Goal: Task Accomplishment & Management: Use online tool/utility

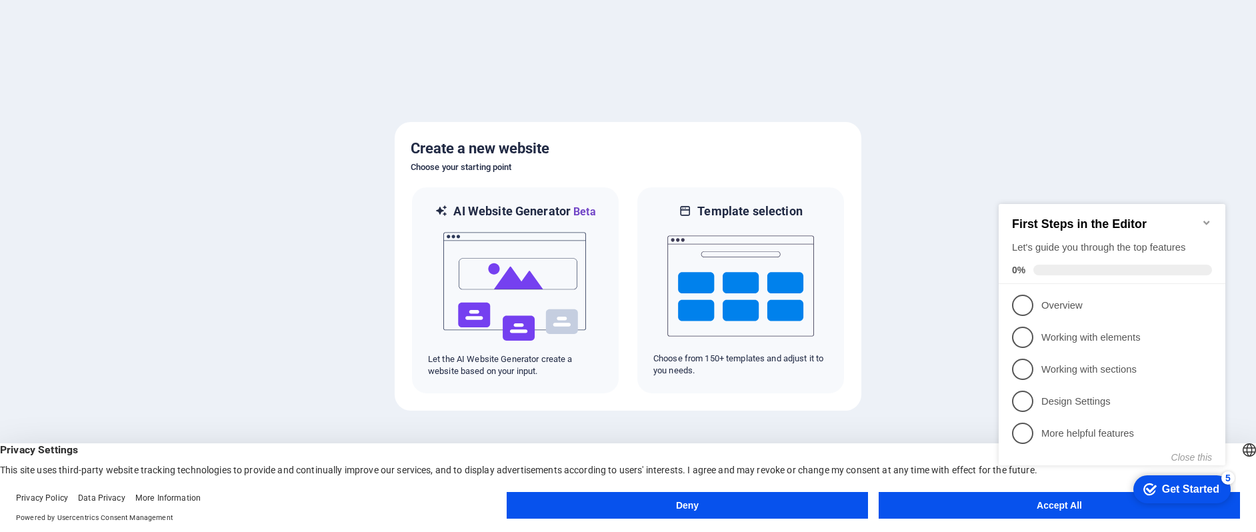
click at [924, 495] on button "Accept All" at bounding box center [1058, 505] width 361 height 27
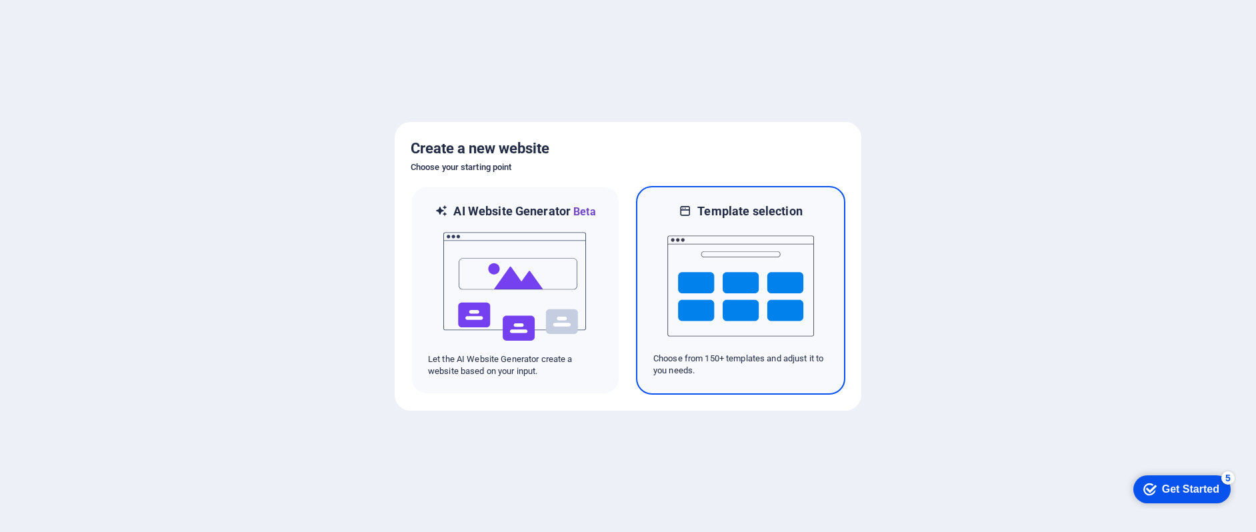
click at [795, 285] on img at bounding box center [740, 285] width 147 height 133
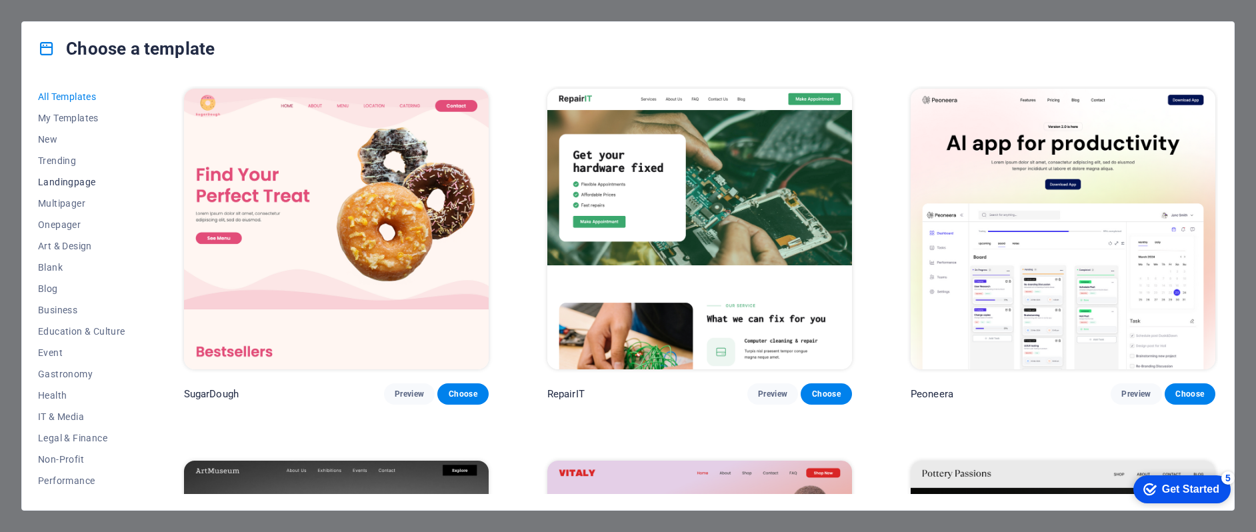
click at [87, 179] on span "Landingpage" at bounding box center [81, 182] width 87 height 11
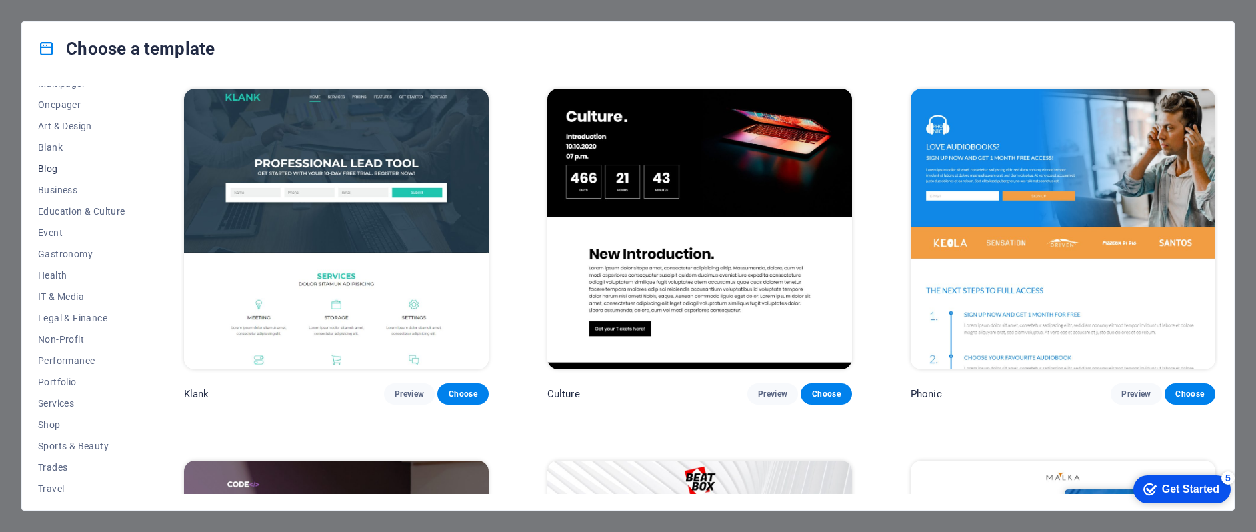
scroll to position [141, 0]
click at [62, 383] on span "Services" at bounding box center [81, 382] width 87 height 11
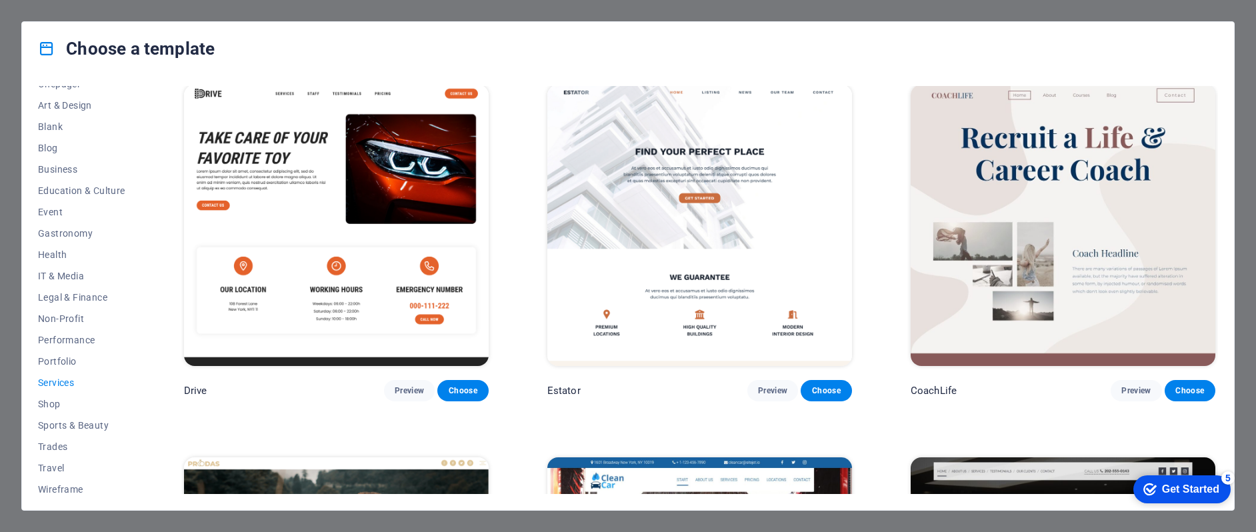
scroll to position [748, 0]
click at [1240, 37] on div "Choose a template All Templates My Templates New Trending Landingpage Multipage…" at bounding box center [628, 266] width 1256 height 532
click at [693, 9] on div "Choose a template All Templates My Templates New Trending Landingpage Multipage…" at bounding box center [628, 266] width 1256 height 532
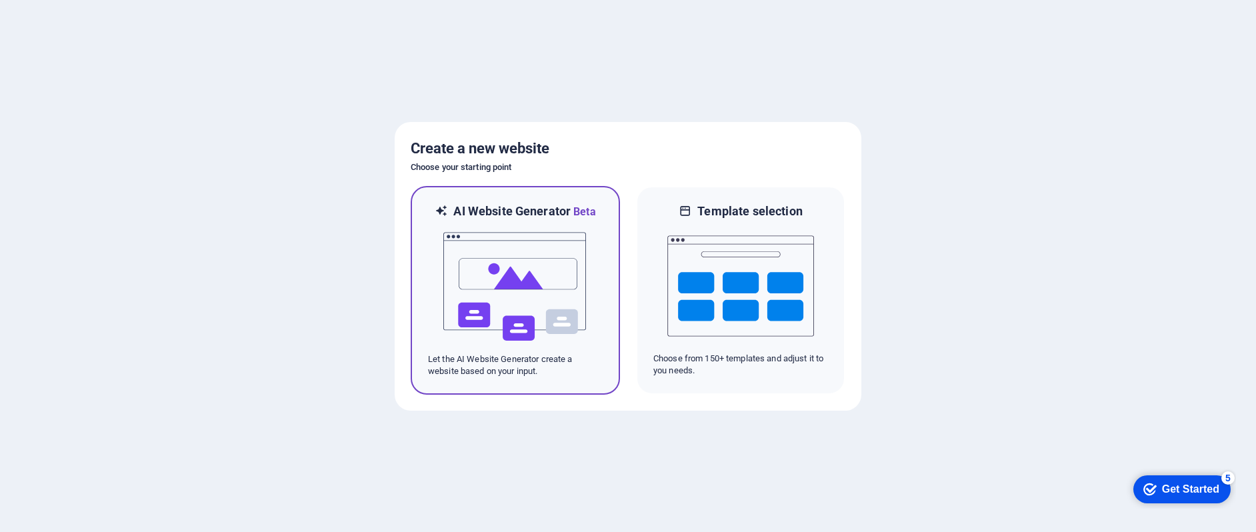
click at [570, 243] on img at bounding box center [515, 286] width 147 height 133
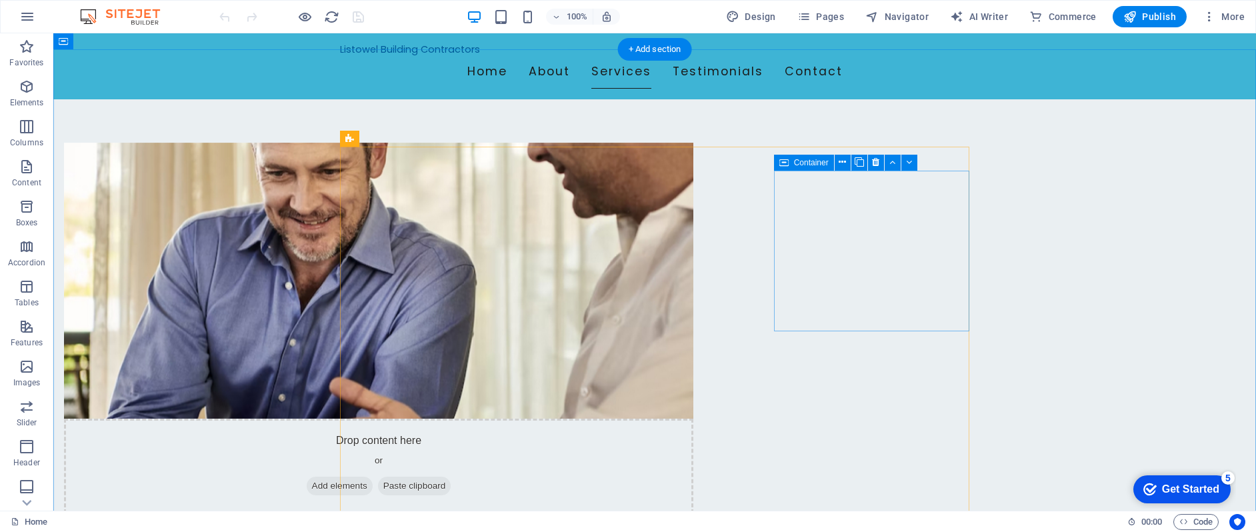
scroll to position [652, 0]
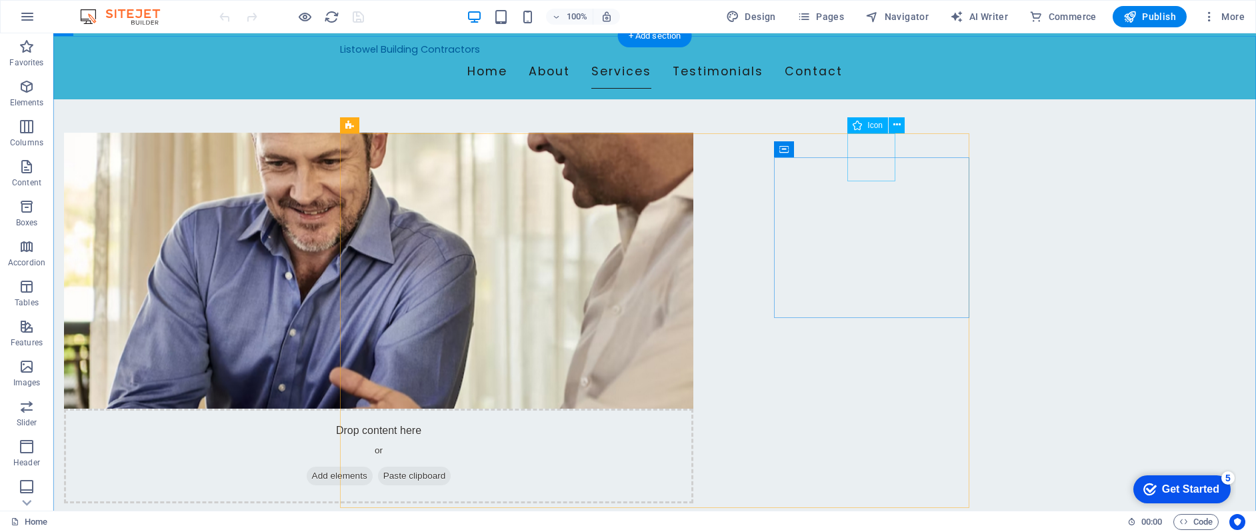
click at [868, 124] on span "Icon" at bounding box center [874, 125] width 15 height 8
click at [854, 124] on icon at bounding box center [856, 125] width 9 height 16
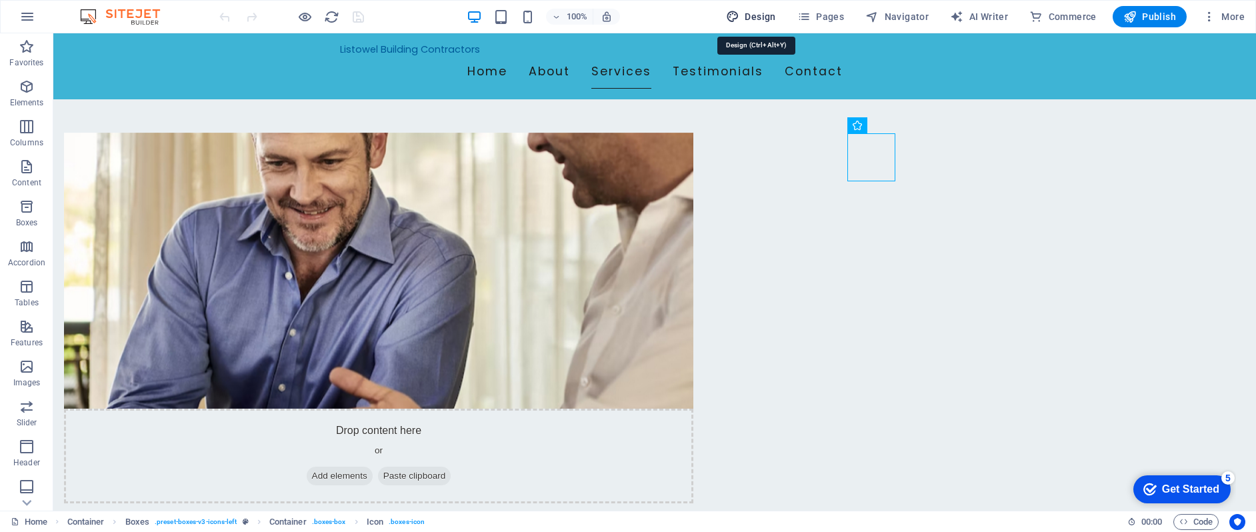
click at [765, 13] on span "Design" at bounding box center [751, 16] width 50 height 13
select select "px"
select select "200"
select select "px"
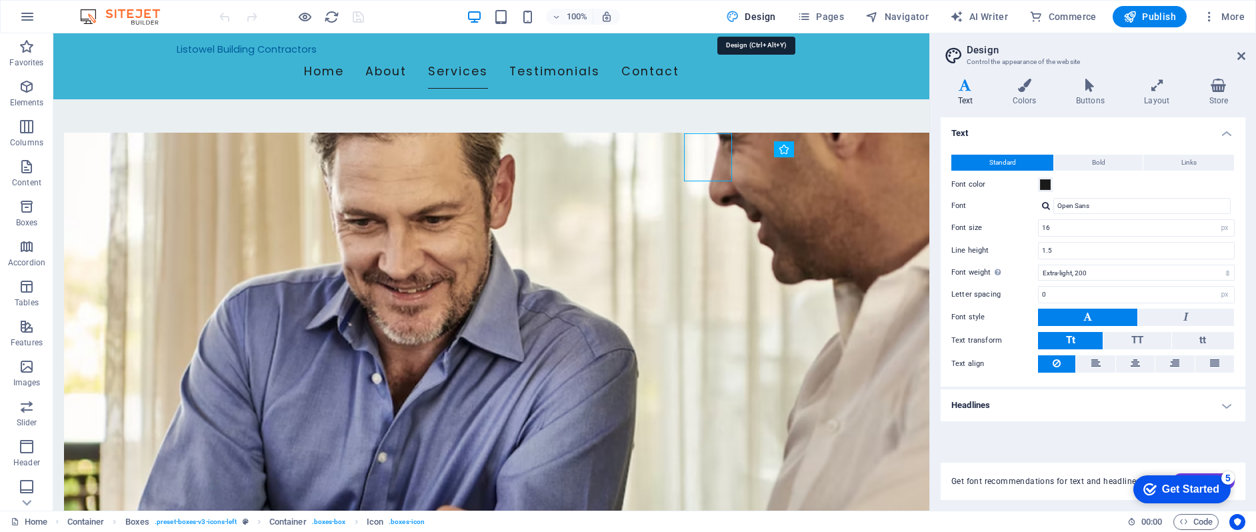
click at [765, 13] on span "Design" at bounding box center [751, 16] width 50 height 13
click at [826, 13] on span "Pages" at bounding box center [820, 16] width 47 height 13
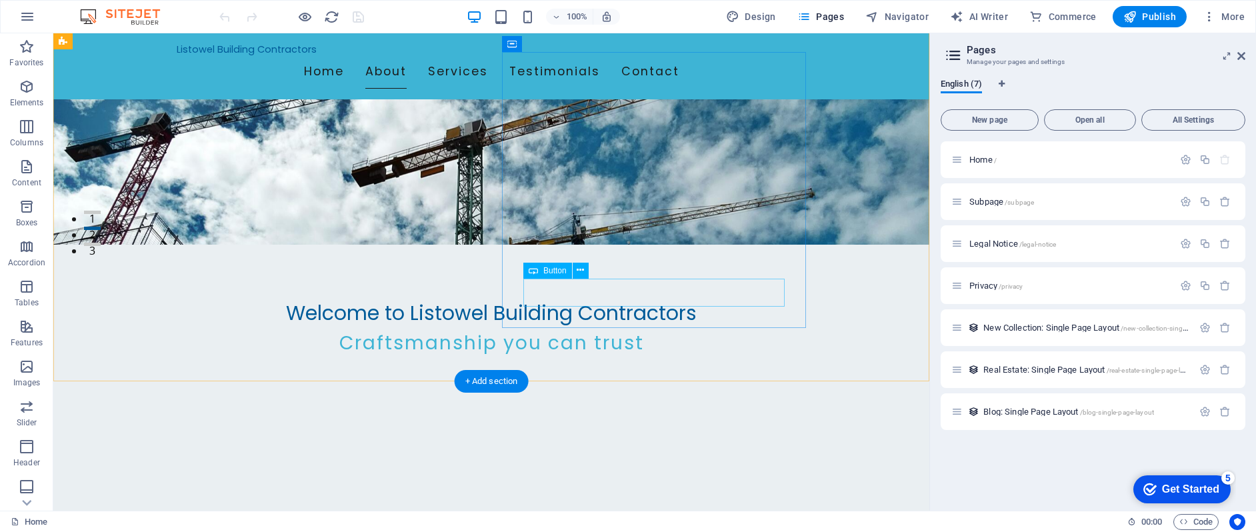
scroll to position [218, 0]
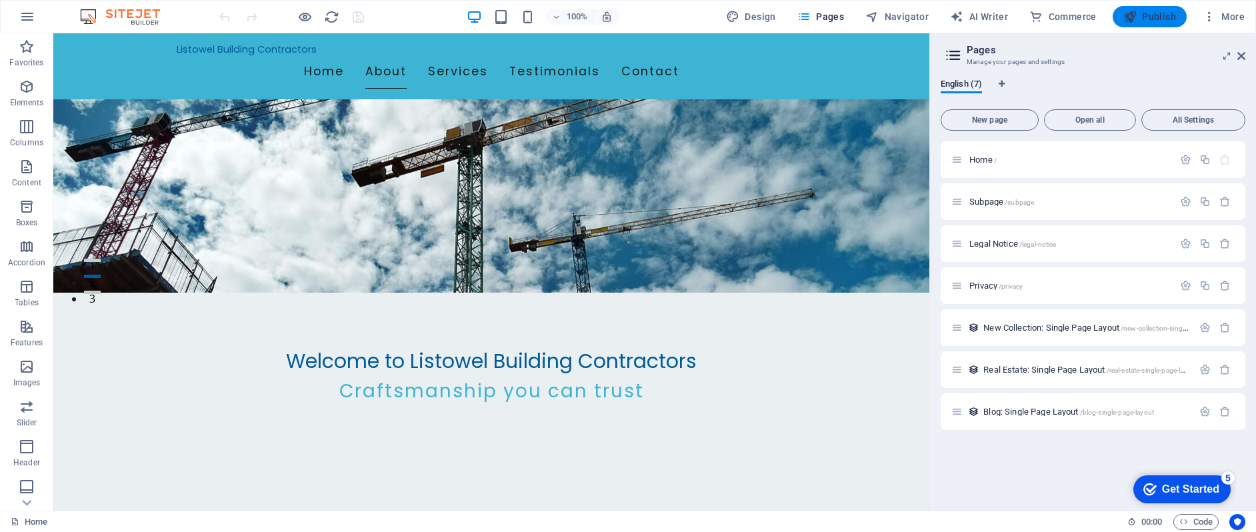
click at [1158, 17] on span "Publish" at bounding box center [1149, 16] width 53 height 13
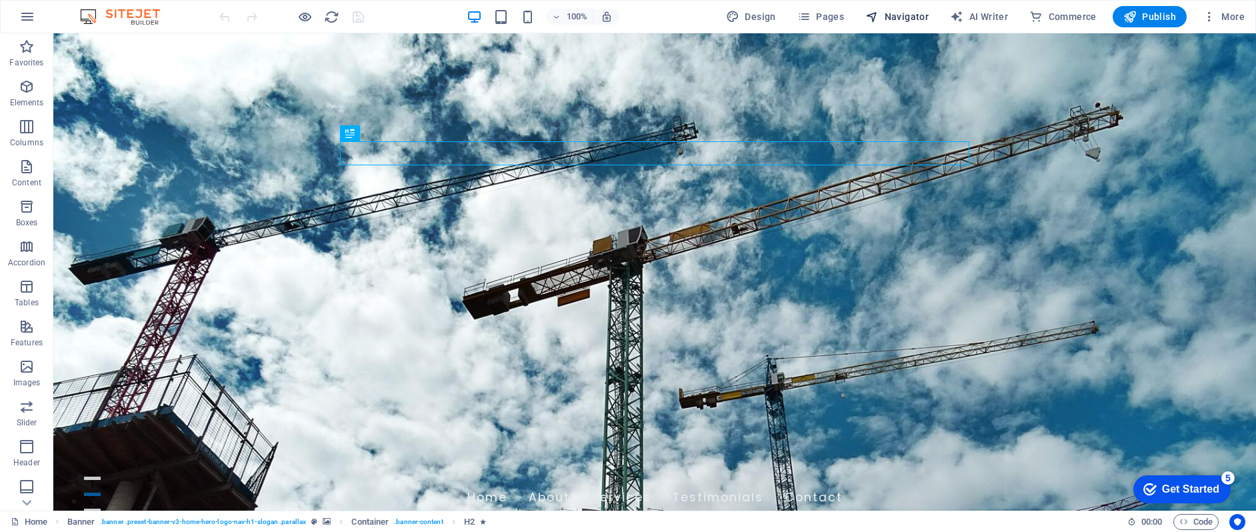
click at [902, 13] on span "Navigator" at bounding box center [896, 16] width 63 height 13
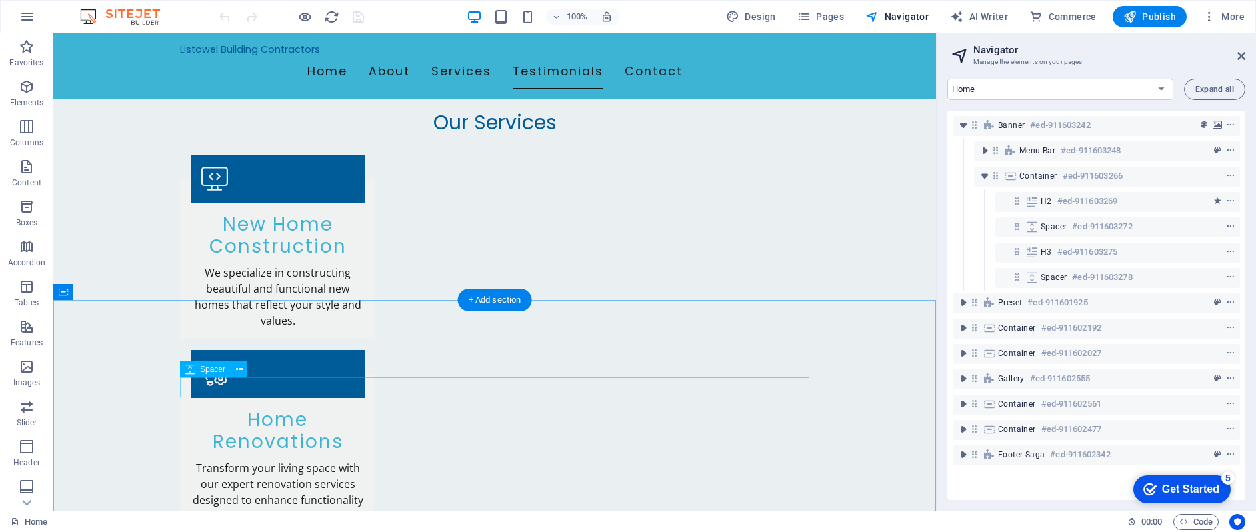
scroll to position [1361, 0]
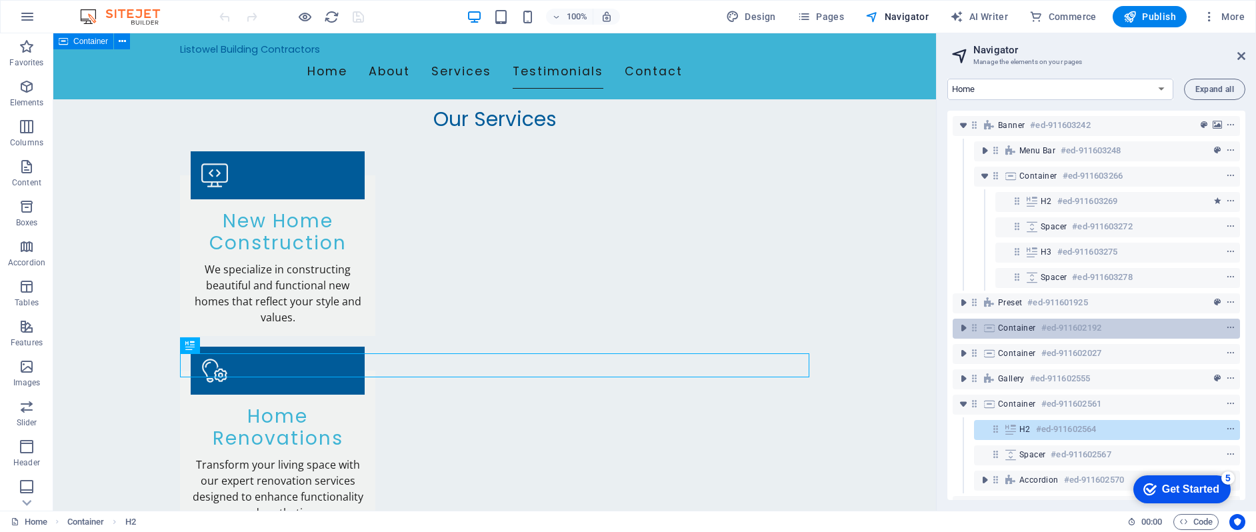
scroll to position [57, 0]
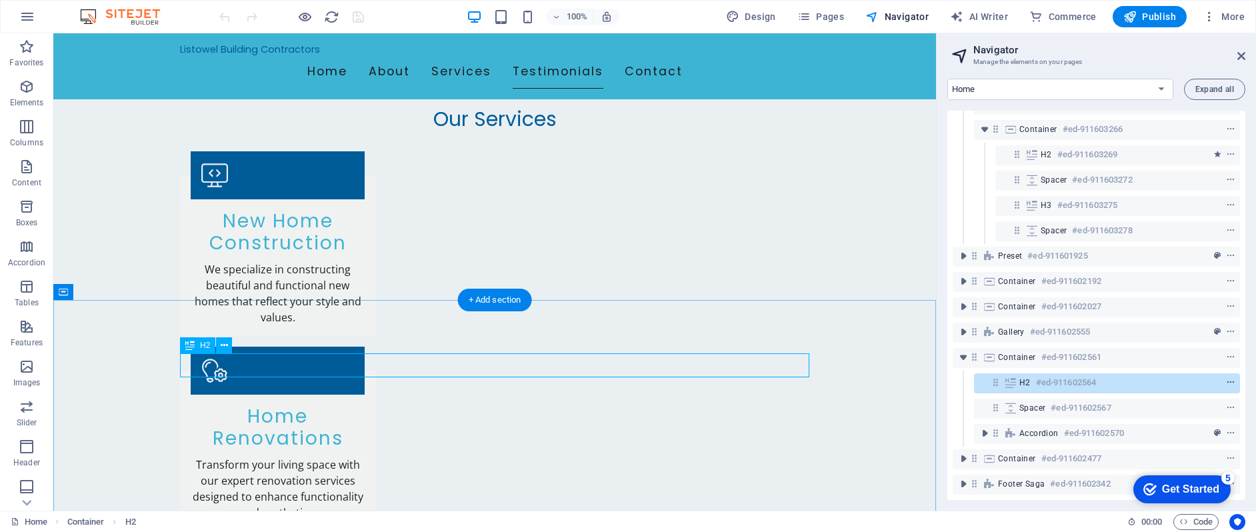
click at [1228, 378] on icon "context-menu" at bounding box center [1230, 382] width 9 height 9
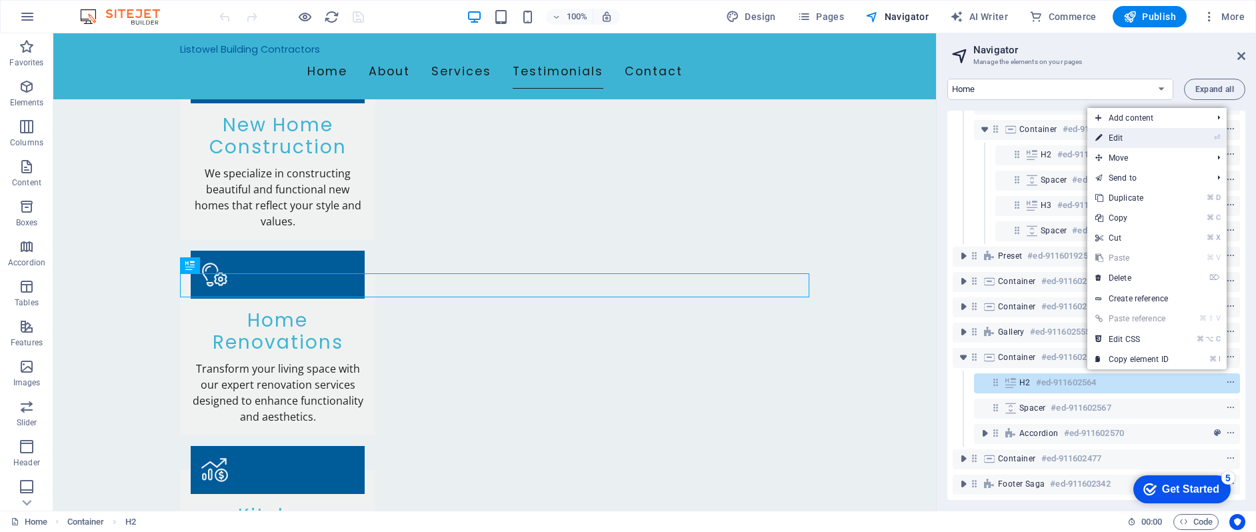
click at [1122, 139] on link "⏎ Edit" at bounding box center [1131, 138] width 89 height 20
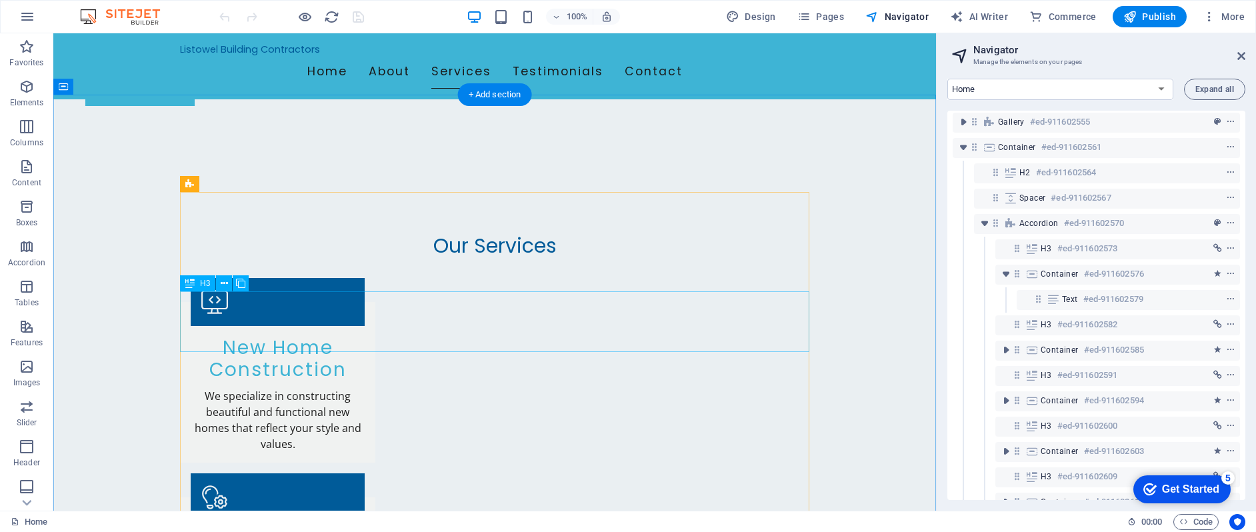
scroll to position [830, 0]
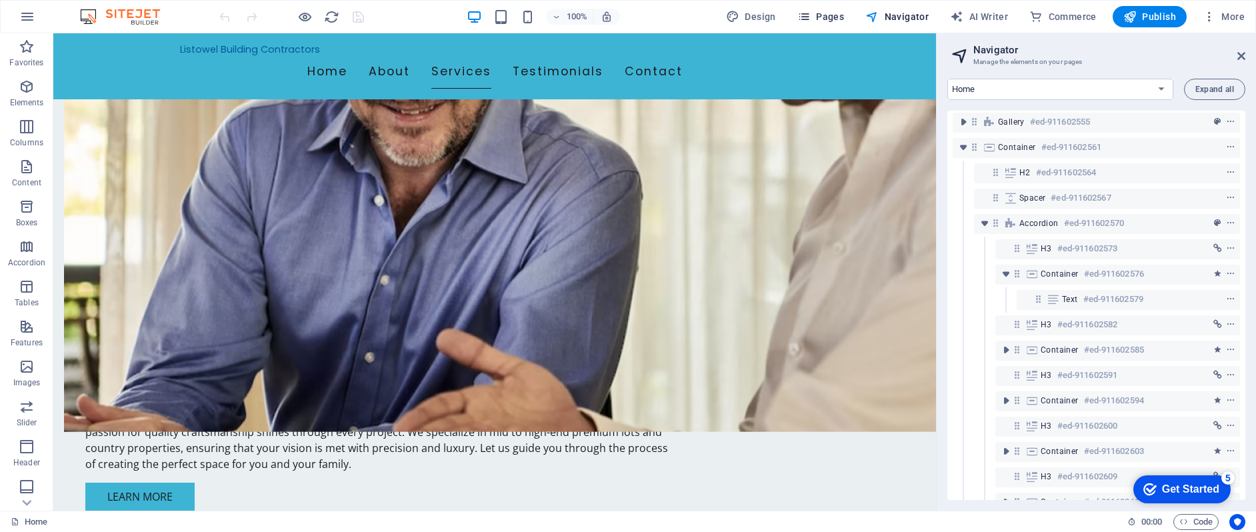
click at [831, 13] on span "Pages" at bounding box center [820, 16] width 47 height 13
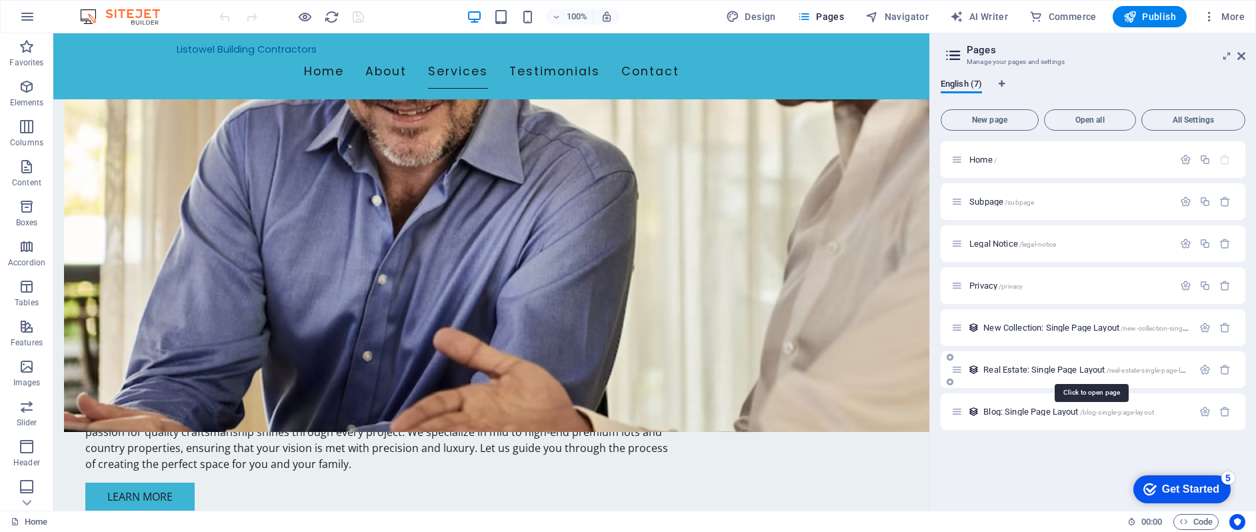
click at [1104, 365] on span "Real Estate: Single Page Layout /real-estate-single-page-layout" at bounding box center [1090, 370] width 214 height 10
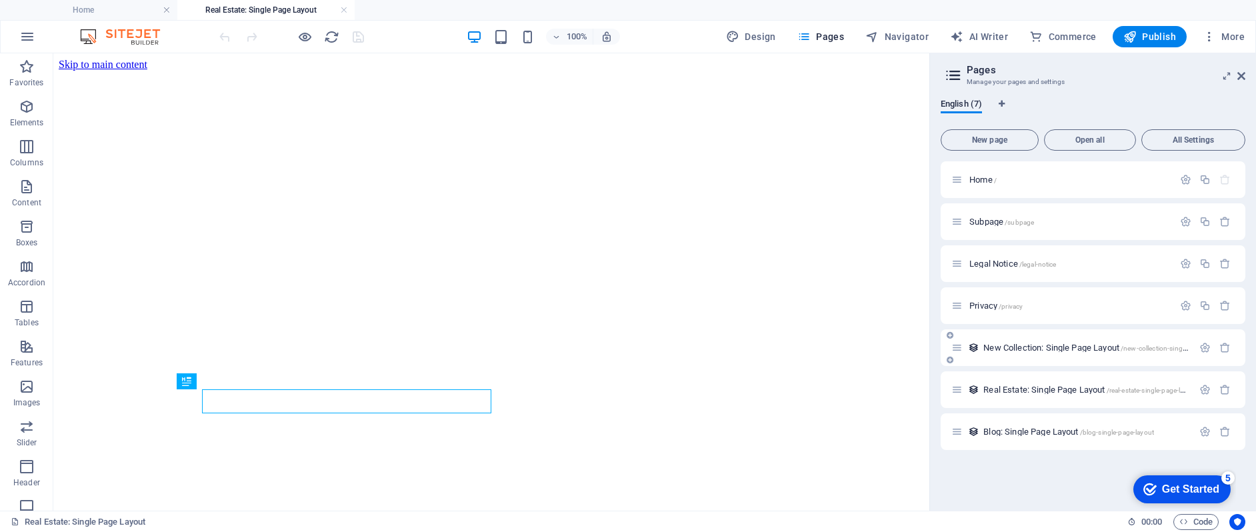
scroll to position [0, 0]
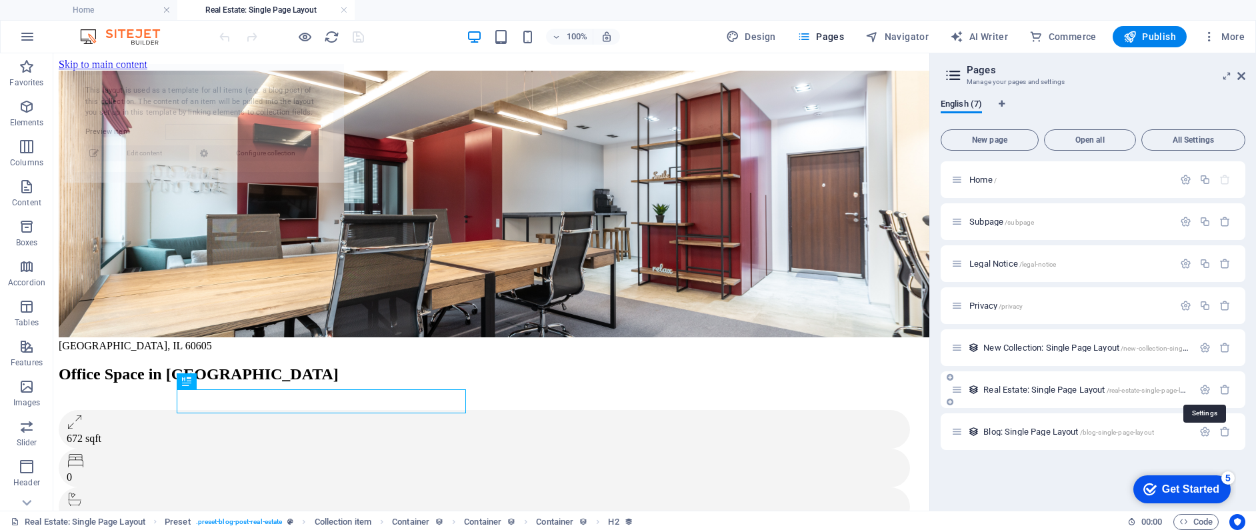
select select "68bc5882b41b7f4ada076811"
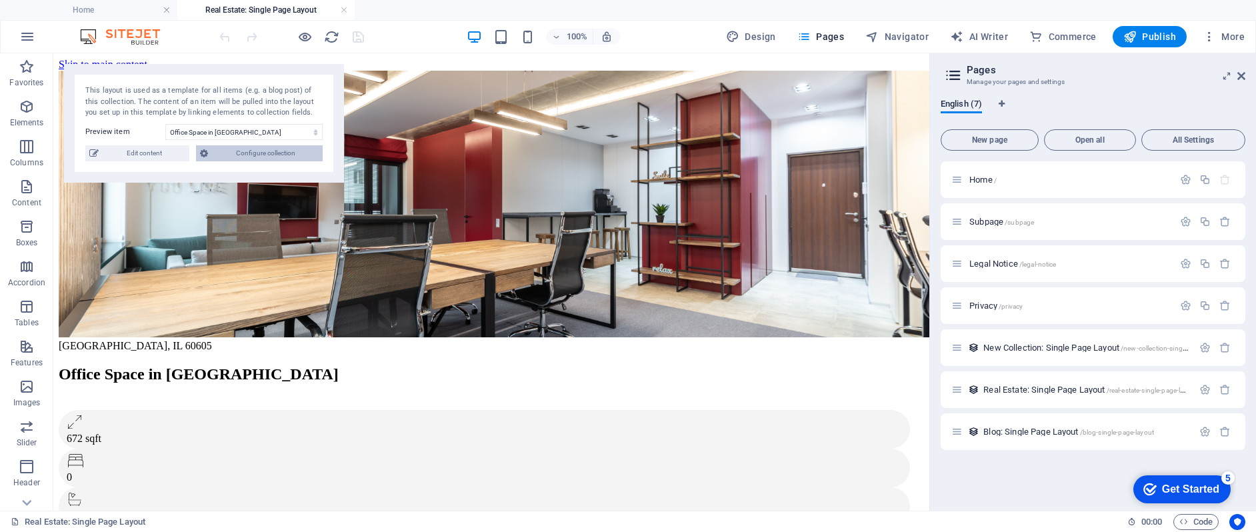
click at [261, 154] on span "Configure collection" at bounding box center [265, 153] width 107 height 16
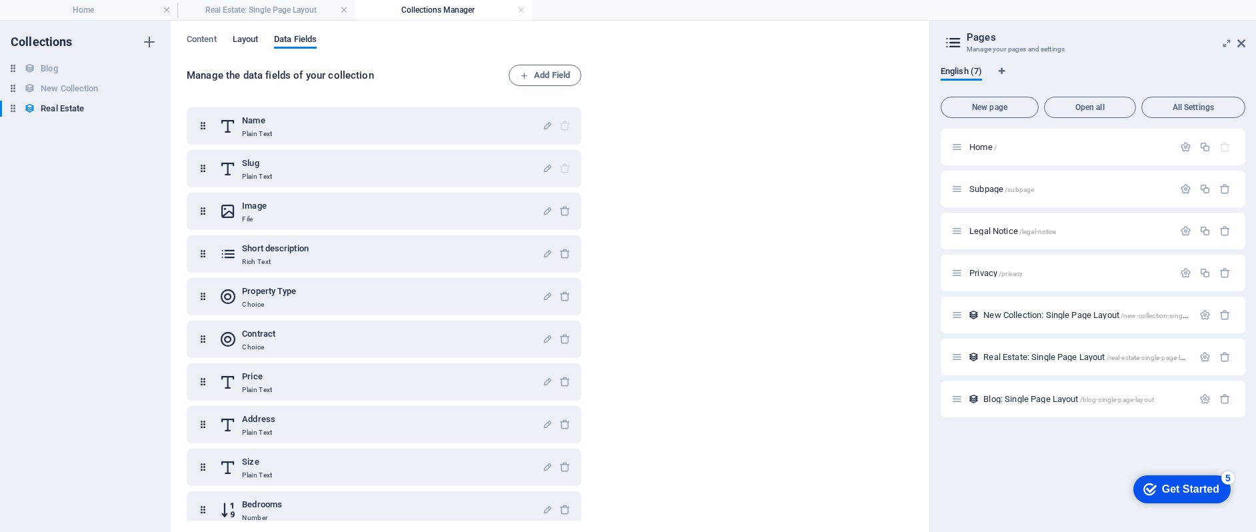
click at [255, 35] on span "Layout" at bounding box center [246, 40] width 26 height 19
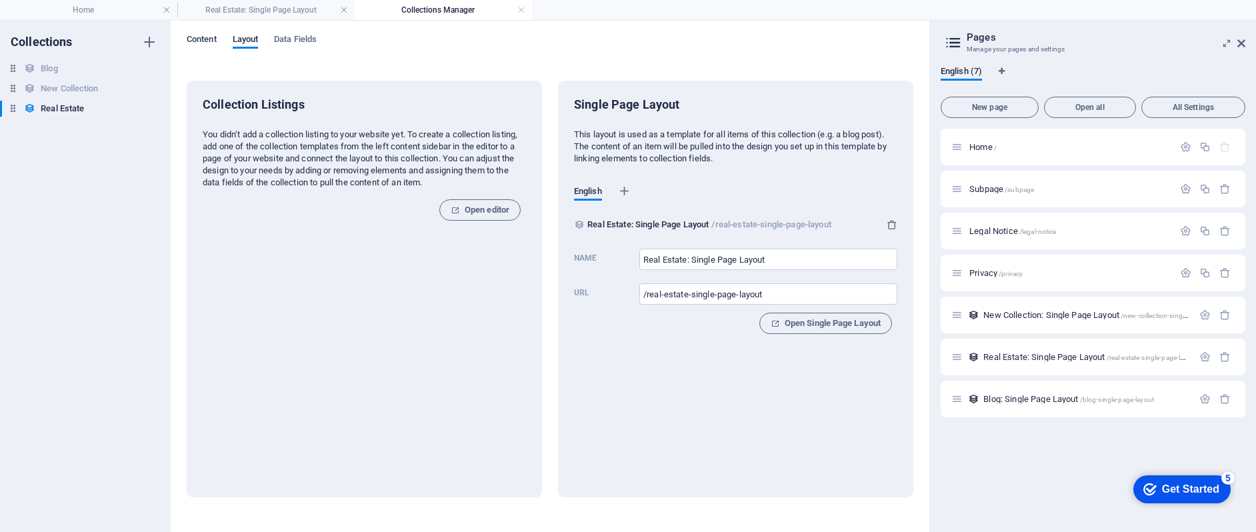
click at [212, 35] on span "Content" at bounding box center [202, 40] width 30 height 19
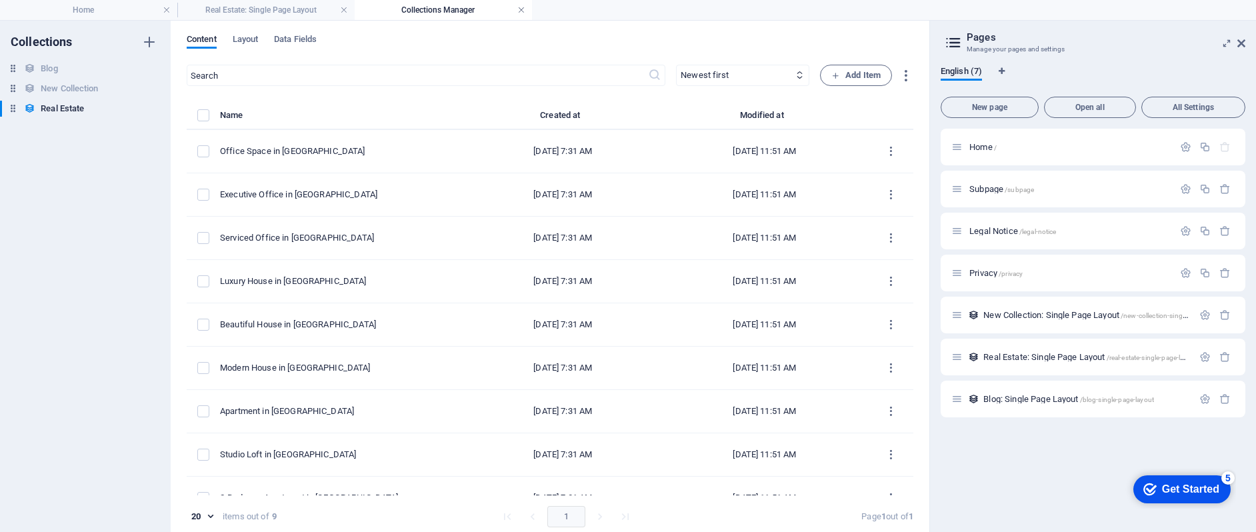
click at [523, 10] on link at bounding box center [521, 10] width 8 height 13
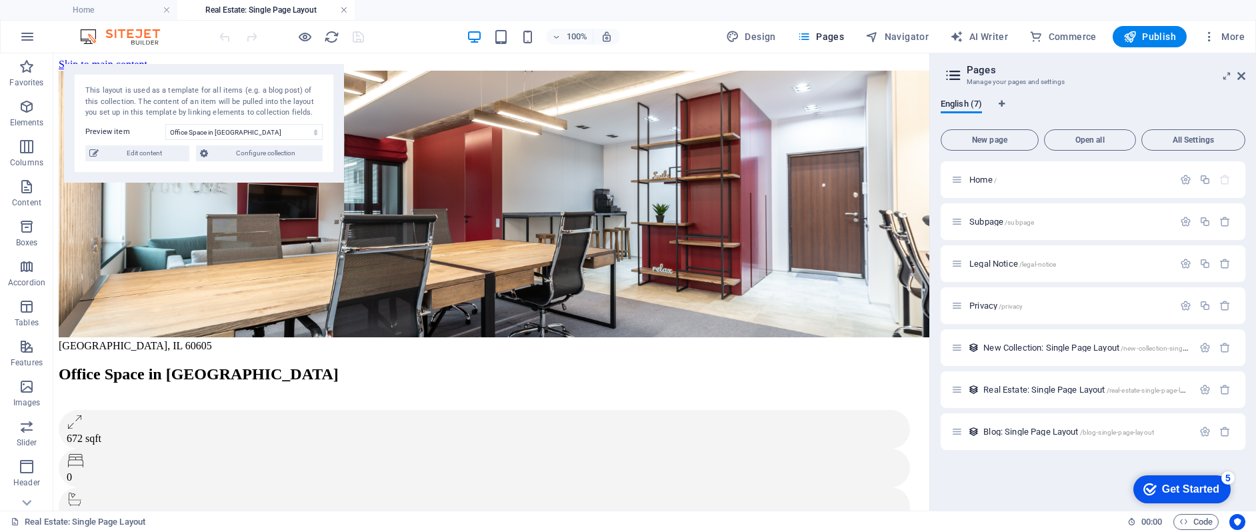
click at [342, 12] on link at bounding box center [344, 10] width 8 height 13
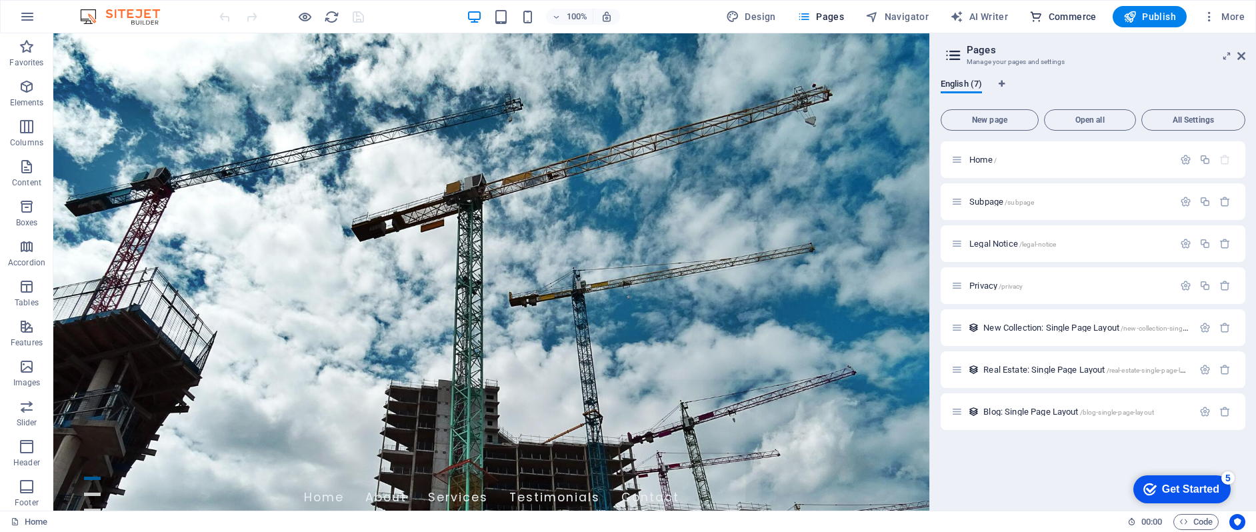
click at [1074, 19] on span "Commerce" at bounding box center [1062, 16] width 67 height 13
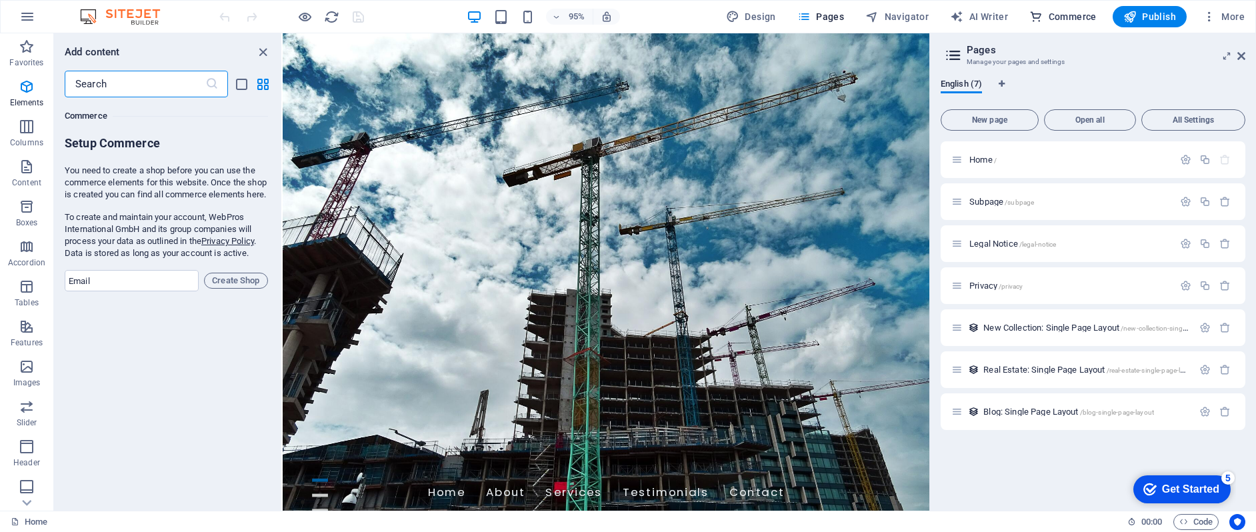
scroll to position [12844, 0]
click at [243, 289] on span "Create Shop" at bounding box center [236, 281] width 52 height 16
click at [152, 421] on div "Favorites 1 Star Headline 1 Star Container Elements 1 Star Headline 1 Star Text…" at bounding box center [167, 298] width 227 height 403
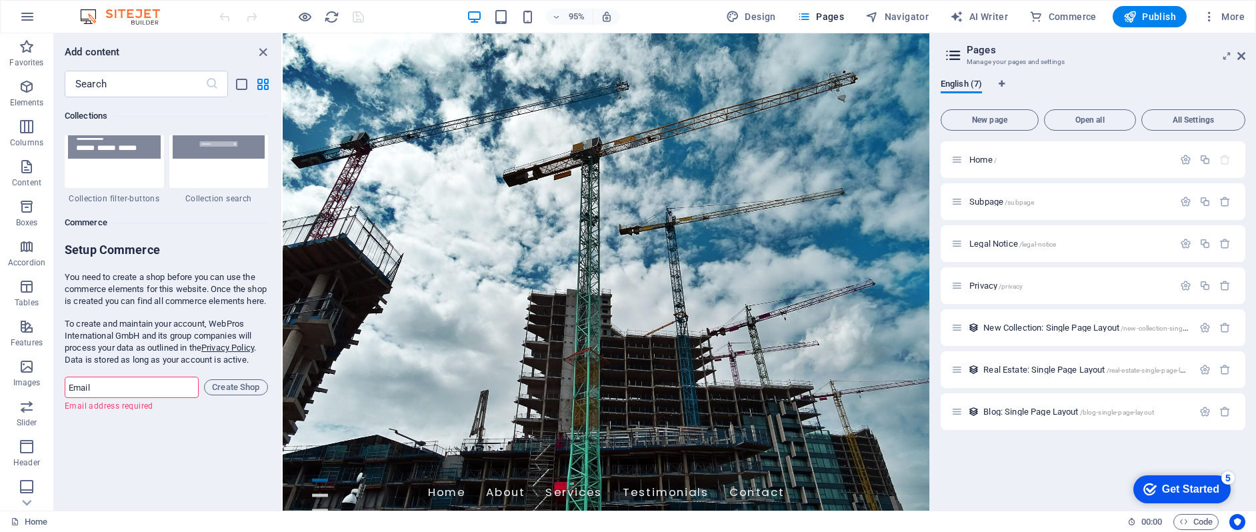
scroll to position [12402, 0]
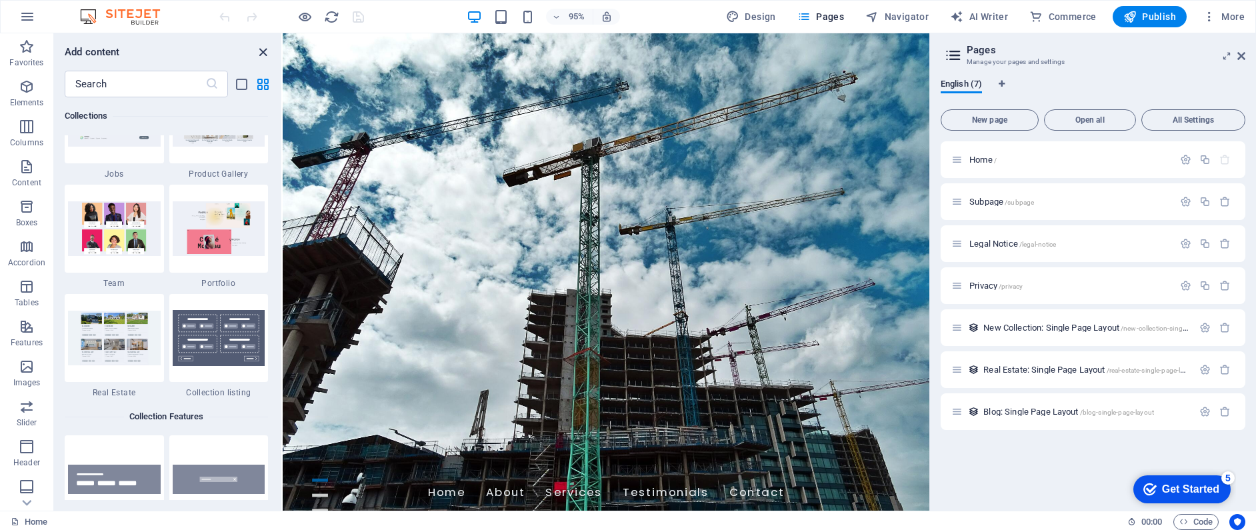
click at [261, 51] on icon "close panel" at bounding box center [262, 52] width 15 height 15
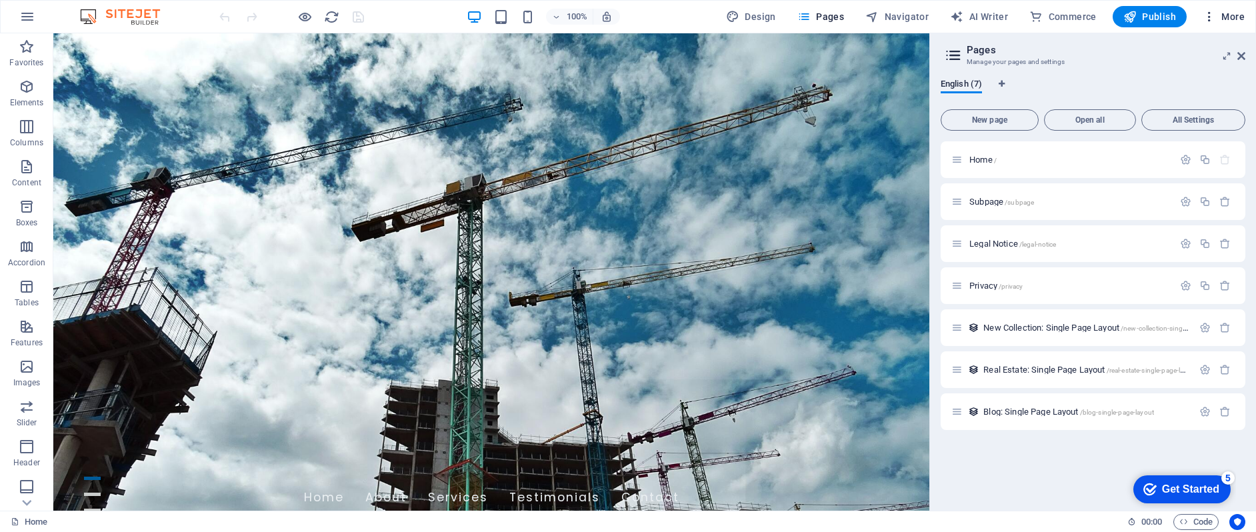
click at [1231, 25] on button "More" at bounding box center [1223, 16] width 53 height 21
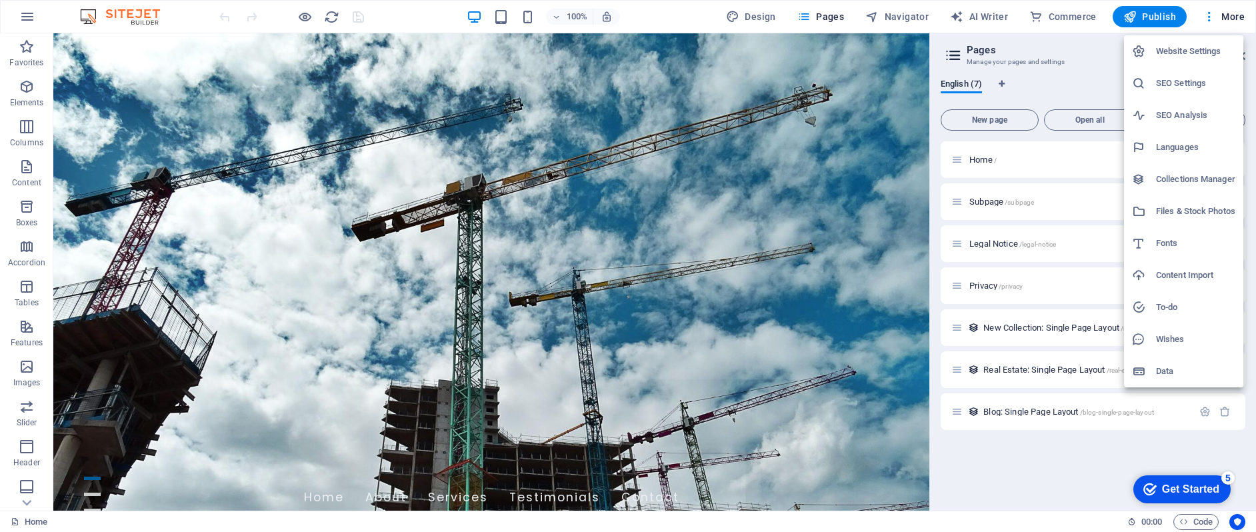
click at [1208, 55] on h6 "Website Settings" at bounding box center [1195, 51] width 79 height 16
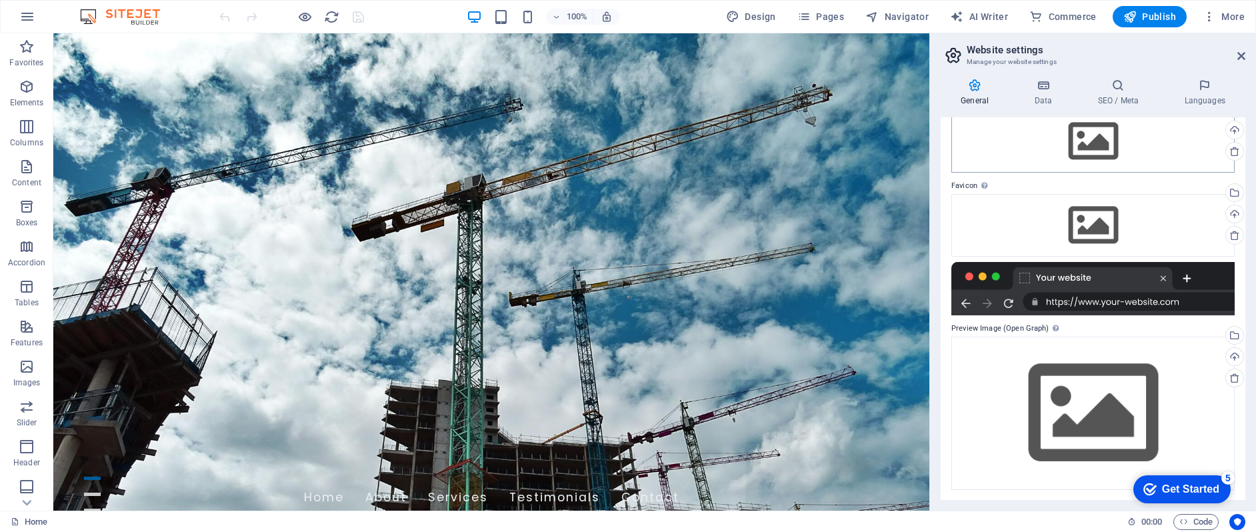
scroll to position [0, 0]
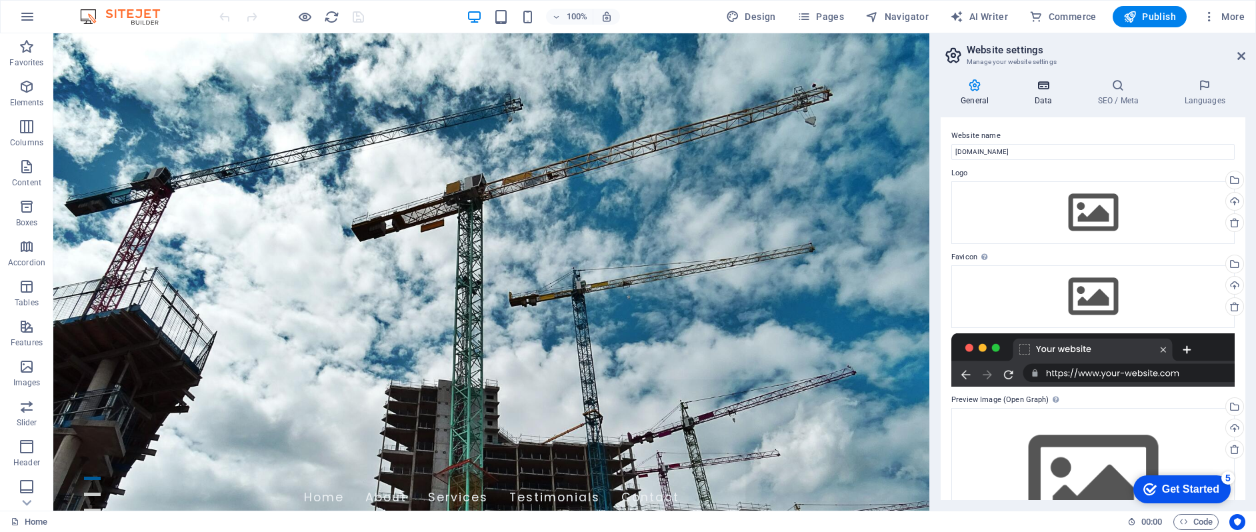
click at [1045, 91] on icon at bounding box center [1043, 85] width 58 height 13
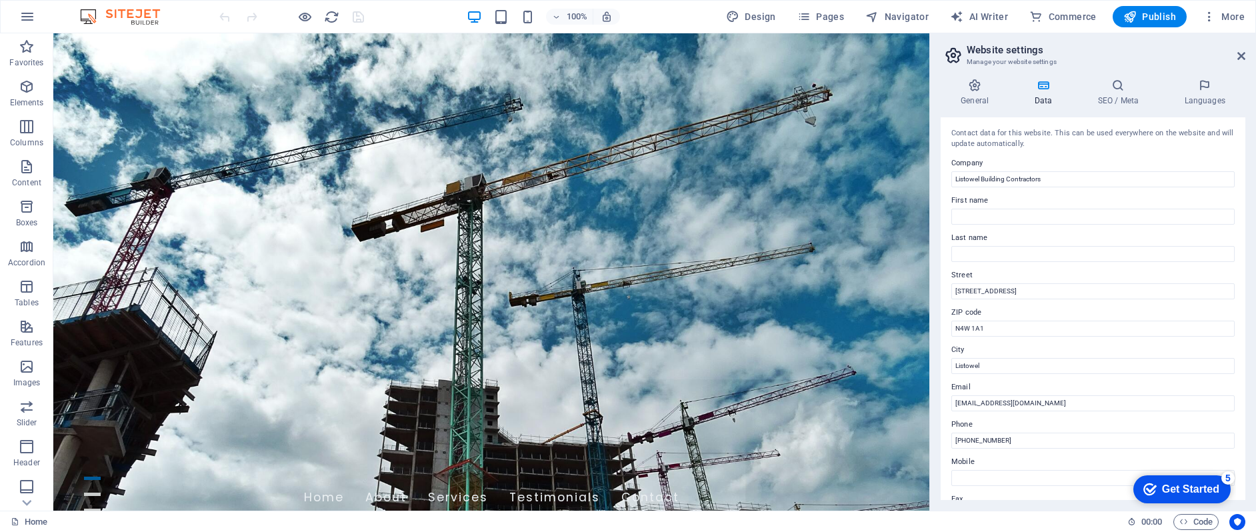
click at [1120, 64] on h3 "Manage your website settings" at bounding box center [1092, 62] width 252 height 12
click at [1120, 89] on icon at bounding box center [1117, 85] width 81 height 13
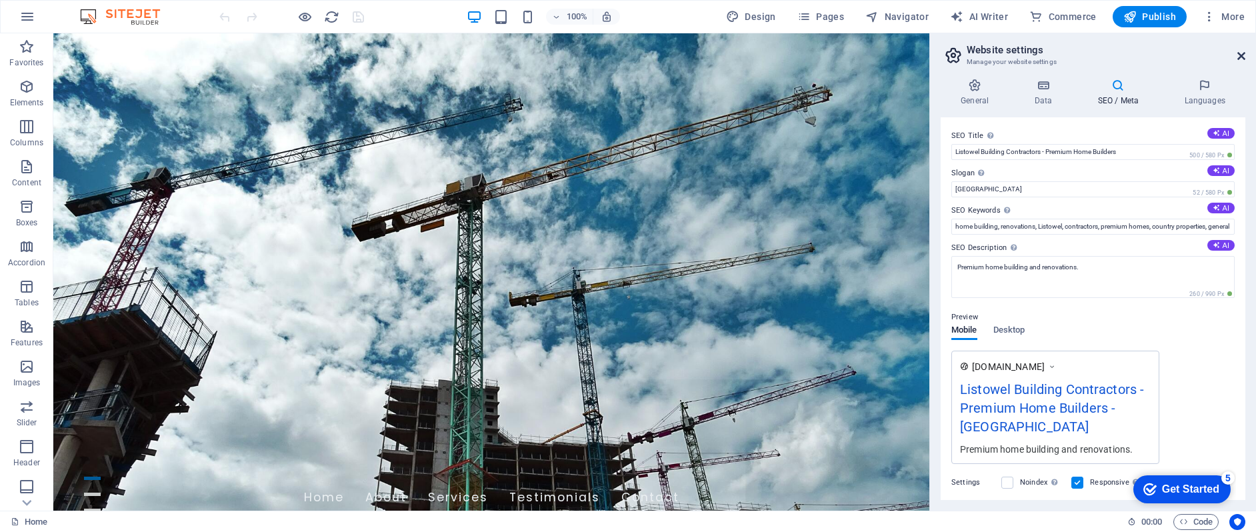
click at [1240, 59] on icon at bounding box center [1241, 56] width 8 height 11
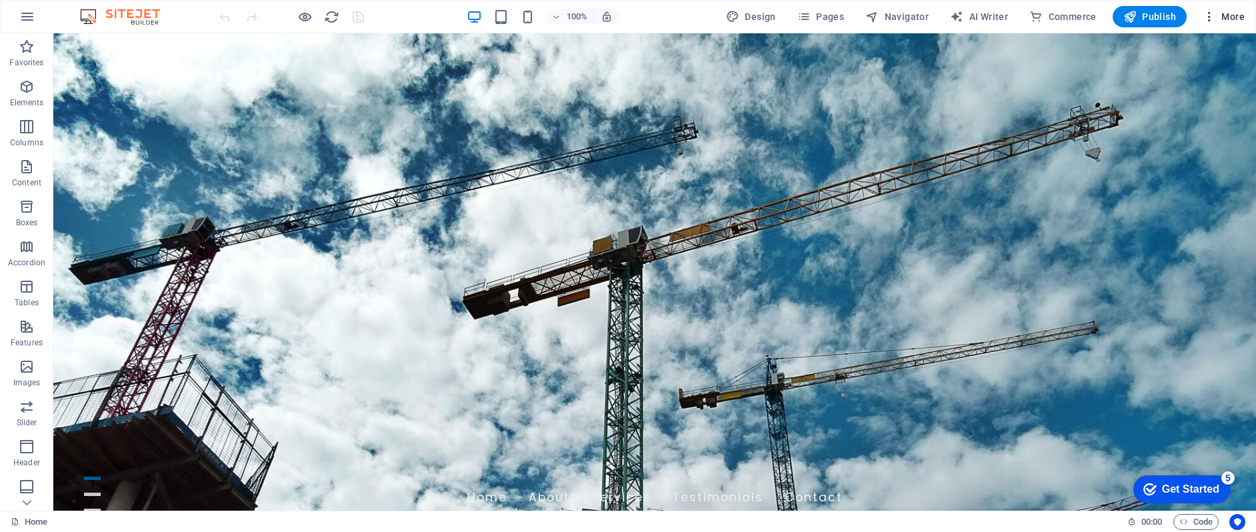
click at [1235, 10] on span "More" at bounding box center [1223, 16] width 42 height 13
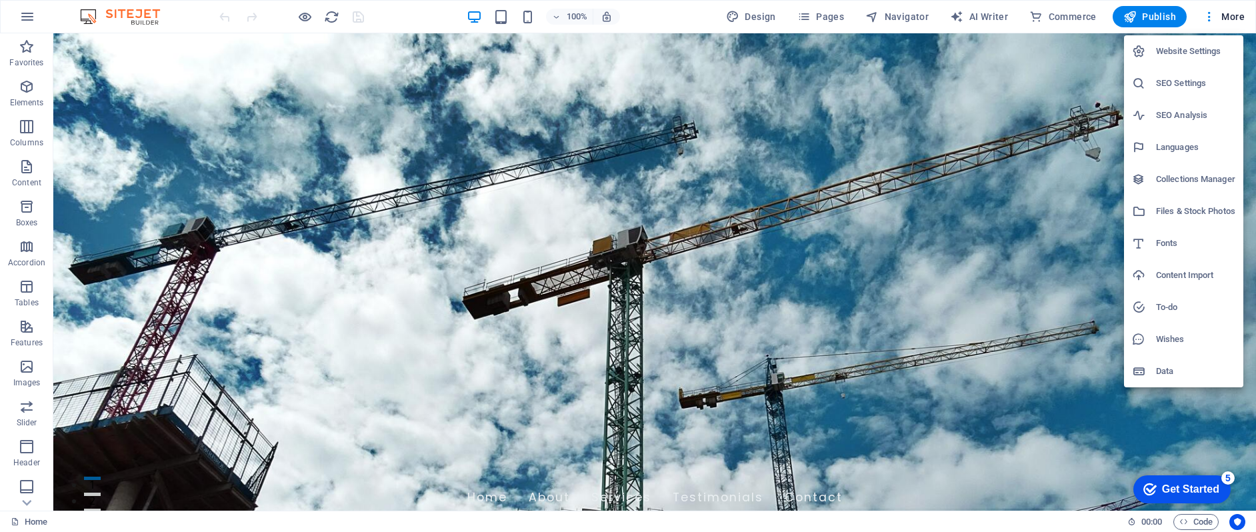
click at [1178, 117] on h6 "SEO Analysis" at bounding box center [1195, 115] width 79 height 16
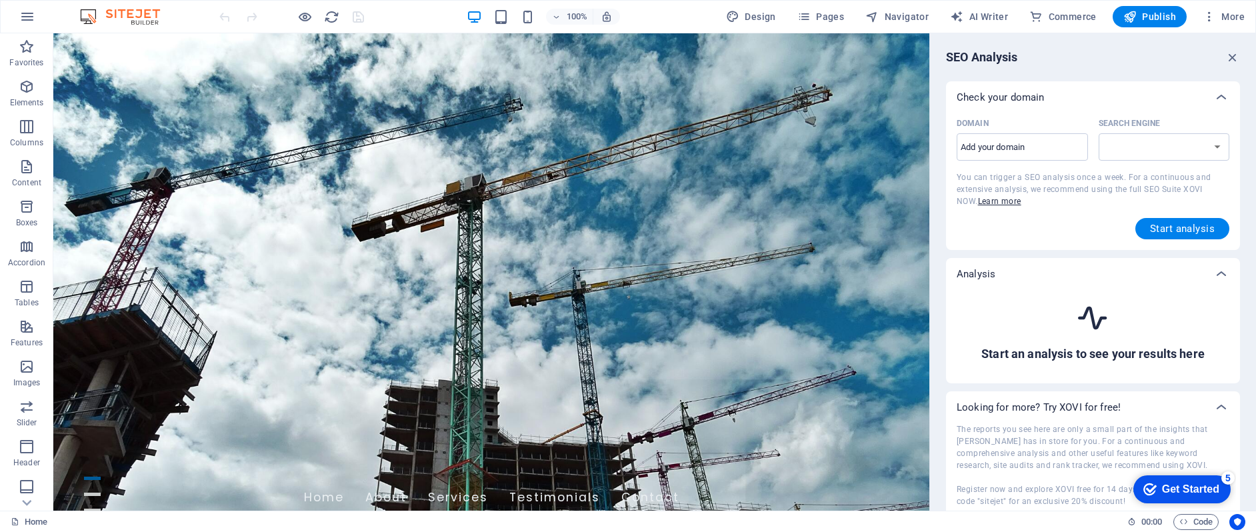
select select "google.com"
click at [1233, 58] on icon "button" at bounding box center [1232, 57] width 15 height 15
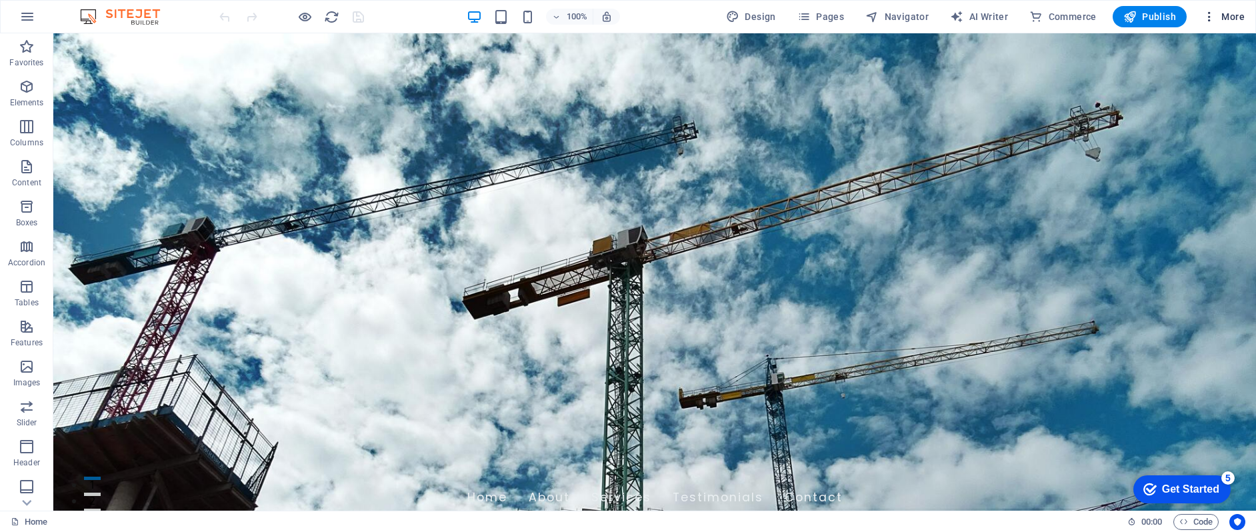
click at [1228, 20] on span "More" at bounding box center [1223, 16] width 42 height 13
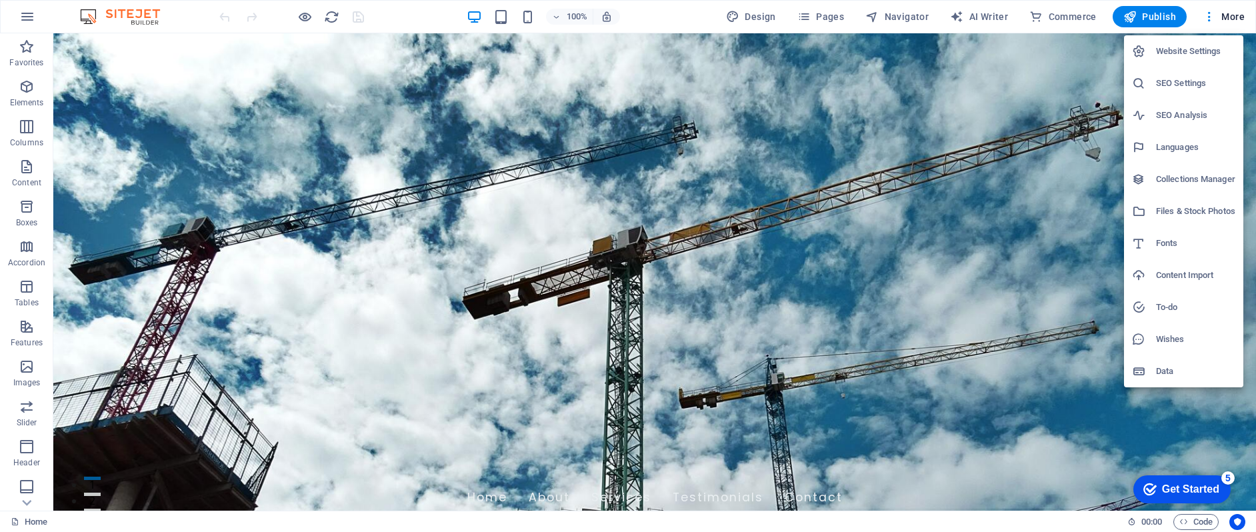
click at [1176, 348] on li "Wishes" at bounding box center [1183, 339] width 119 height 32
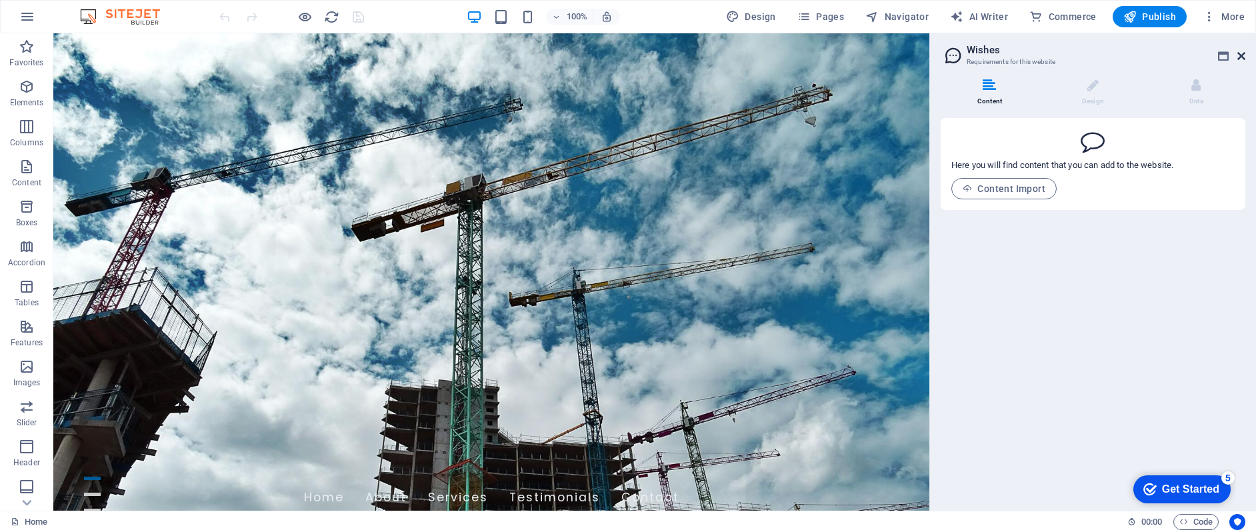
click at [1242, 54] on icon at bounding box center [1241, 56] width 8 height 11
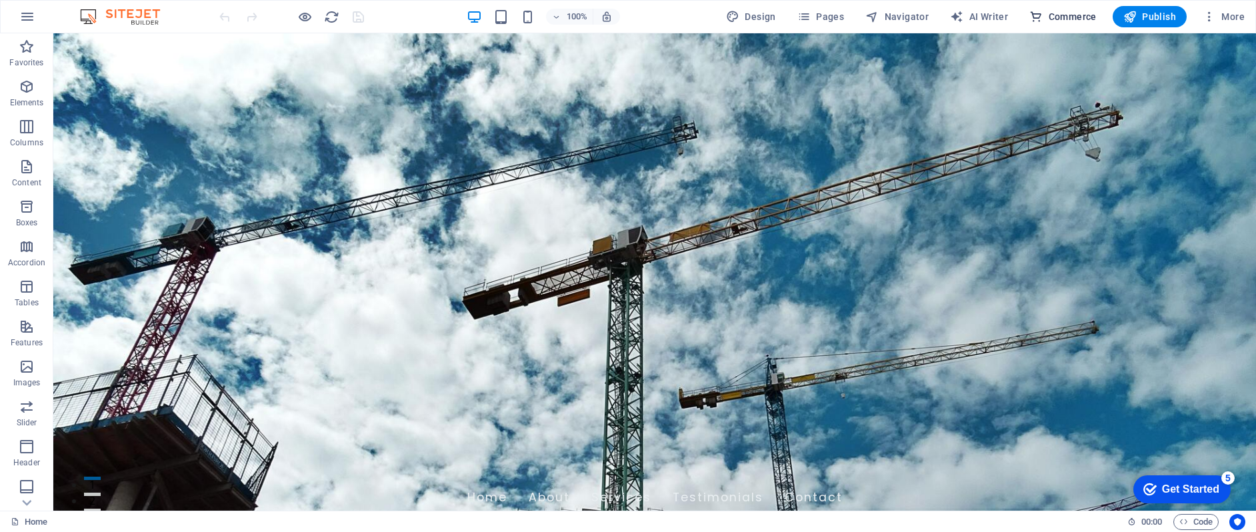
click at [1042, 19] on icon "button" at bounding box center [1035, 16] width 13 height 13
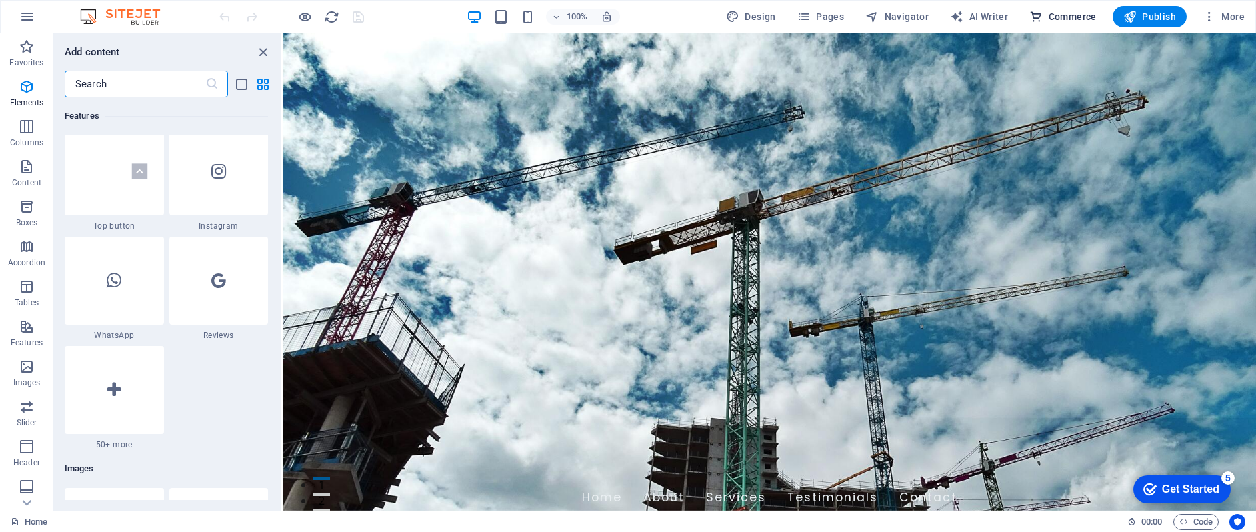
scroll to position [12844, 0]
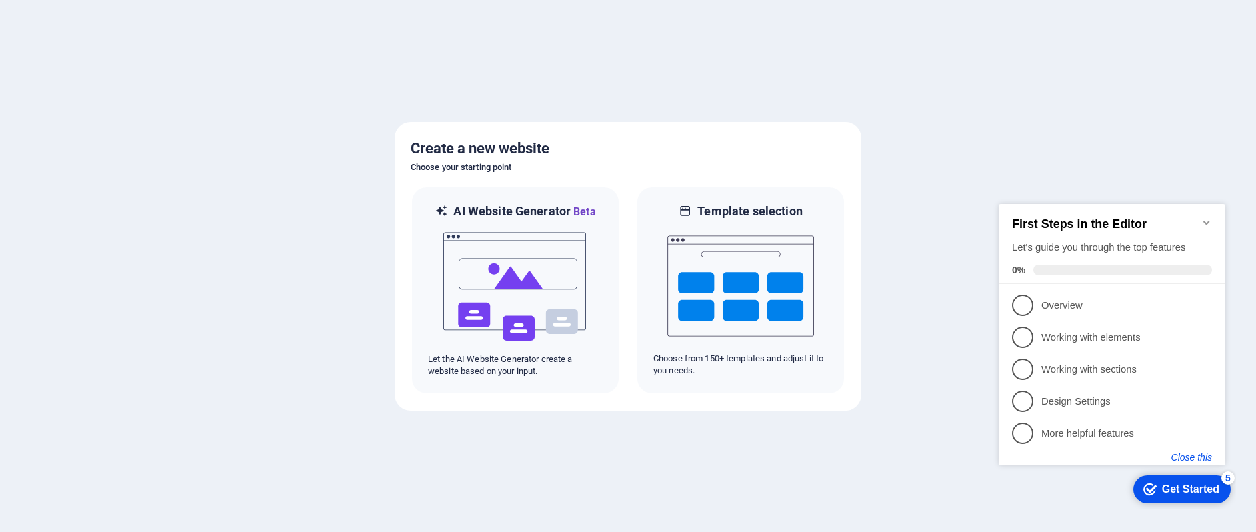
click at [1194, 452] on button "Close this" at bounding box center [1191, 457] width 41 height 11
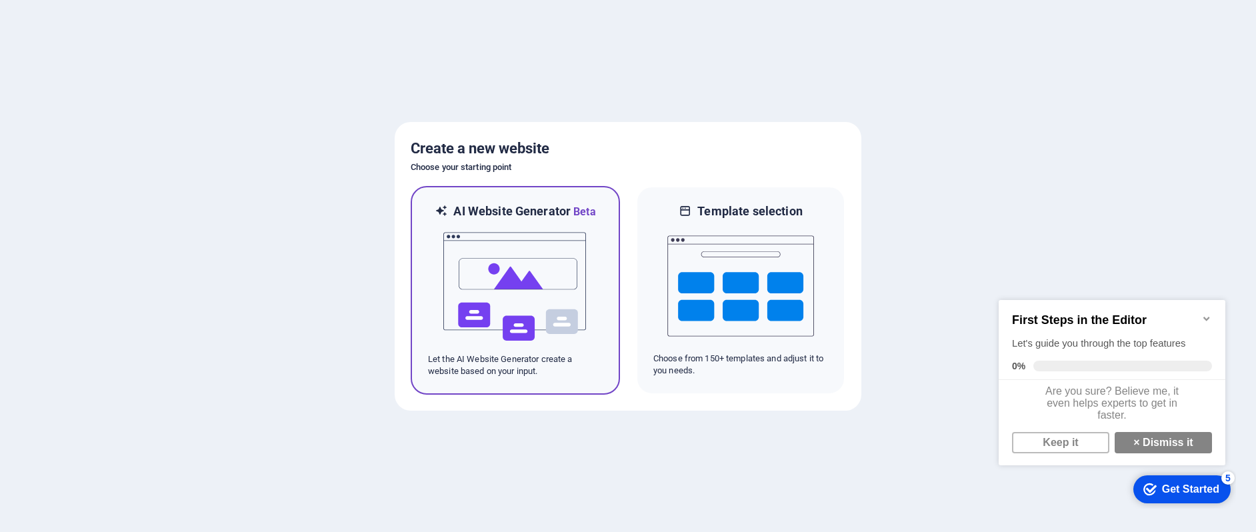
click at [529, 361] on p "Let the AI Website Generator create a website based on your input." at bounding box center [515, 365] width 175 height 24
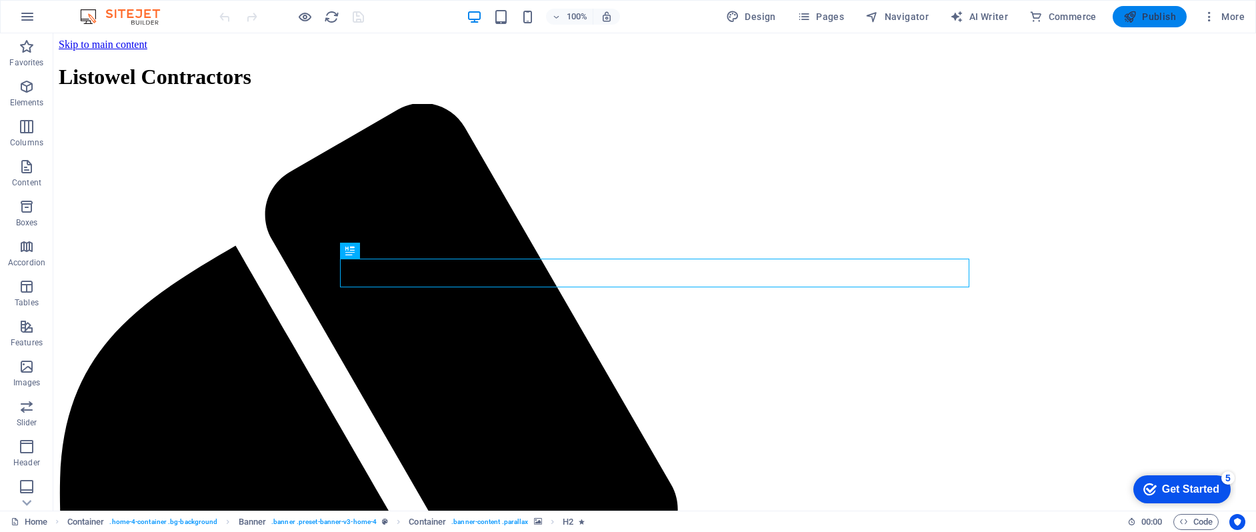
click at [1146, 15] on span "Publish" at bounding box center [1149, 16] width 53 height 13
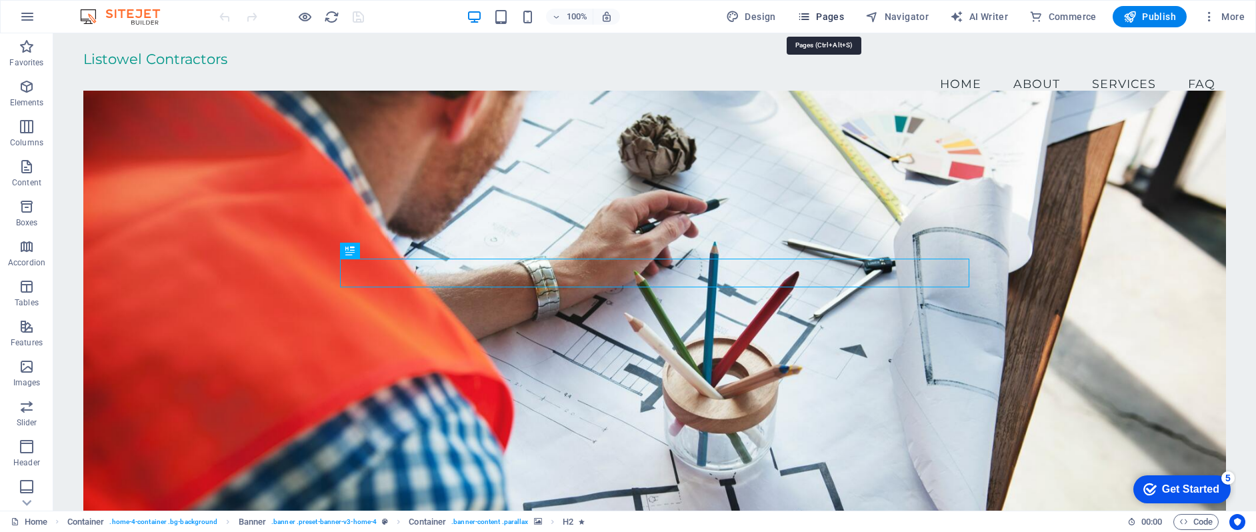
click at [822, 18] on span "Pages" at bounding box center [820, 16] width 47 height 13
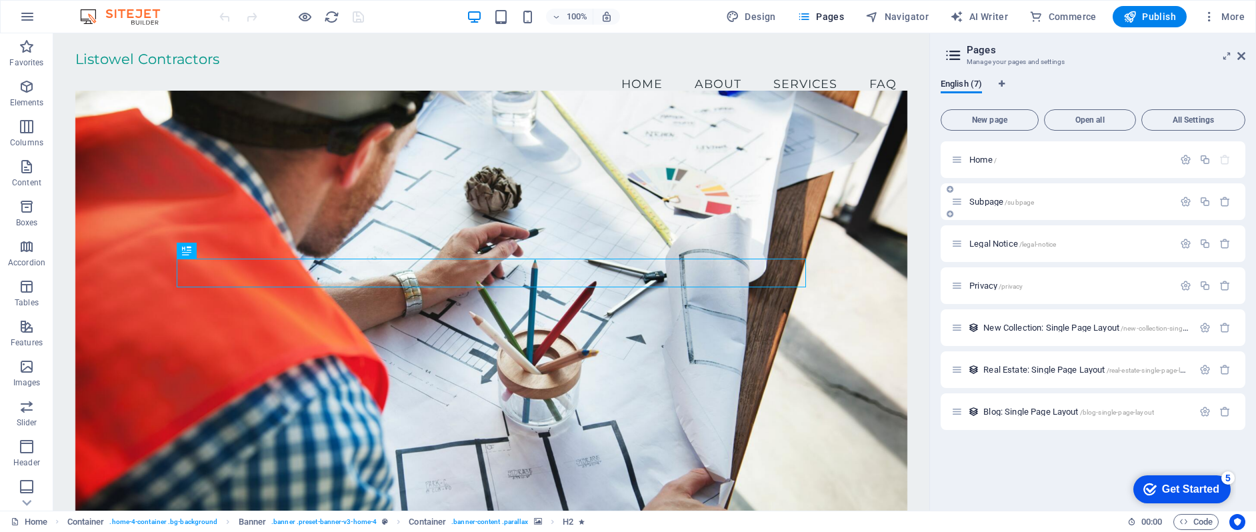
click at [1060, 203] on p "Subpage /subpage" at bounding box center [1069, 201] width 200 height 9
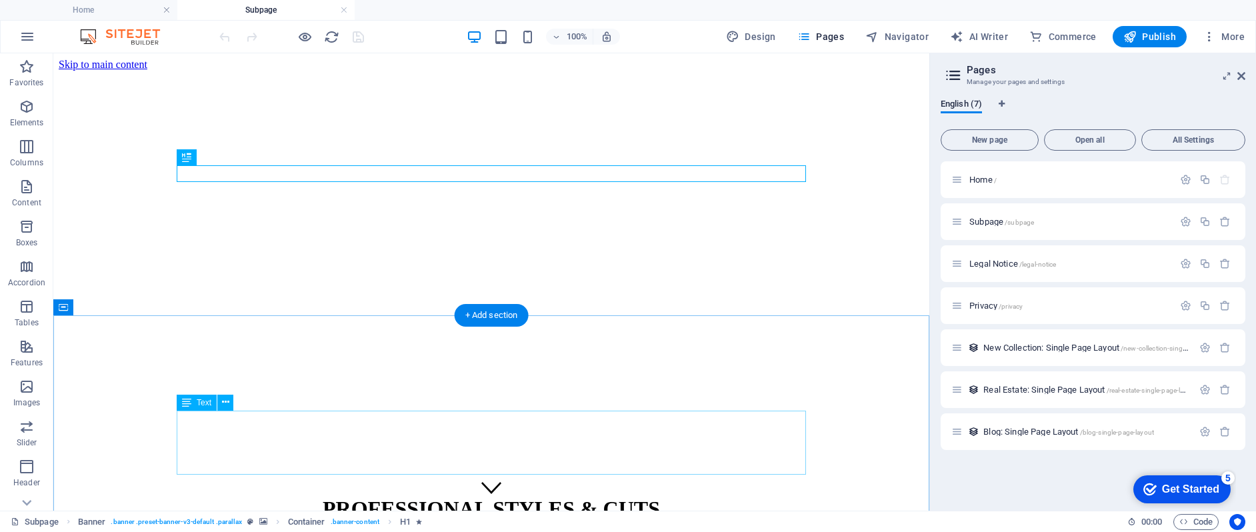
scroll to position [53, 0]
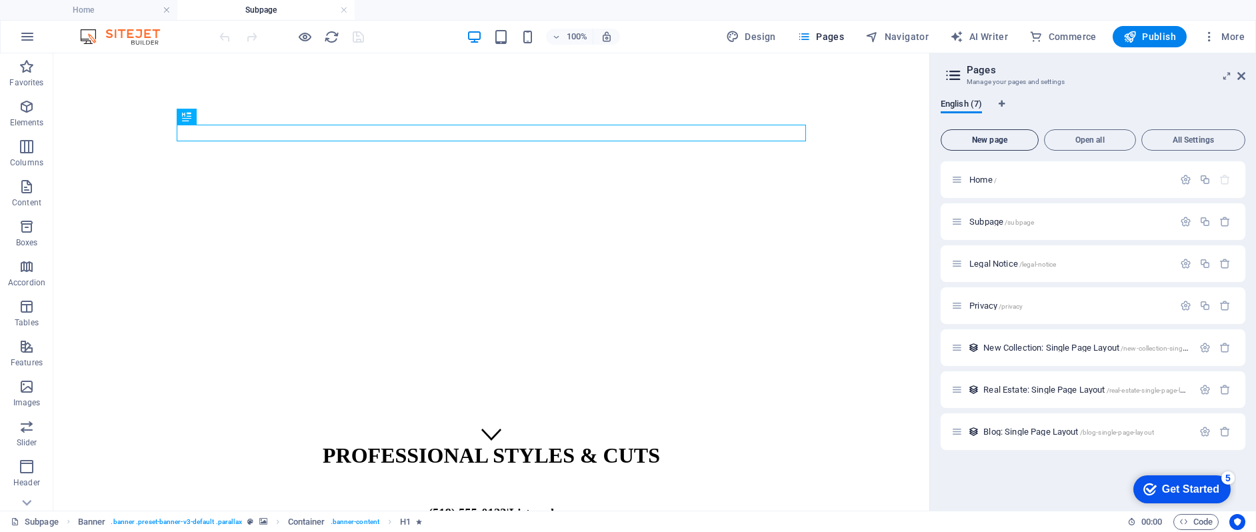
click at [994, 139] on span "New page" at bounding box center [989, 140] width 86 height 8
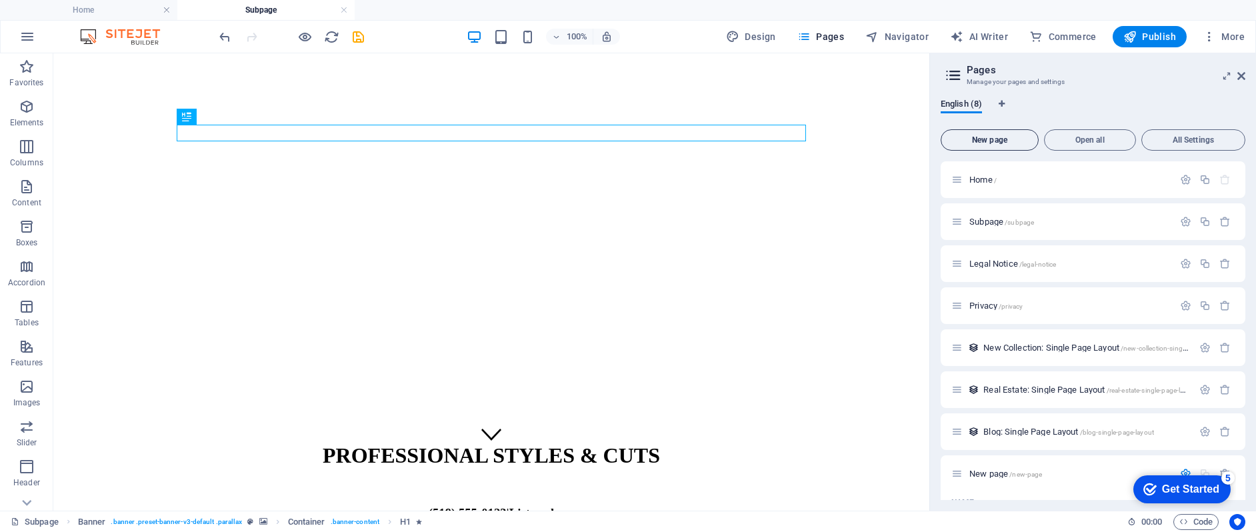
scroll to position [193, 0]
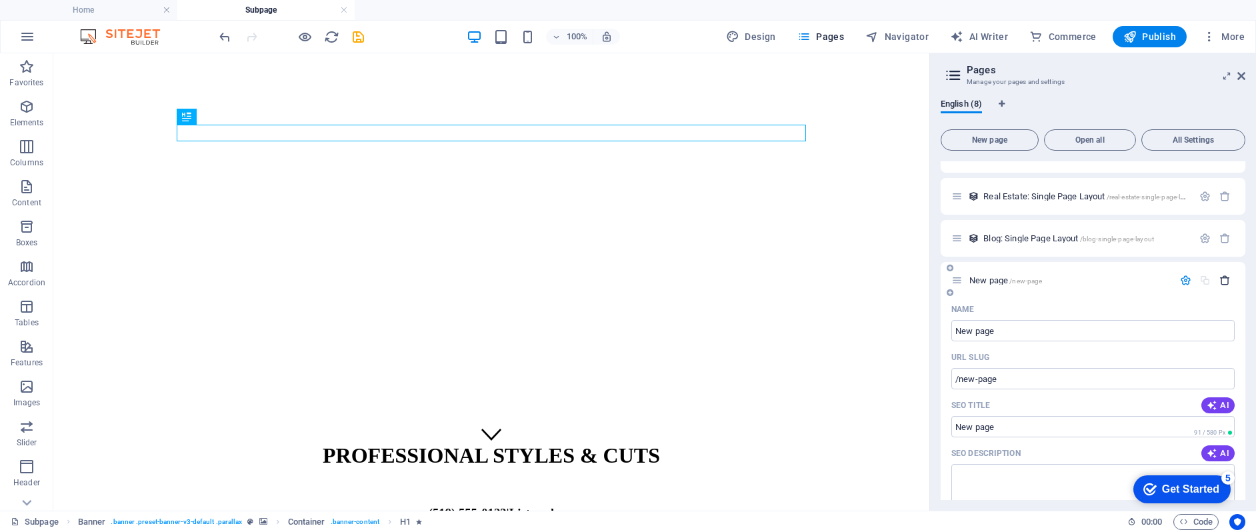
click at [1225, 281] on icon "button" at bounding box center [1224, 280] width 11 height 11
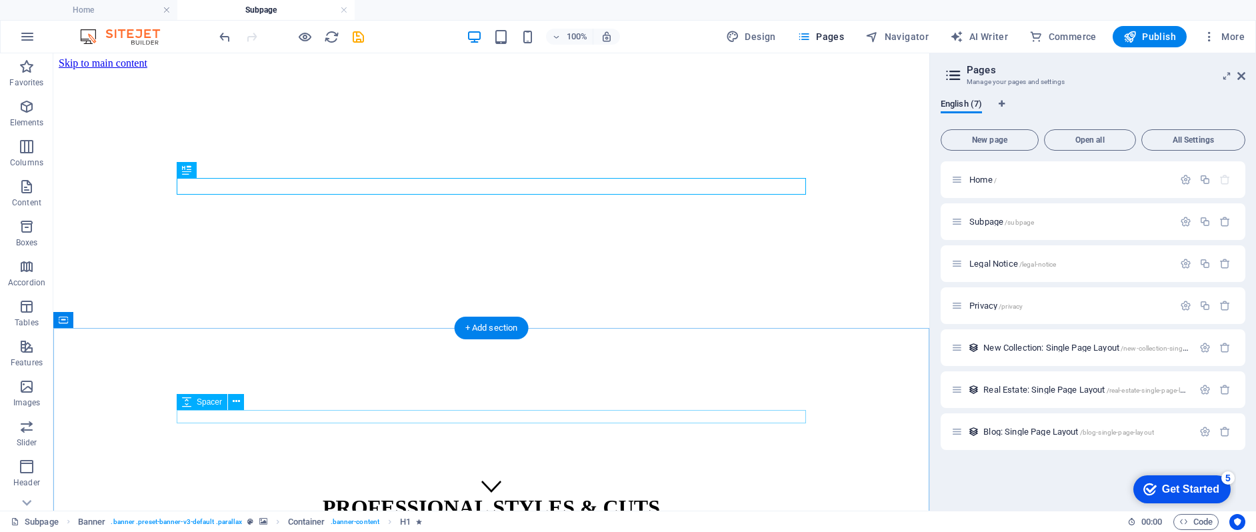
scroll to position [0, 0]
click at [832, 32] on span "Pages" at bounding box center [820, 36] width 47 height 13
click at [1244, 73] on icon at bounding box center [1241, 76] width 8 height 11
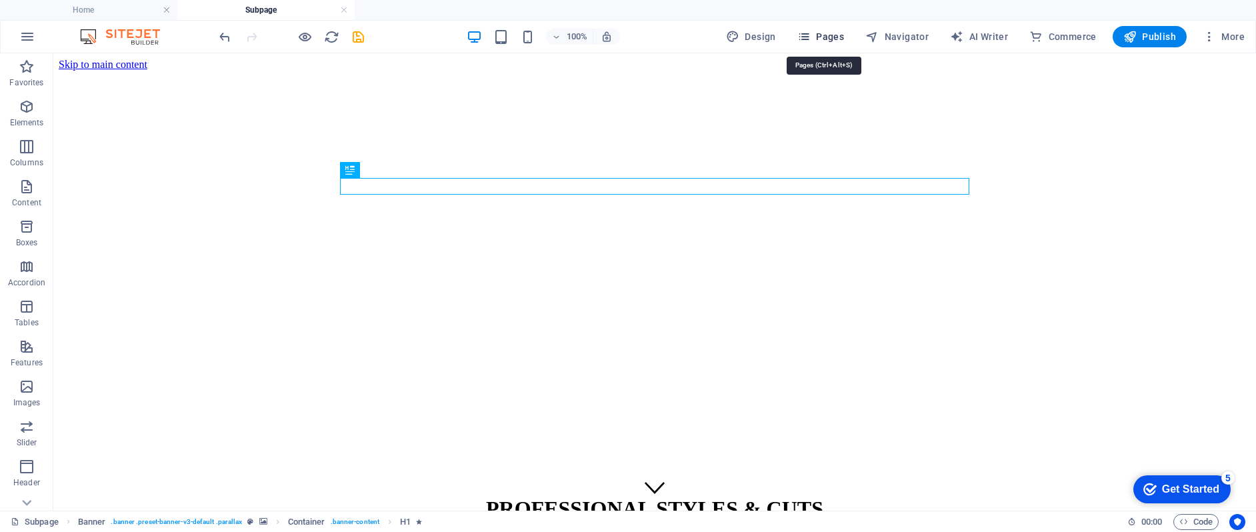
click at [838, 36] on span "Pages" at bounding box center [820, 36] width 47 height 13
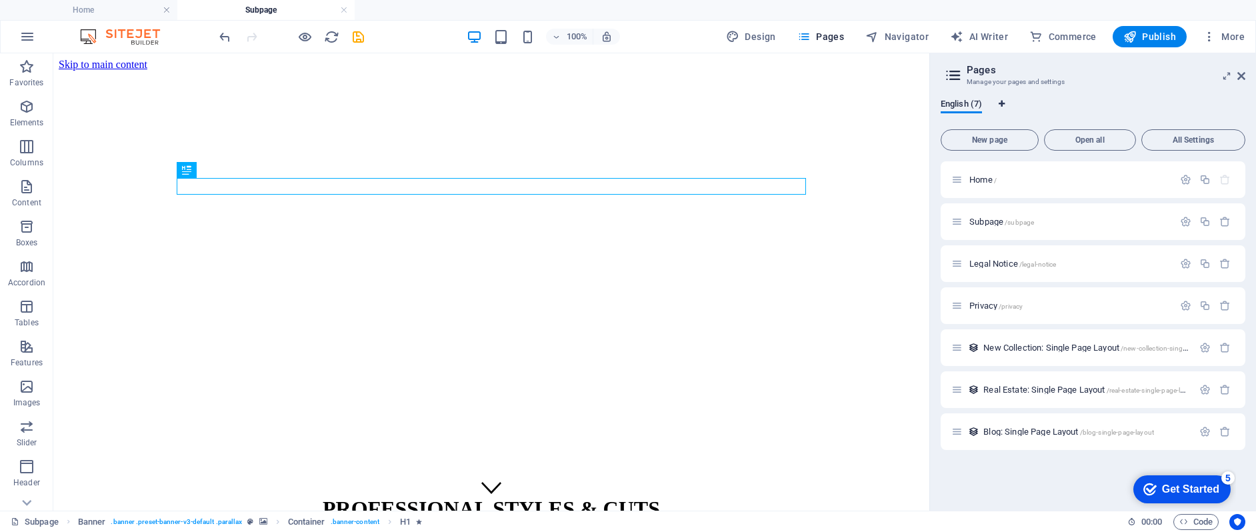
click at [1000, 102] on icon "Language Tabs" at bounding box center [1001, 104] width 6 height 8
select select "41"
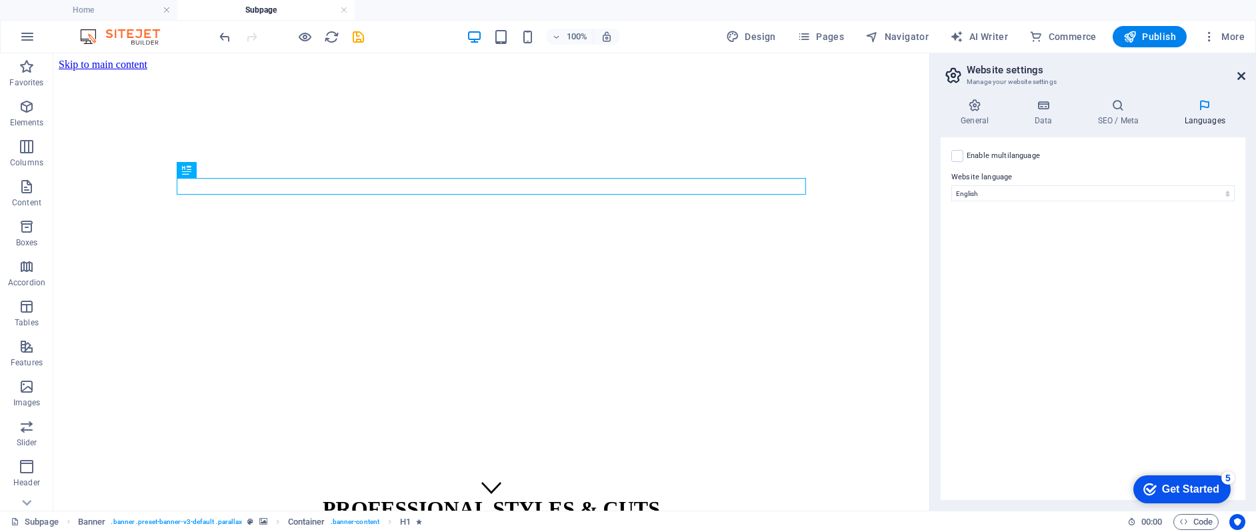
click at [1240, 77] on icon at bounding box center [1241, 76] width 8 height 11
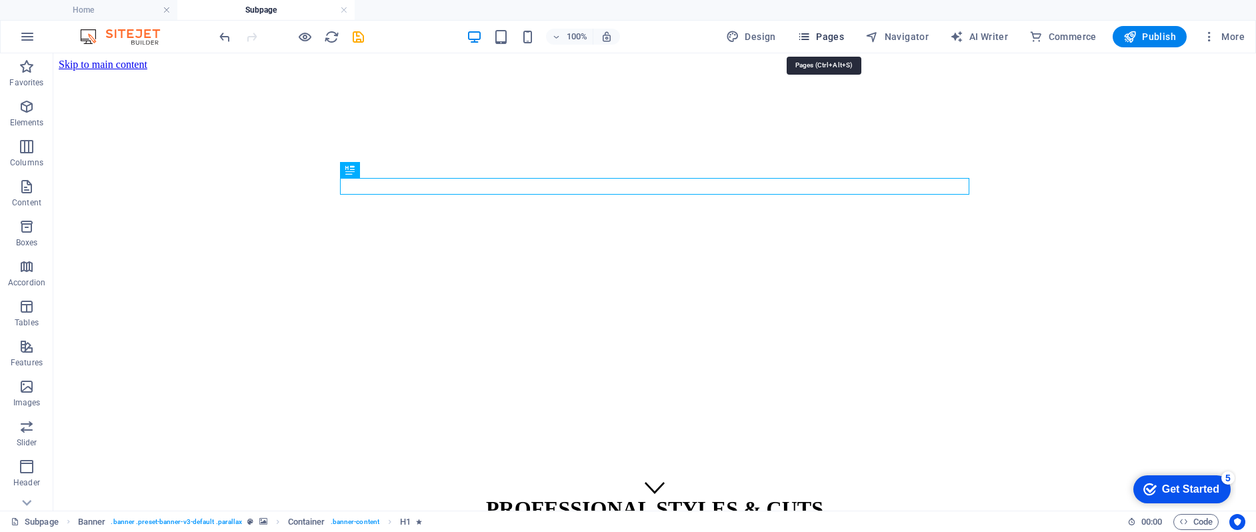
click at [828, 33] on span "Pages" at bounding box center [820, 36] width 47 height 13
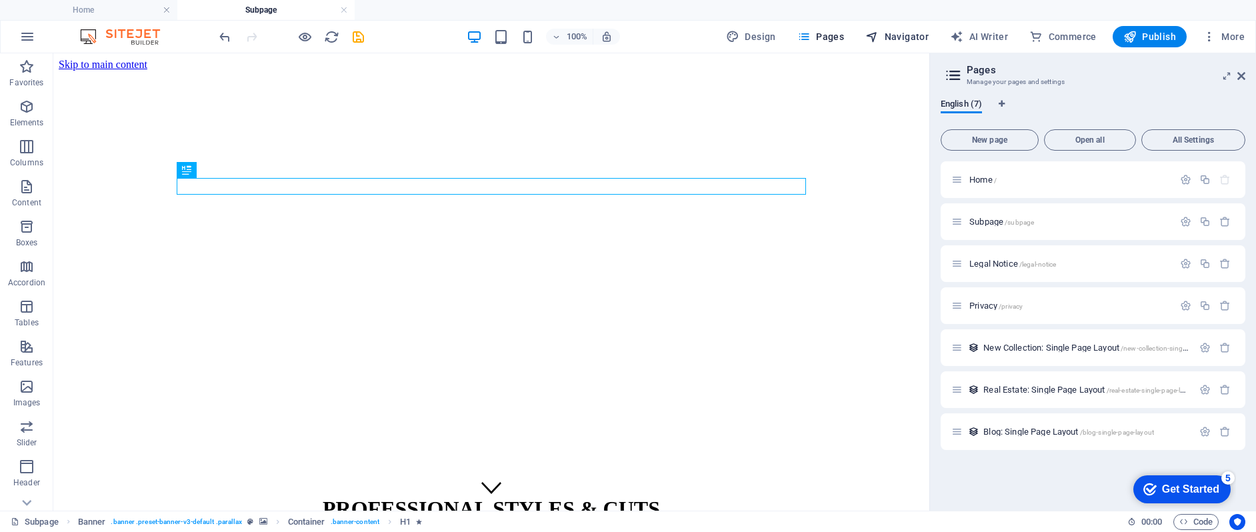
click at [916, 35] on span "Navigator" at bounding box center [896, 36] width 63 height 13
select select "17064229-en"
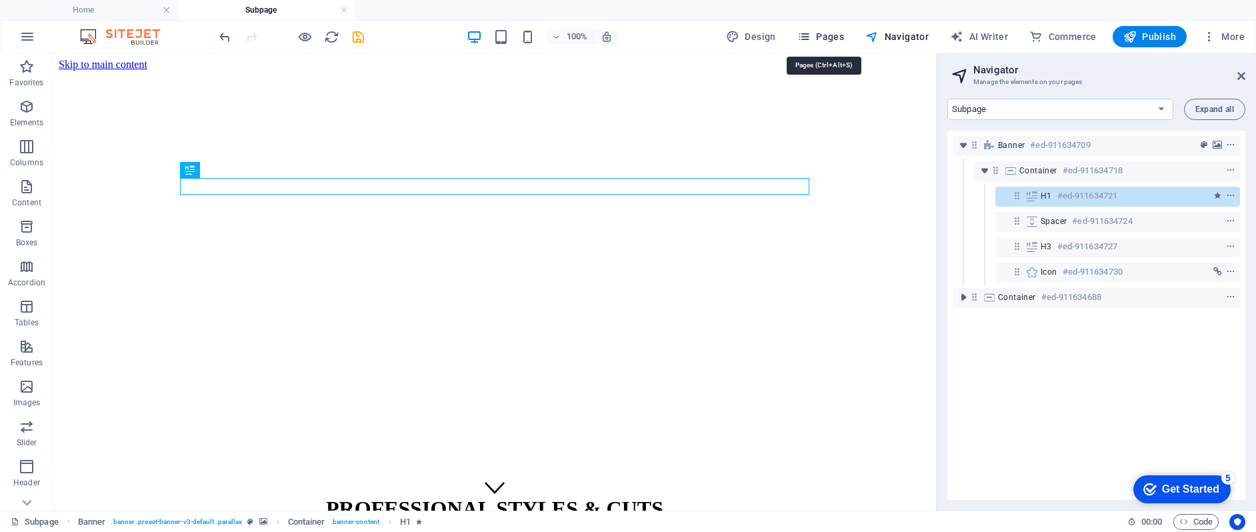
click at [836, 34] on span "Pages" at bounding box center [820, 36] width 47 height 13
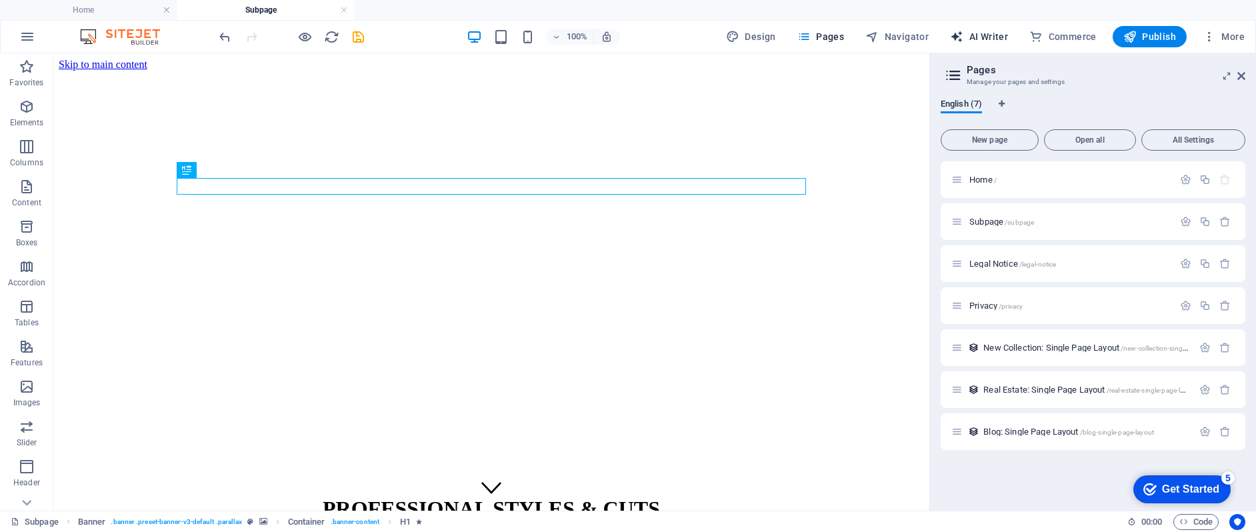
click at [971, 43] on span "AI Writer" at bounding box center [979, 36] width 58 height 13
select select "English"
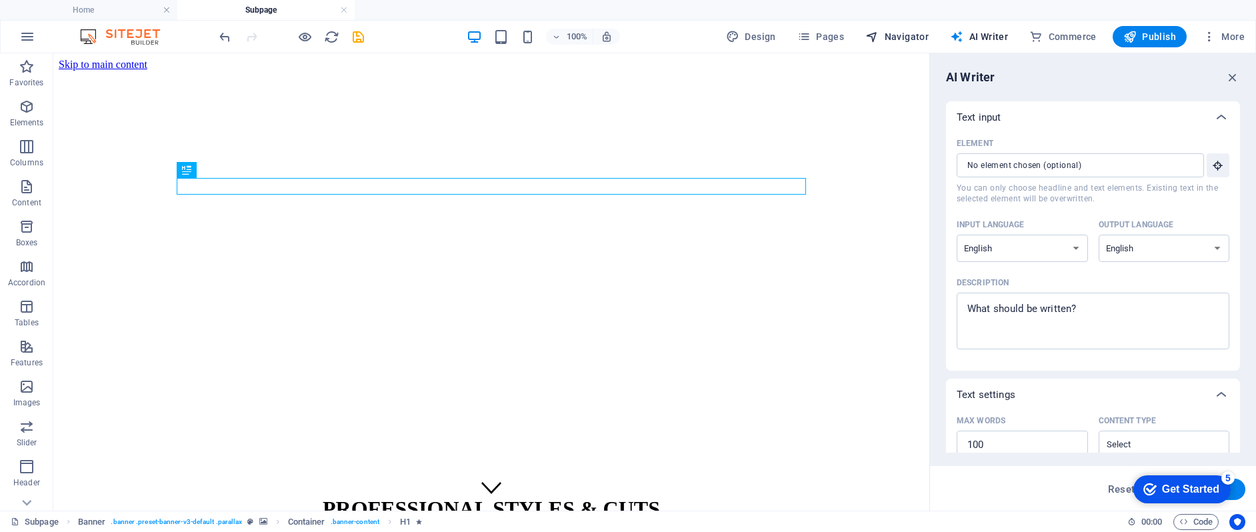
click at [891, 30] on span "Navigator" at bounding box center [896, 36] width 63 height 13
select select "17064229-en"
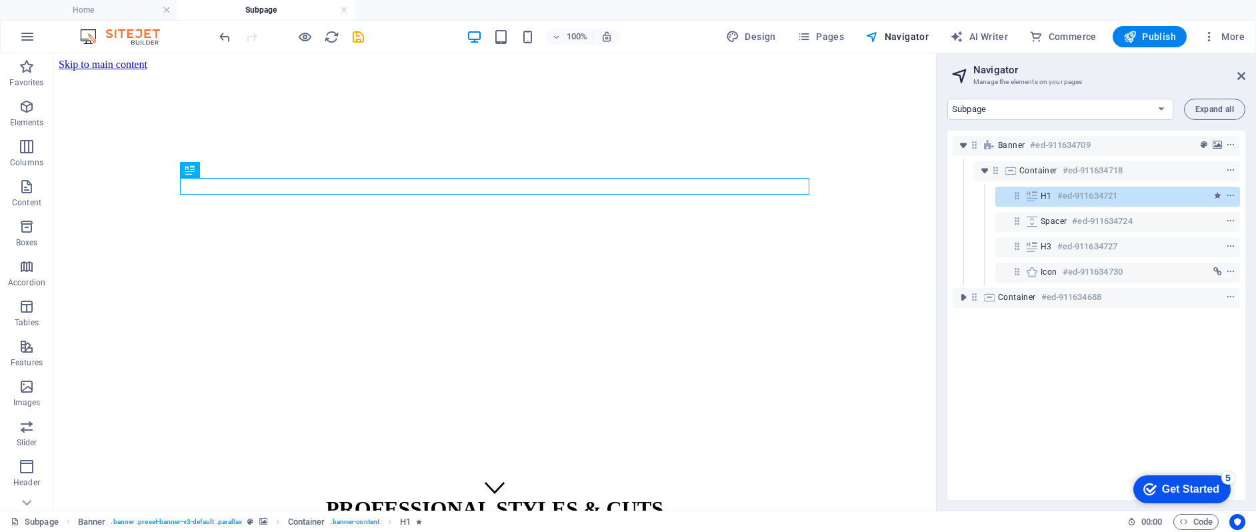
click at [816, 47] on div "100% Design Pages Navigator AI Writer Commerce Publish More" at bounding box center [628, 37] width 1254 height 32
click at [821, 37] on span "Pages" at bounding box center [820, 36] width 47 height 13
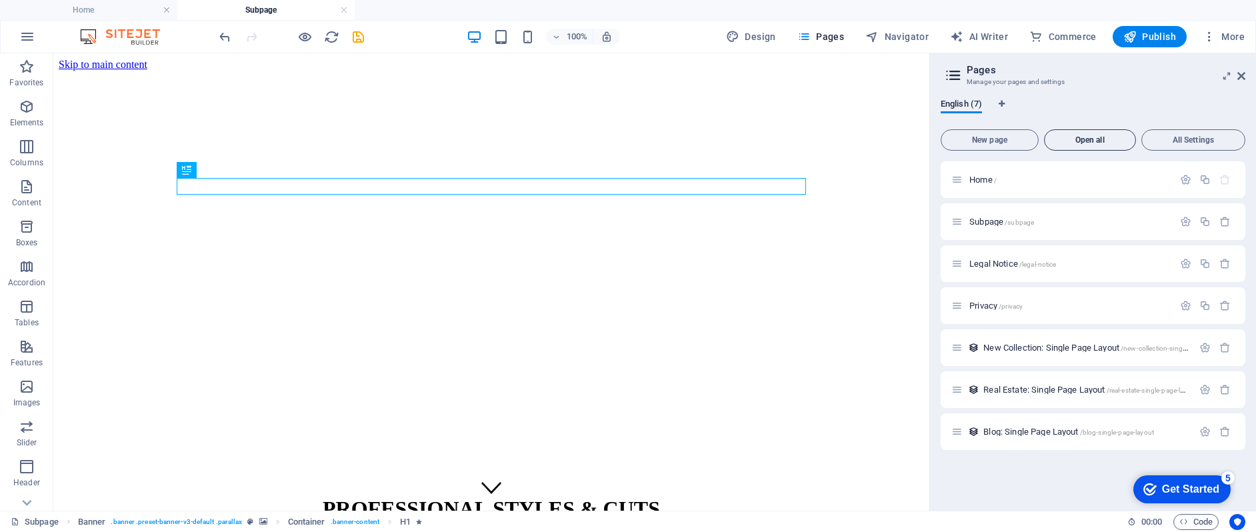
click at [1102, 134] on button "Open all" at bounding box center [1090, 139] width 92 height 21
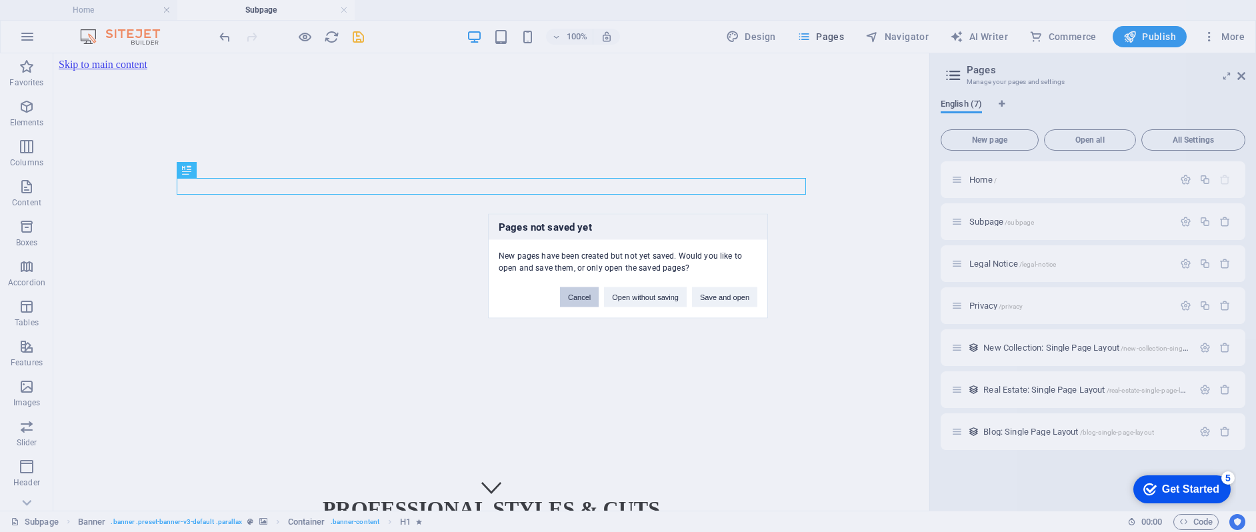
click at [573, 295] on button "Cancel" at bounding box center [579, 297] width 39 height 20
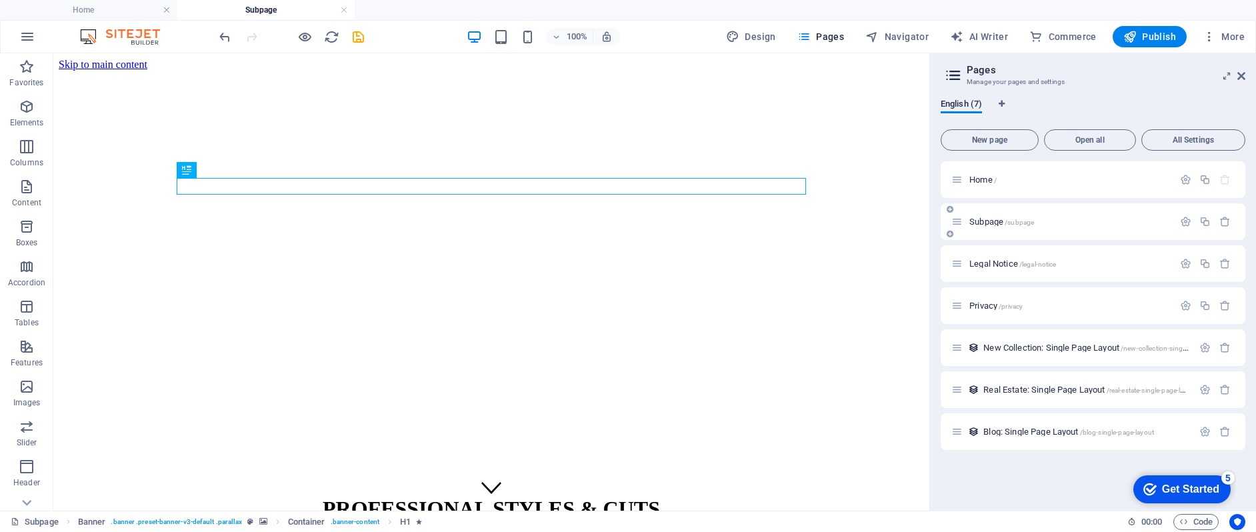
click at [1064, 227] on div "Subpage /subpage" at bounding box center [1062, 221] width 222 height 15
click at [986, 220] on span "Subpage /subpage" at bounding box center [1001, 222] width 65 height 10
click at [1126, 225] on p "Subpage /subpage" at bounding box center [1069, 221] width 200 height 9
click at [995, 138] on span "New page" at bounding box center [989, 140] width 86 height 8
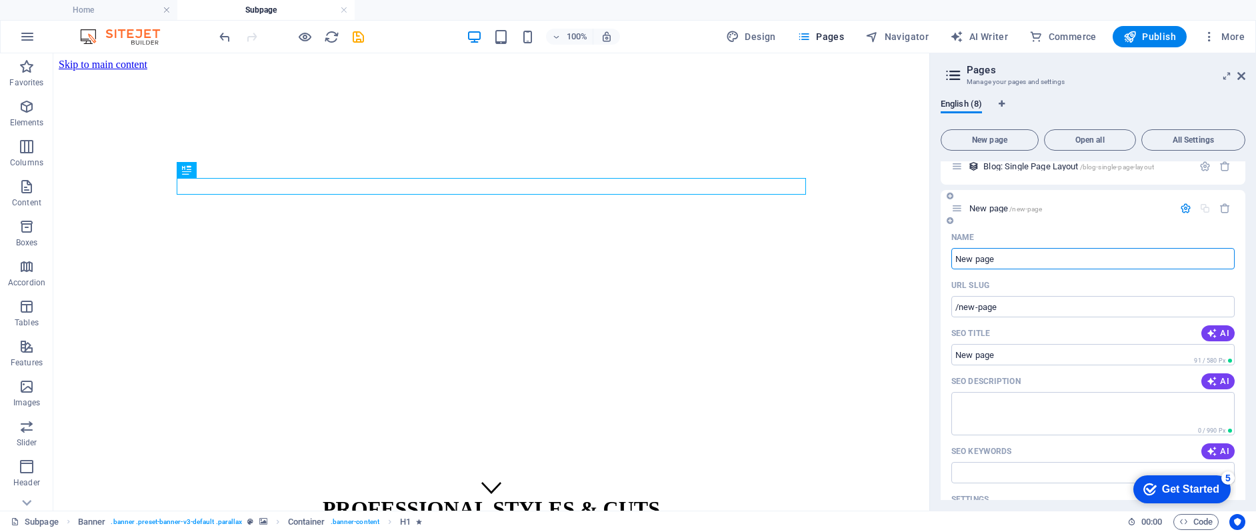
scroll to position [275, 0]
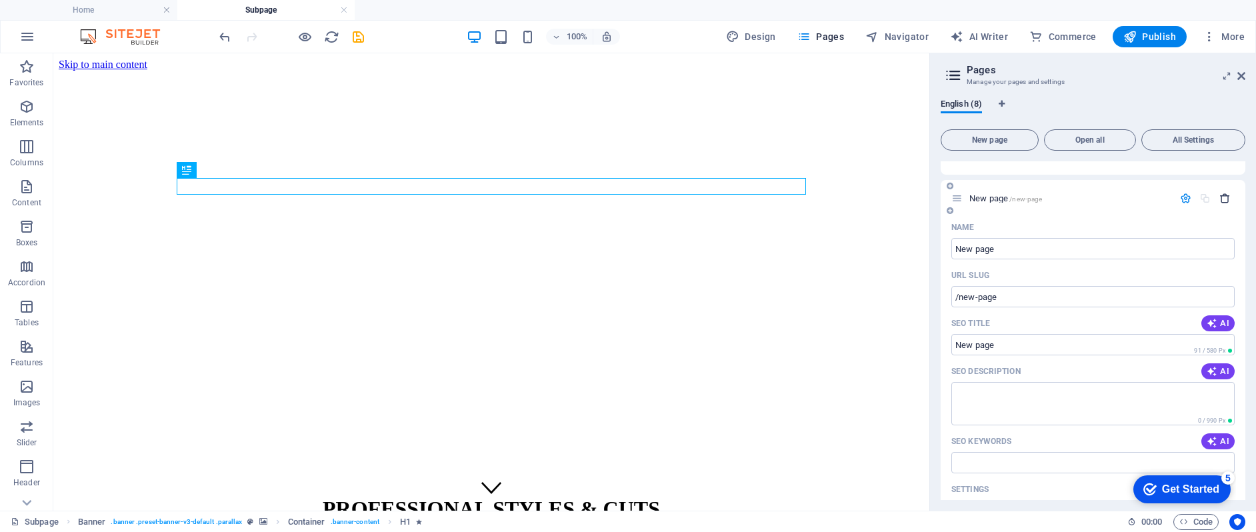
click at [1221, 198] on icon "button" at bounding box center [1224, 198] width 11 height 11
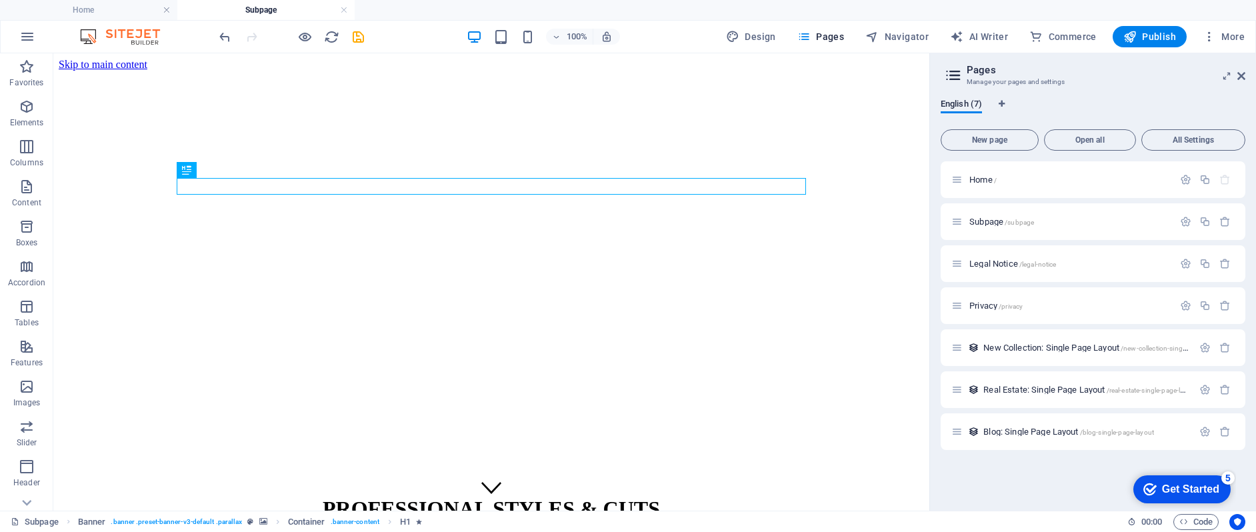
scroll to position [0, 0]
click at [1204, 221] on icon "button" at bounding box center [1204, 221] width 11 height 11
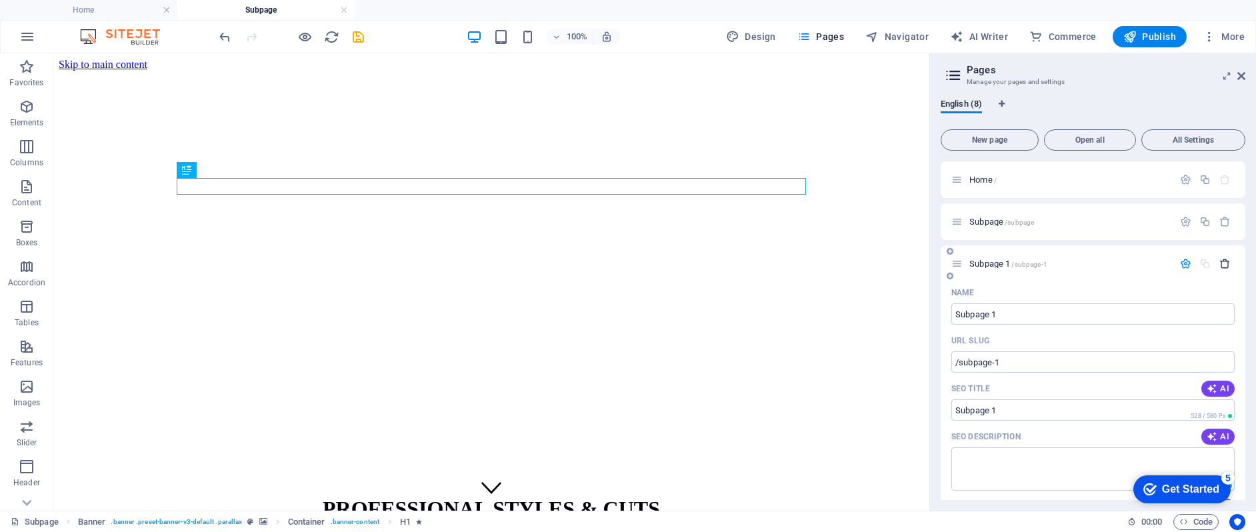
click at [1224, 260] on icon "button" at bounding box center [1224, 263] width 11 height 11
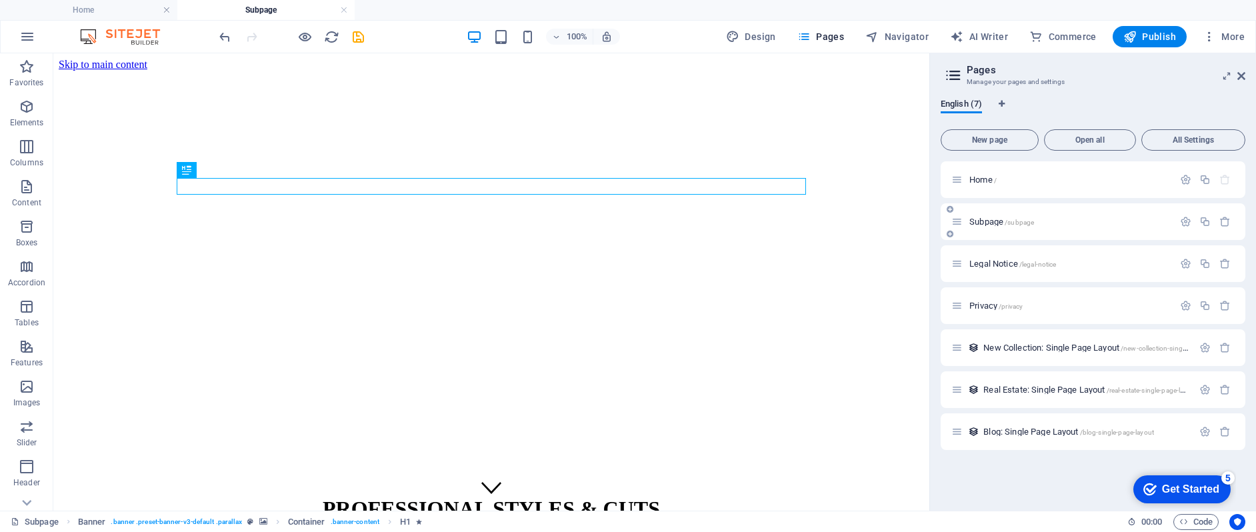
click at [957, 219] on icon at bounding box center [956, 221] width 11 height 11
click at [950, 207] on icon at bounding box center [949, 209] width 7 height 8
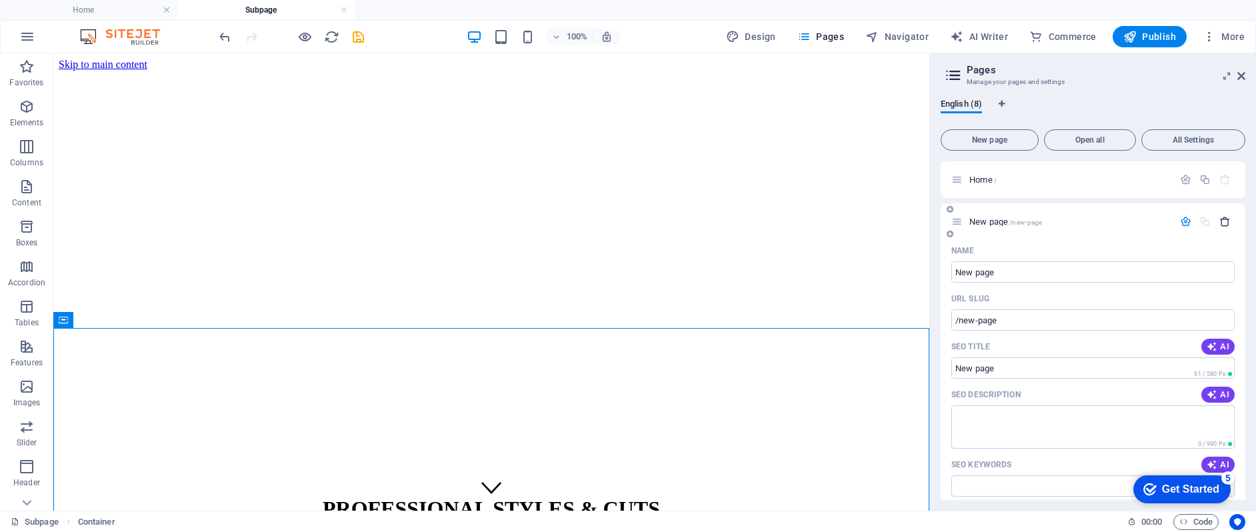
click at [1223, 219] on icon "button" at bounding box center [1224, 221] width 11 height 11
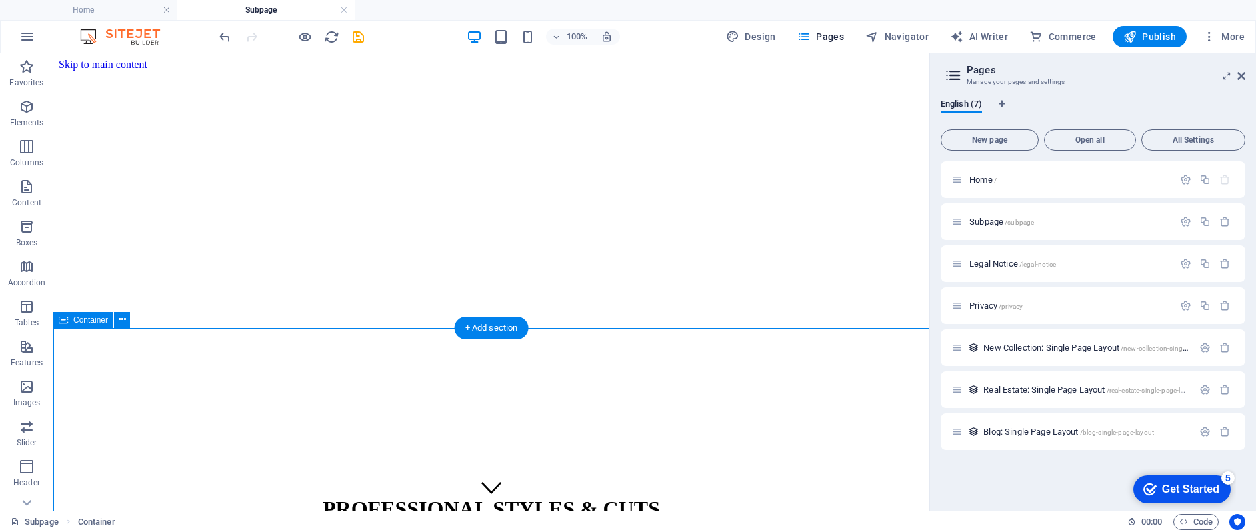
scroll to position [75, 0]
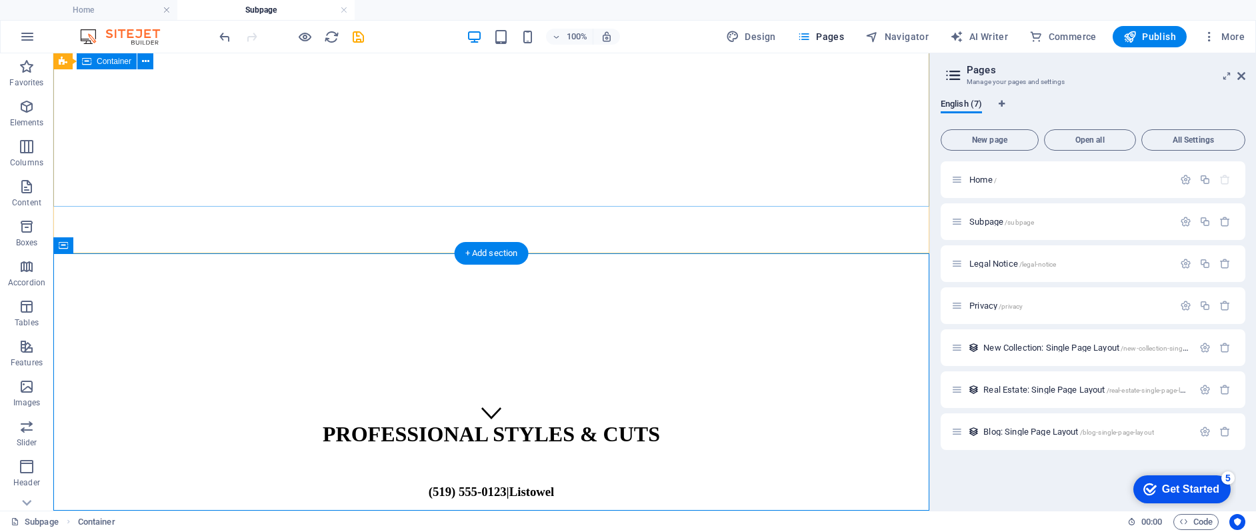
click at [771, 408] on div "PROFESSIONAL STYLES & CUTS (519) 555-0123 | Listowel" at bounding box center [491, 459] width 865 height 103
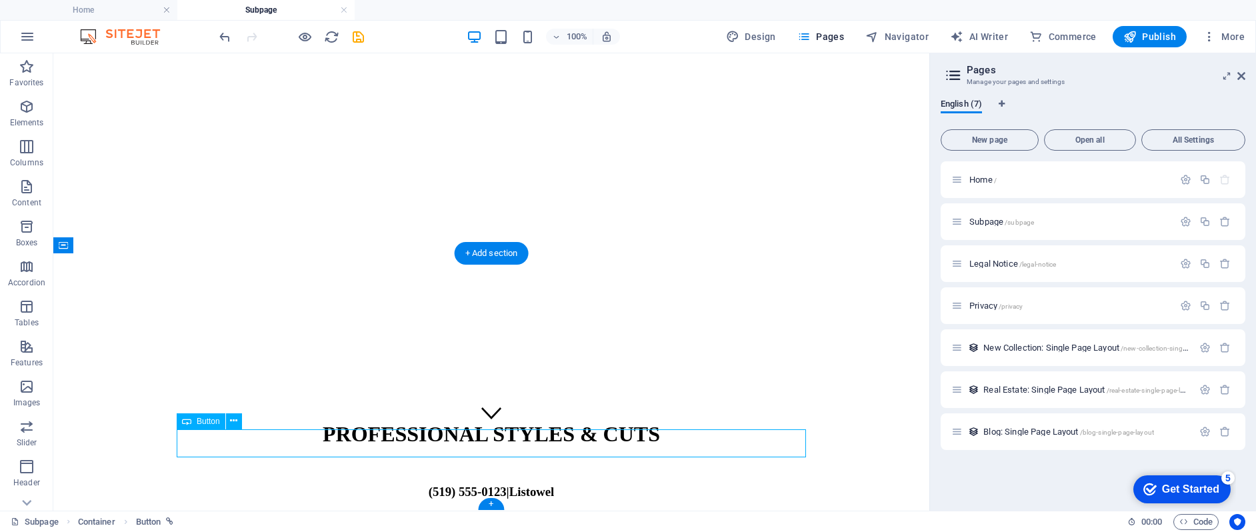
click at [1044, 33] on span "Commerce" at bounding box center [1062, 36] width 67 height 13
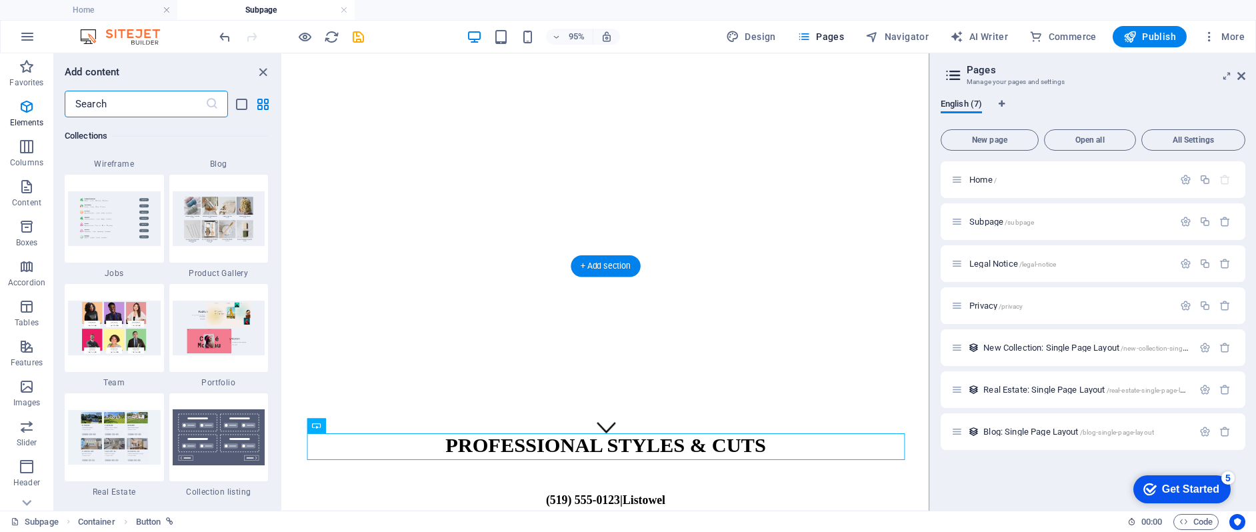
scroll to position [12844, 0]
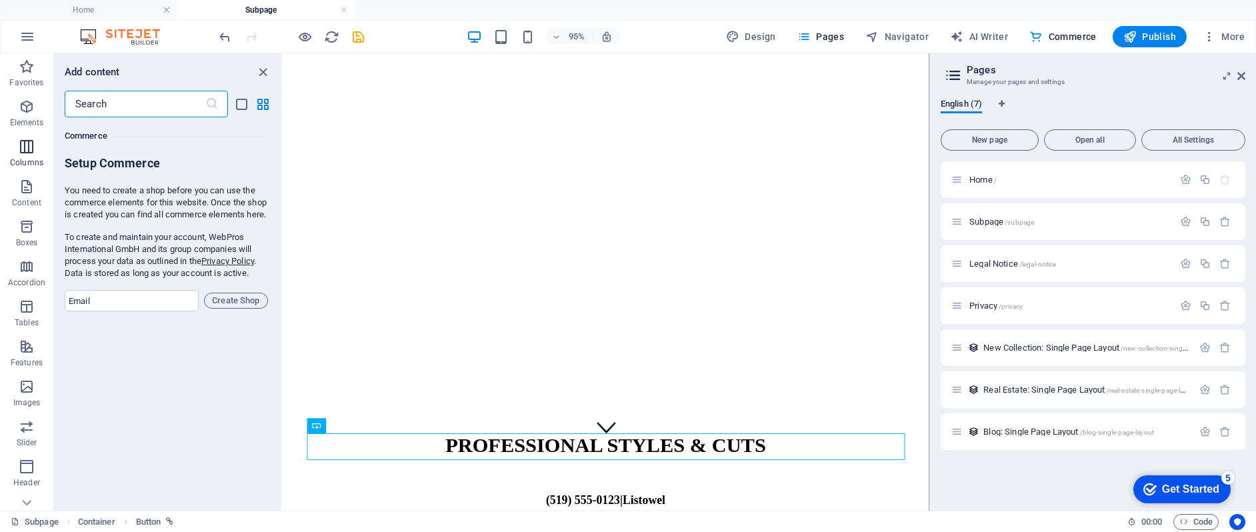
click at [33, 150] on icon "button" at bounding box center [27, 147] width 16 height 16
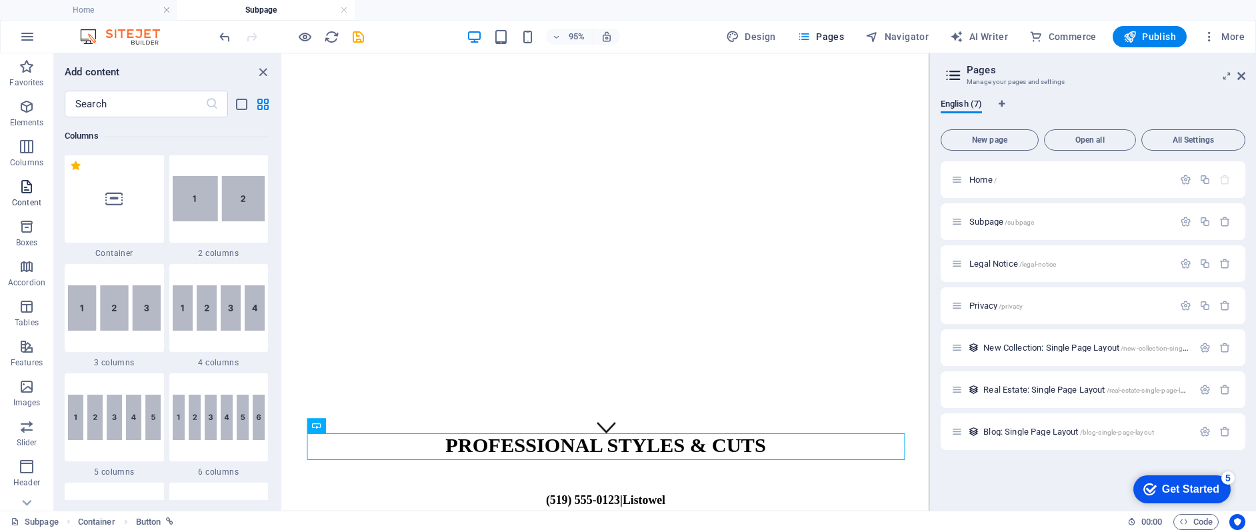
scroll to position [660, 0]
click at [29, 193] on icon "button" at bounding box center [27, 187] width 16 height 16
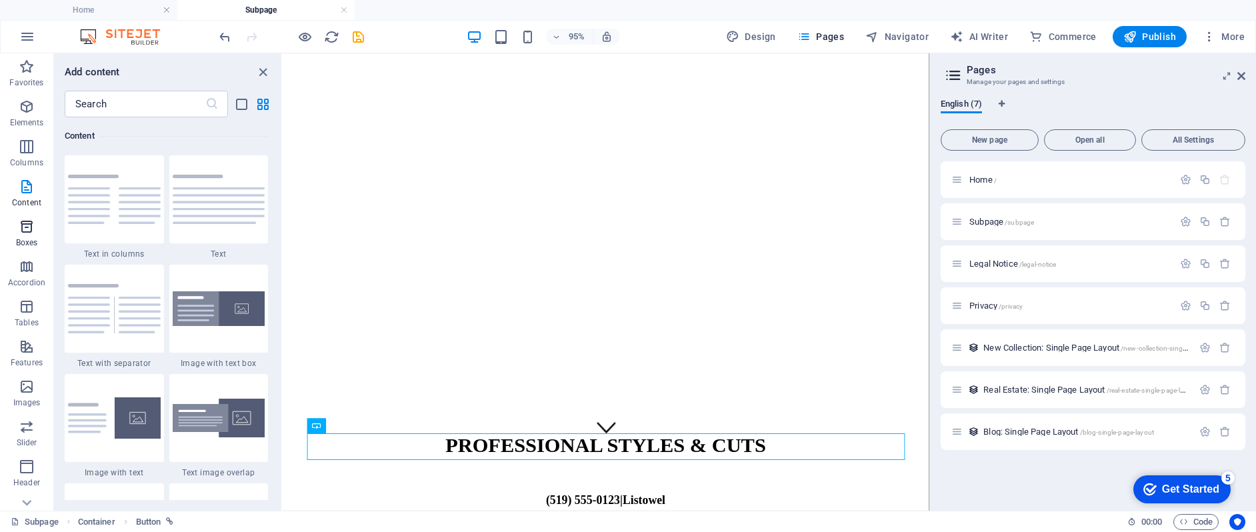
click at [29, 232] on icon "button" at bounding box center [27, 227] width 16 height 16
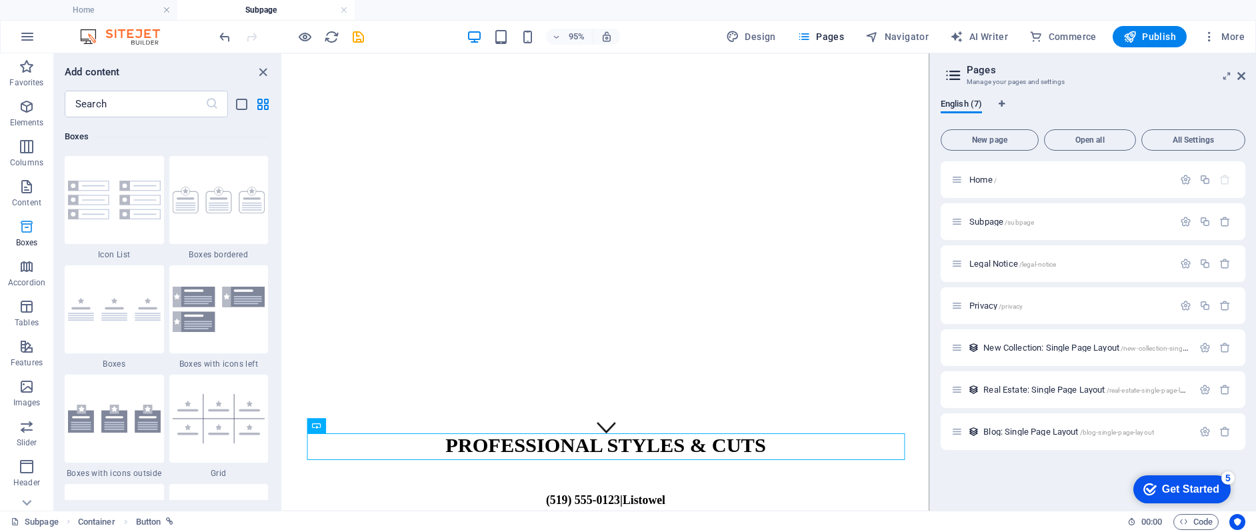
scroll to position [3676, 0]
click at [22, 267] on icon "button" at bounding box center [27, 267] width 16 height 16
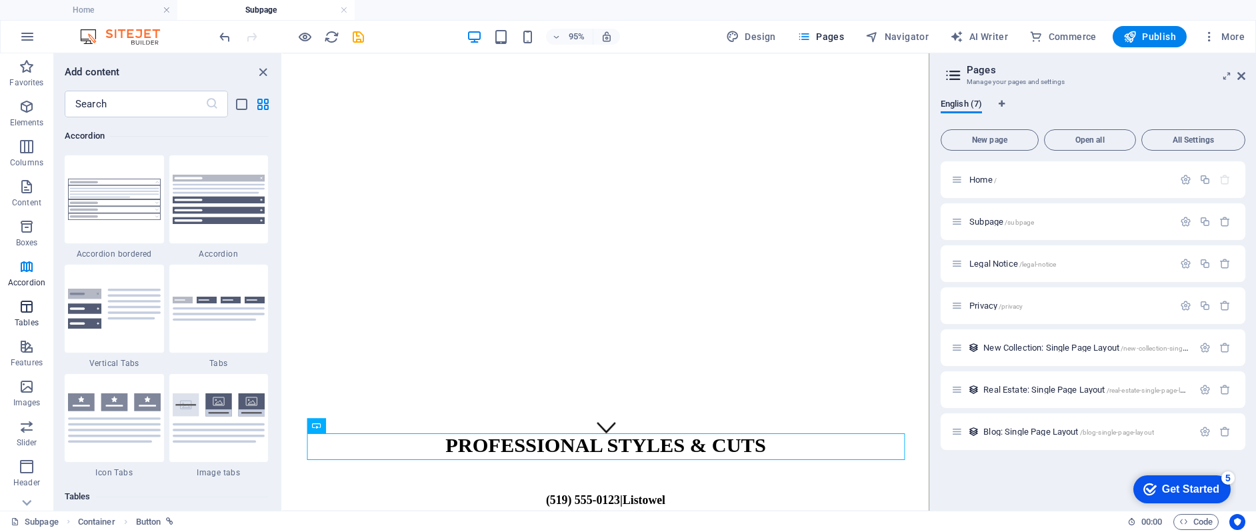
click at [20, 321] on p "Tables" at bounding box center [27, 322] width 24 height 11
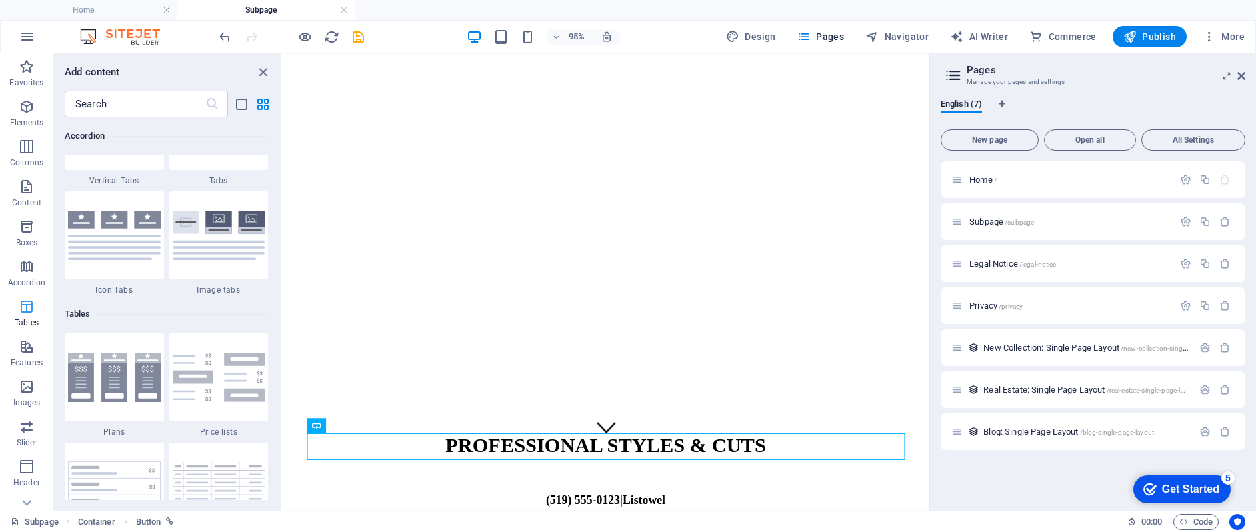
scroll to position [4616, 0]
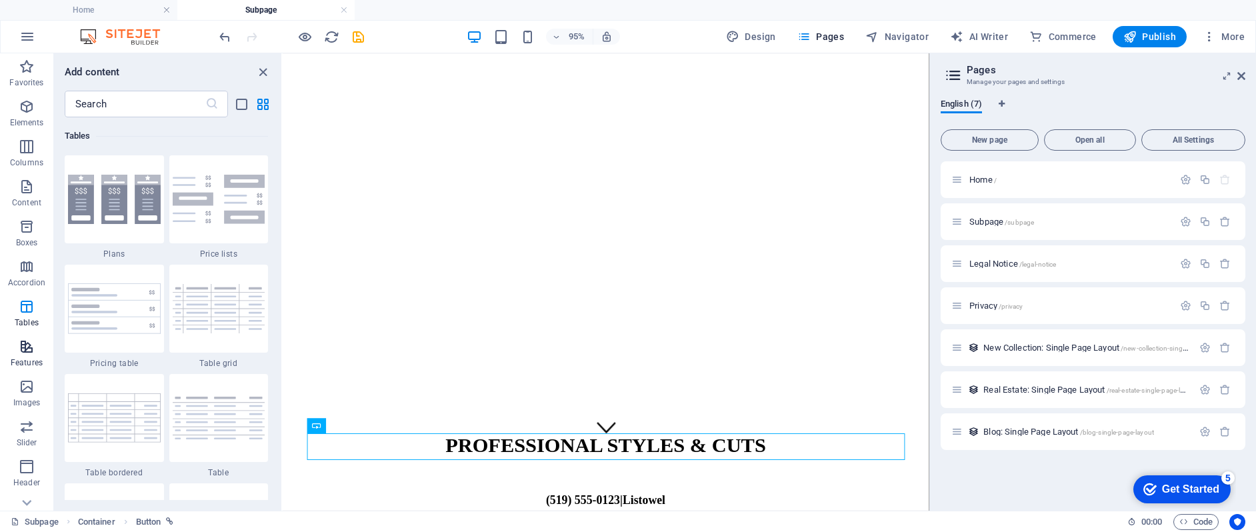
click at [19, 361] on p "Features" at bounding box center [27, 362] width 32 height 11
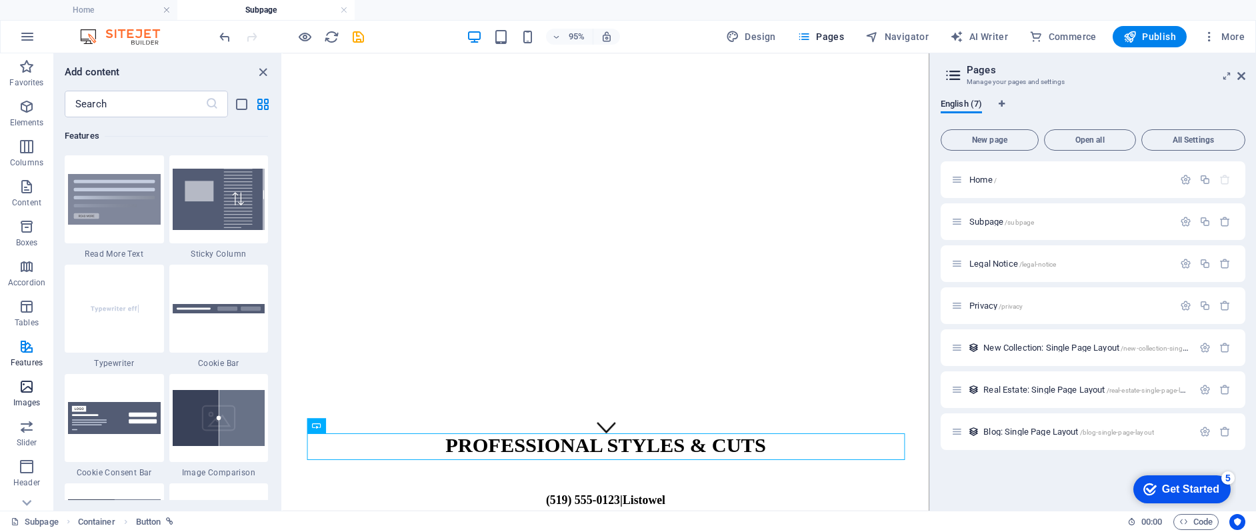
click at [17, 397] on p "Images" at bounding box center [26, 402] width 27 height 11
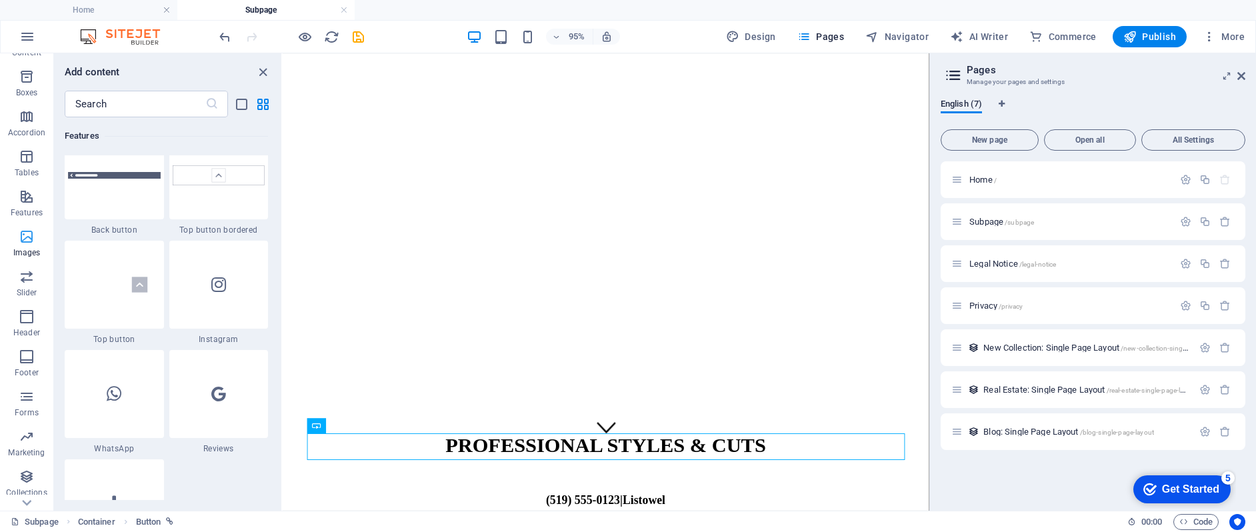
scroll to position [153, 0]
click at [32, 276] on icon "button" at bounding box center [27, 273] width 16 height 16
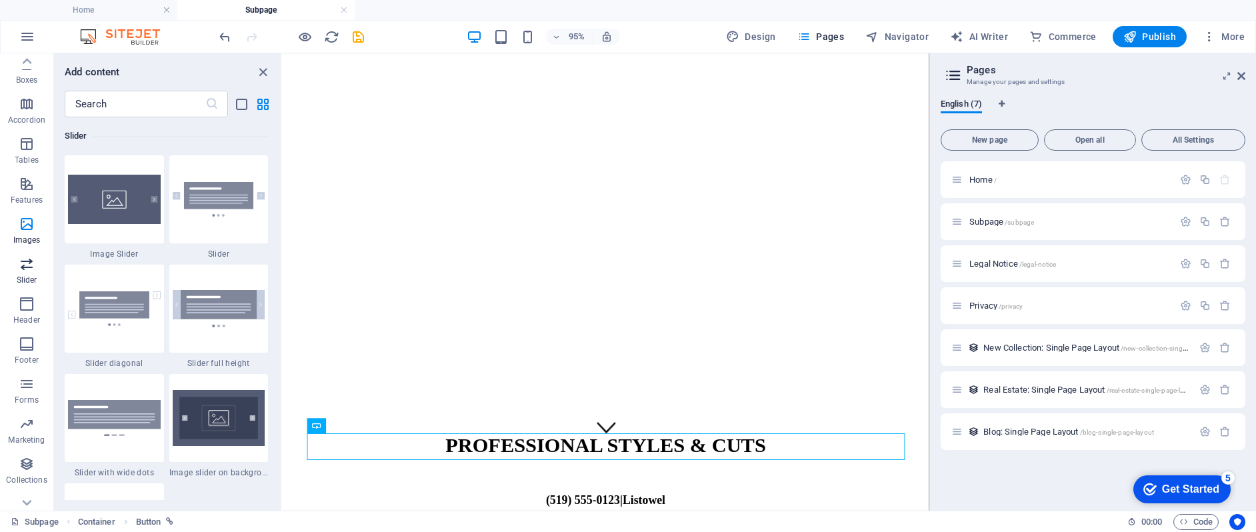
scroll to position [165, 0]
click at [27, 257] on icon "button" at bounding box center [27, 261] width 16 height 16
click at [21, 307] on icon "button" at bounding box center [27, 301] width 16 height 16
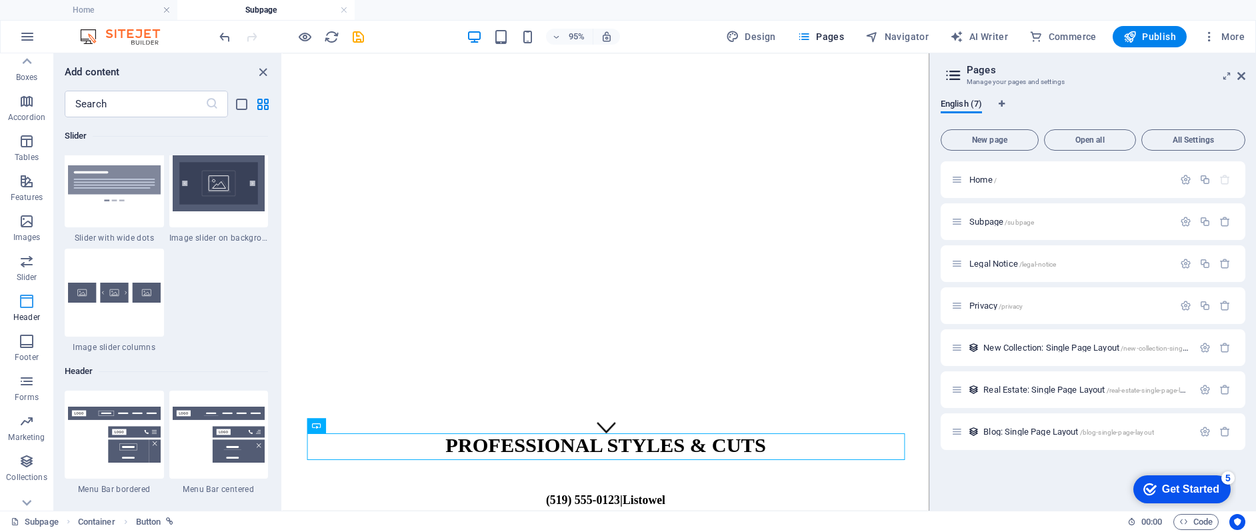
scroll to position [8026, 0]
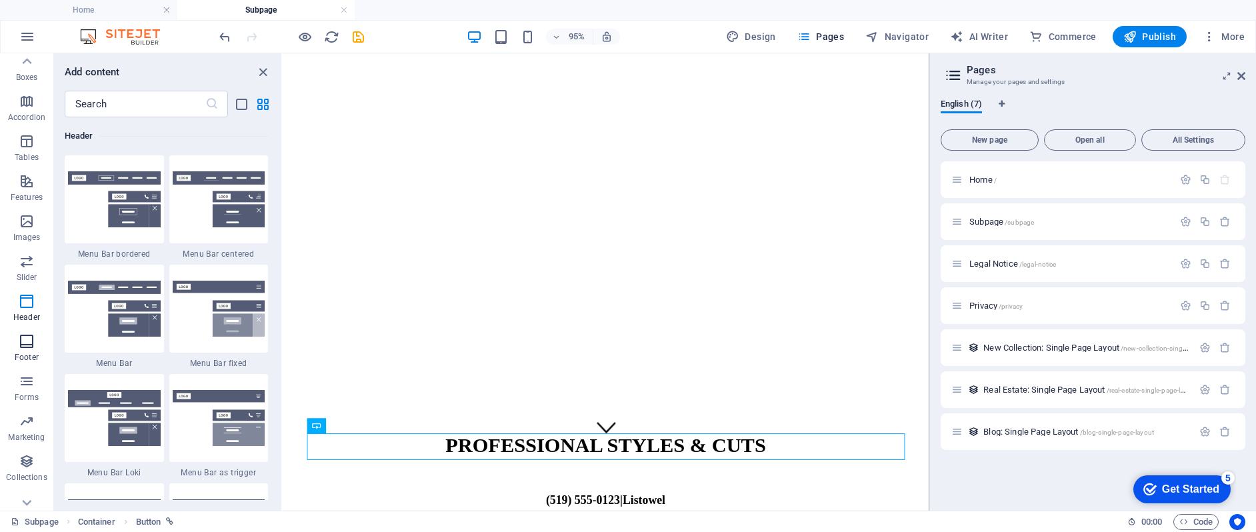
click at [24, 338] on icon "button" at bounding box center [27, 341] width 16 height 16
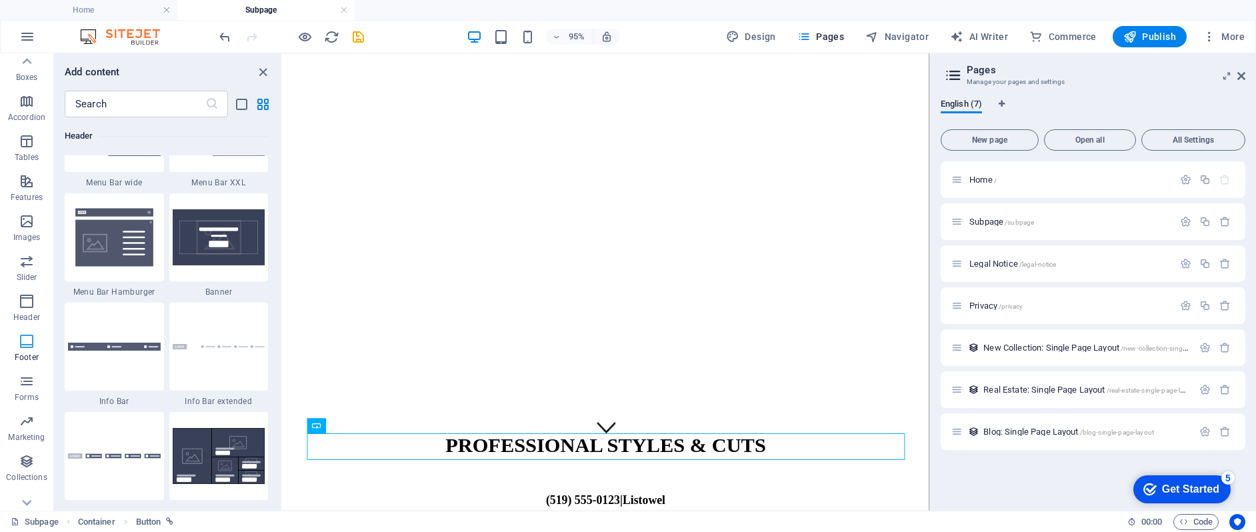
scroll to position [8824, 0]
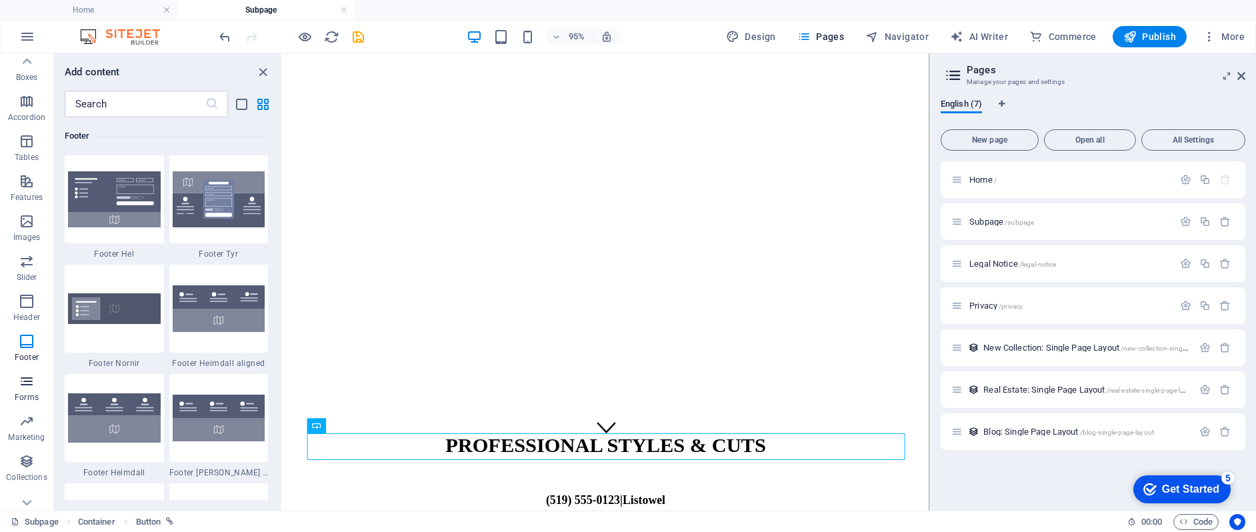
click at [19, 393] on p "Forms" at bounding box center [27, 397] width 24 height 11
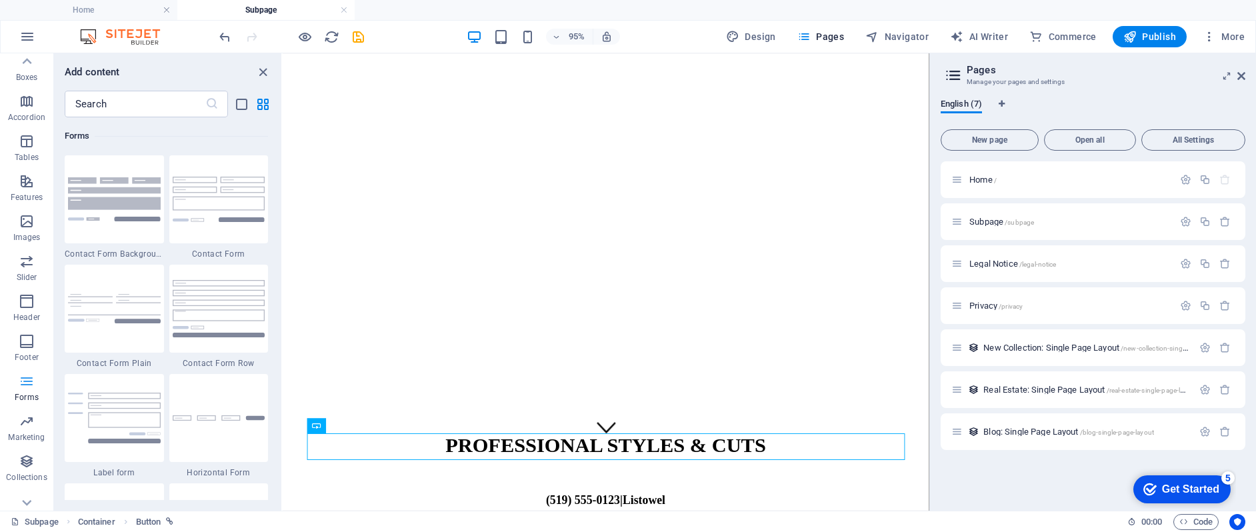
scroll to position [183, 0]
click at [21, 408] on icon "button" at bounding box center [27, 404] width 16 height 16
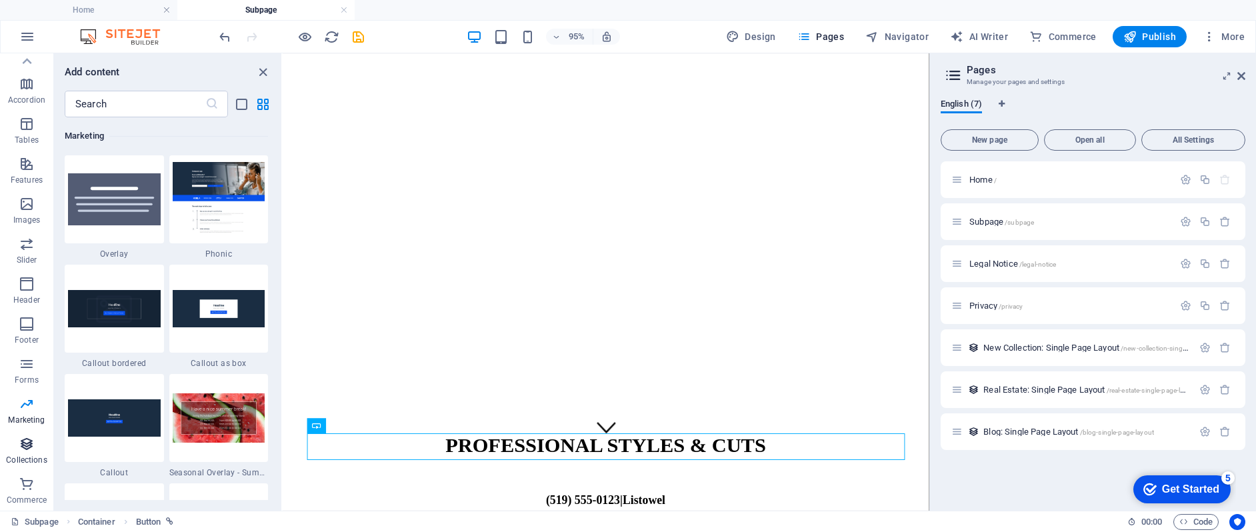
click at [23, 449] on icon "button" at bounding box center [27, 444] width 16 height 16
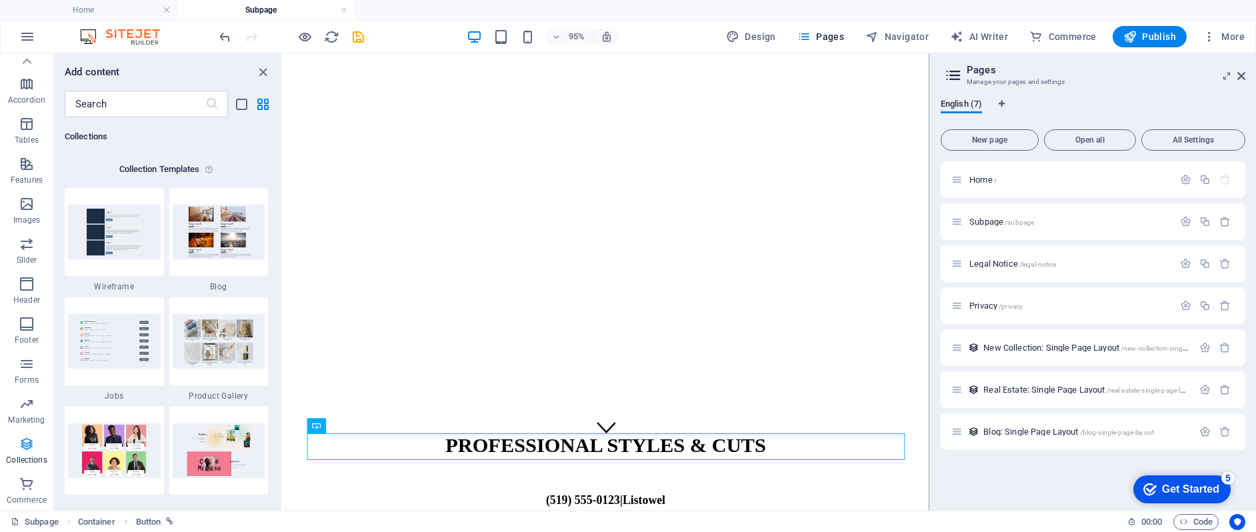
scroll to position [12201, 0]
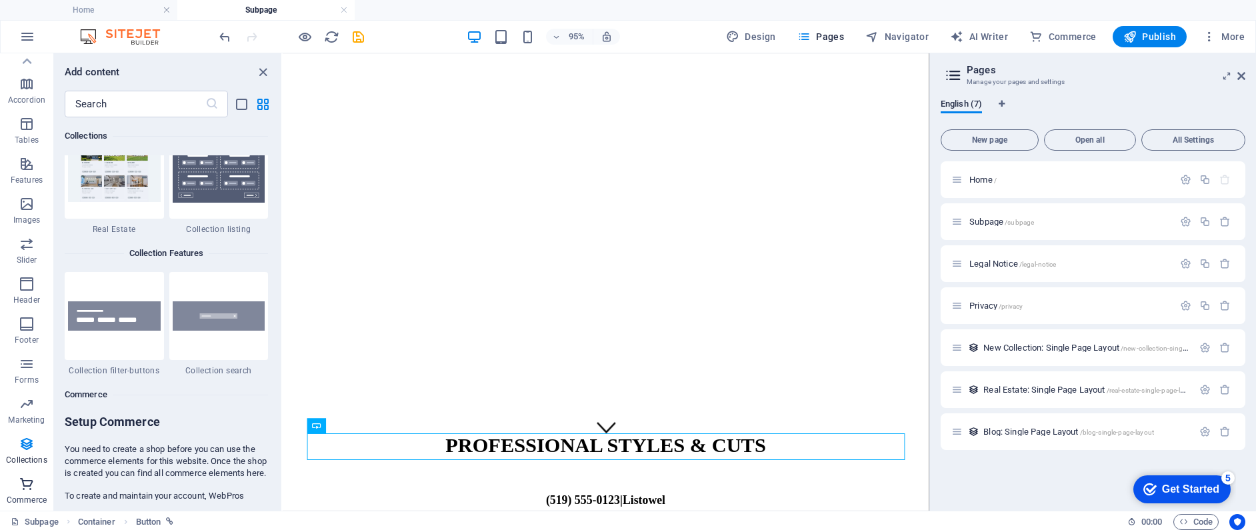
click at [26, 488] on icon "button" at bounding box center [27, 484] width 16 height 16
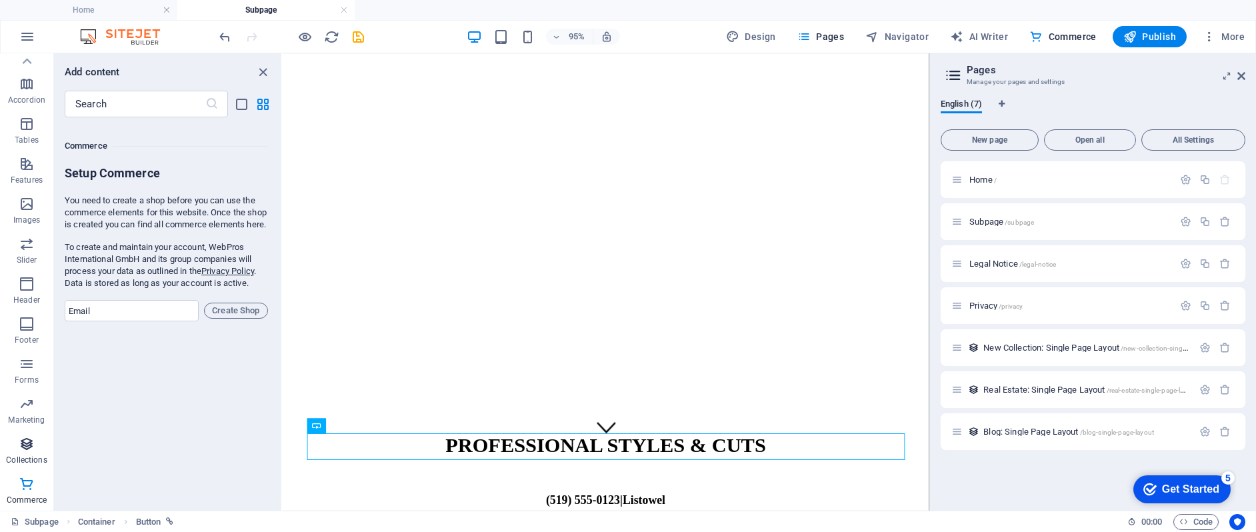
scroll to position [12844, 0]
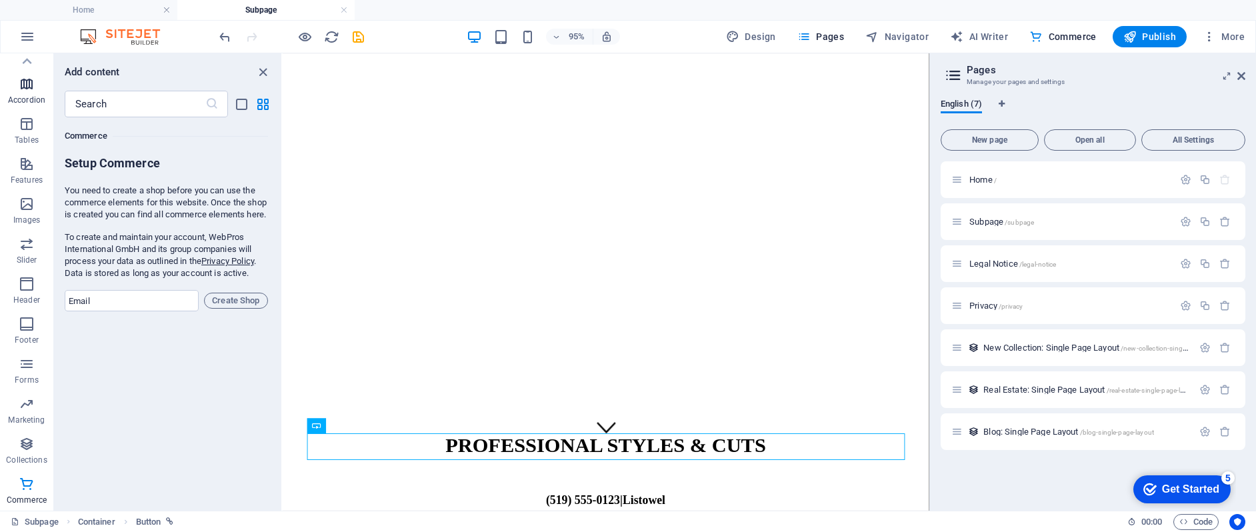
click at [31, 91] on icon "button" at bounding box center [27, 84] width 16 height 16
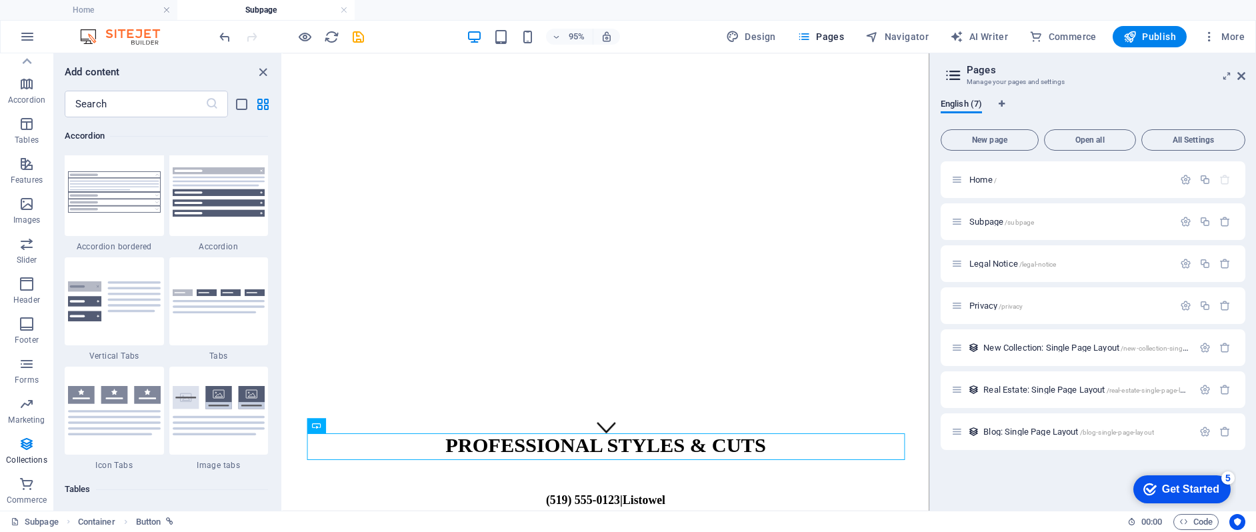
scroll to position [4256, 0]
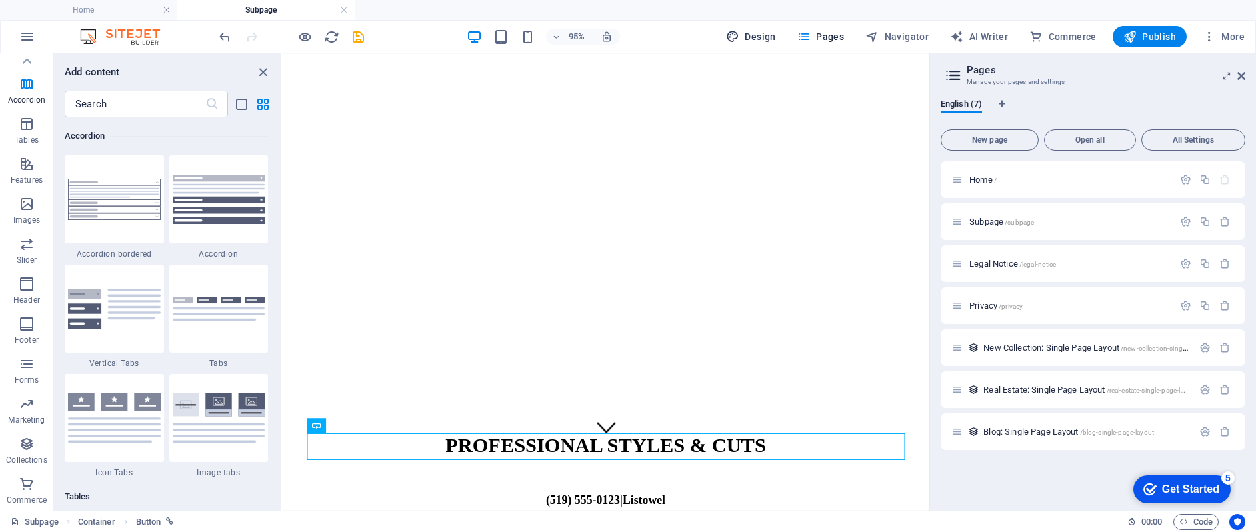
drag, startPoint x: 747, startPoint y: 36, endPoint x: 392, endPoint y: 21, distance: 355.6
click at [747, 36] on span "Design" at bounding box center [751, 36] width 50 height 13
select select "px"
select select "200"
select select "px"
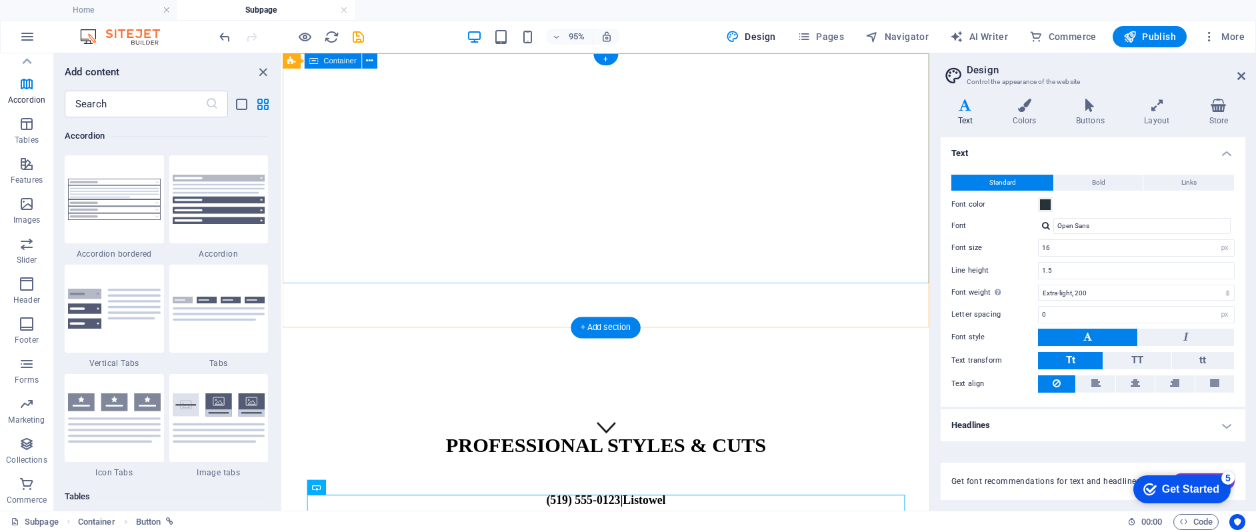
scroll to position [0, 0]
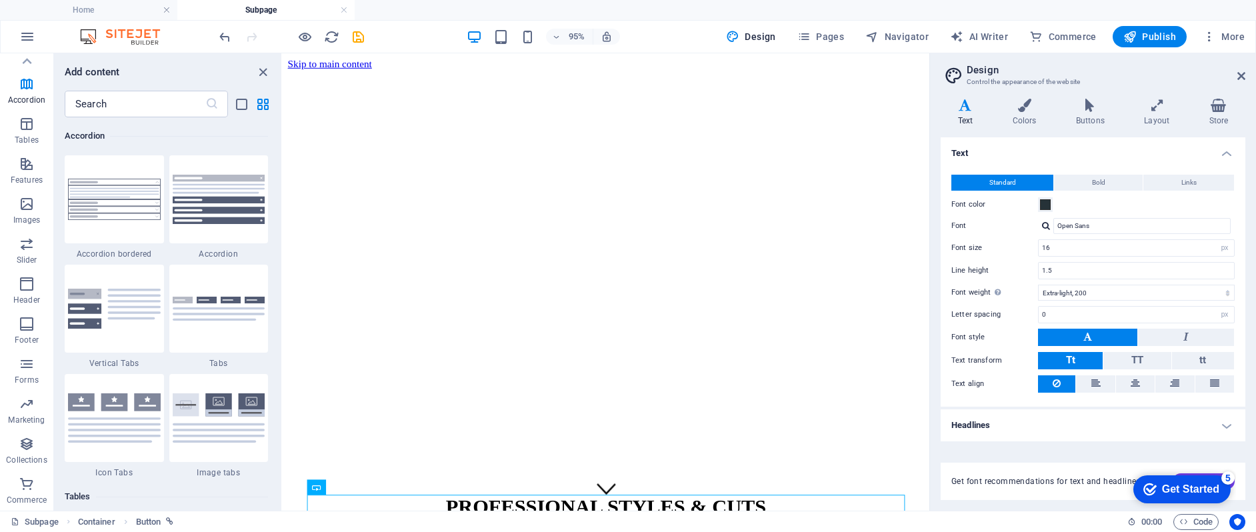
click at [815, 49] on div "95% Design Pages Navigator AI Writer Commerce Publish More" at bounding box center [628, 37] width 1254 height 32
click at [840, 34] on span "Pages" at bounding box center [820, 36] width 47 height 13
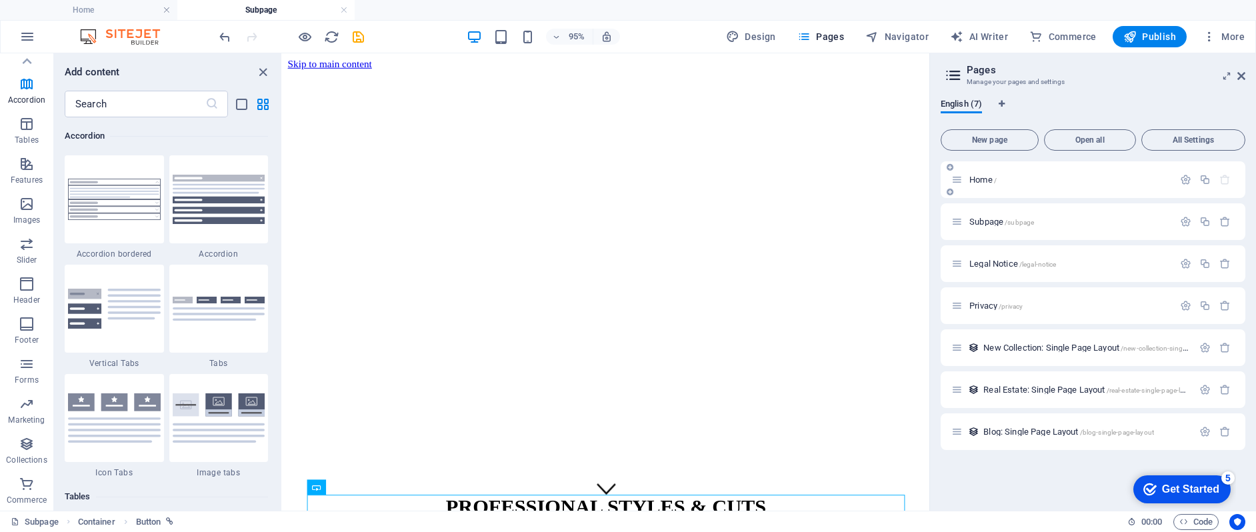
click at [1054, 185] on div "Home /" at bounding box center [1062, 179] width 222 height 15
click at [978, 180] on span "Home /" at bounding box center [982, 180] width 27 height 10
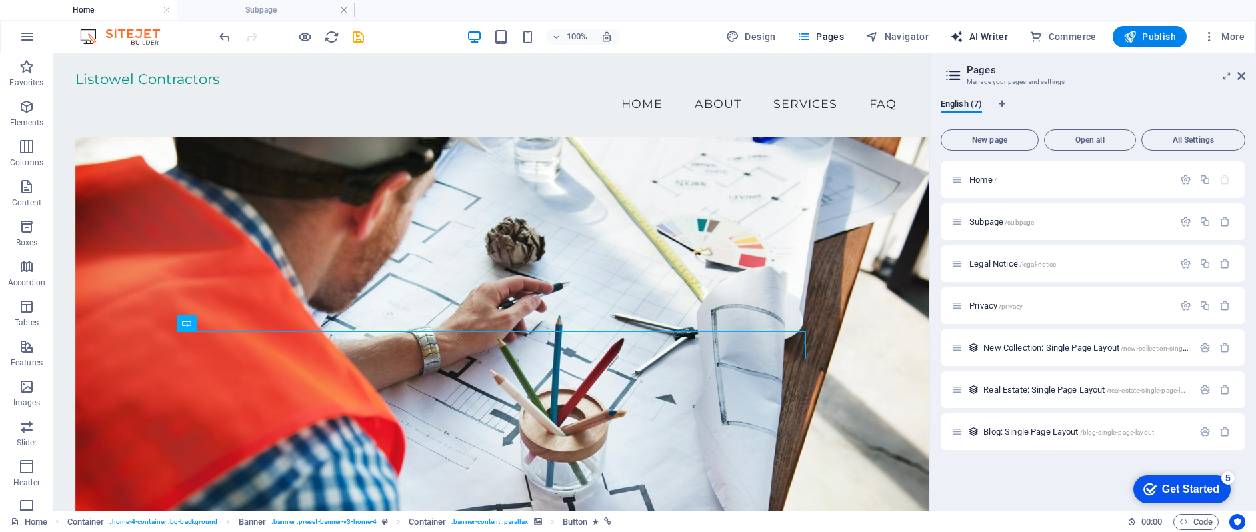
click at [993, 33] on span "AI Writer" at bounding box center [979, 36] width 58 height 13
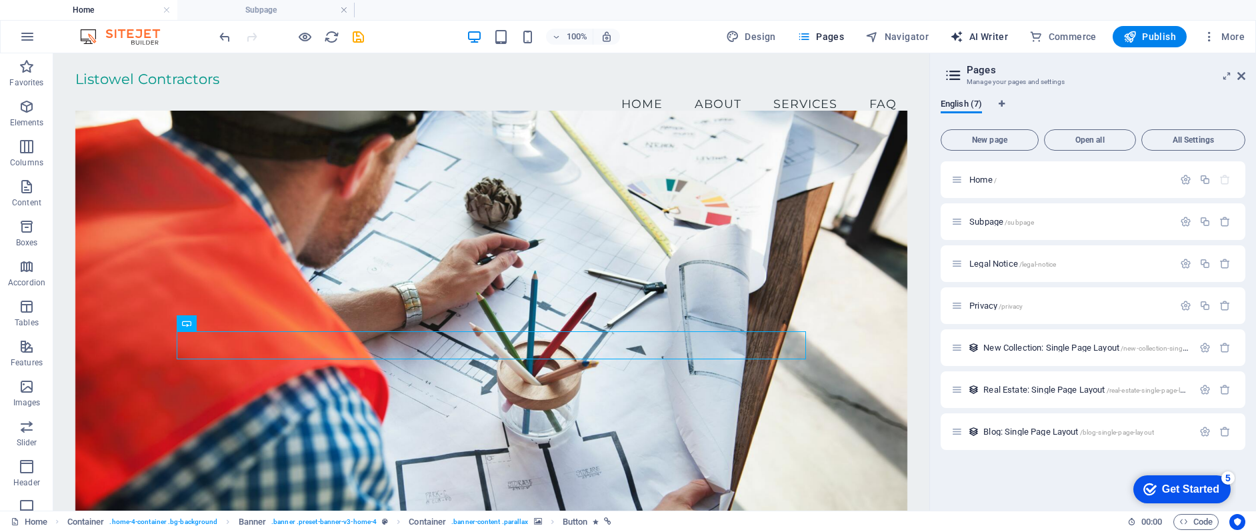
select select "English"
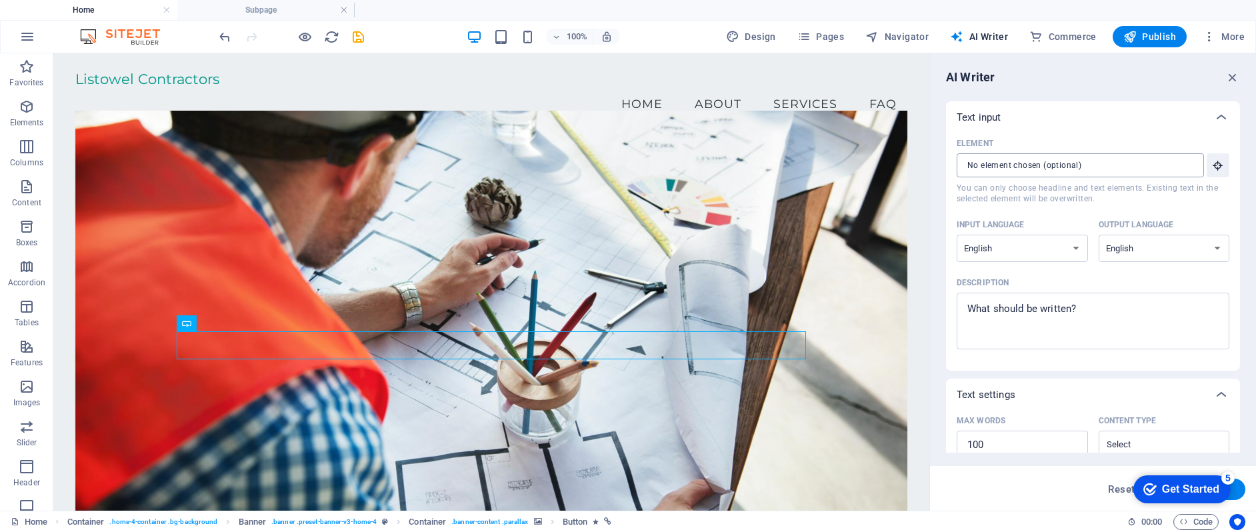
click at [1022, 167] on input "Element ​ You can only choose headline and text elements. Existing text in the …" at bounding box center [1075, 165] width 238 height 24
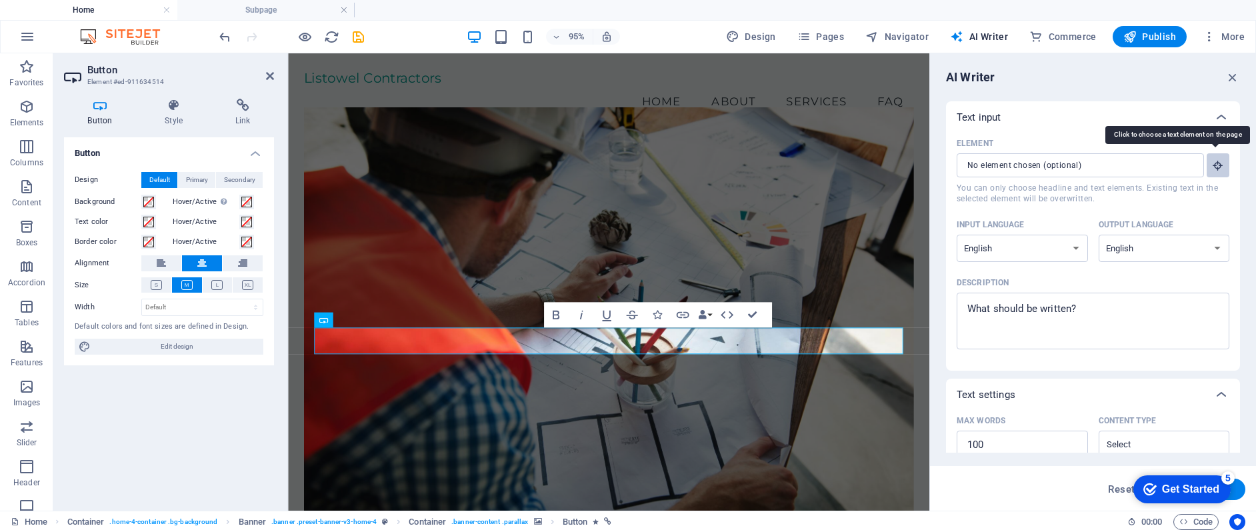
click at [1212, 169] on icon "button" at bounding box center [1218, 165] width 12 height 12
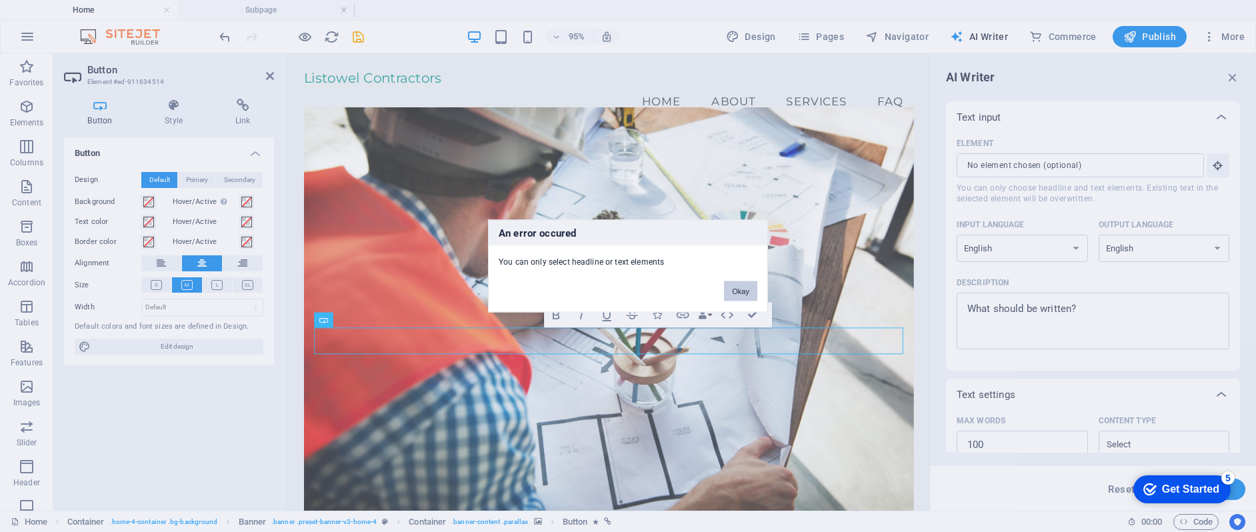
click at [732, 295] on button "Okay" at bounding box center [740, 291] width 33 height 20
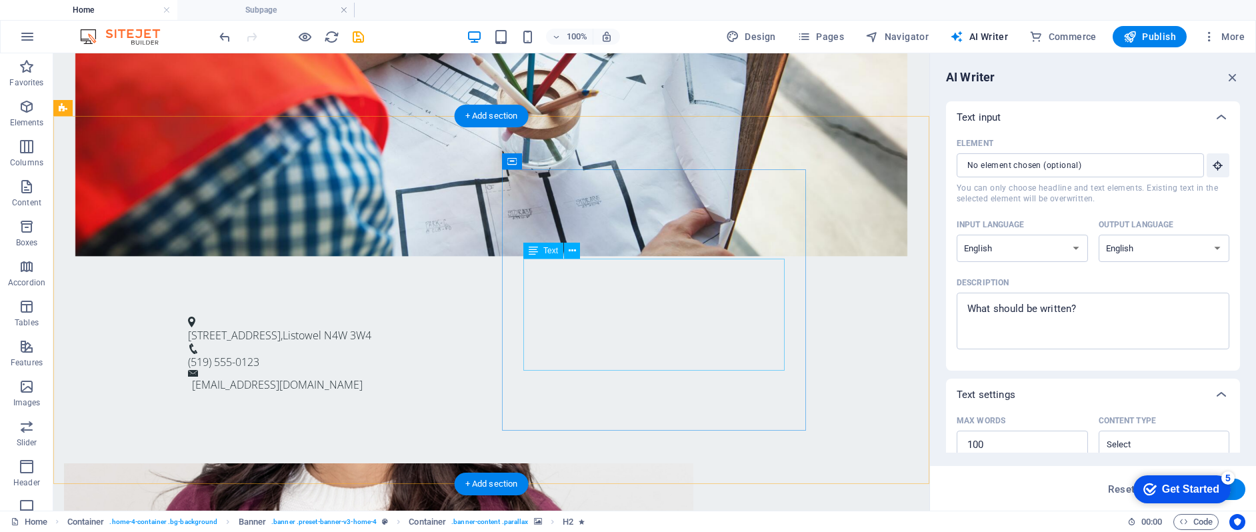
scroll to position [455, 0]
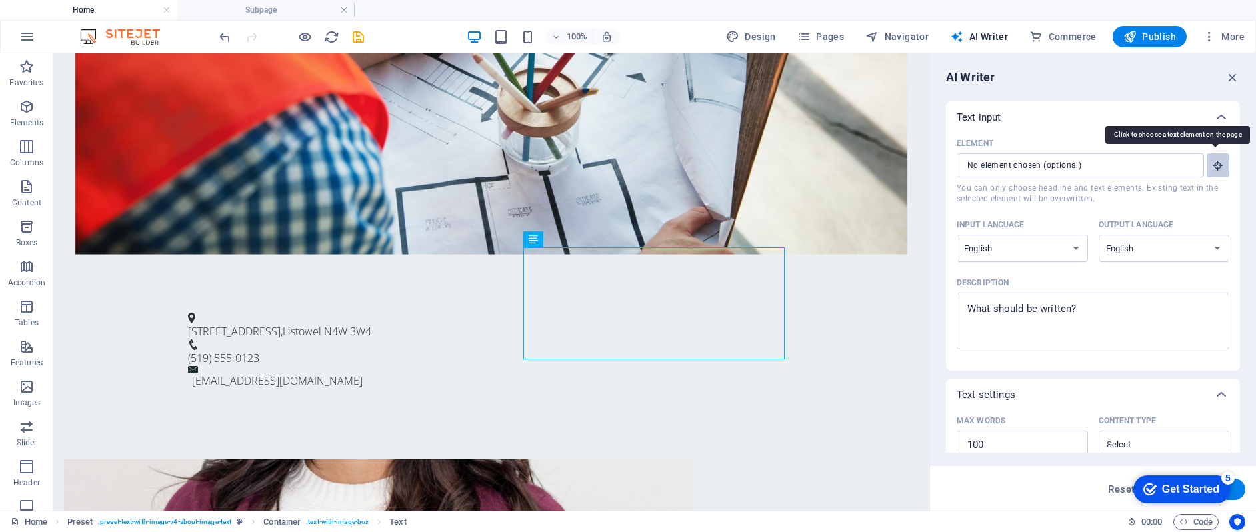
click at [1212, 166] on icon "button" at bounding box center [1218, 165] width 12 height 12
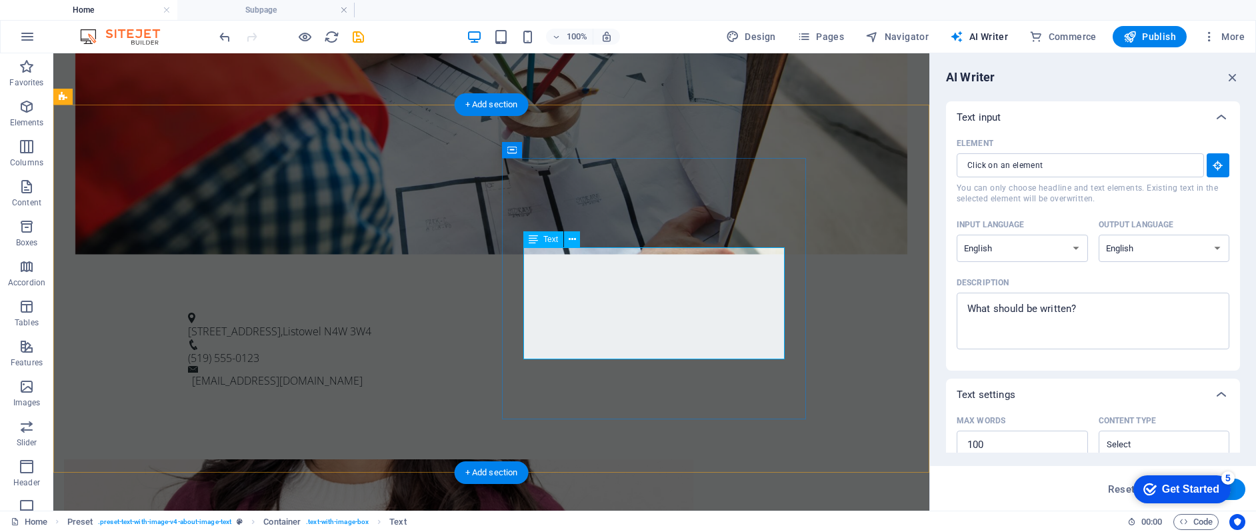
type input "#ed-911632765"
type textarea "x"
type input "51"
type textarea "x"
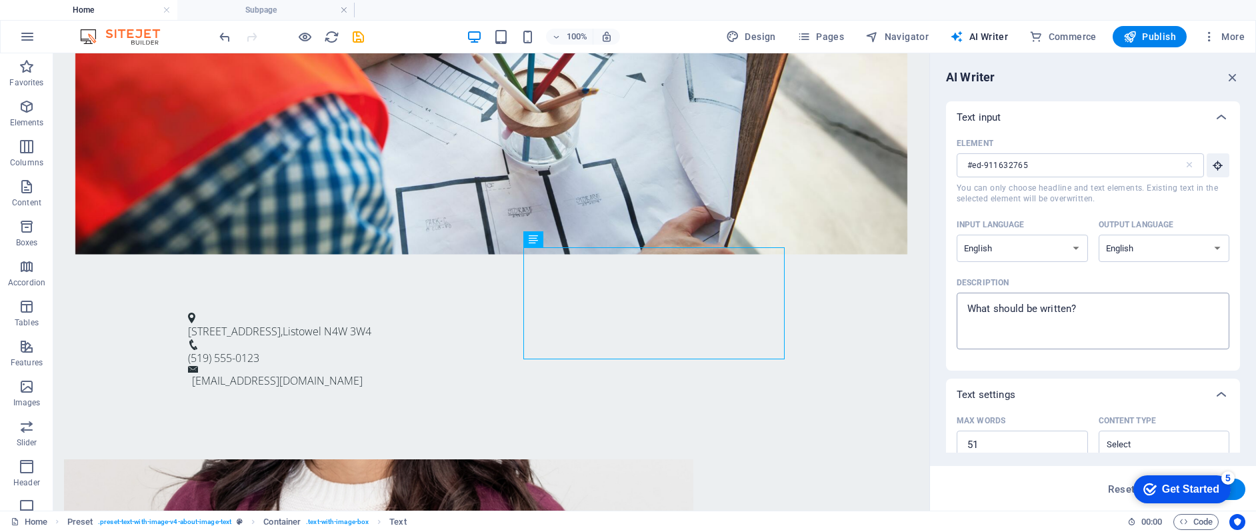
type textarea "x"
click at [1048, 323] on textarea "Description x ​" at bounding box center [1092, 320] width 259 height 43
type textarea "W"
type textarea "x"
type textarea "Wr"
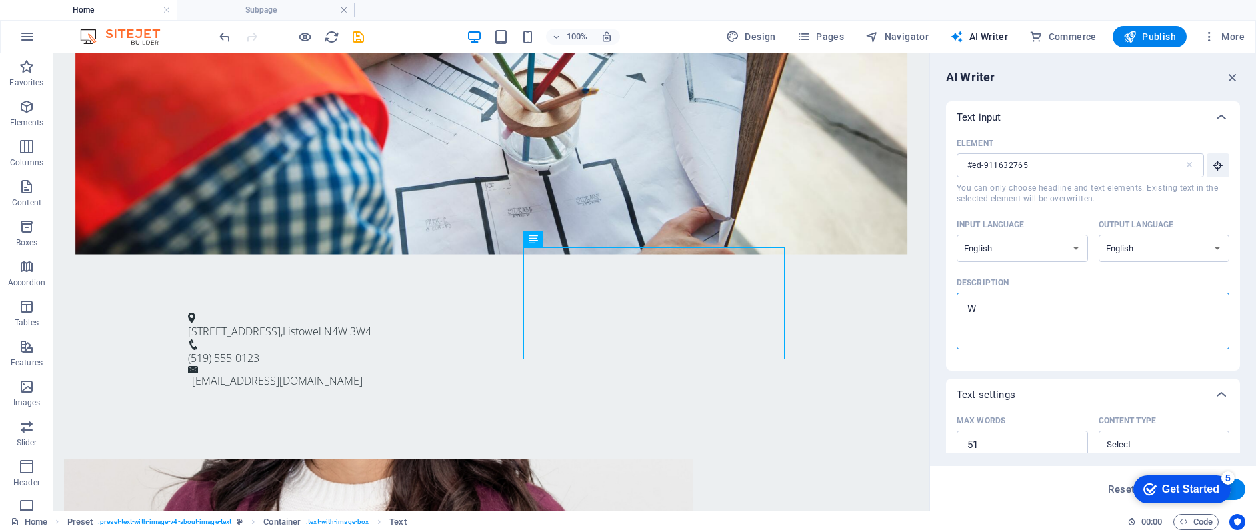
type textarea "x"
type textarea "Wri"
type textarea "x"
type textarea "Writ"
type textarea "x"
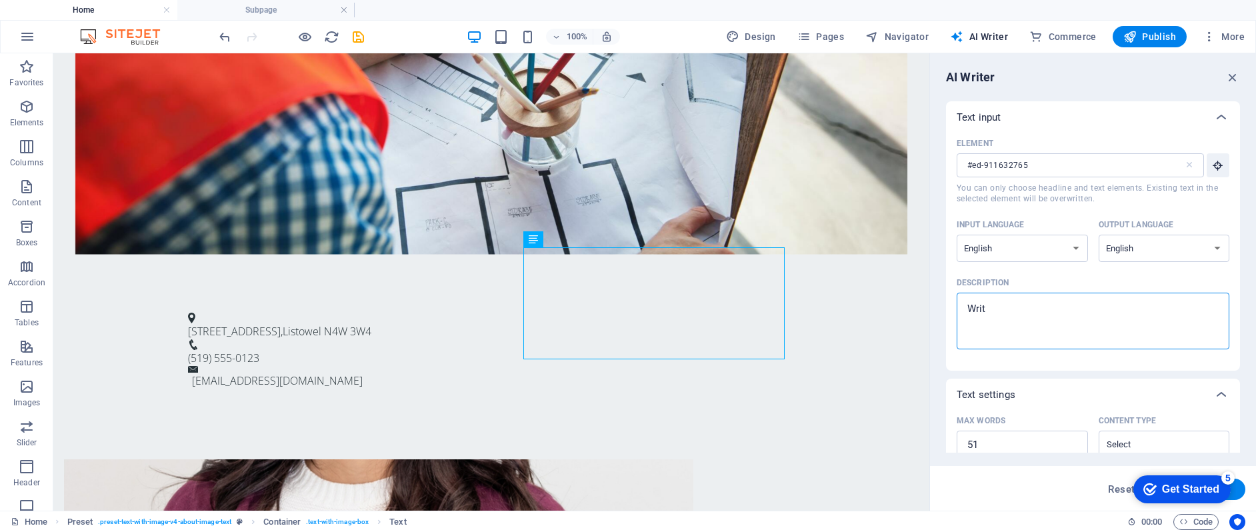
type textarea "Write"
type textarea "x"
type textarea "Write"
type textarea "x"
type textarea "Write a"
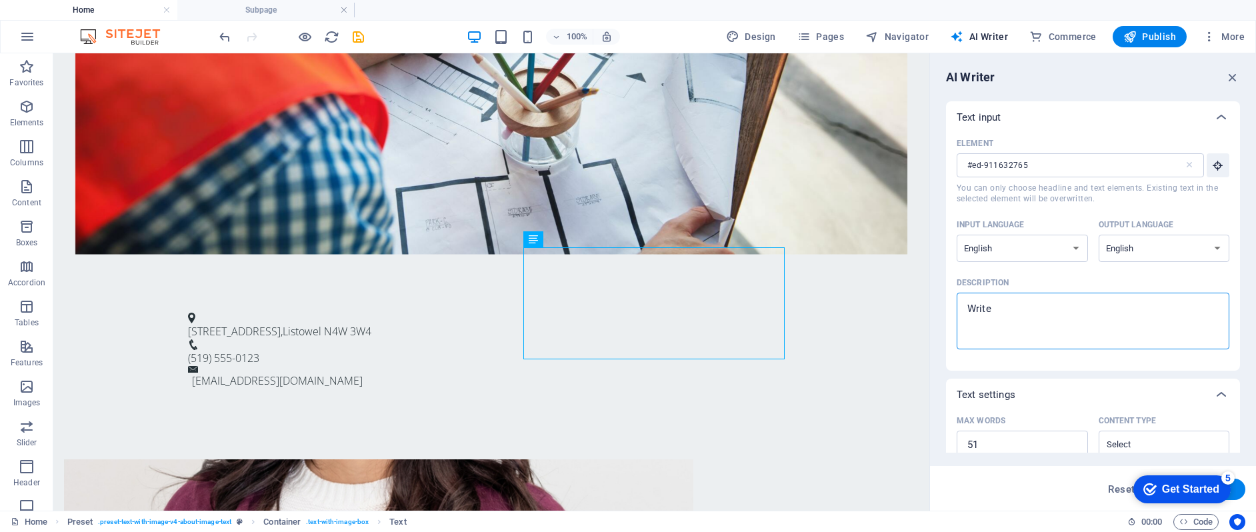
type textarea "x"
type textarea "Write an"
type textarea "x"
type textarea "Write an"
type textarea "x"
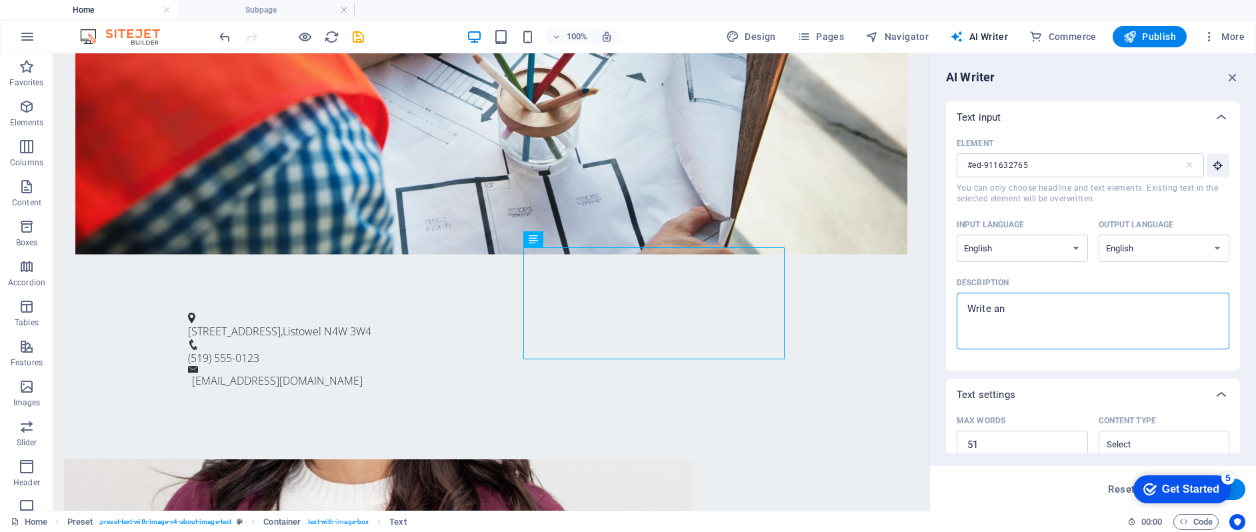
type textarea "Write an a"
type textarea "x"
type textarea "Write an ab"
type textarea "x"
type textarea "Write an abo"
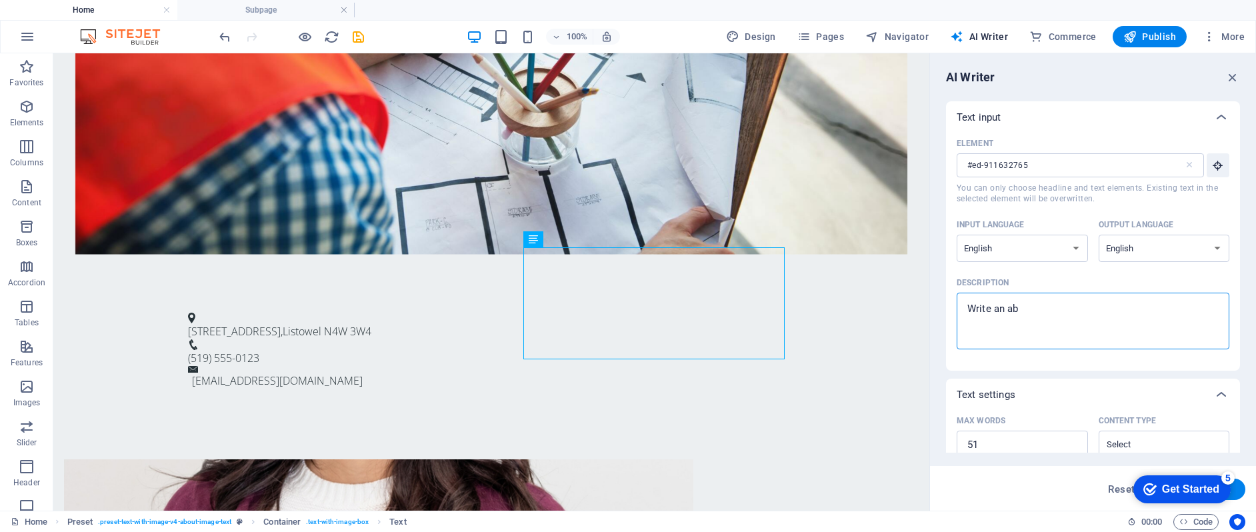
type textarea "x"
type textarea "Write an abou"
type textarea "x"
type textarea "Write an about"
type textarea "x"
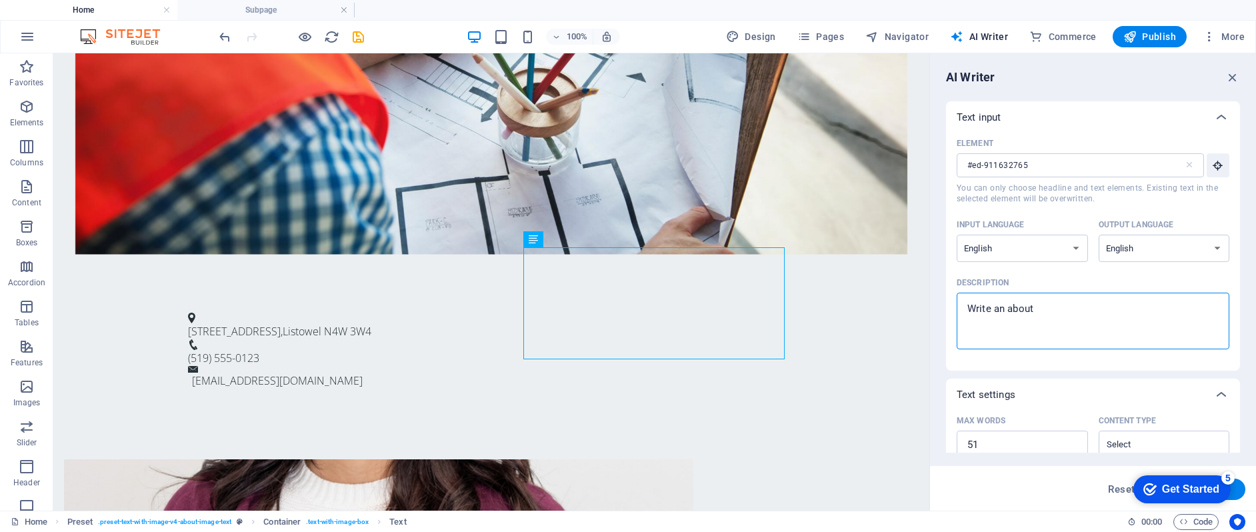
type textarea "Write an about"
type textarea "x"
type textarea "Write an about L"
type textarea "x"
type textarea "Write an about Li"
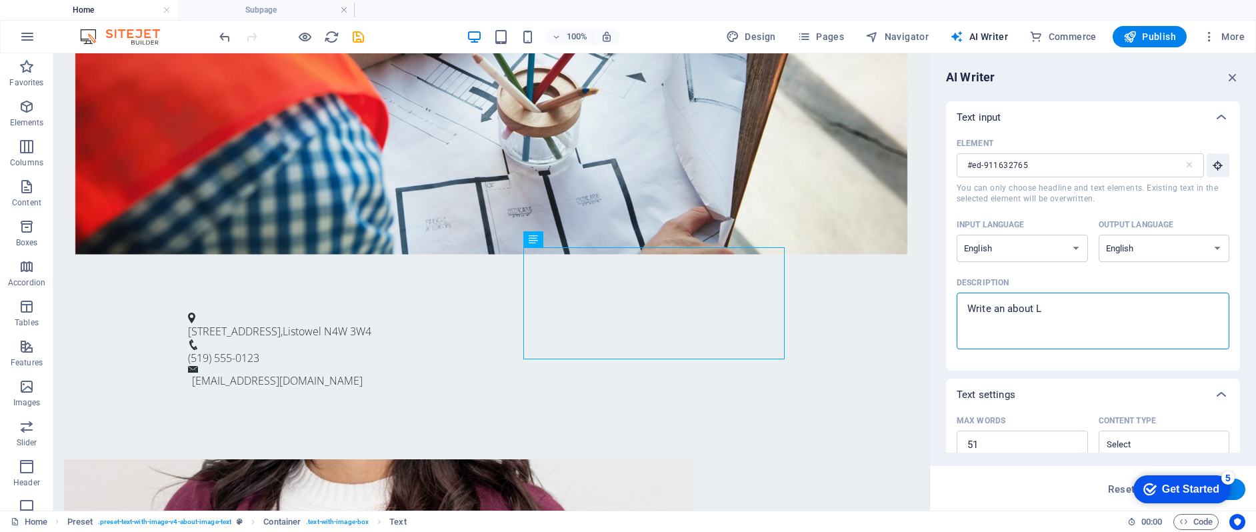
type textarea "x"
type textarea "Write an about Lis"
type textarea "x"
type textarea "Write an about List"
type textarea "x"
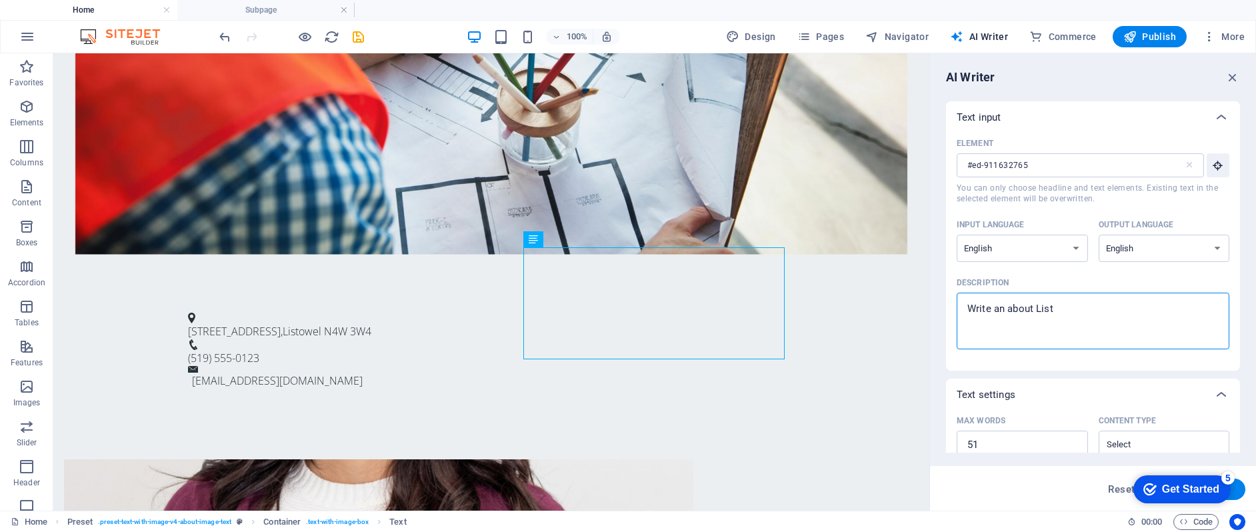
type textarea "Write an about Listo"
type textarea "x"
type textarea "Write an about Listow"
type textarea "x"
type textarea "Write an about Listowe"
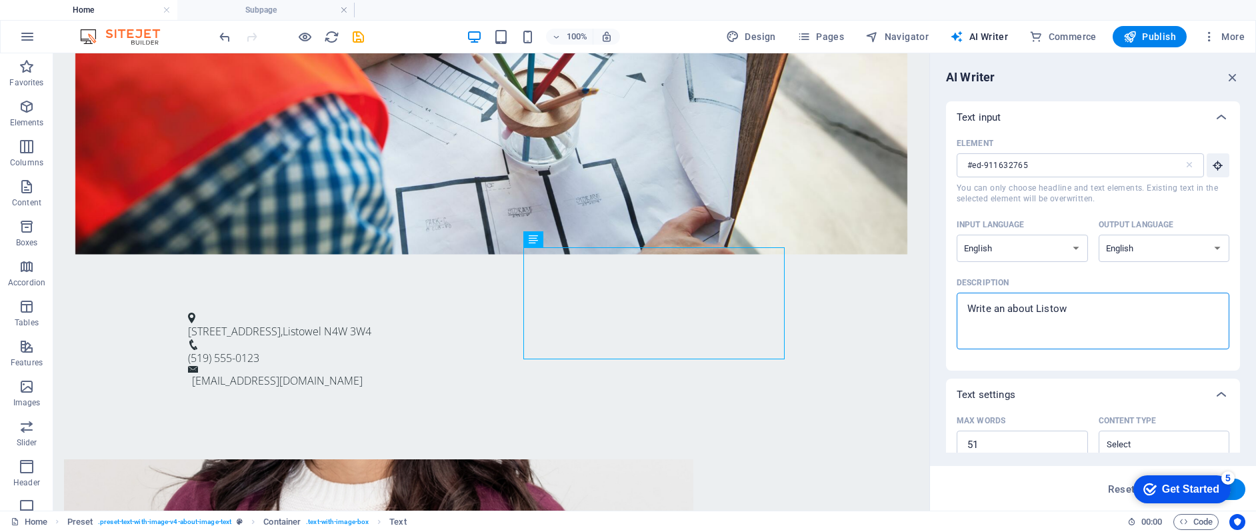
type textarea "x"
type textarea "Write an about Listowel"
type textarea "x"
type textarea "Write an about Listowel"
type textarea "x"
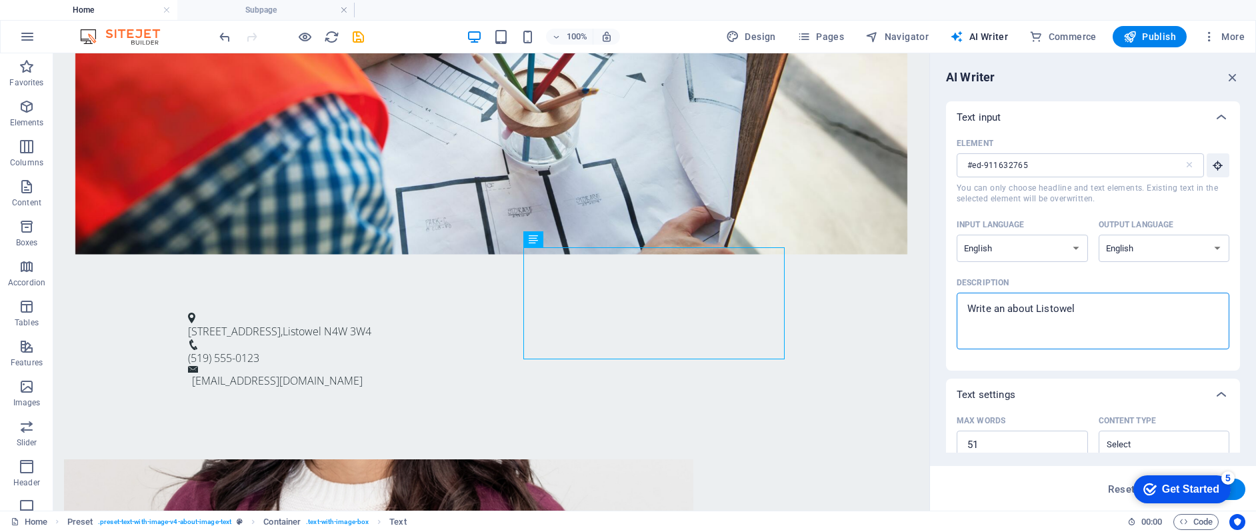
type textarea "Write an about Listowel C"
type textarea "x"
type textarea "Write an about Listowel Co"
type textarea "x"
type textarea "Write an about Listowel Con"
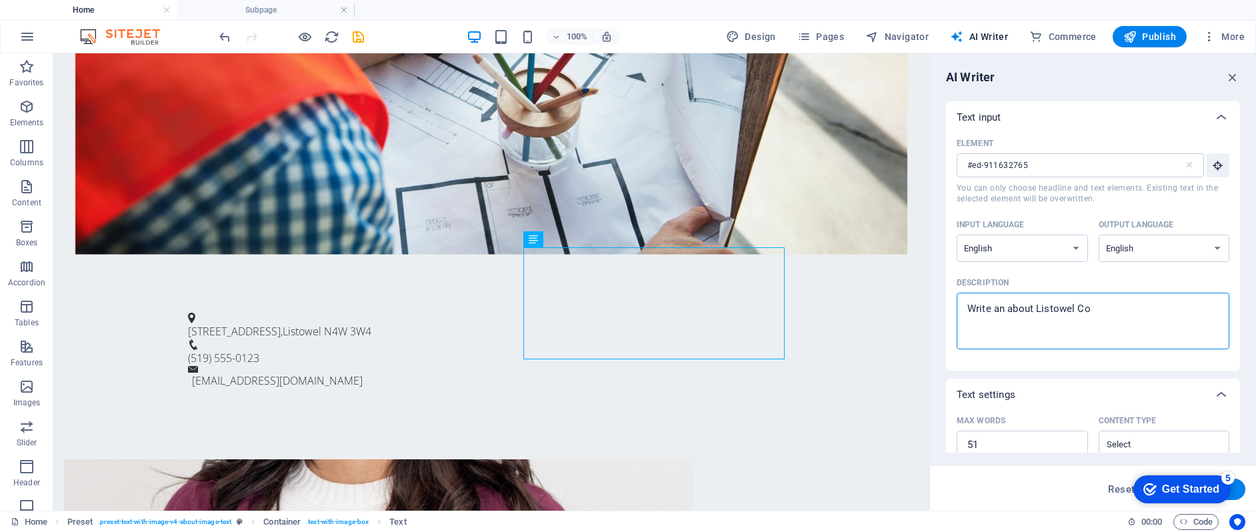
type textarea "x"
type textarea "Write an about Listowel Cont"
type textarea "x"
type textarea "Write an about Listowel Contr"
type textarea "x"
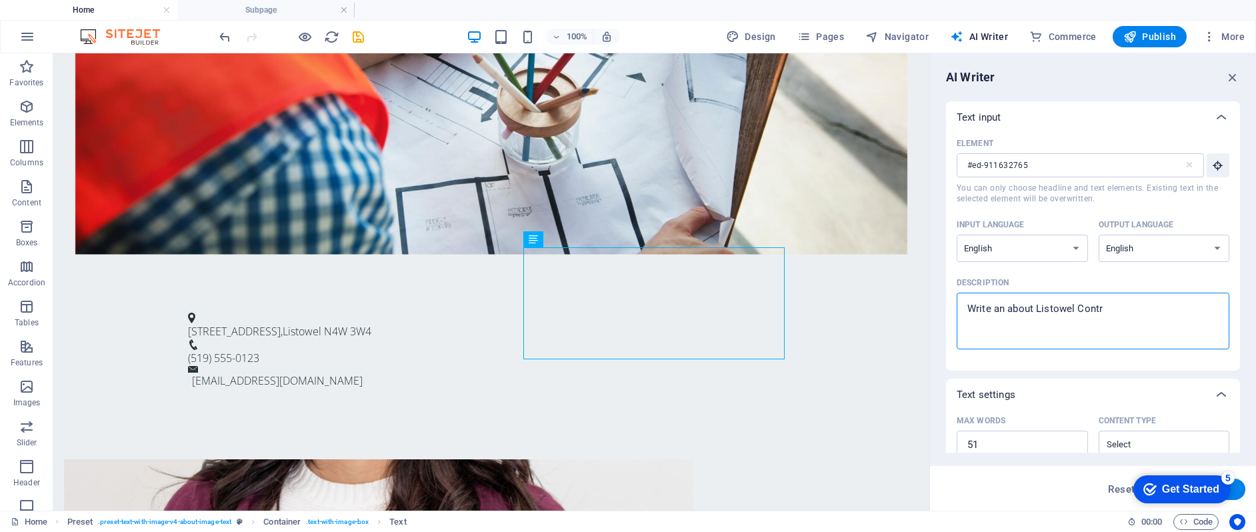
type textarea "Write an about Listowel Contra"
type textarea "x"
type textarea "Write an about Listowel Contrac"
type textarea "x"
type textarea "Write an about Listowel Contract"
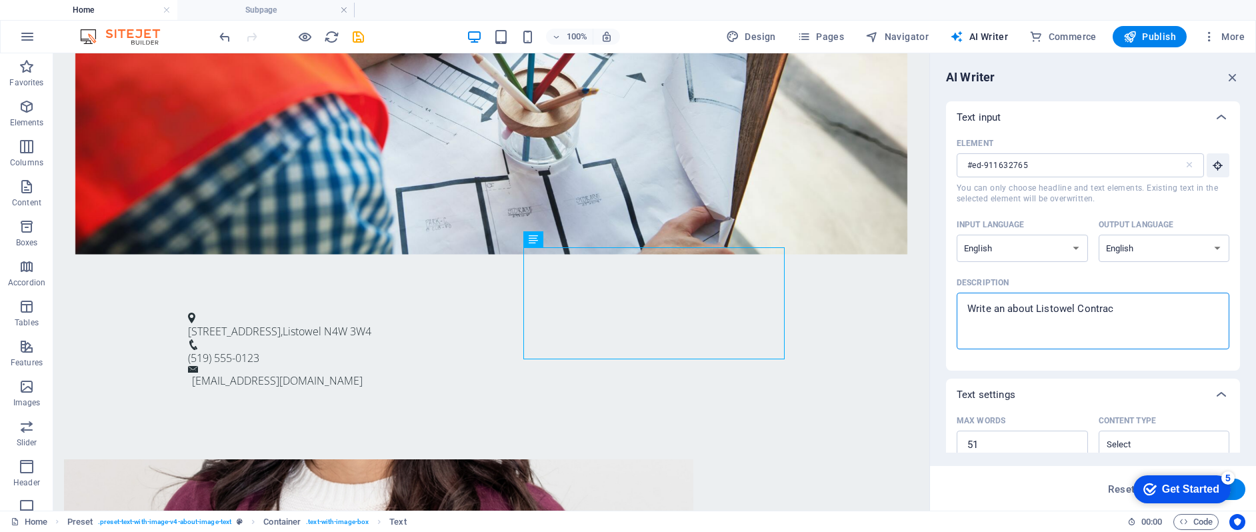
type textarea "x"
type textarea "Write an about Listowel Contracto"
type textarea "x"
type textarea "Write an about Listowel Contractor"
type textarea "x"
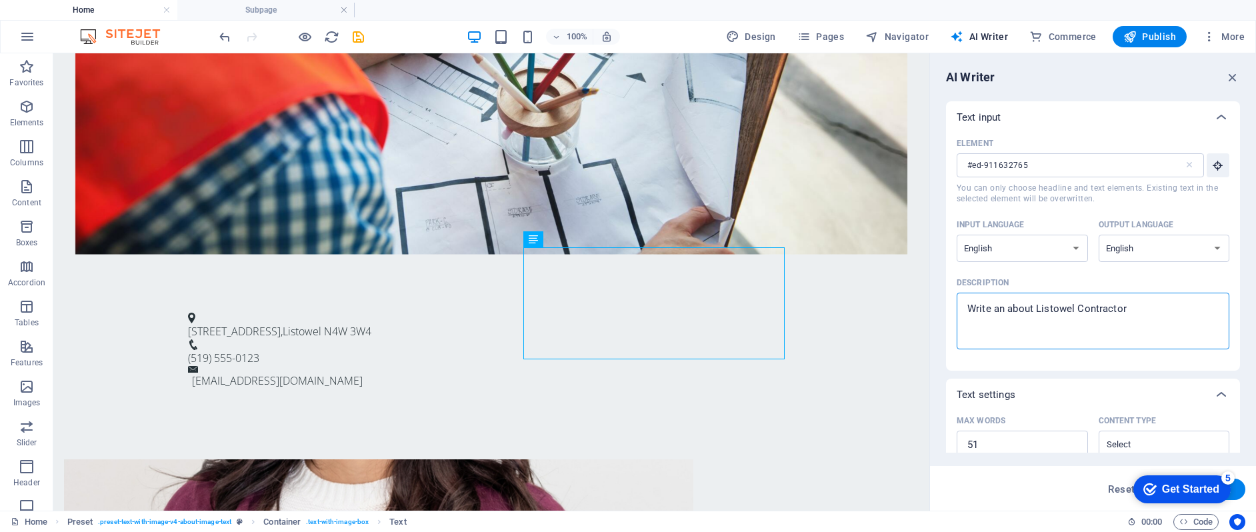
type textarea "Write an about Listowel Contractors"
type textarea "x"
type textarea "Write an about Listowel Contractors"
type textarea "x"
type textarea "Write an about Listowel Contractors i"
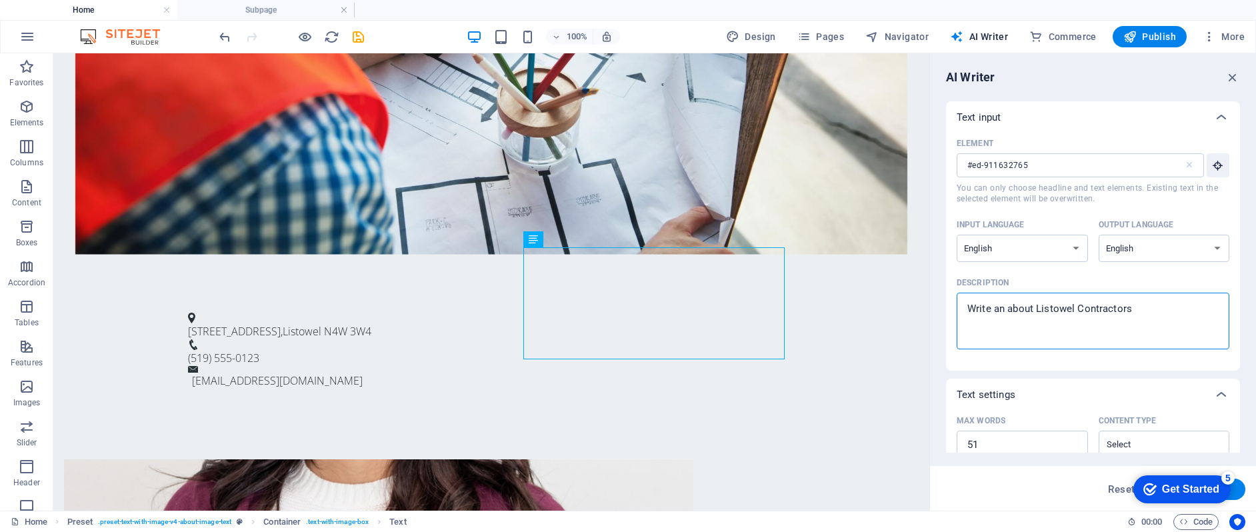
type textarea "x"
type textarea "Write an about Listowel Contractors in"
type textarea "x"
type textarea "Write an about Listowel Contractors int"
type textarea "x"
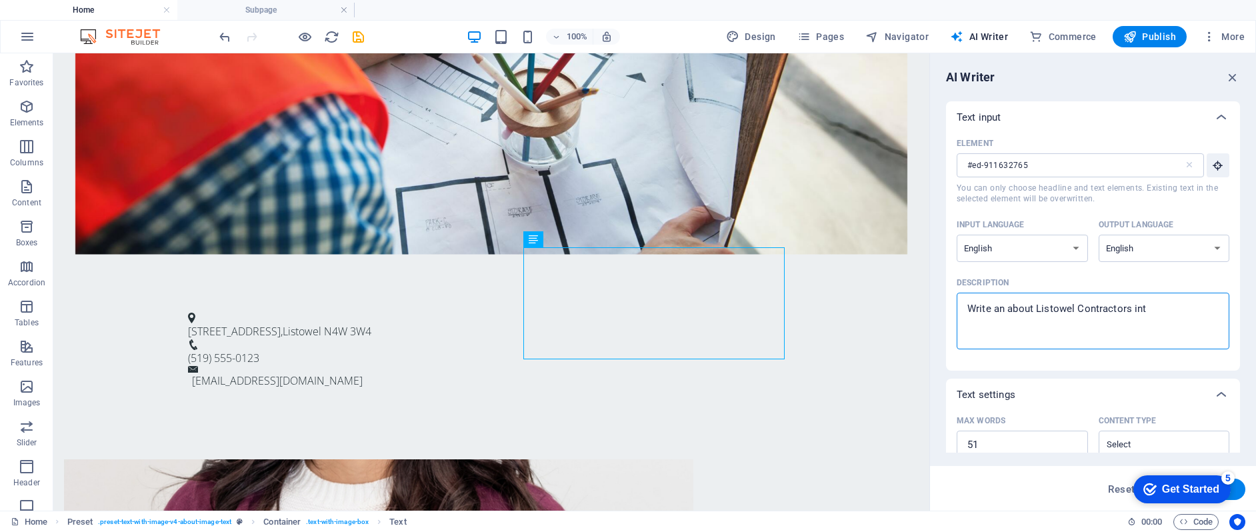
type textarea "Write an about Listowel Contractors into"
type textarea "x"
type textarea "Write an about Listowel Contractors int"
type textarea "x"
type textarea "Write an about Listowel Contractors in"
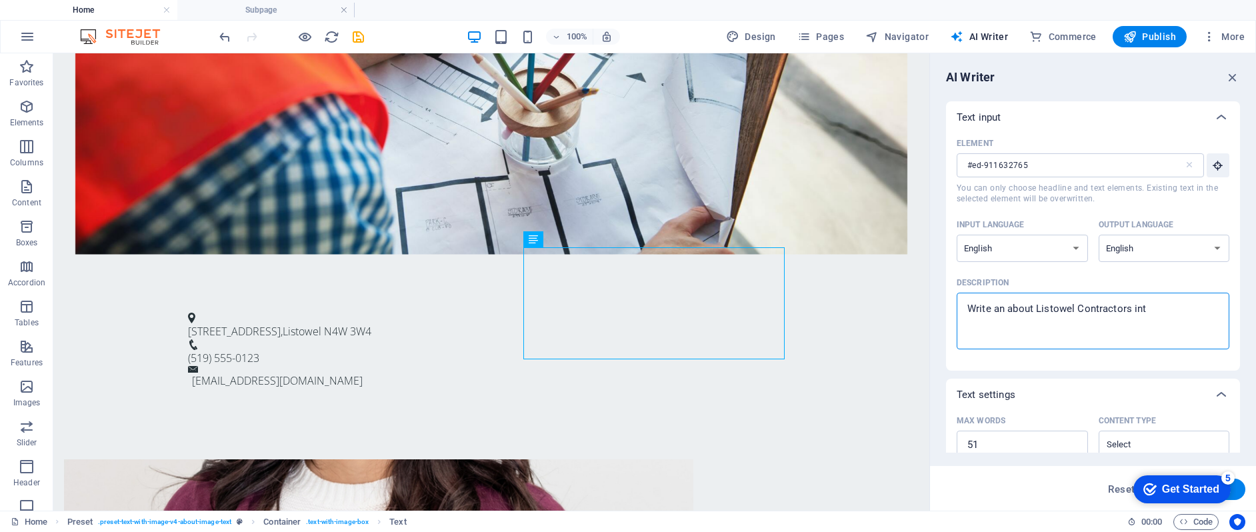
type textarea "x"
type textarea "Write an about Listowel Contractors inr"
type textarea "x"
type textarea "Write an about Listowel Contractors in"
type textarea "x"
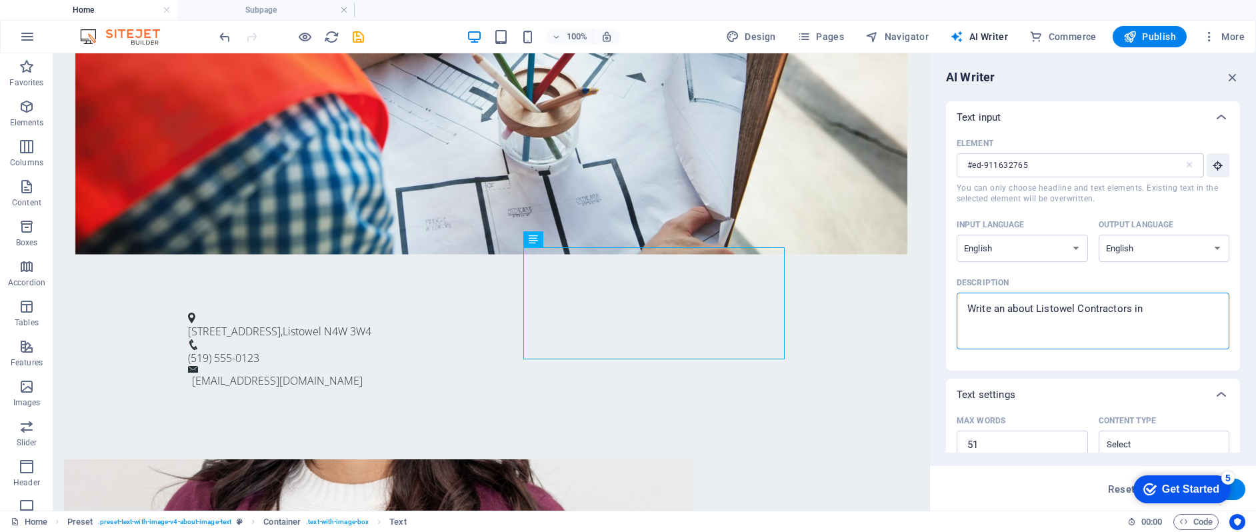
type textarea "Write an about Listowel Contractors int"
type textarea "x"
type textarea "Write an about Listowel Contractors intr"
type textarea "x"
type textarea "Write an about Listowel Contractors intro"
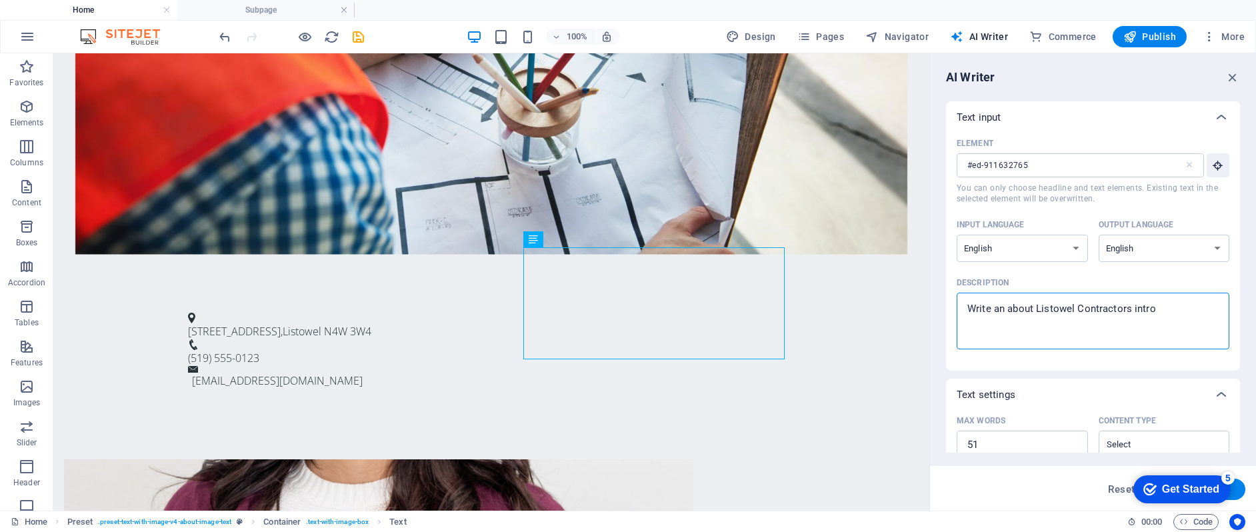
type textarea "x"
type textarea "Write an about Listowel Contractors intro"
type textarea "x"
type textarea "Write an about Listowel Contractors intro t"
type textarea "x"
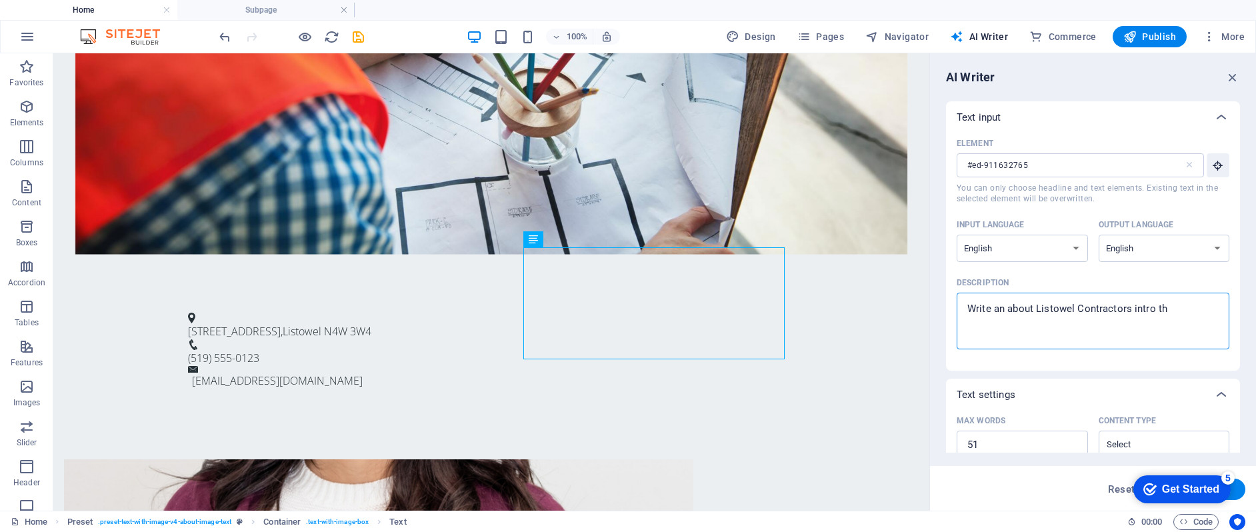
type textarea "Write an about Listowel Contractors intro tha"
type textarea "x"
type textarea "Write an about Listowel Contractors intro that"
type textarea "x"
type textarea "Write an about Listowel Contractors intro that"
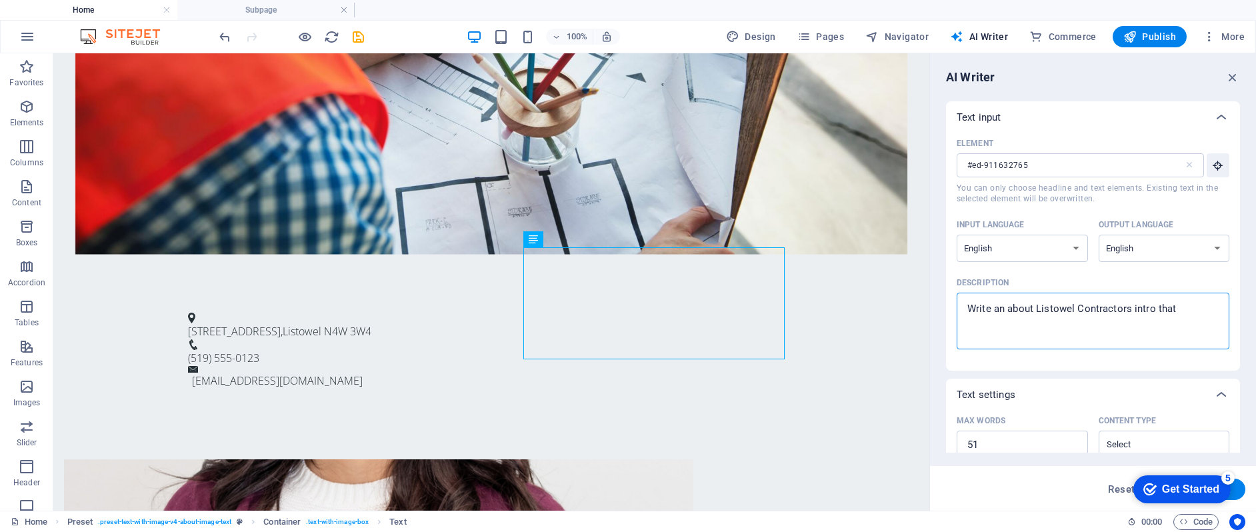
type textarea "x"
type textarea "Write an about Listowel Contractors intro that m"
type textarea "x"
type textarea "Write an about Listowel Contractors intro that me"
type textarea "x"
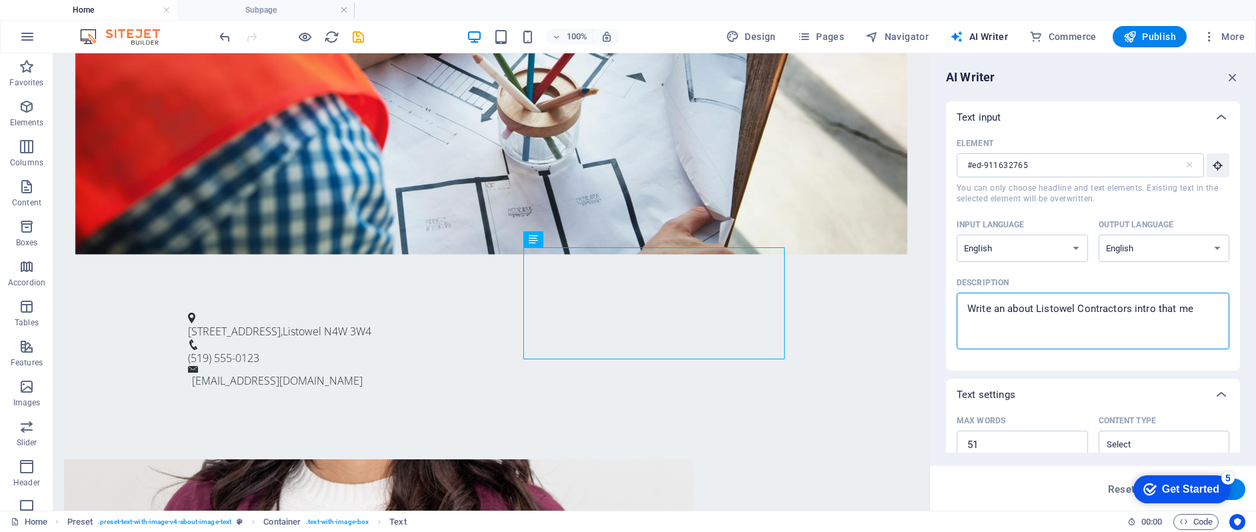
type textarea "Write an about Listowel Contractors intro that men"
type textarea "x"
type textarea "Write an about Listowel Contractors intro that ment"
type textarea "x"
type textarea "Write an about Listowel Contractors intro that menti"
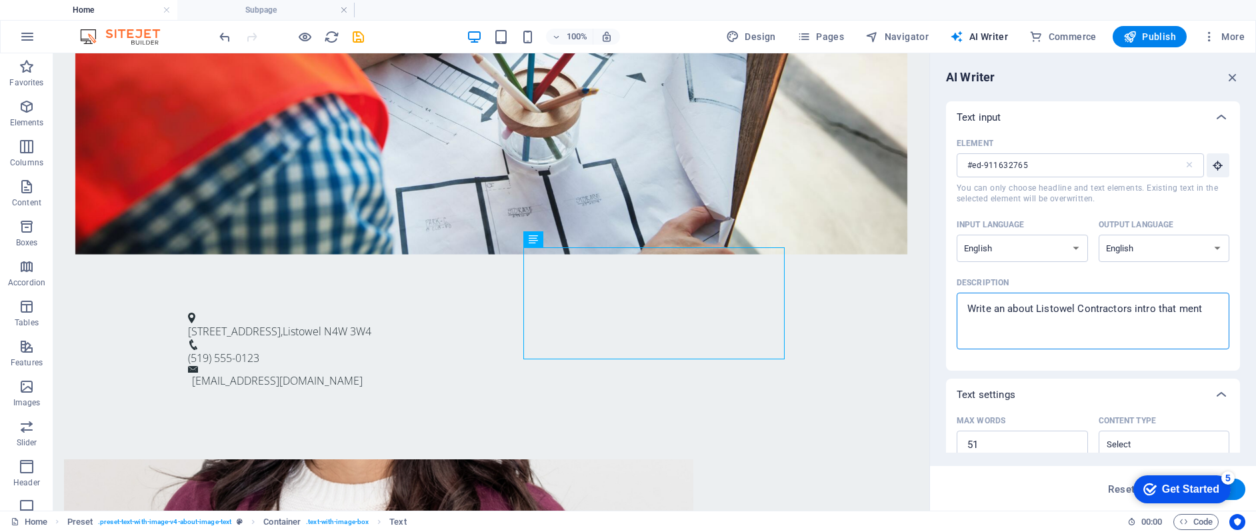
type textarea "x"
type textarea "Write an about Listowel Contractors intro that mentio"
type textarea "x"
type textarea "Write an about Listowel Contractors intro that mention"
type textarea "x"
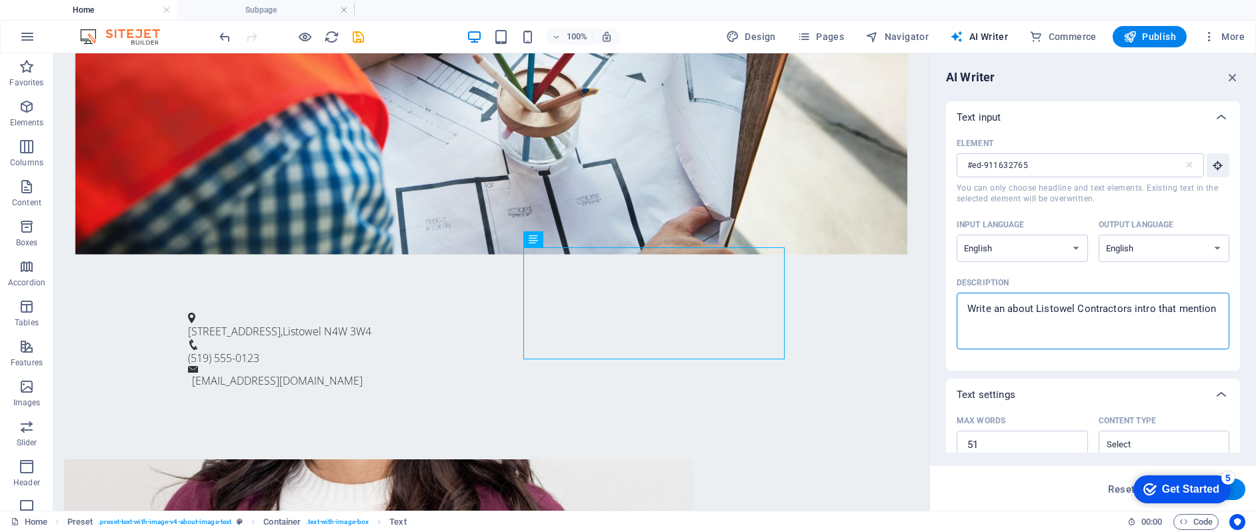
type textarea "Write an about Listowel Contractors intro that mentions"
type textarea "x"
type textarea "Write an about Listowel Contractors intro that mentions"
type textarea "x"
type textarea "Write an about Listowel Contractors intro that mentions w"
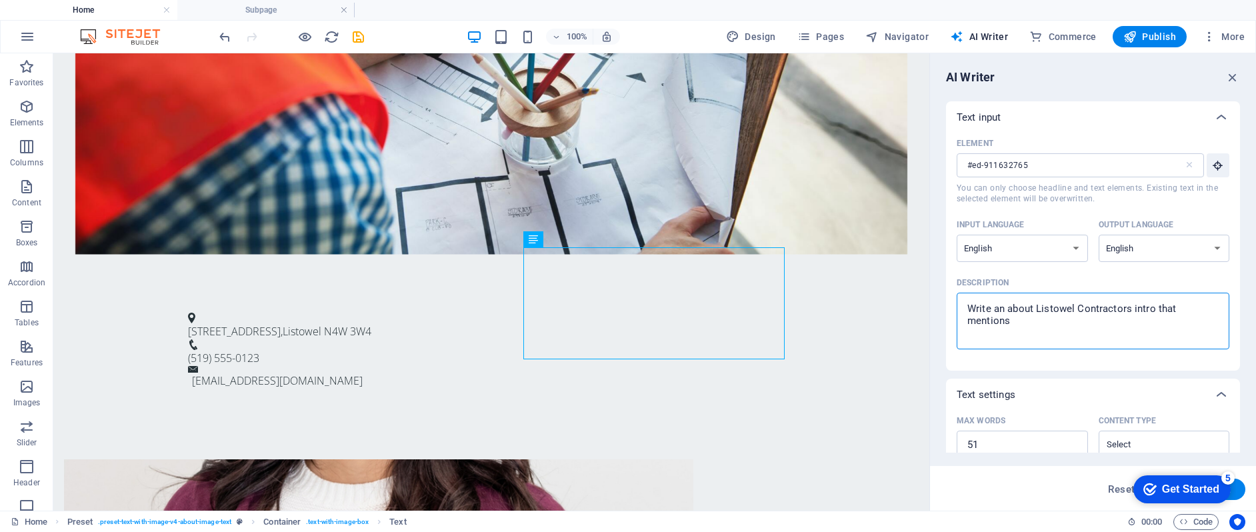
type textarea "x"
type textarea "Write an about Listowel Contractors intro that mentions we"
type textarea "x"
type textarea "Write an about Listowel Contractors intro that mentions we'"
type textarea "x"
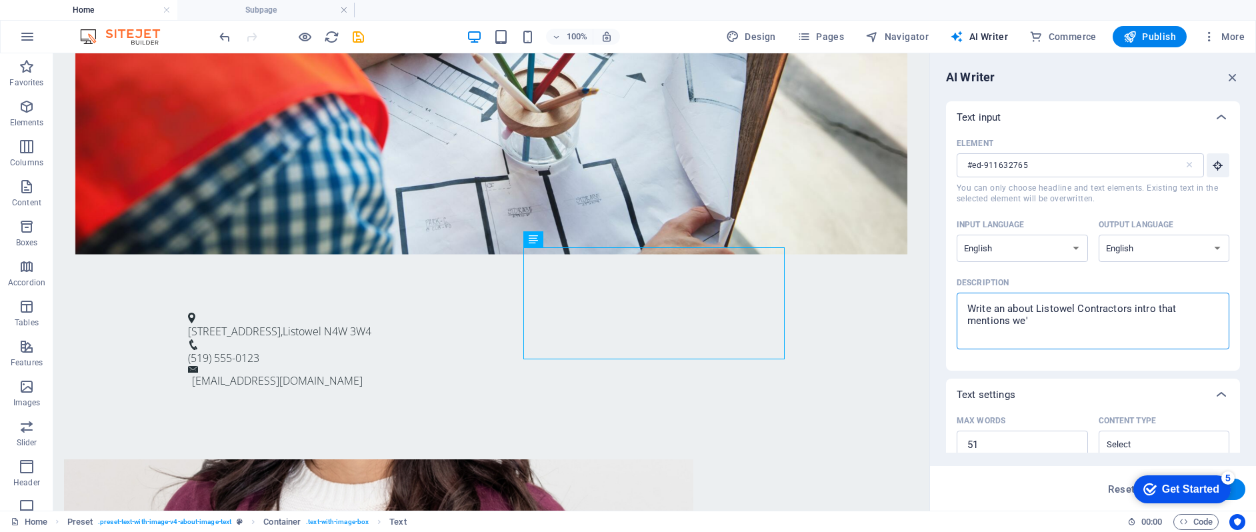
type textarea "Write an about Listowel Contractors intro that mentions we'r"
type textarea "x"
type textarea "Write an about Listowel Contractors intro that mentions we're"
type textarea "x"
type textarea "Write an about Listowel Contractors intro that mentions we're"
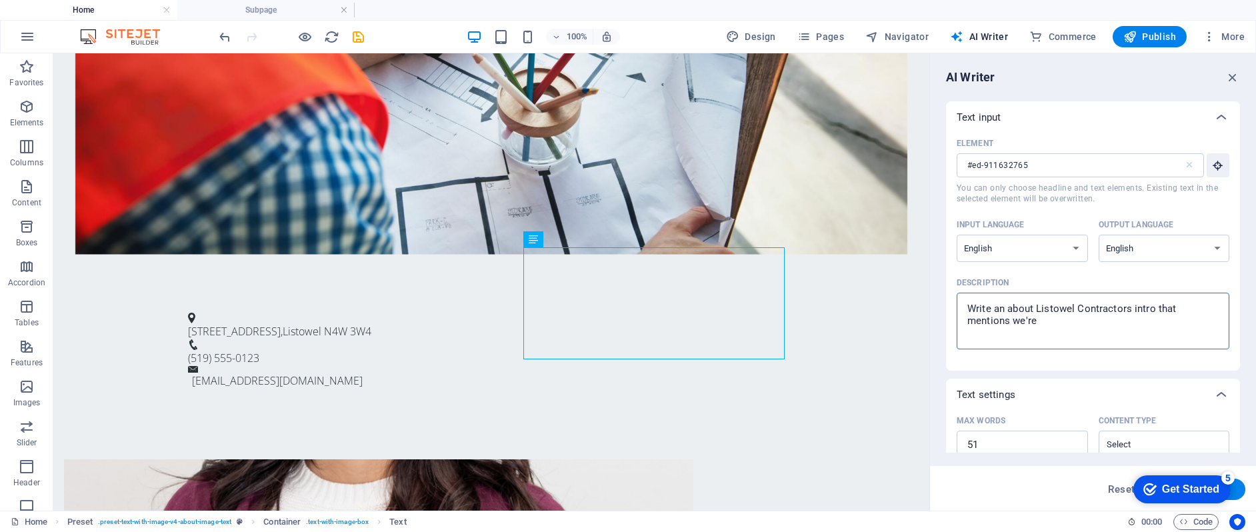
type textarea "x"
type textarea "Write an about Listowel Contractors intro that mentions we're i"
type textarea "x"
type textarea "Write an about Listowel Contractors intro that mentions we're in"
type textarea "x"
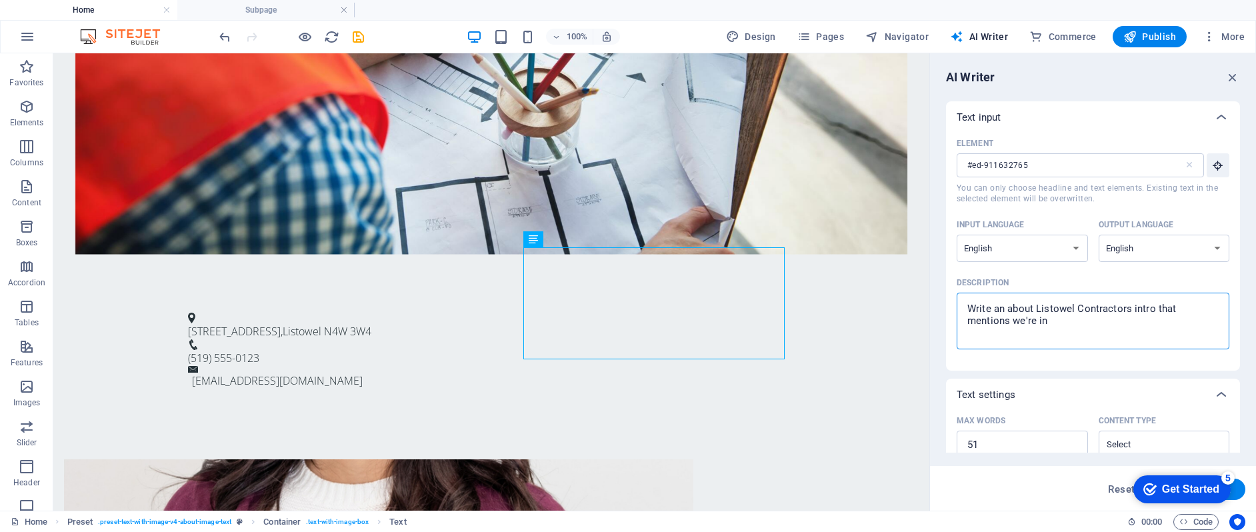
type textarea "Write an about Listowel Contractors intro that mentions we're in"
type textarea "x"
type textarea "Write an about Listowel Contractors intro that mentions we're in L"
type textarea "x"
type textarea "Write an about Listowel Contractors intro that mentions we're in Li"
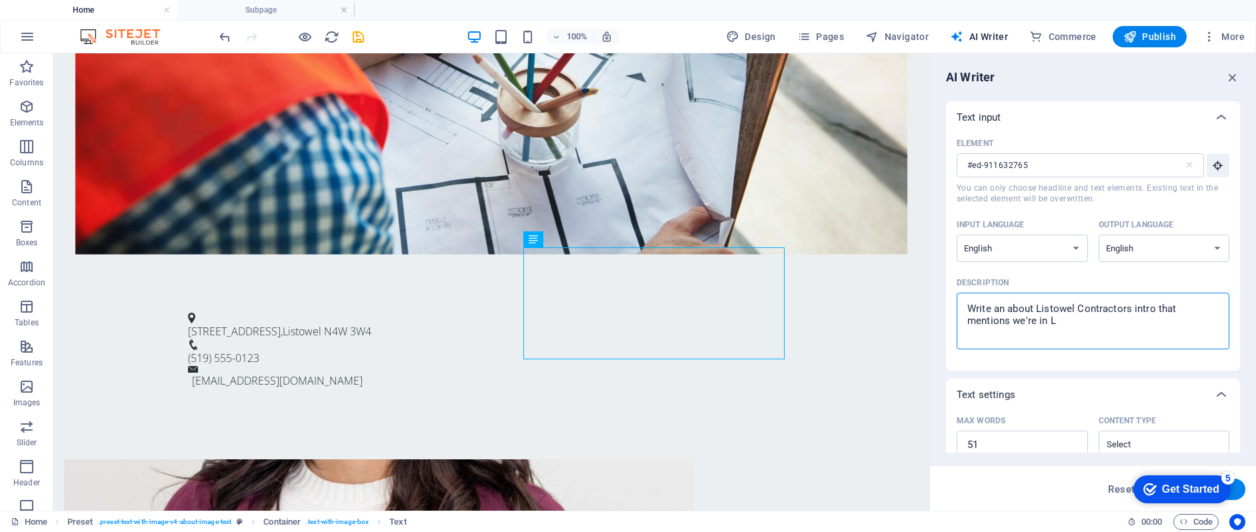
type textarea "x"
type textarea "Write an about Listowel Contractors intro that mentions we're in Lis"
type textarea "x"
type textarea "Write an about Listowel Contractors intro that mentions we're in List"
type textarea "x"
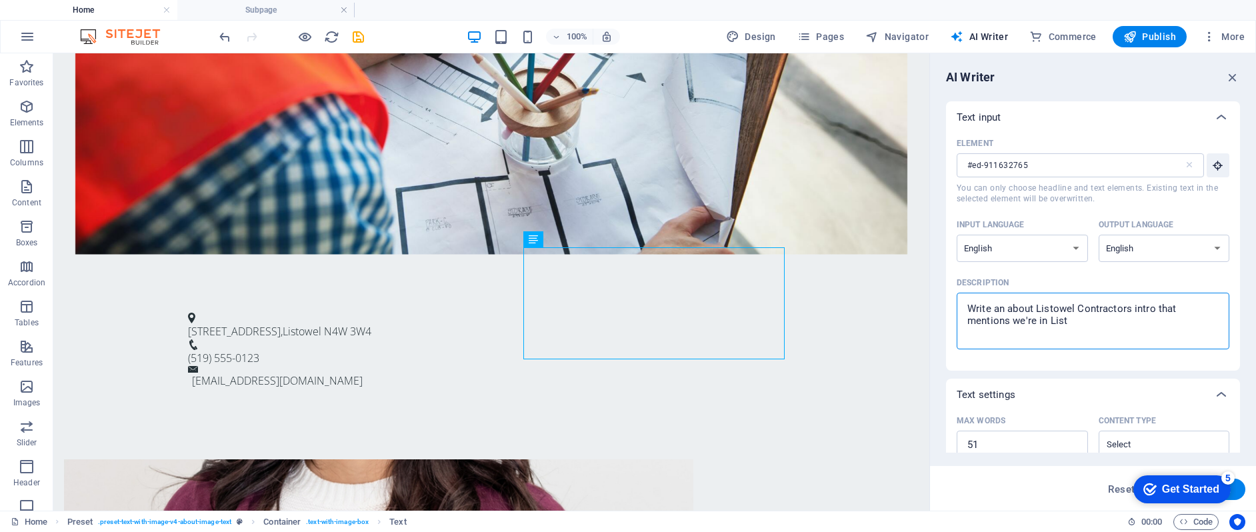
type textarea "Write an about Listowel Contractors intro that mentions we're in Listo"
type textarea "x"
type textarea "Write an about Listowel Contractors intro that mentions we're in Listow"
type textarea "x"
type textarea "Write an about Listowel Contractors intro that mentions we're in Listowe"
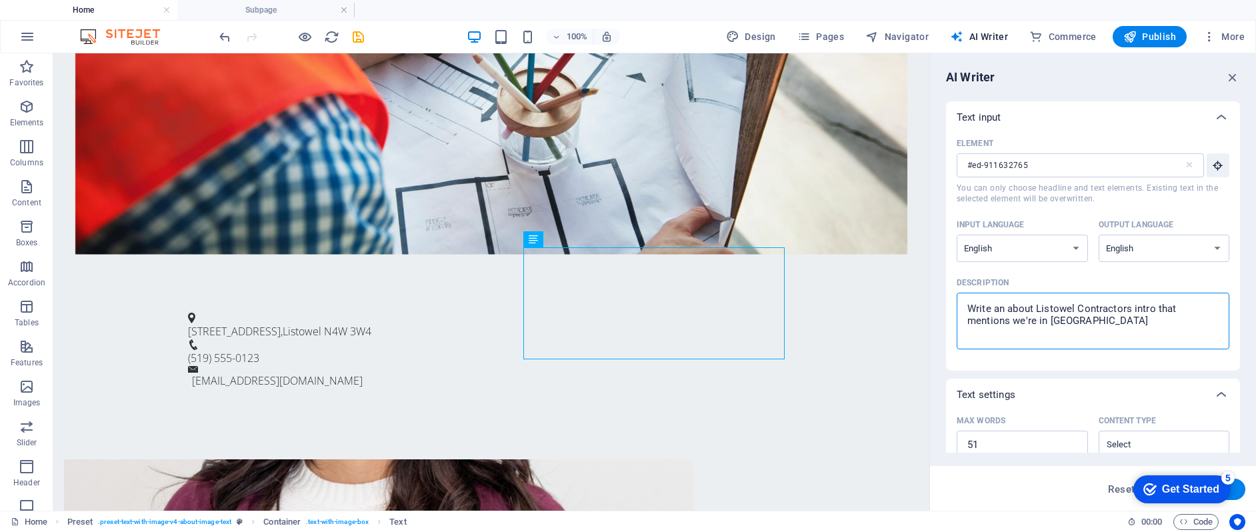
type textarea "x"
type textarea "Write an about Listowel Contractors intro that mentions we're in Listowel"
type textarea "x"
type textarea "Write an about Listowel Contractors intro that mentions we're in Listowel"
type textarea "x"
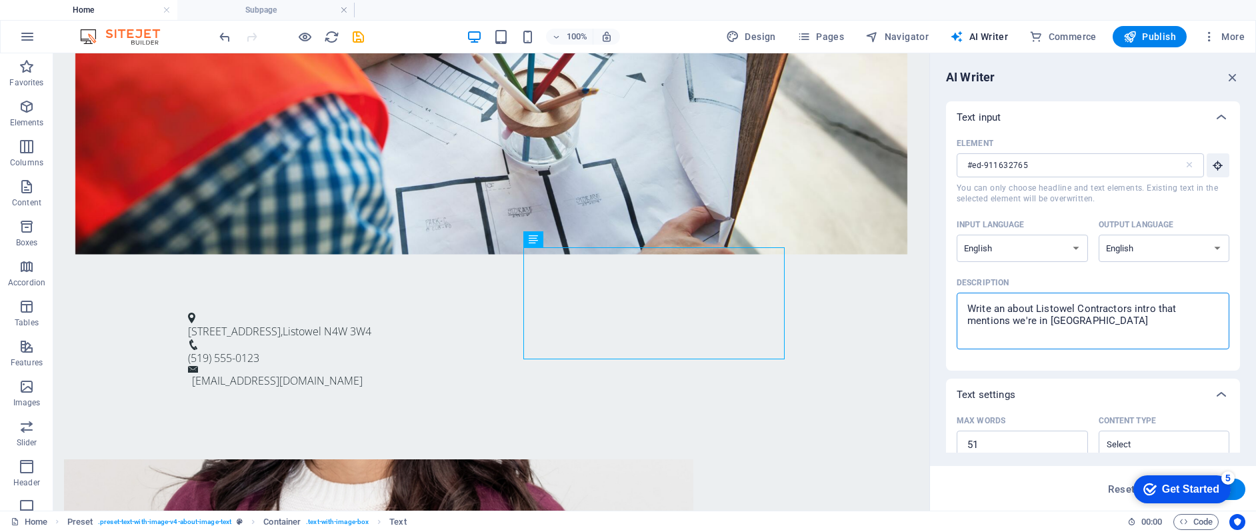
type textarea "Write an about Listowel Contractors intro that mentions we're in Listowel a"
type textarea "x"
type textarea "Write an about Listowel Contractors intro that mentions we're in Listowel an"
type textarea "x"
type textarea "Write an about Listowel Contractors intro that mentions we're in Listowel and"
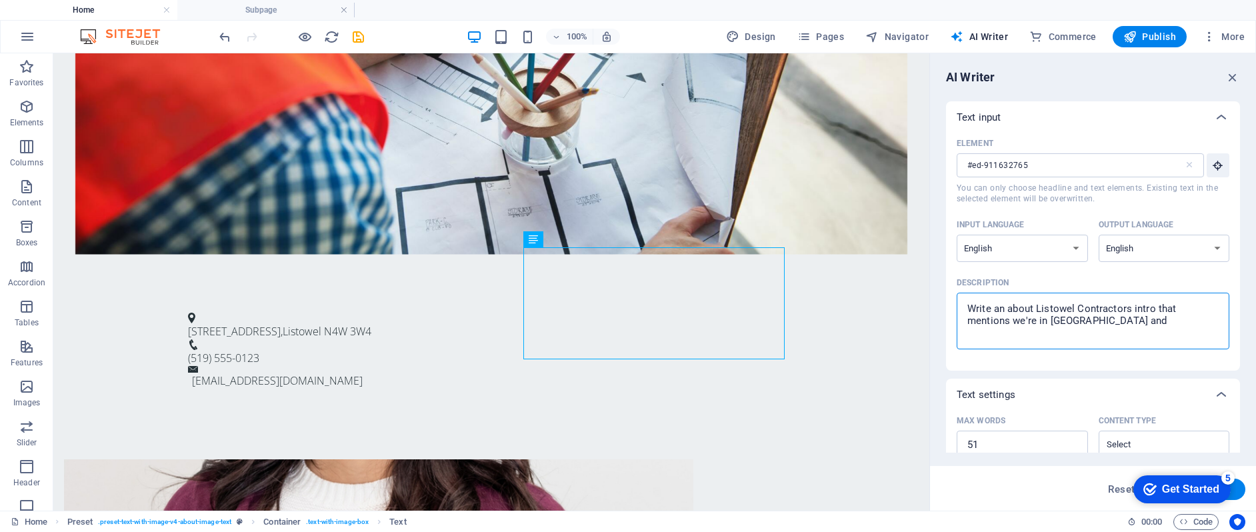
type textarea "x"
type textarea "Write an about Listowel Contractors intro that mentions we're in Listowel and"
type textarea "x"
type textarea "Write an about Listowel Contractors intro that mentions we're in Listowel and f"
type textarea "x"
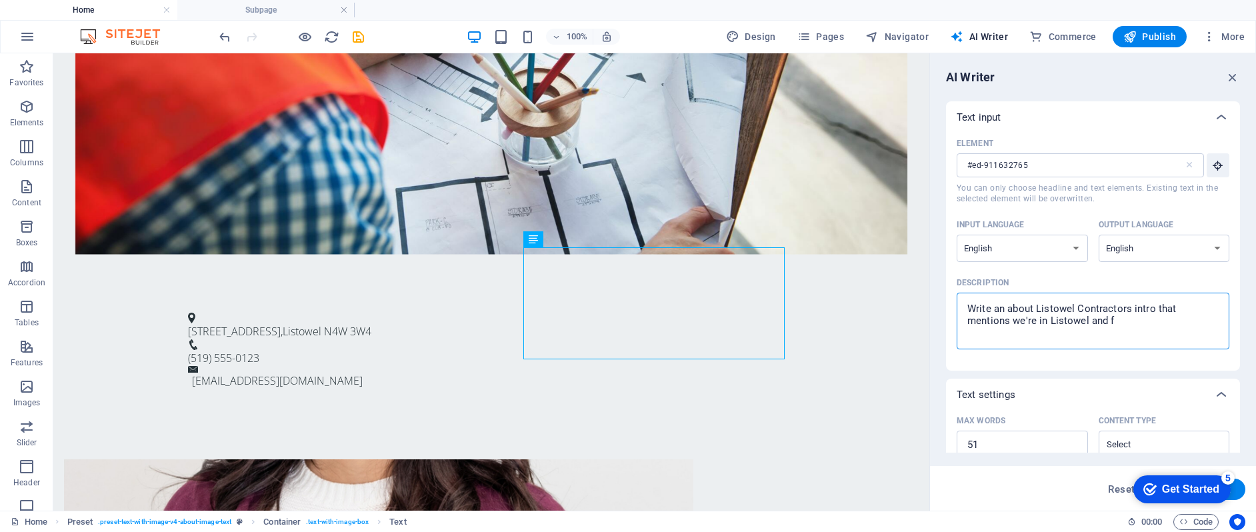
type textarea "Write an about Listowel Contractors intro that mentions we're in Listowel and fa"
type textarea "x"
type textarea "Write an about Listowel Contractors intro that mentions we're in Listowel and f…"
type textarea "x"
type textarea "Write an about Listowel Contractors intro that mentions we're in Listowel and f…"
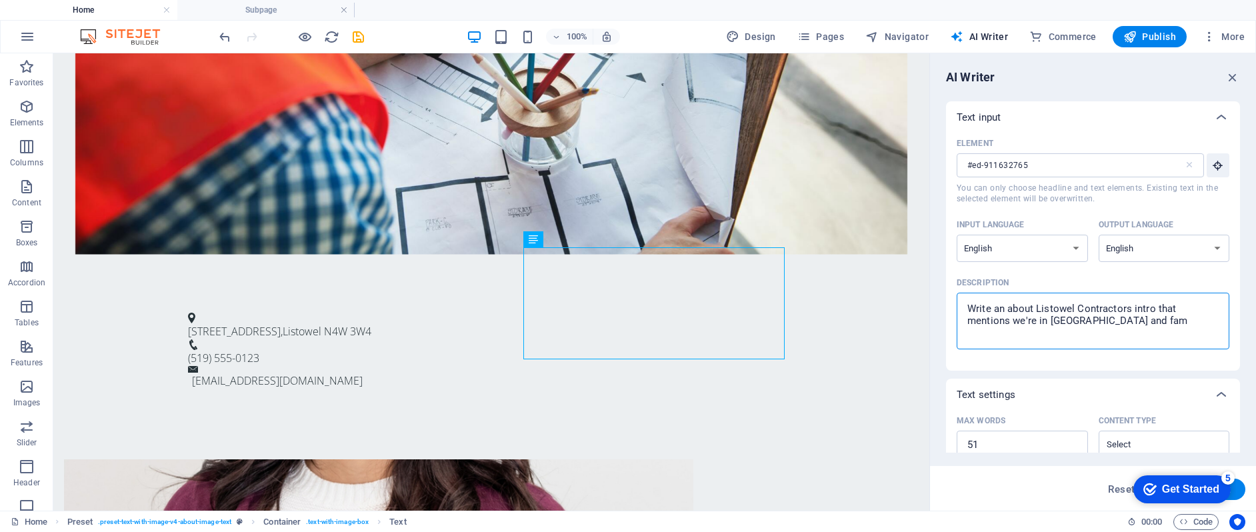
type textarea "x"
type textarea "Write an about Listowel Contractors intro that mentions we're in Listowel and f…"
type textarea "x"
type textarea "Write an about Listowel Contractors intro that mentions we're in Listowel and f…"
type textarea "x"
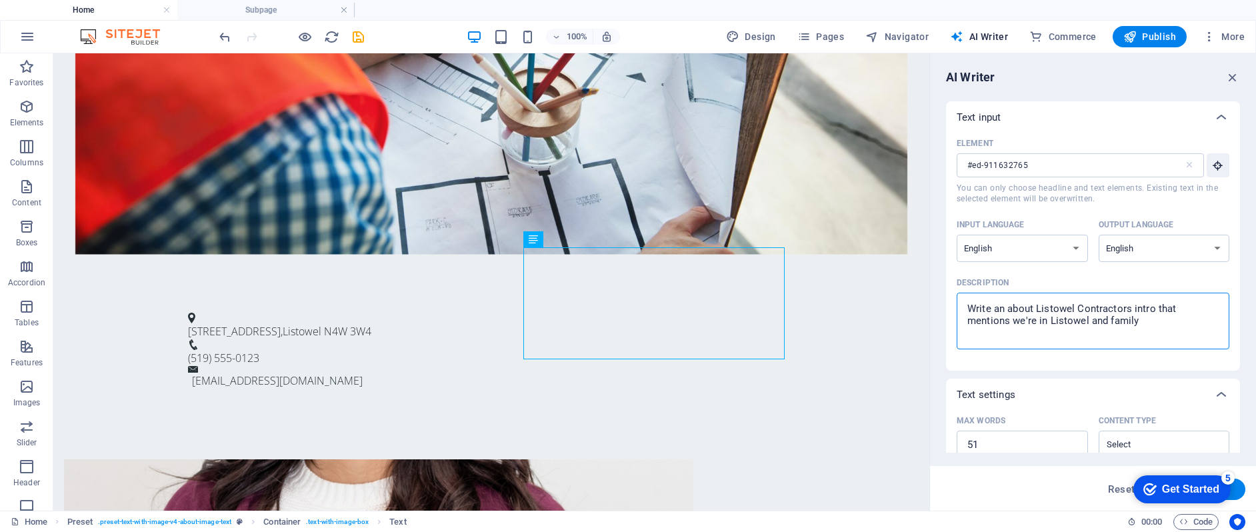
type textarea "Write an about Listowel Contractors intro that mentions we're in Listowel and f…"
type textarea "x"
type textarea "Write an about Listowel Contractors intro that mentions we're in Listowel and f…"
type textarea "x"
type textarea "Write an about Listowel Contractors intro that mentions we're in Listowel and f…"
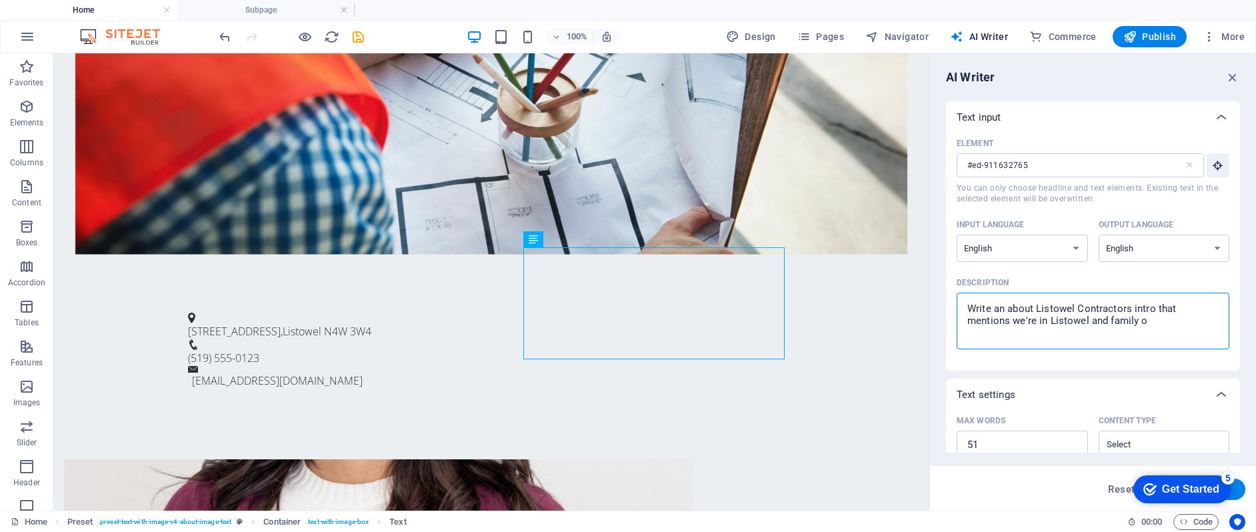
type textarea "x"
type textarea "Write an about Listowel Contractors intro that mentions we're in Listowel and f…"
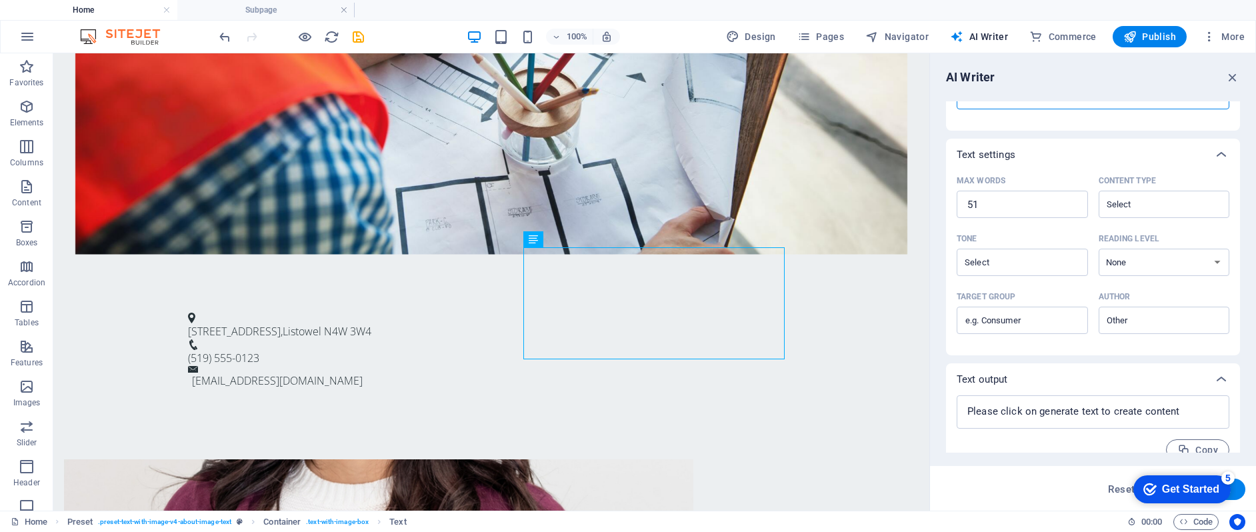
scroll to position [259, 0]
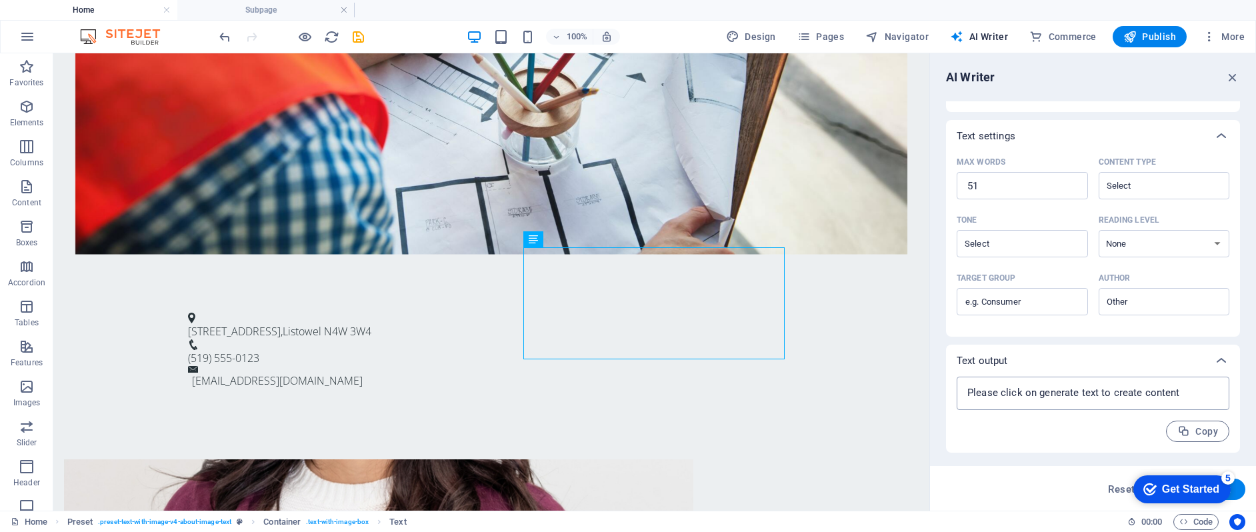
click at [1114, 389] on textarea at bounding box center [1092, 393] width 259 height 20
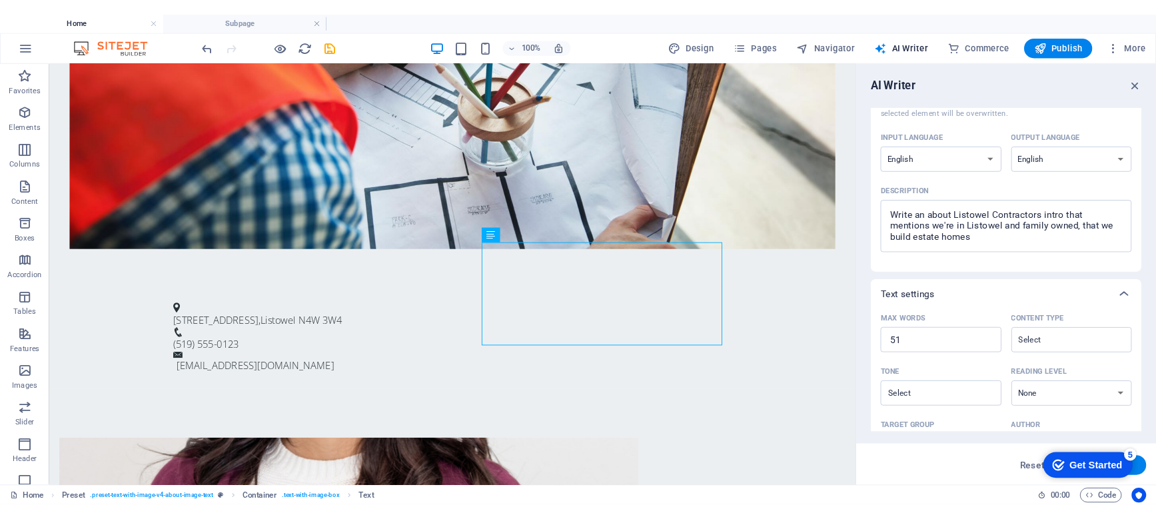
scroll to position [0, 0]
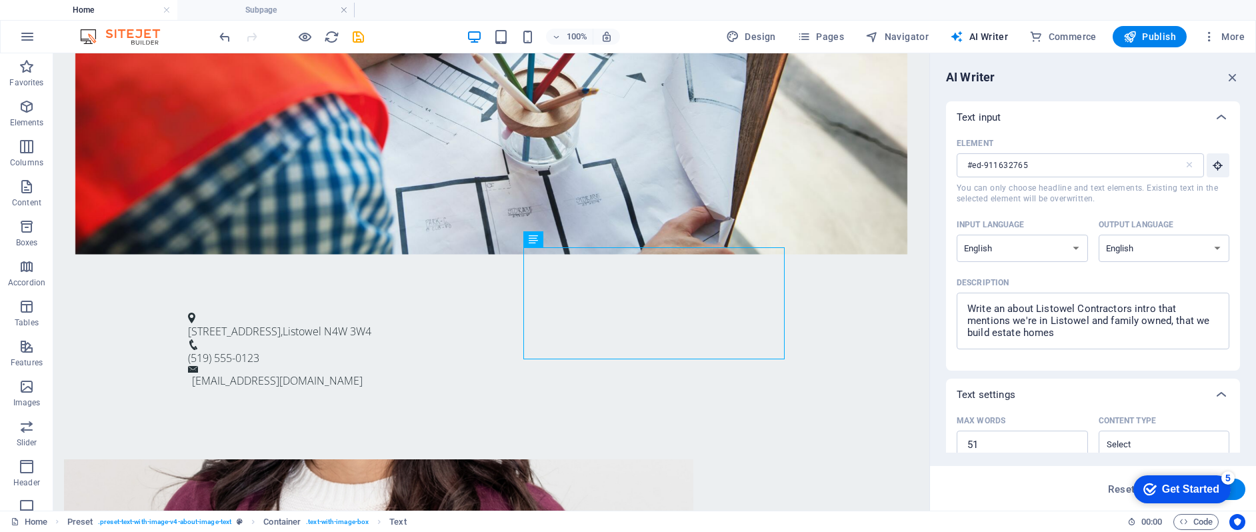
click at [1226, 477] on div "5" at bounding box center [1227, 477] width 13 height 13
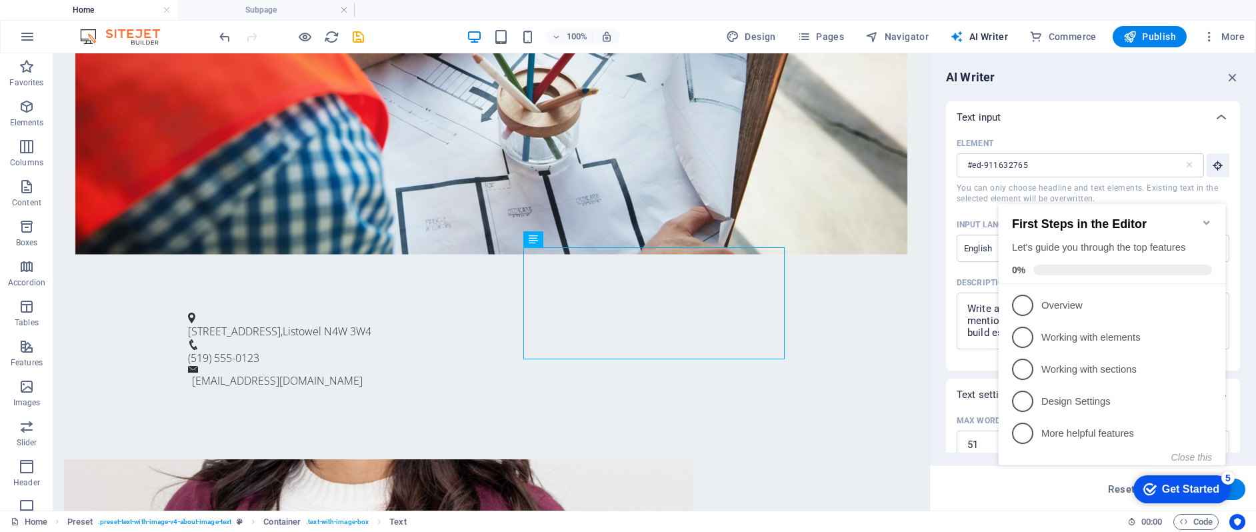
click at [1226, 477] on div "5" at bounding box center [1227, 477] width 13 height 13
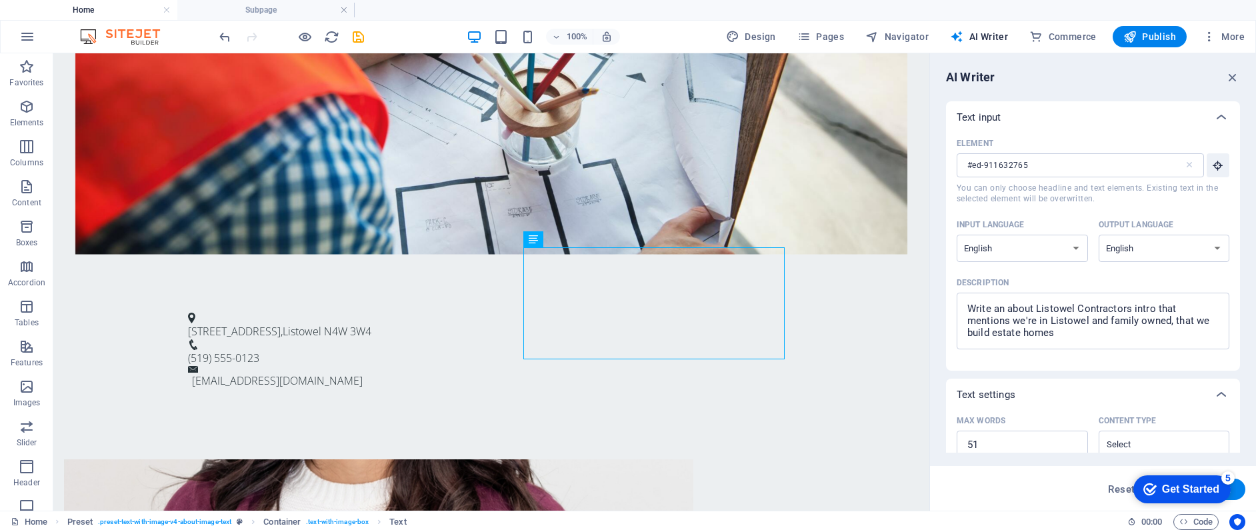
click at [1234, 485] on div "5" at bounding box center [1227, 477] width 13 height 13
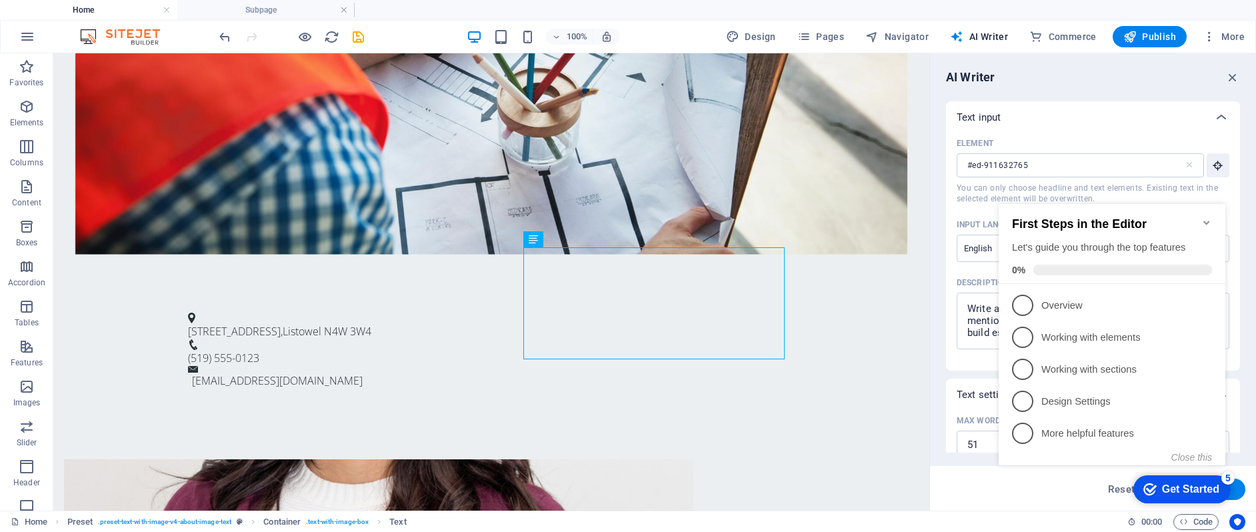
click at [1226, 477] on div "5" at bounding box center [1227, 477] width 13 height 13
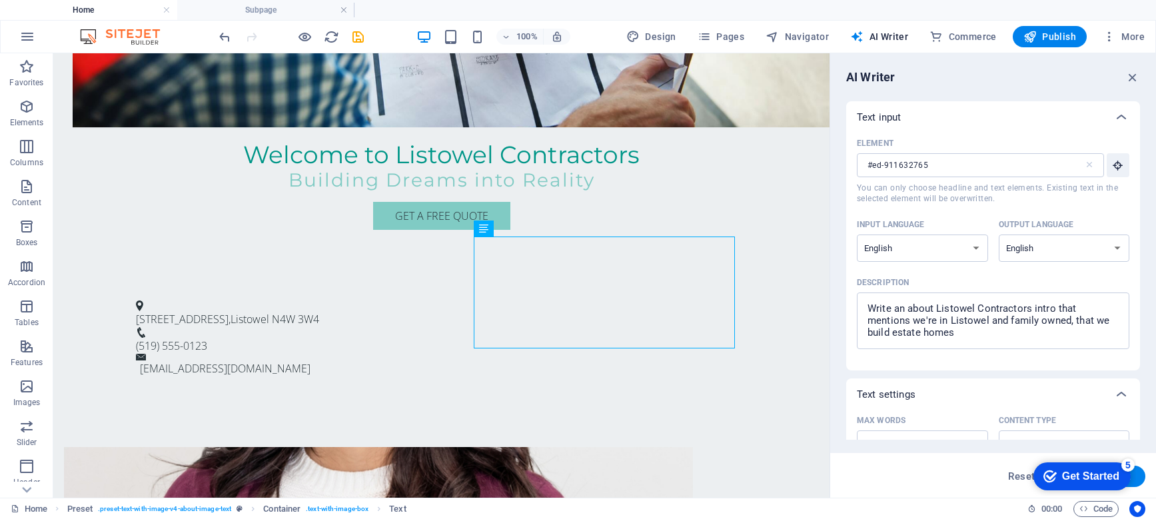
drag, startPoint x: 1010, startPoint y: 473, endPoint x: 1012, endPoint y: 451, distance: 22.7
click at [1012, 451] on div "AI Writer Text input Element #ed-911632765 ​ You can only choose headline and t…" at bounding box center [993, 275] width 326 height 445
click at [1040, 202] on span "You can only choose headline and text elements. Existing text in the selected e…" at bounding box center [993, 193] width 273 height 21
click at [1040, 177] on input "#ed-911632765" at bounding box center [970, 165] width 227 height 24
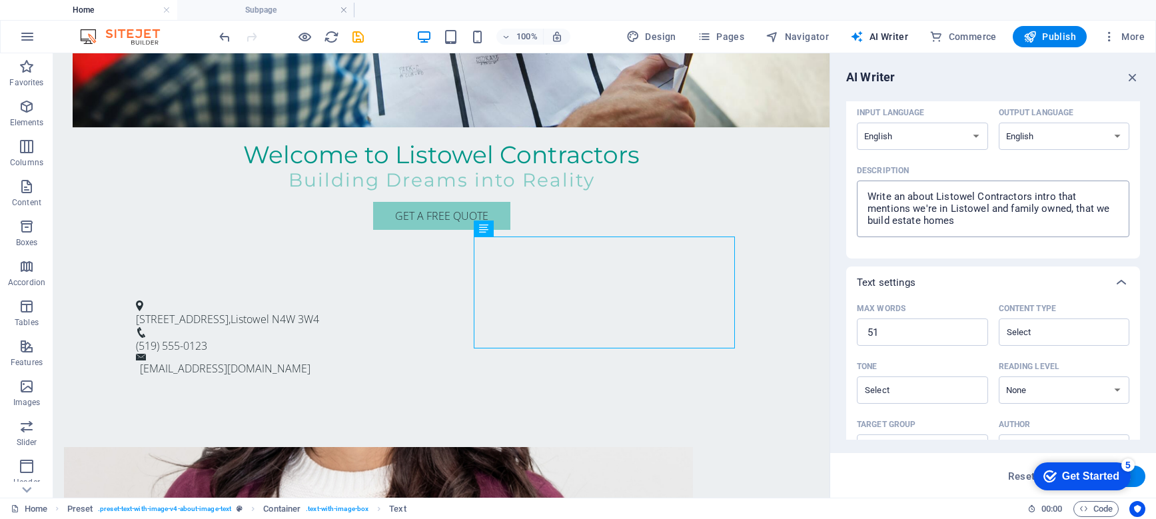
scroll to position [135, 0]
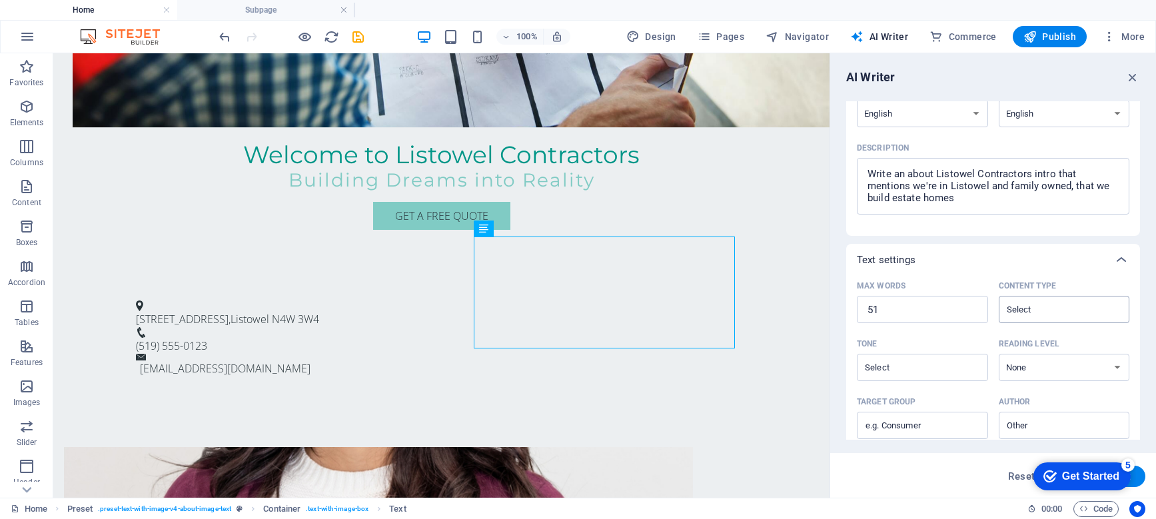
click at [1056, 314] on input "Content type ​" at bounding box center [1053, 309] width 101 height 19
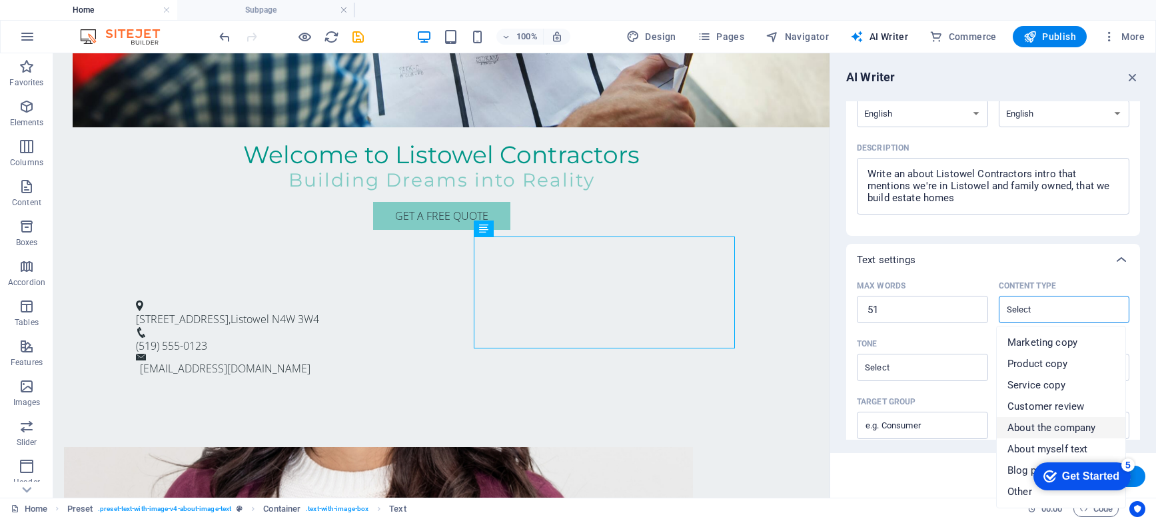
click at [1065, 431] on span "About the company" at bounding box center [1052, 427] width 88 height 13
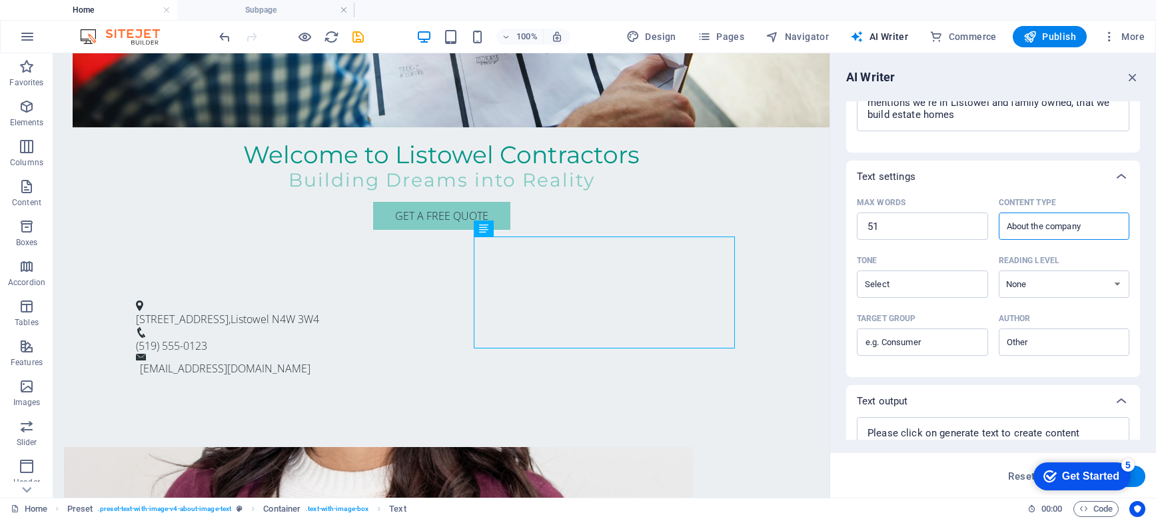
scroll to position [219, 0]
click at [939, 289] on input "Tone ​" at bounding box center [911, 282] width 101 height 19
click at [924, 338] on li "Friendly" at bounding box center [921, 337] width 129 height 21
click at [1068, 279] on select "None Academic Adult Teen Child" at bounding box center [1064, 282] width 131 height 27
click at [999, 269] on select "None Academic Adult Teen Child" at bounding box center [1064, 282] width 131 height 27
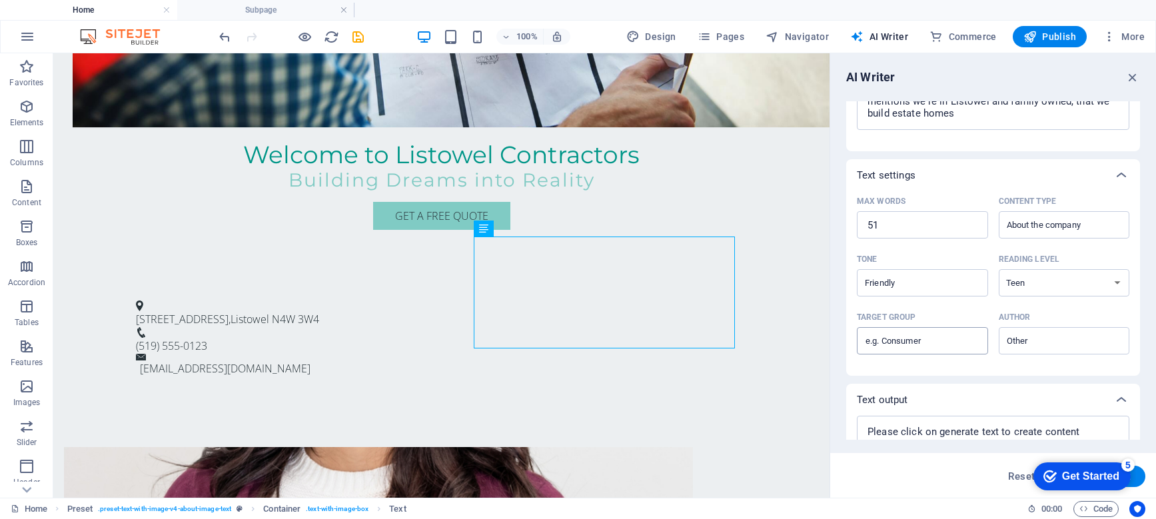
scroll to position [271, 0]
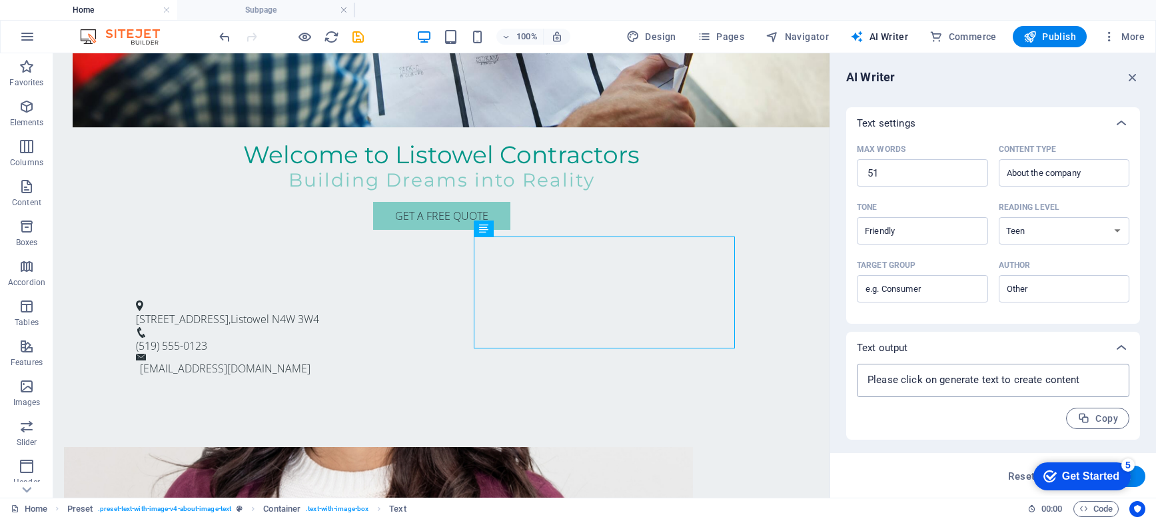
click at [1026, 375] on textarea at bounding box center [993, 381] width 259 height 20
click at [1016, 475] on span "Reset" at bounding box center [1021, 476] width 27 height 11
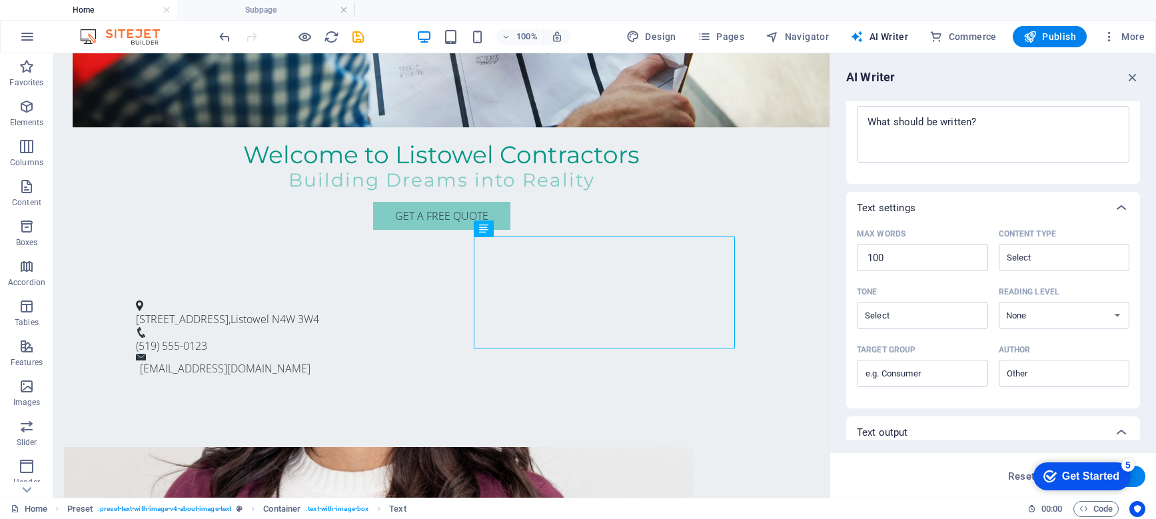
scroll to position [195, 0]
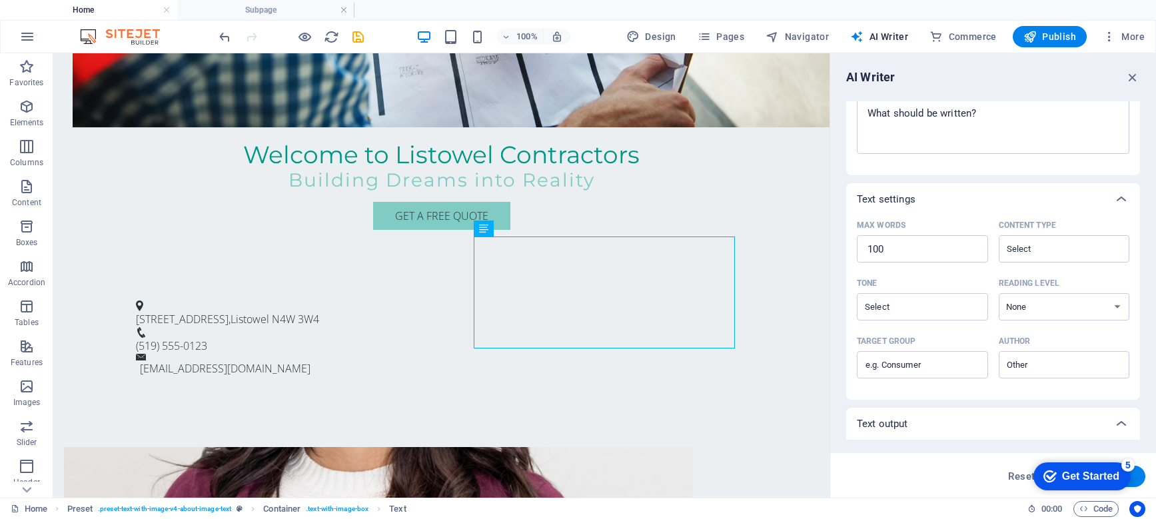
click at [1140, 474] on button "Generate text" at bounding box center [1099, 476] width 93 height 21
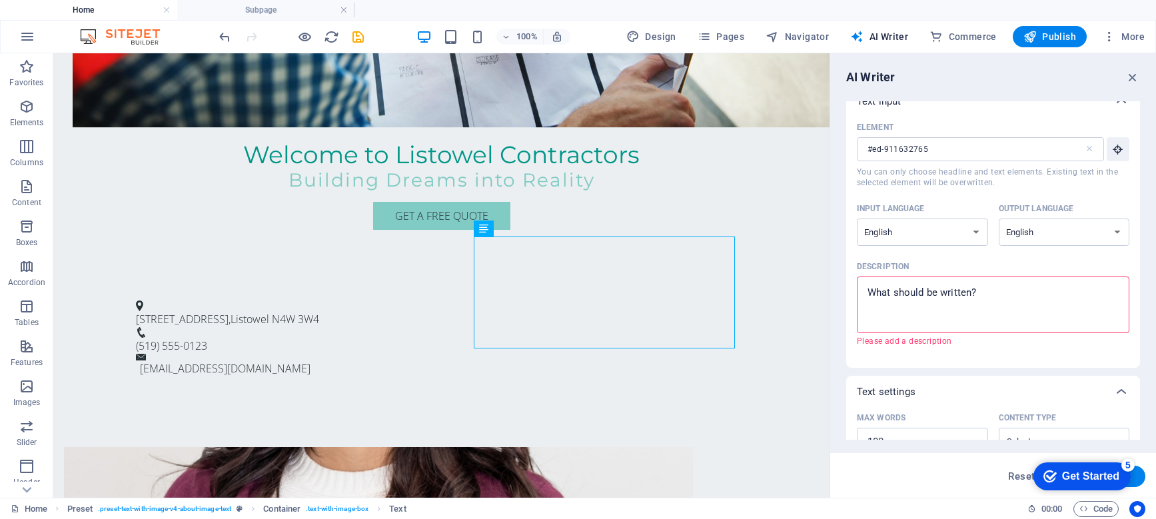
scroll to position [15, 0]
click at [1002, 295] on textarea "Description x ​ Please add a description" at bounding box center [993, 305] width 259 height 43
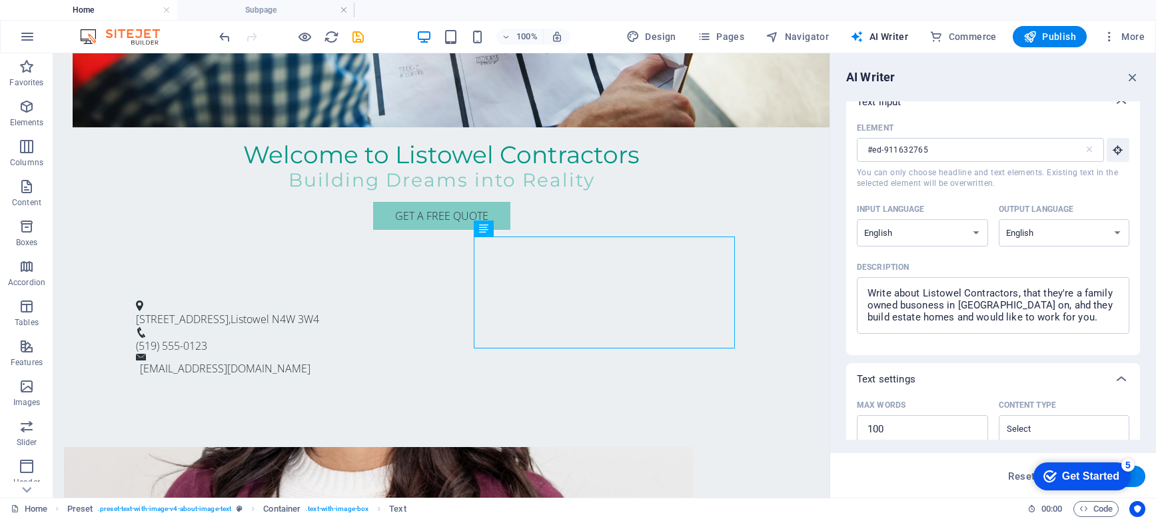
click at [1136, 481] on button "Generate text" at bounding box center [1099, 476] width 93 height 21
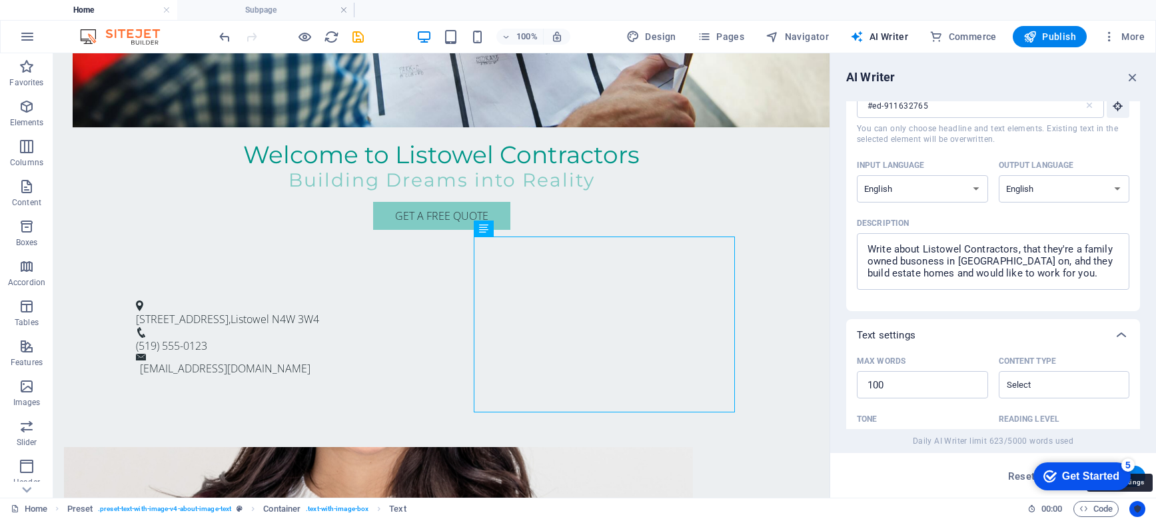
click at [1139, 509] on icon "Usercentrics" at bounding box center [1137, 509] width 9 height 9
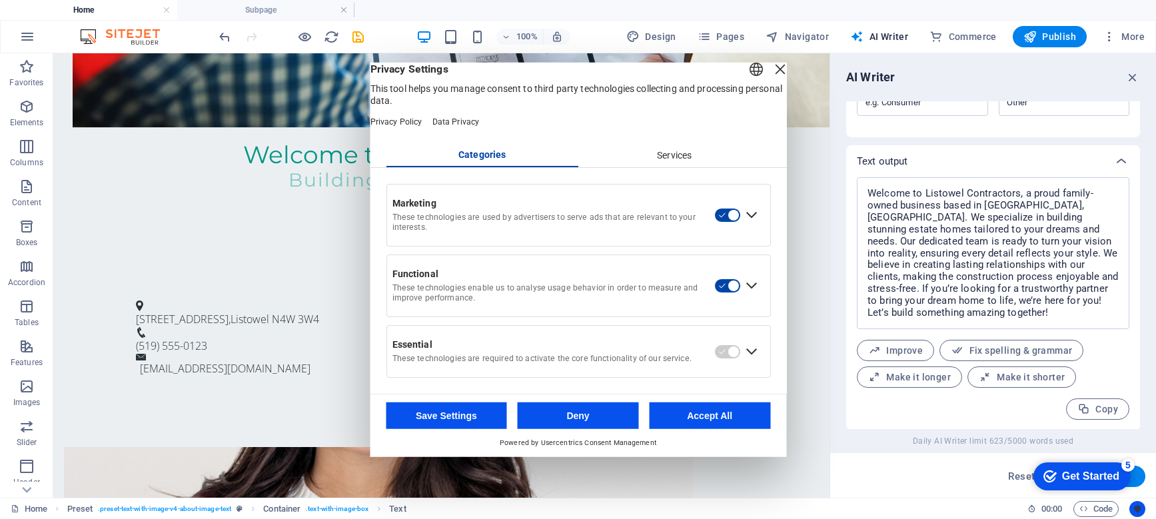
scroll to position [459, 0]
click at [691, 425] on button "Accept All" at bounding box center [709, 416] width 121 height 27
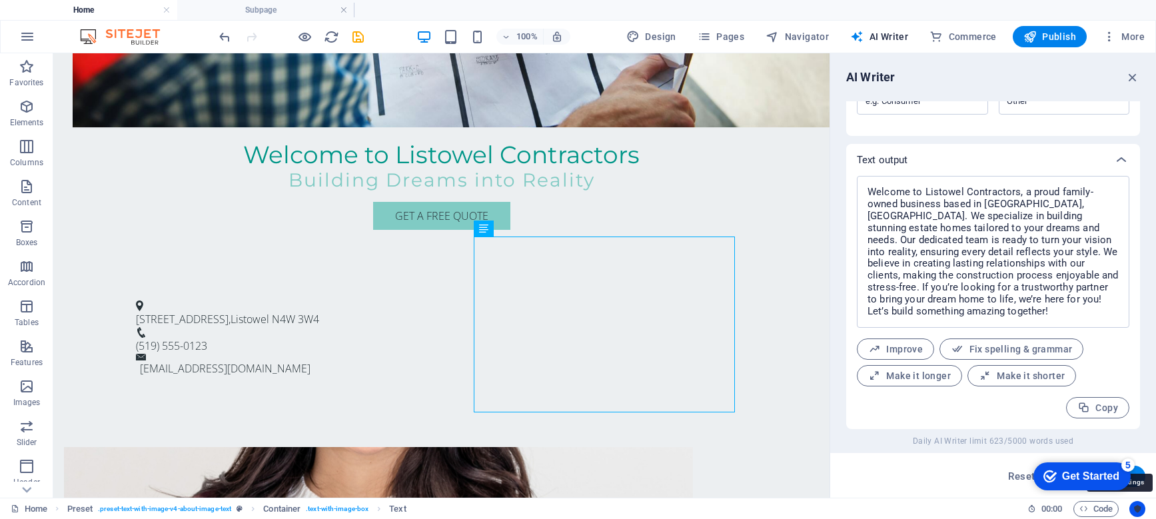
click at [1136, 513] on icon "Usercentrics" at bounding box center [1137, 509] width 9 height 9
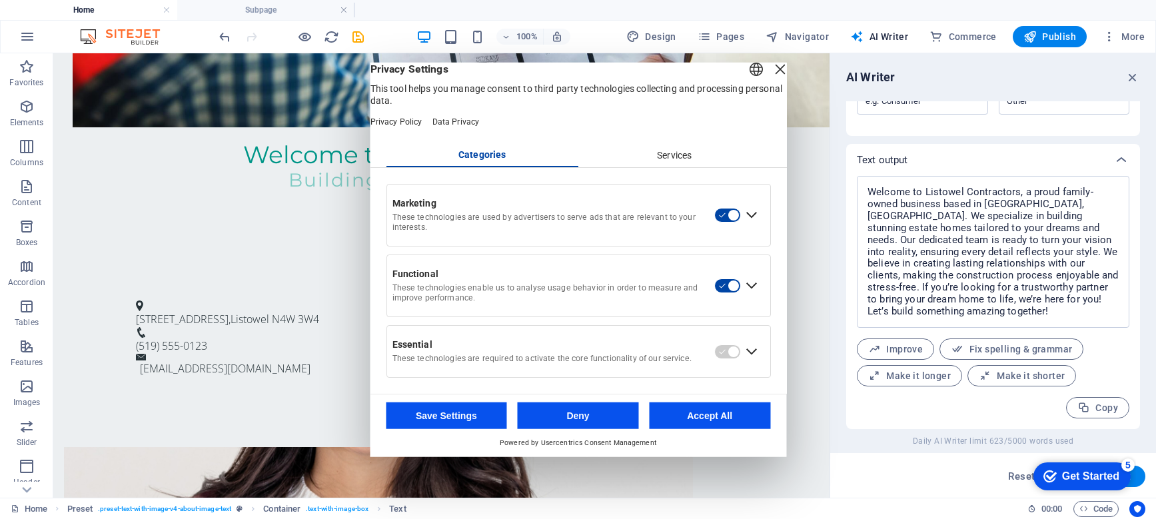
click at [698, 420] on button "Accept All" at bounding box center [709, 416] width 121 height 27
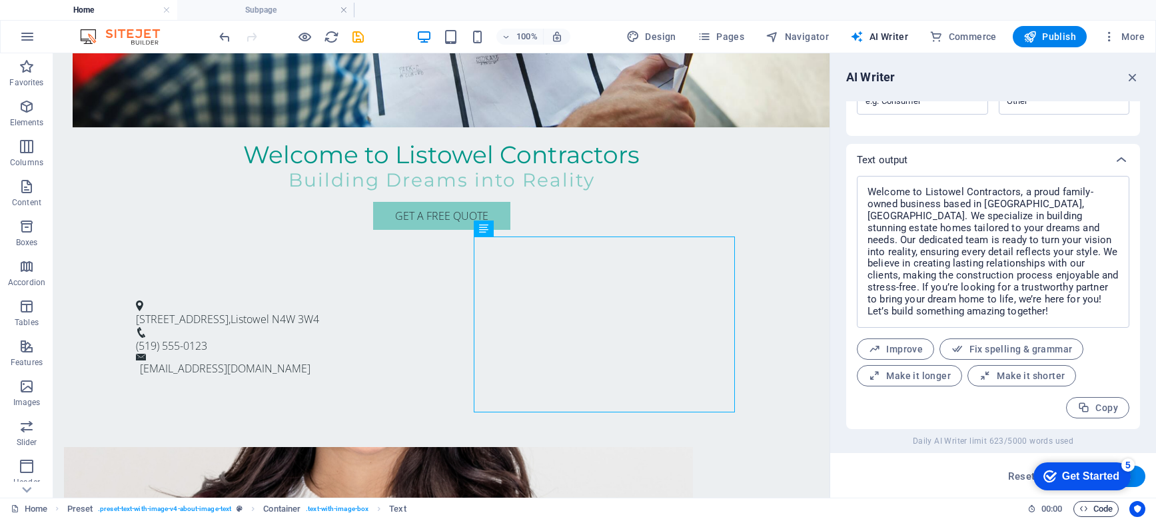
click at [1090, 507] on span "Code" at bounding box center [1096, 509] width 33 height 16
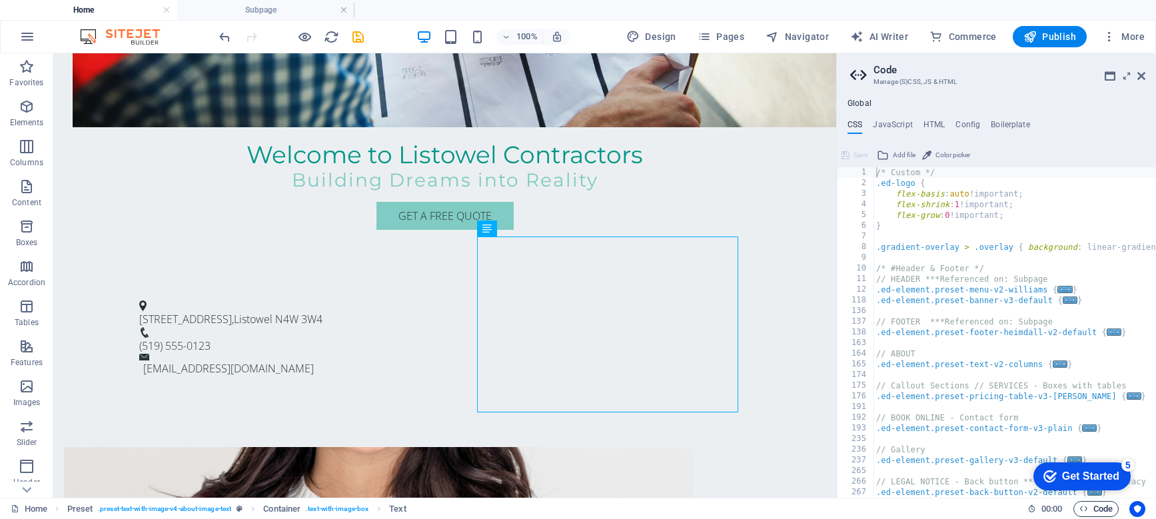
click at [1090, 509] on span "Code" at bounding box center [1096, 509] width 33 height 16
click at [1046, 506] on span "00 : 00" at bounding box center [1052, 509] width 21 height 16
click at [1127, 463] on div "5" at bounding box center [1128, 465] width 13 height 13
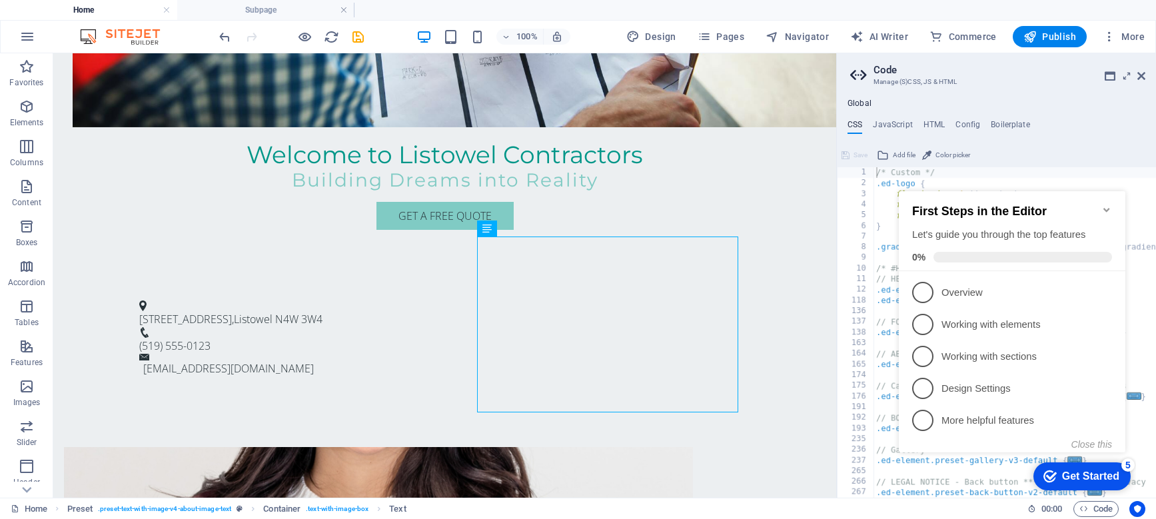
click at [1081, 488] on div "checkmark Get Started 5" at bounding box center [1082, 477] width 97 height 28
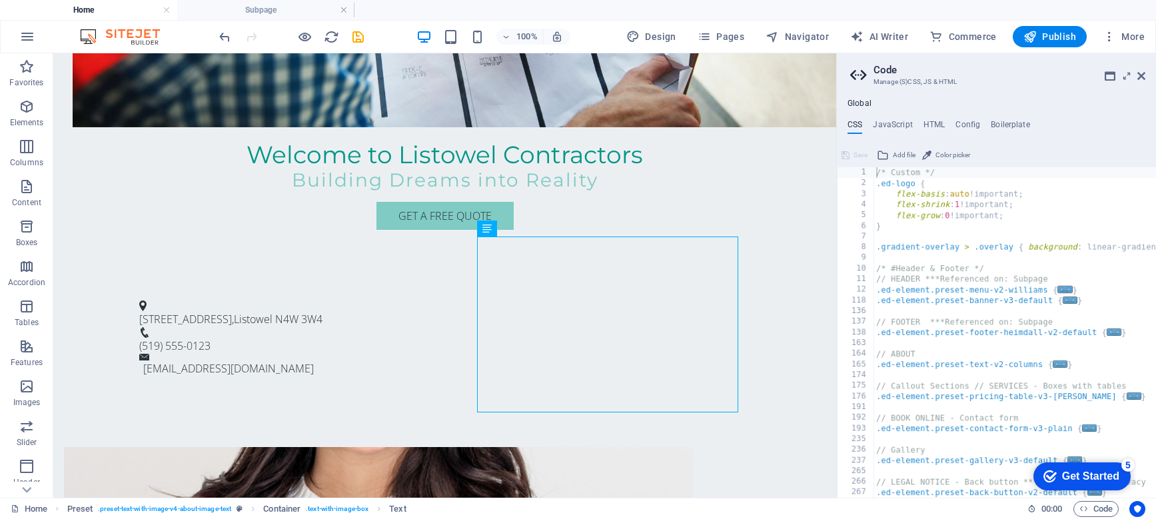
click at [1131, 491] on div "checkmark Get Started 5" at bounding box center [1082, 477] width 97 height 28
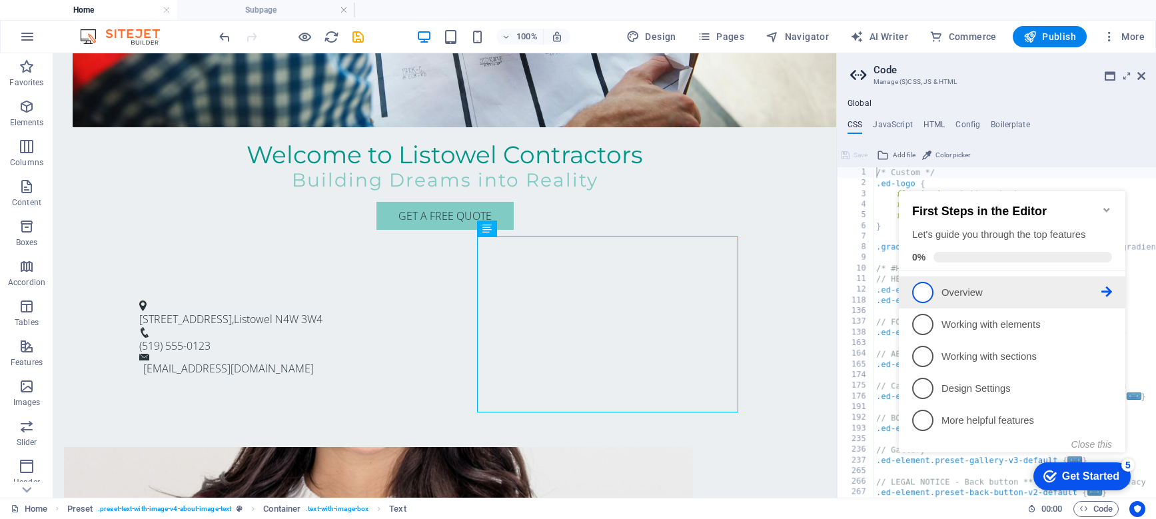
click at [958, 295] on p "Overview - incomplete" at bounding box center [1022, 293] width 160 height 14
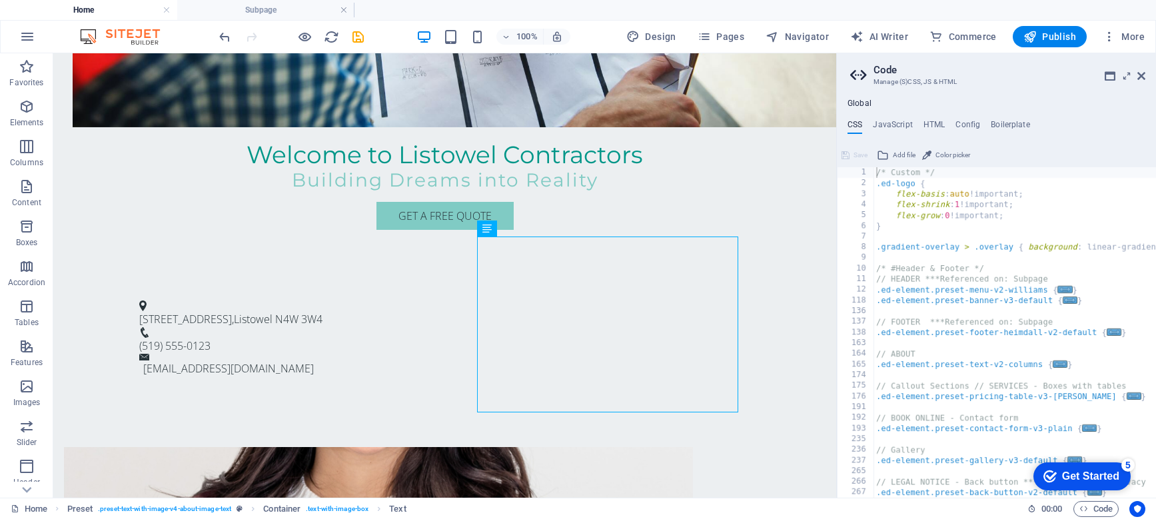
click at [1090, 475] on div "Get Started" at bounding box center [1090, 477] width 57 height 12
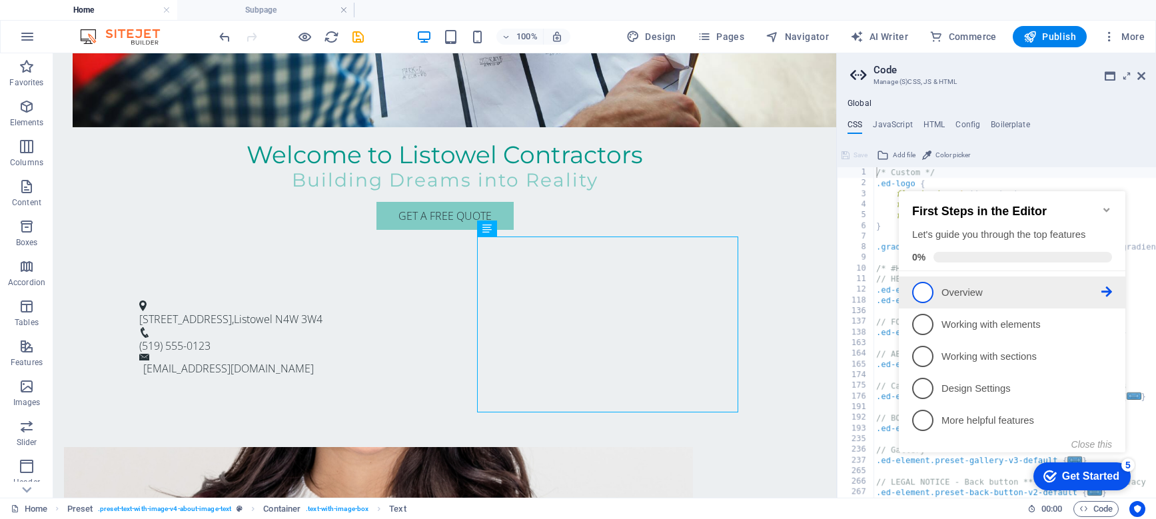
click at [922, 295] on span "1" at bounding box center [922, 292] width 21 height 21
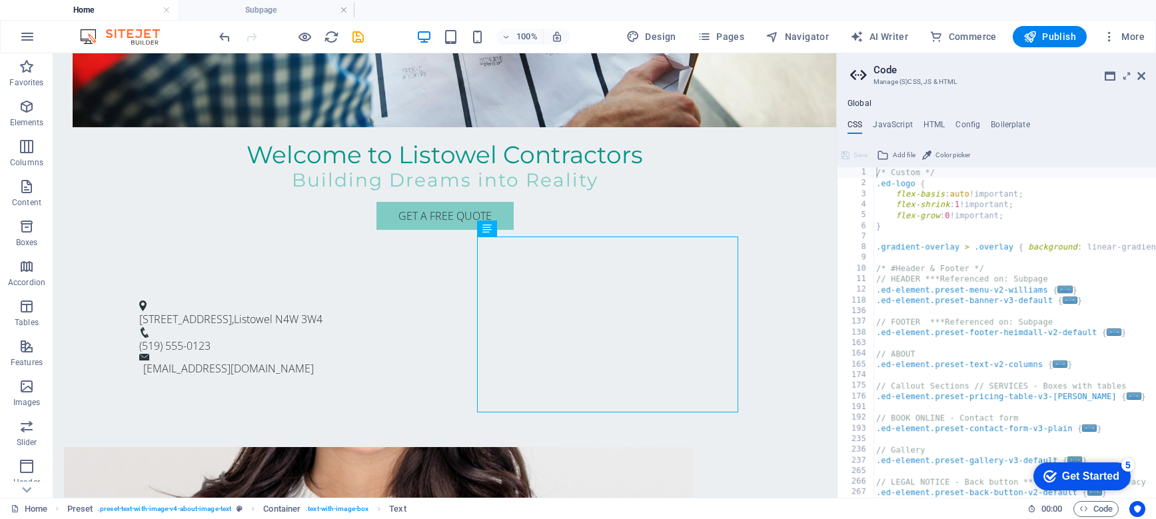
click at [1131, 491] on div "checkmark Get Started 5" at bounding box center [1082, 477] width 97 height 28
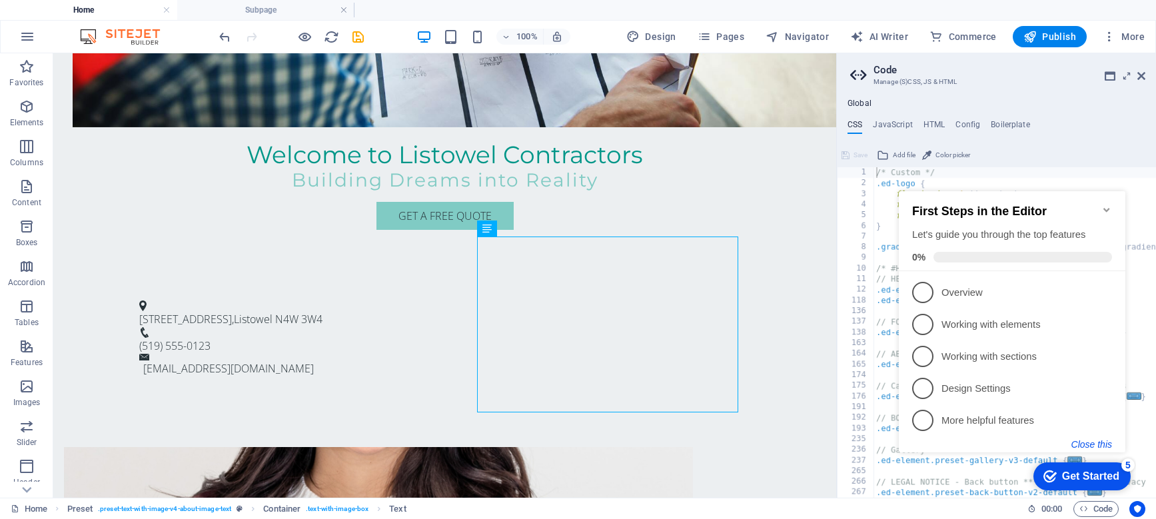
click at [1100, 445] on button "Close this" at bounding box center [1092, 444] width 41 height 11
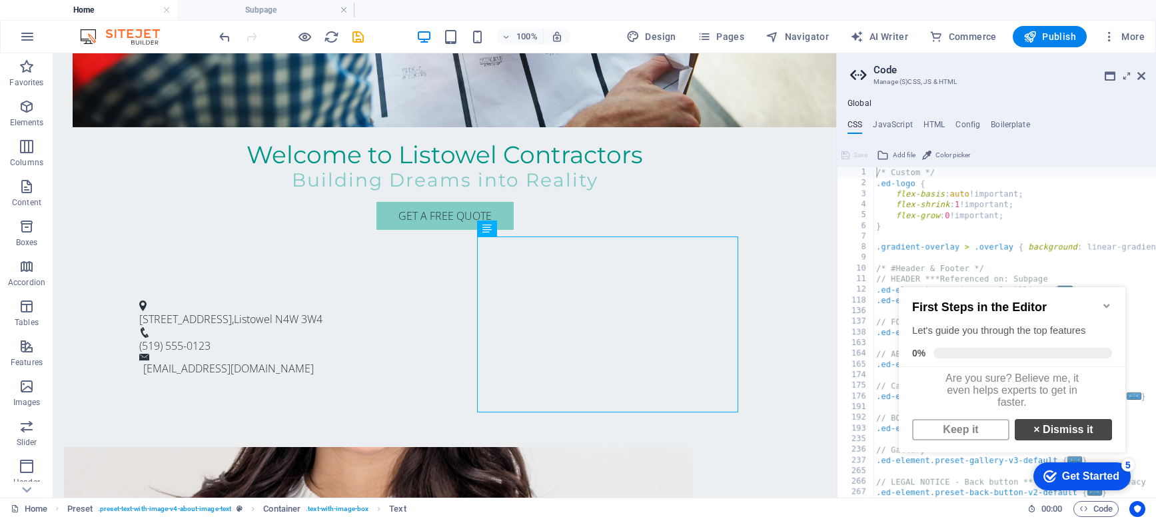
click at [1086, 439] on link "× Dismiss it" at bounding box center [1063, 429] width 97 height 21
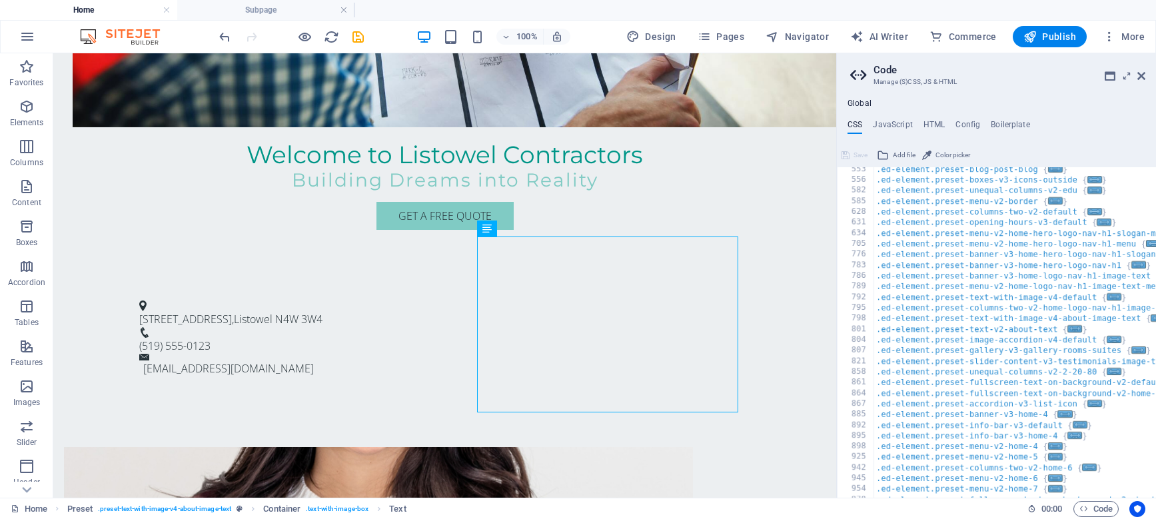
scroll to position [0, 0]
drag, startPoint x: 891, startPoint y: 427, endPoint x: 731, endPoint y: 372, distance: 169.0
click at [883, 131] on h4 "JavaScript" at bounding box center [892, 127] width 39 height 15
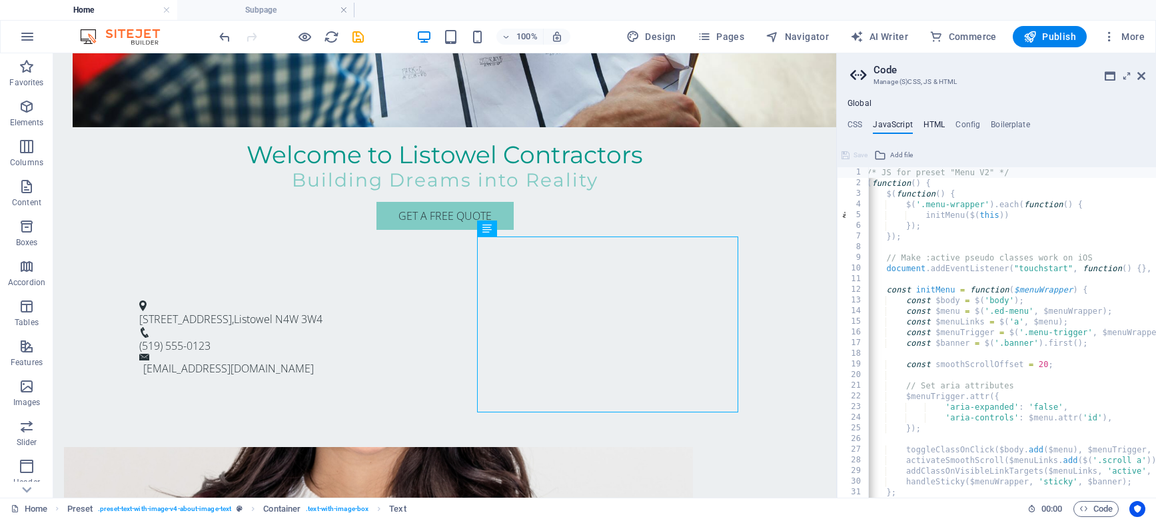
click at [931, 126] on h4 "HTML" at bounding box center [935, 127] width 22 height 15
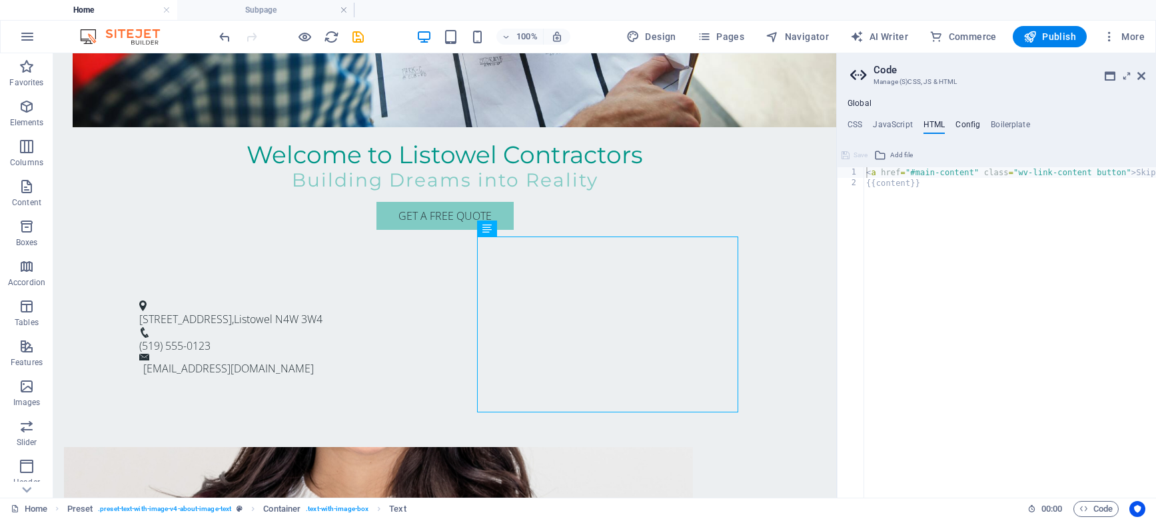
click at [972, 132] on h4 "Config" at bounding box center [968, 127] width 25 height 15
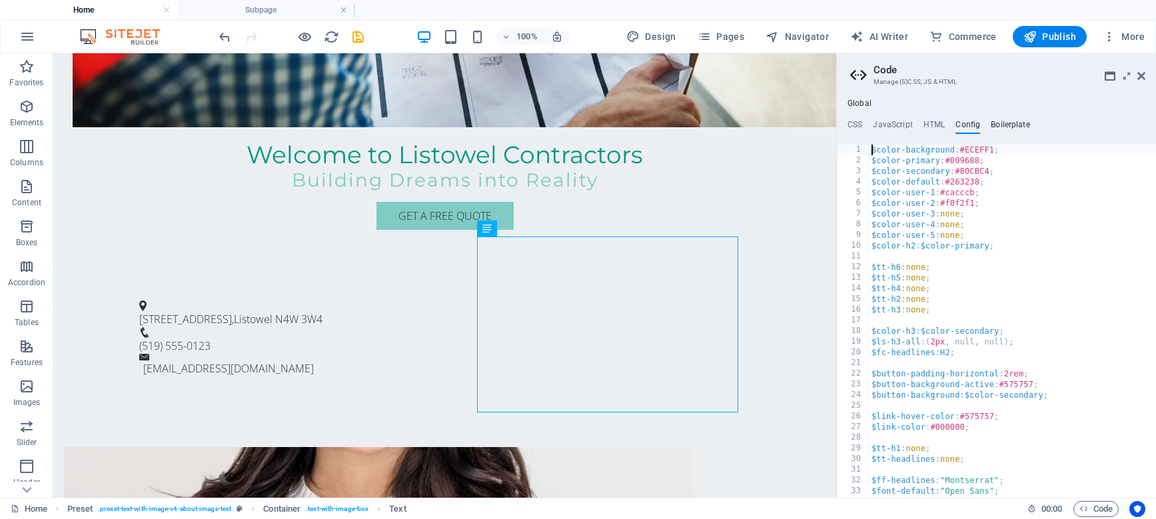
click at [1016, 125] on h4 "Boilerplate" at bounding box center [1010, 127] width 39 height 15
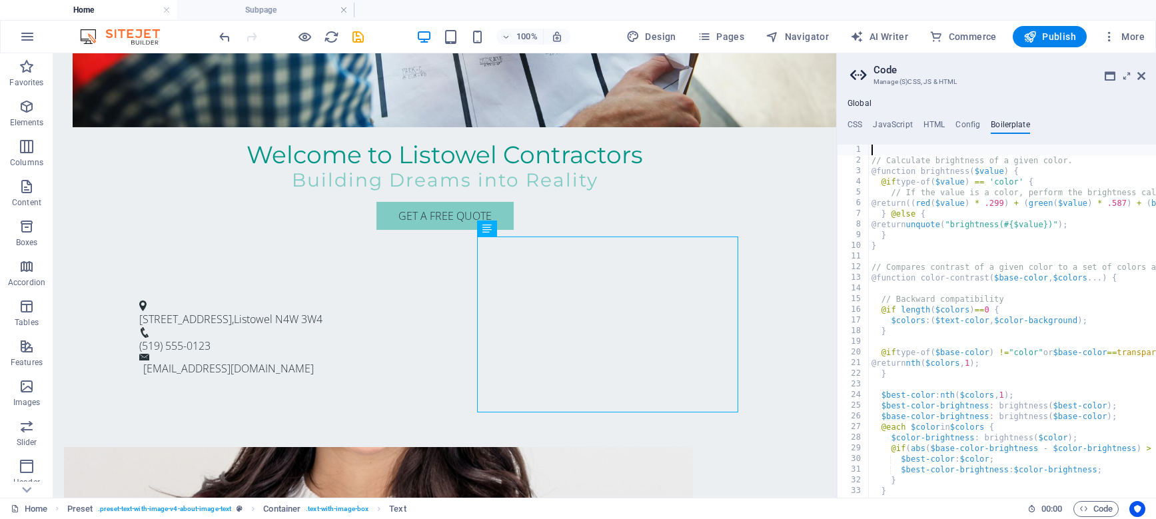
click at [862, 126] on ul "CSS JavaScript HTML Config Boilerplate" at bounding box center [996, 127] width 319 height 15
click at [1144, 72] on icon at bounding box center [1142, 76] width 8 height 11
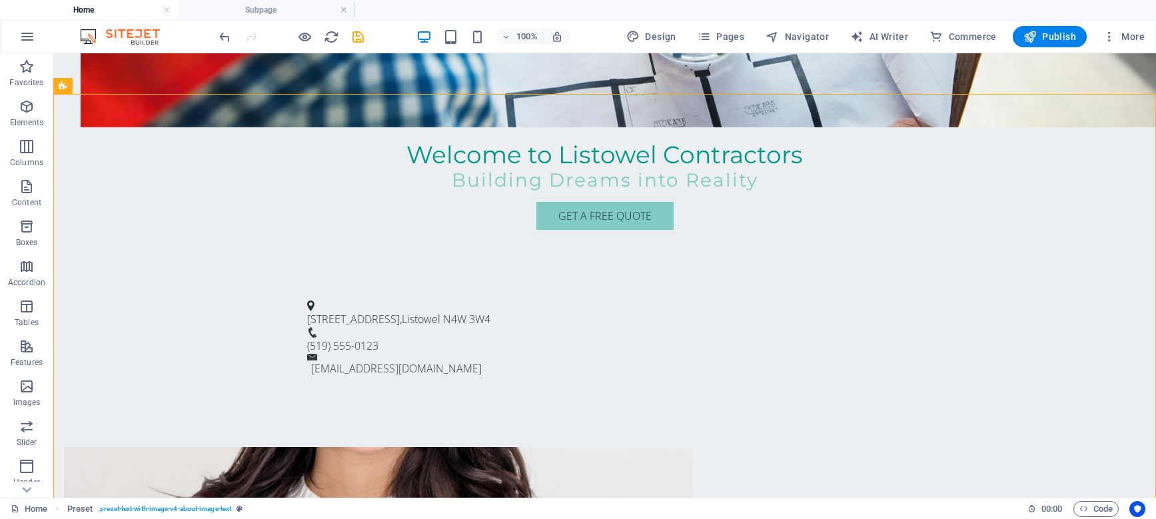
click at [747, 23] on div "100% Design Pages Navigator AI Writer Commerce Publish More" at bounding box center [578, 37] width 1155 height 32
click at [731, 35] on span "Pages" at bounding box center [721, 36] width 47 height 13
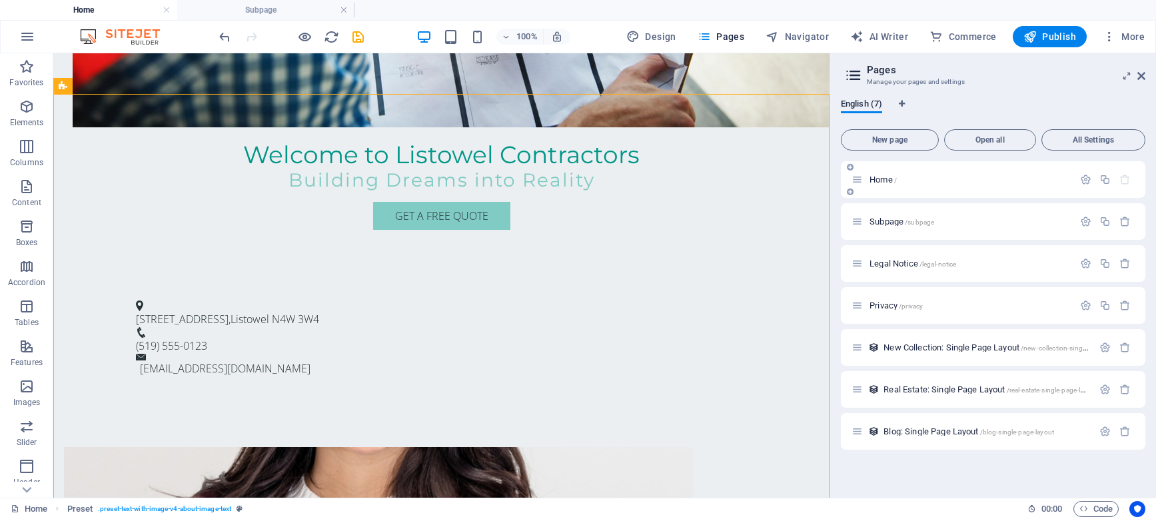
click at [911, 184] on div "Home /" at bounding box center [963, 179] width 222 height 15
click at [888, 183] on span "Home /" at bounding box center [883, 180] width 27 height 10
click at [920, 196] on div "Home /" at bounding box center [993, 179] width 305 height 37
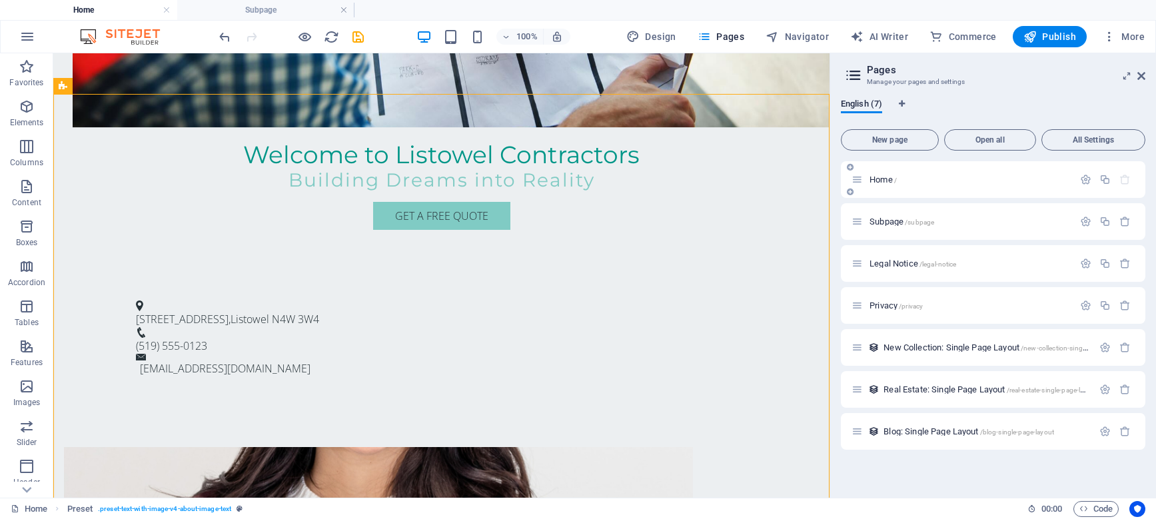
click at [881, 183] on span "Home /" at bounding box center [883, 180] width 27 height 10
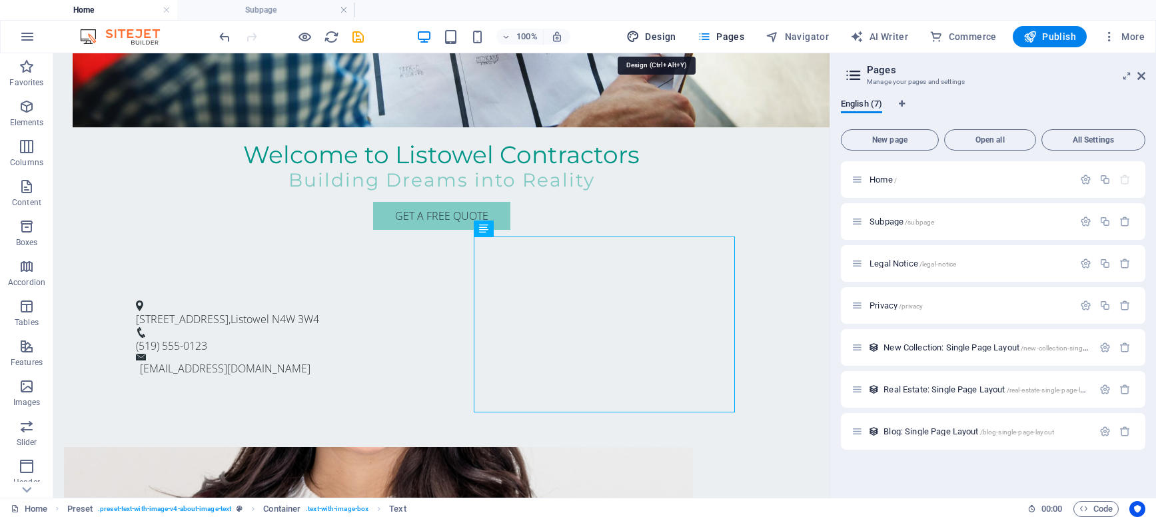
click at [675, 32] on span "Design" at bounding box center [652, 36] width 50 height 13
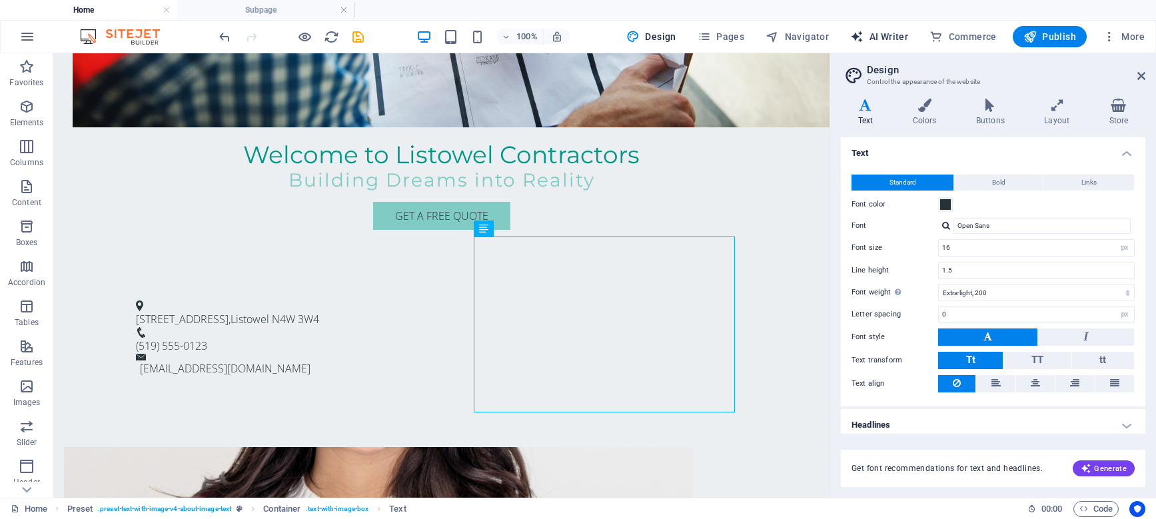
click at [872, 35] on span "AI Writer" at bounding box center [879, 36] width 58 height 13
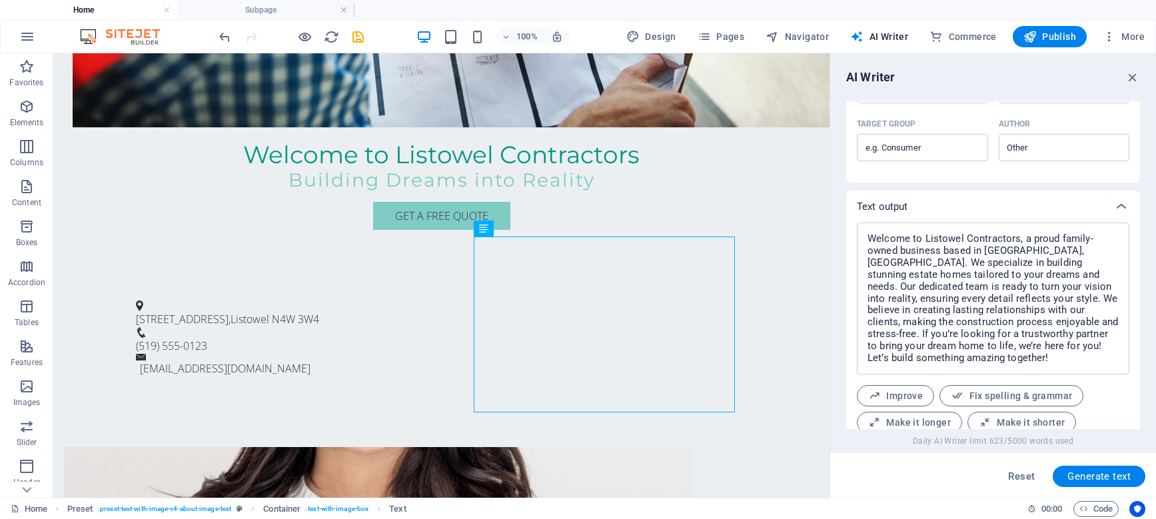
scroll to position [415, 0]
drag, startPoint x: 992, startPoint y: 269, endPoint x: 984, endPoint y: 301, distance: 32.3
click at [984, 301] on textarea "Welcome to Listowel Contractors, a proud family-owned business based in Listowe…" at bounding box center [993, 296] width 259 height 139
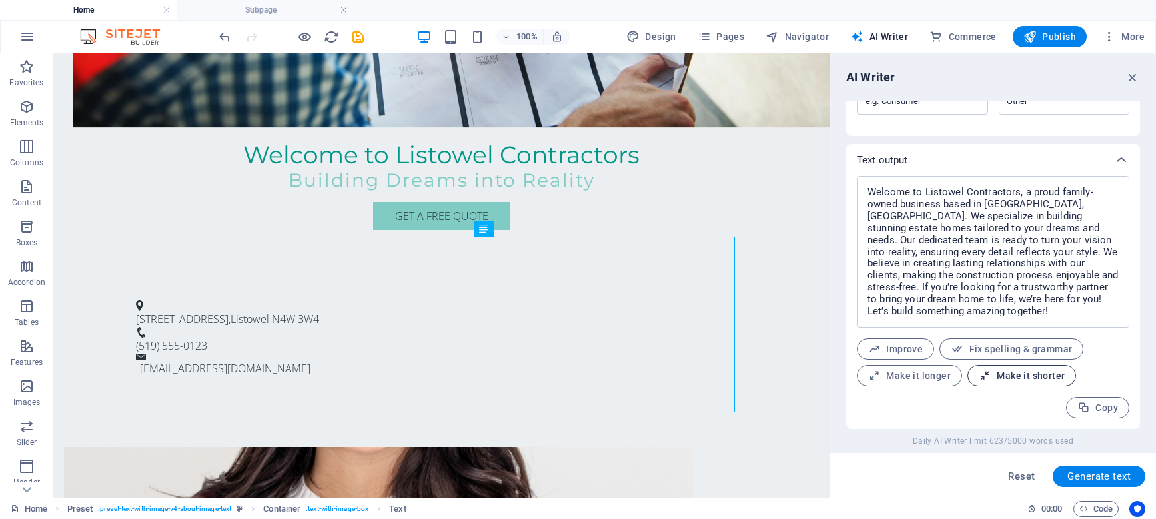
click at [1026, 382] on button "Make it shorter" at bounding box center [1022, 375] width 109 height 21
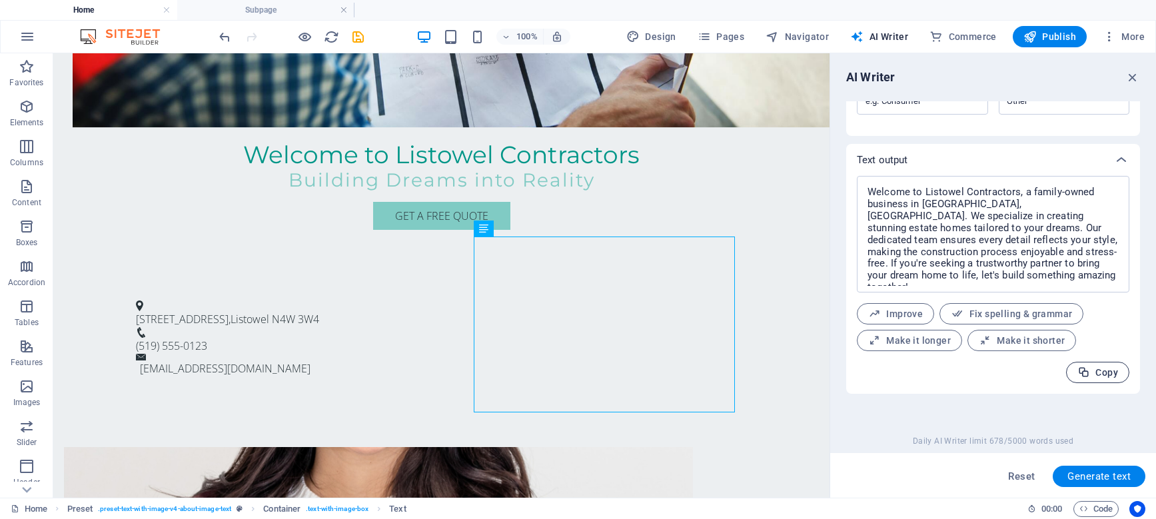
click at [1090, 371] on span "Copy" at bounding box center [1098, 373] width 41 height 13
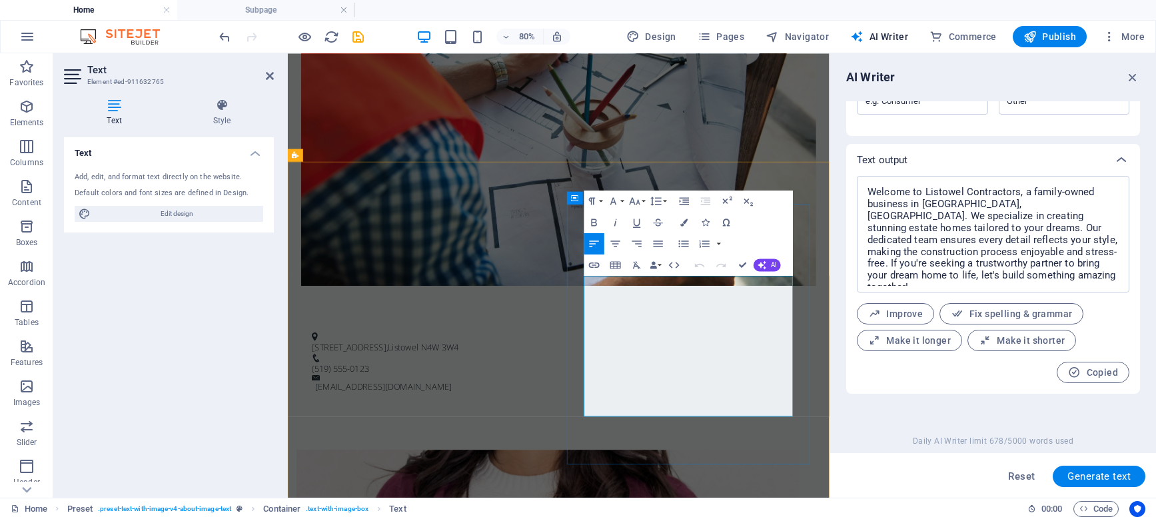
scroll to position [4385, 1]
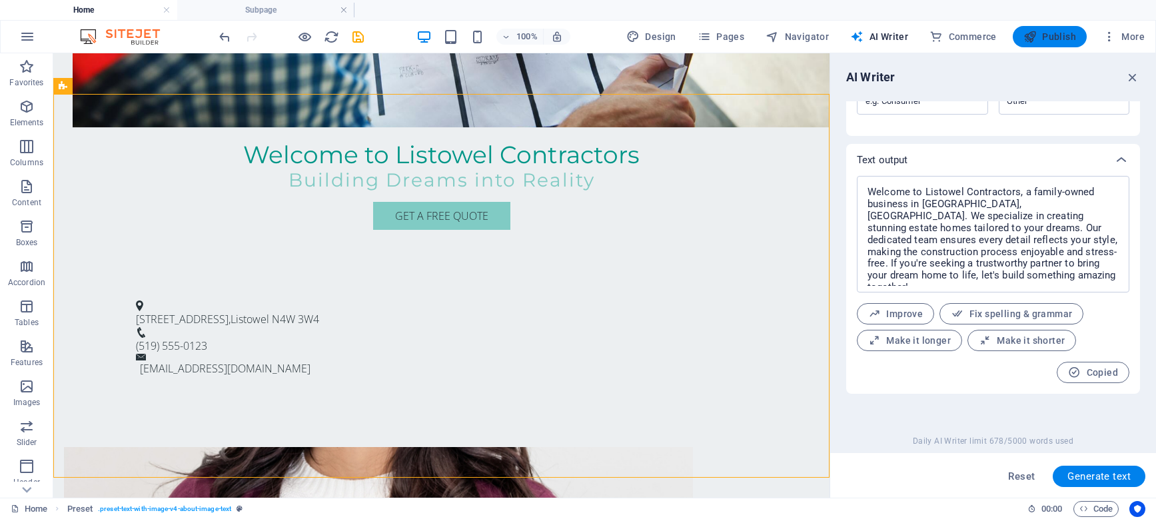
click at [1054, 31] on span "Publish" at bounding box center [1050, 36] width 53 height 13
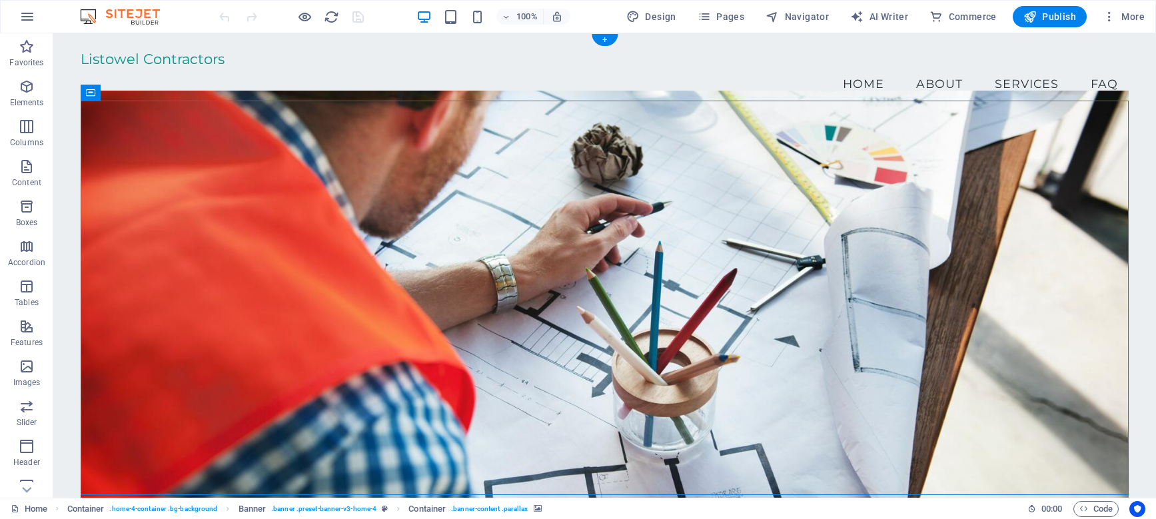
click at [838, 150] on figure at bounding box center [605, 302] width 1048 height 423
click at [929, 70] on nav "Home About Services FAQ" at bounding box center [605, 83] width 1048 height 33
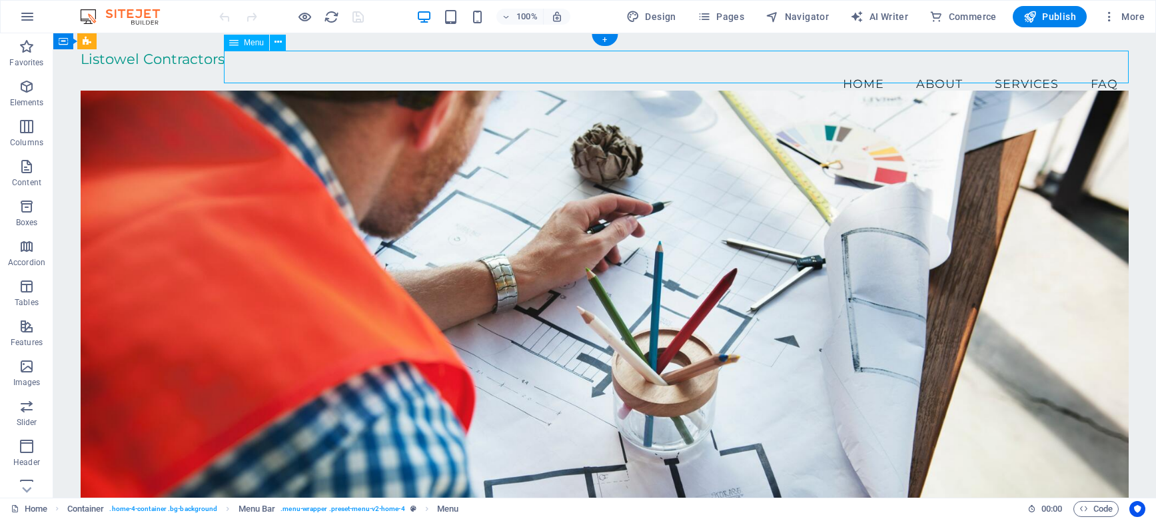
click at [852, 67] on nav "Home About Services FAQ" at bounding box center [605, 83] width 1048 height 33
click at [921, 67] on nav "Home About Services FAQ" at bounding box center [605, 83] width 1048 height 33
select select
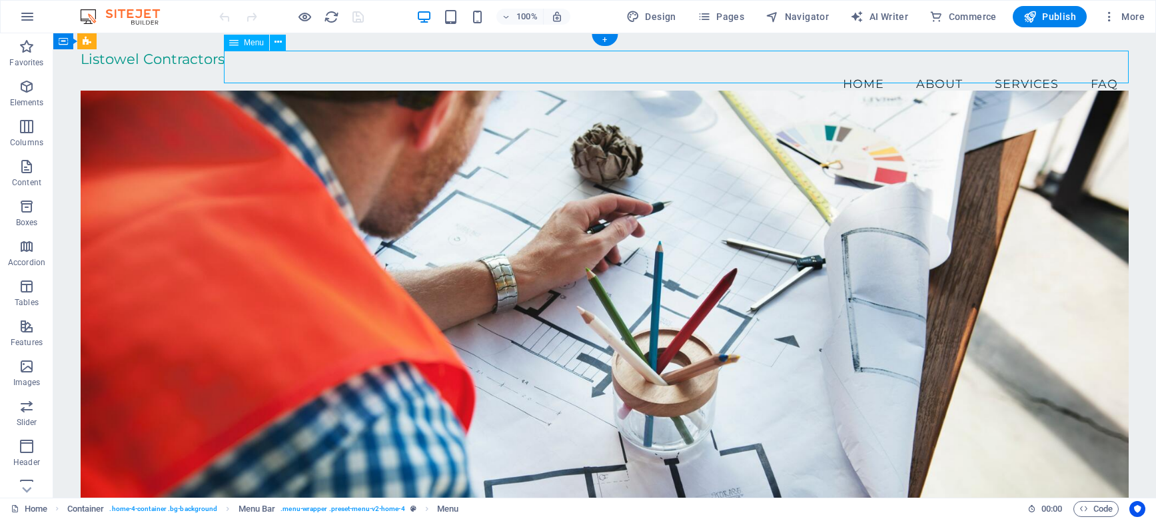
select select
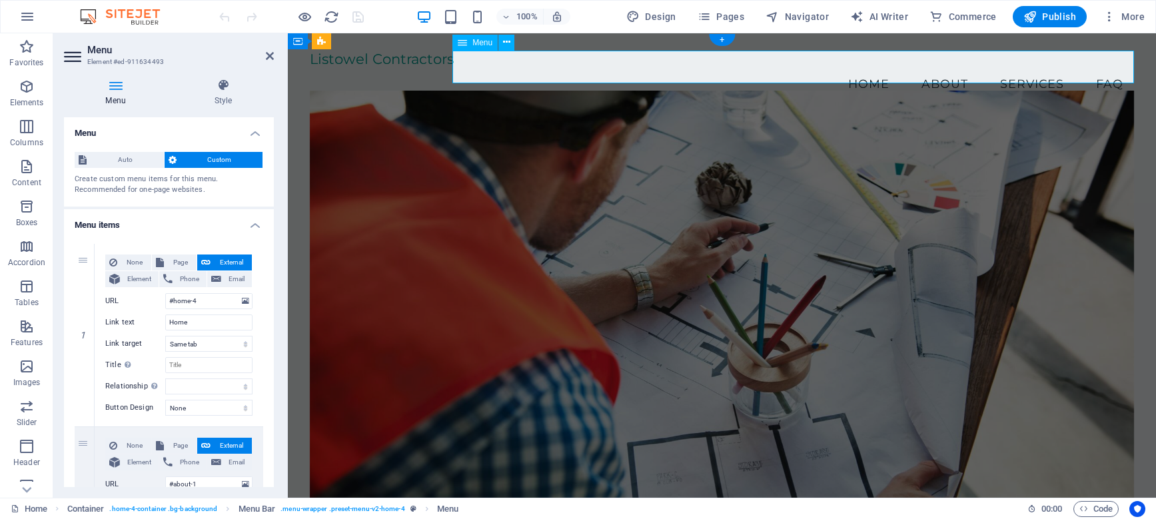
click at [894, 67] on nav "Home About Services FAQ" at bounding box center [722, 83] width 825 height 33
click at [882, 67] on nav "Home About Services FAQ" at bounding box center [722, 83] width 825 height 33
click at [973, 67] on nav "Home About Services FAQ" at bounding box center [722, 83] width 825 height 33
click at [1117, 17] on span "More" at bounding box center [1124, 16] width 42 height 13
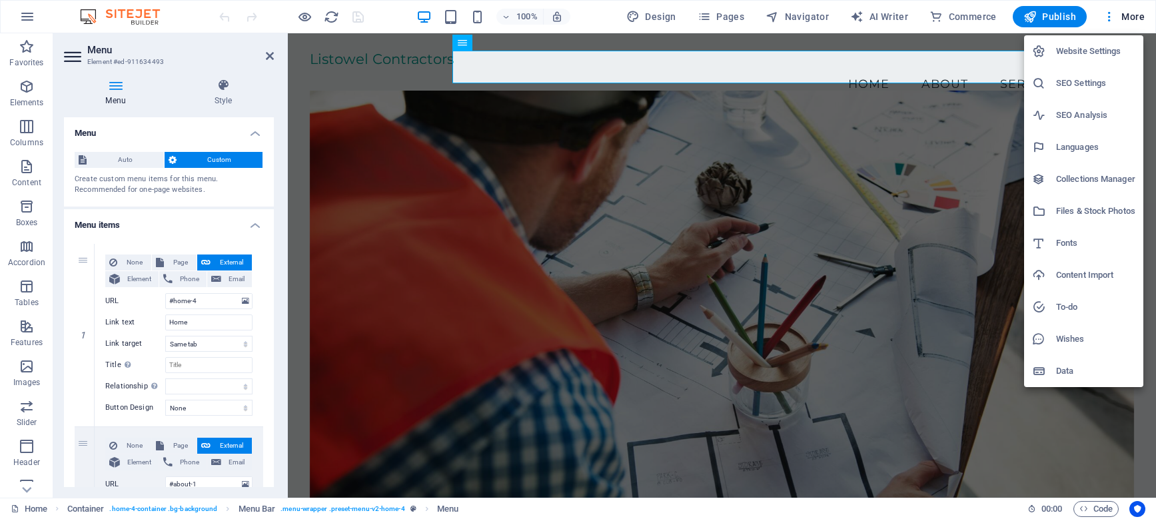
click at [941, 216] on div at bounding box center [578, 259] width 1156 height 519
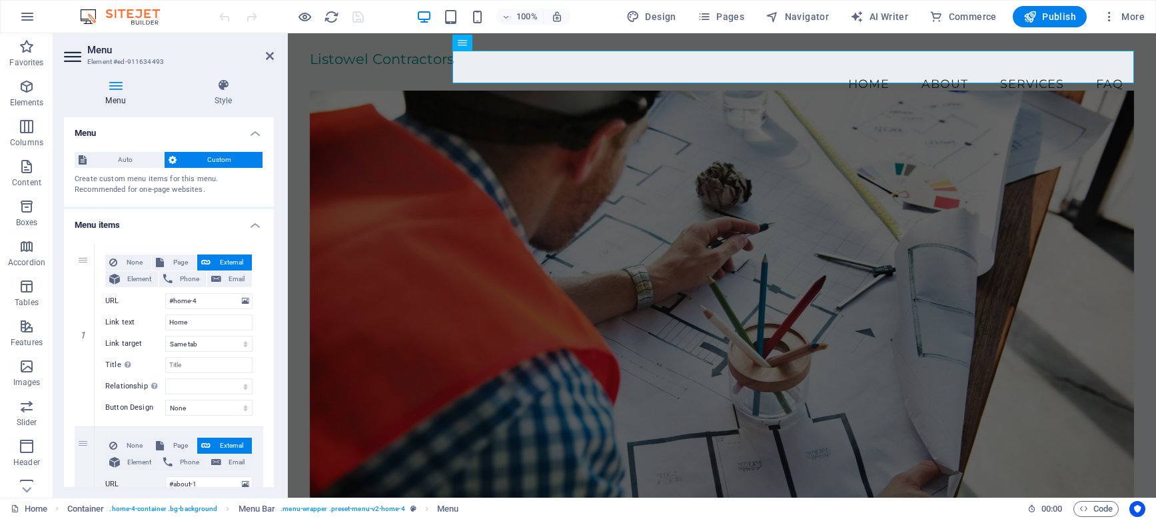
click at [981, 147] on figure at bounding box center [722, 302] width 825 height 423
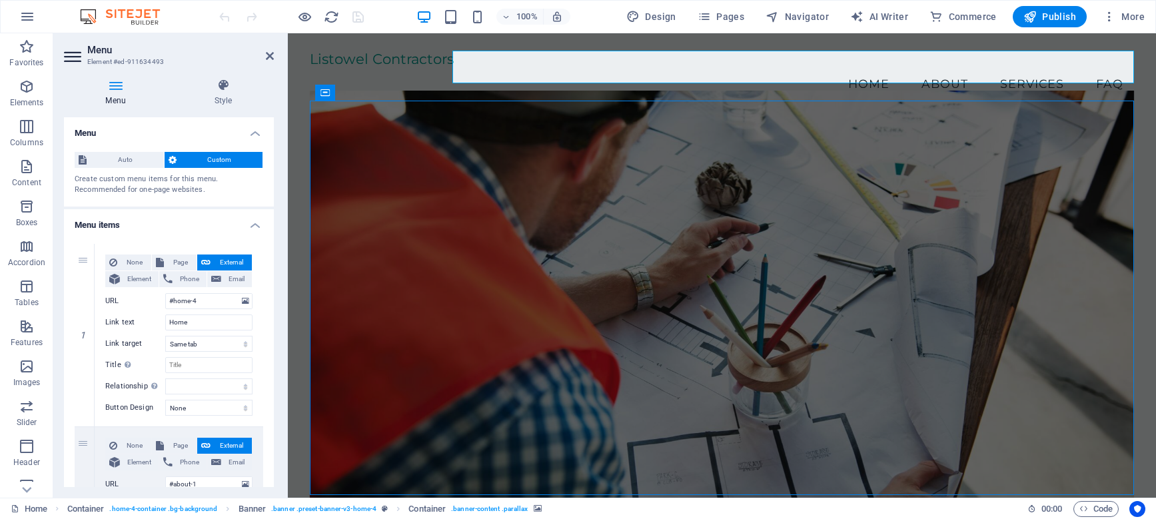
click at [1135, 147] on figure at bounding box center [722, 302] width 825 height 423
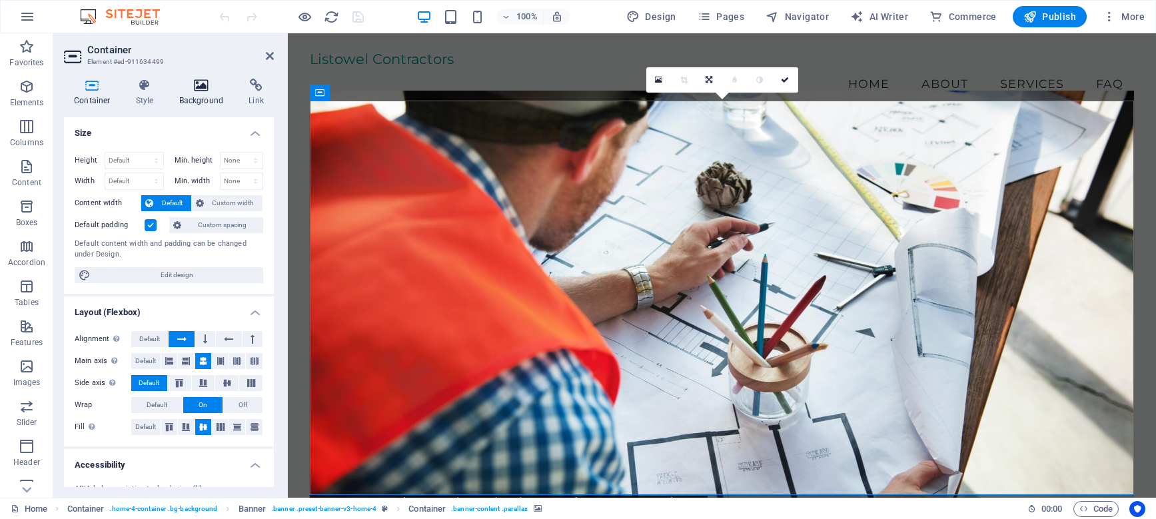
click at [199, 97] on h4 "Background" at bounding box center [204, 93] width 70 height 28
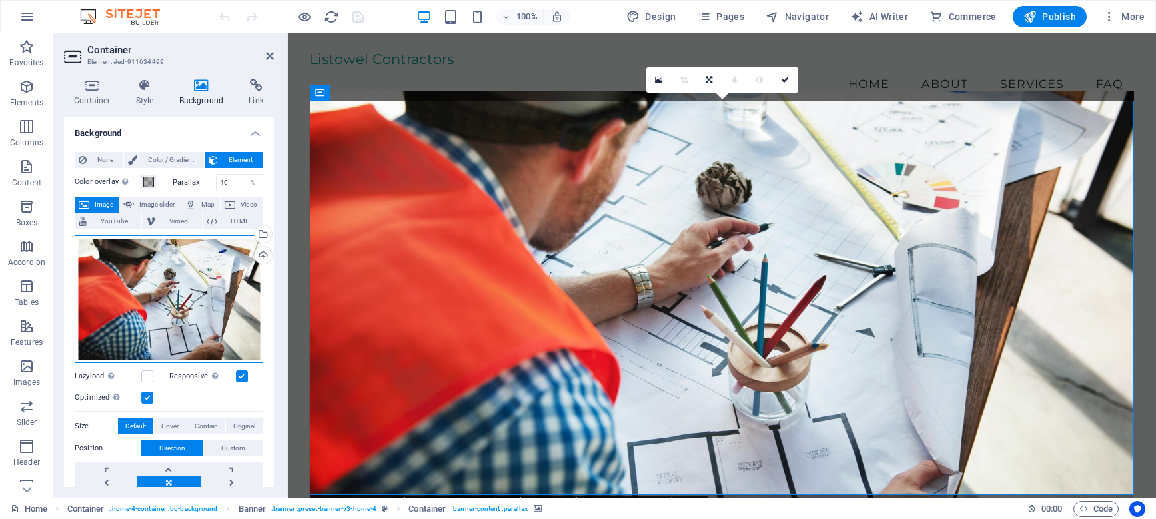
click at [225, 279] on div "Drag files here, click to choose files or select files from Files or our free s…" at bounding box center [169, 299] width 189 height 128
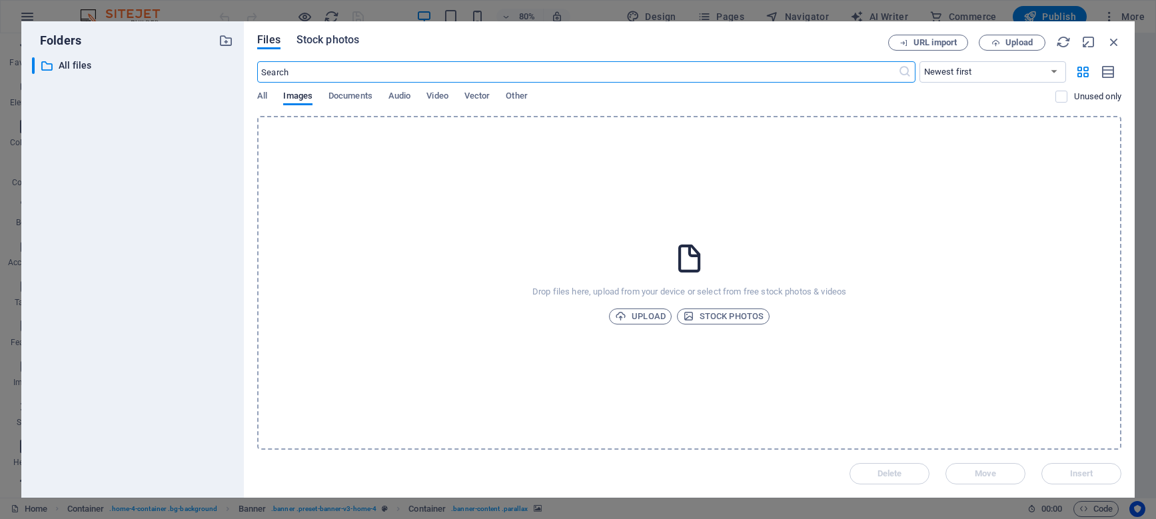
click at [325, 38] on span "Stock photos" at bounding box center [328, 40] width 63 height 16
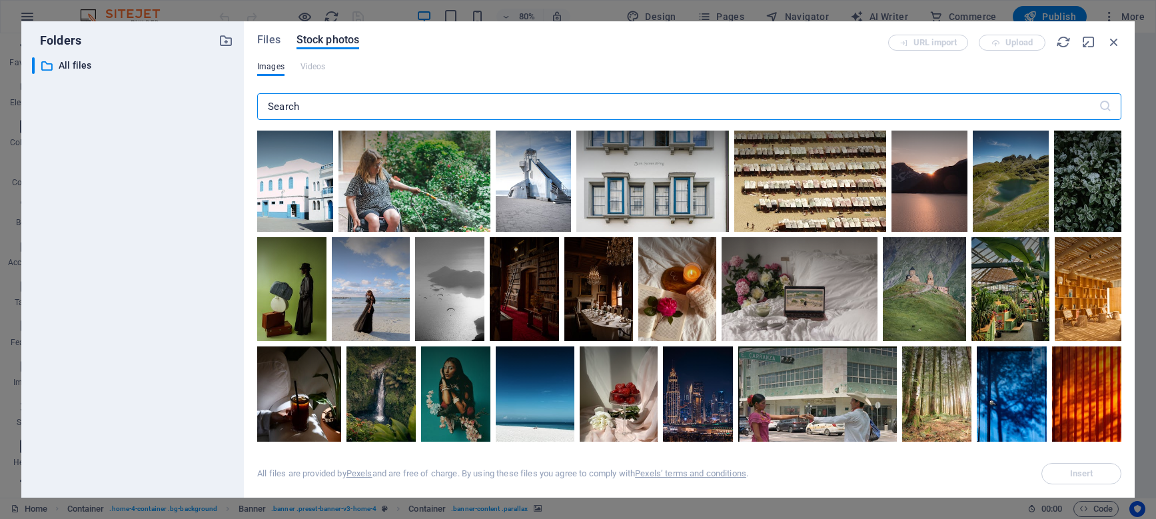
click at [491, 112] on input "text" at bounding box center [678, 106] width 842 height 27
type input "estate home"
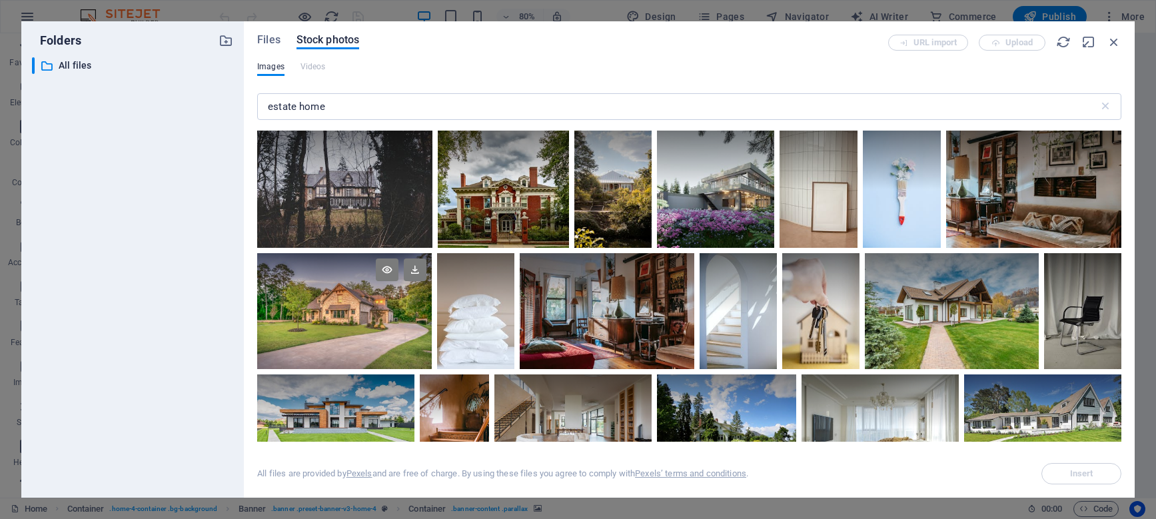
click at [383, 331] on div at bounding box center [344, 311] width 175 height 117
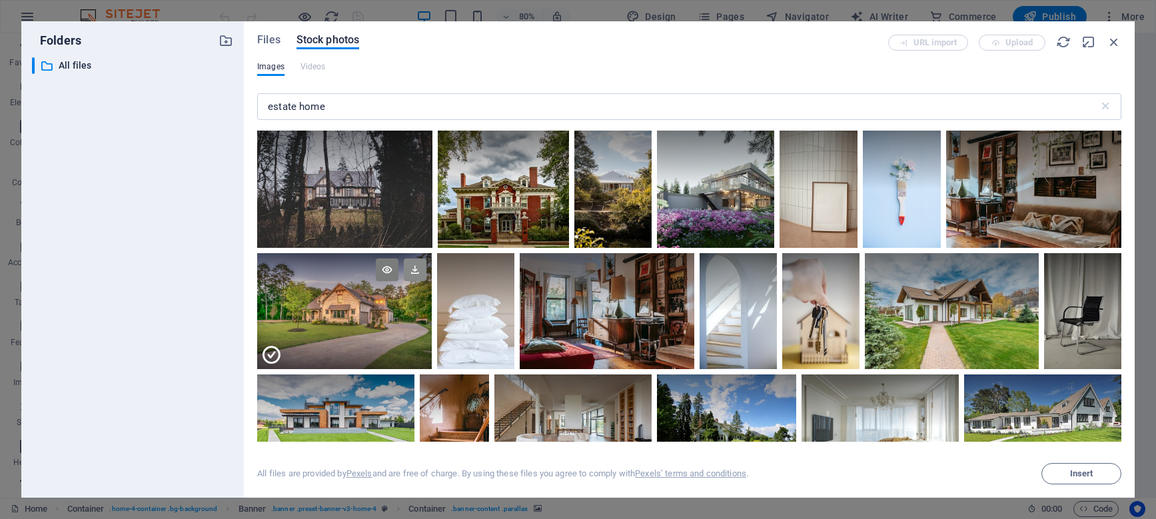
click at [417, 267] on icon at bounding box center [415, 270] width 23 height 23
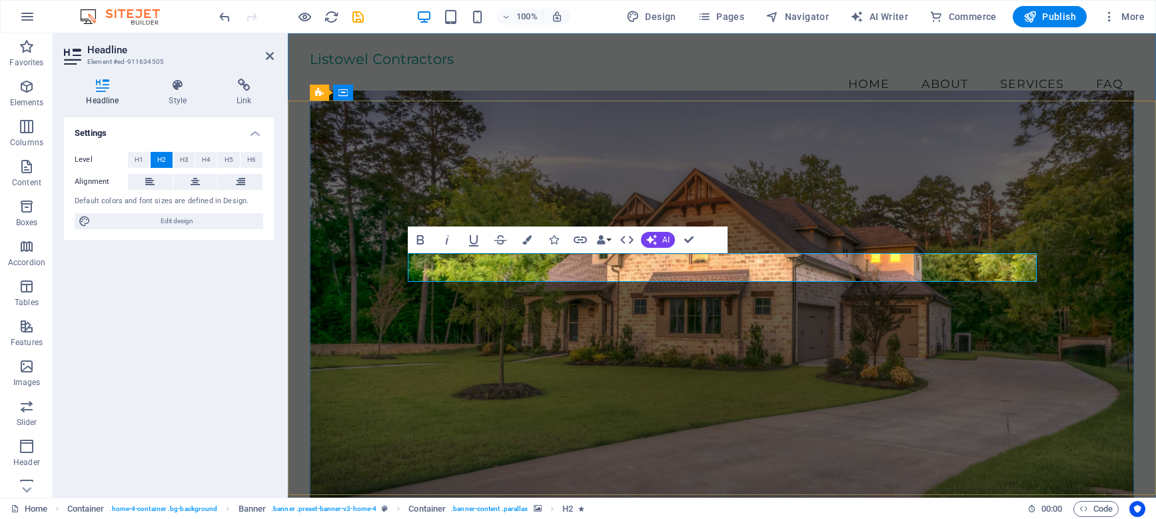
click at [680, 377] on figure at bounding box center [722, 302] width 825 height 423
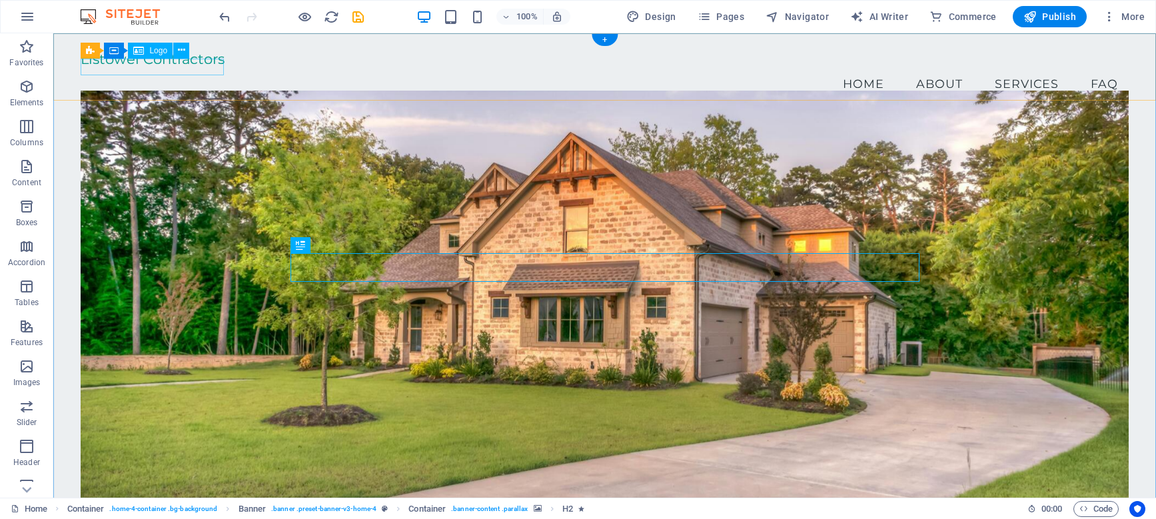
click at [196, 63] on div "Listowel Contractors" at bounding box center [605, 59] width 1048 height 17
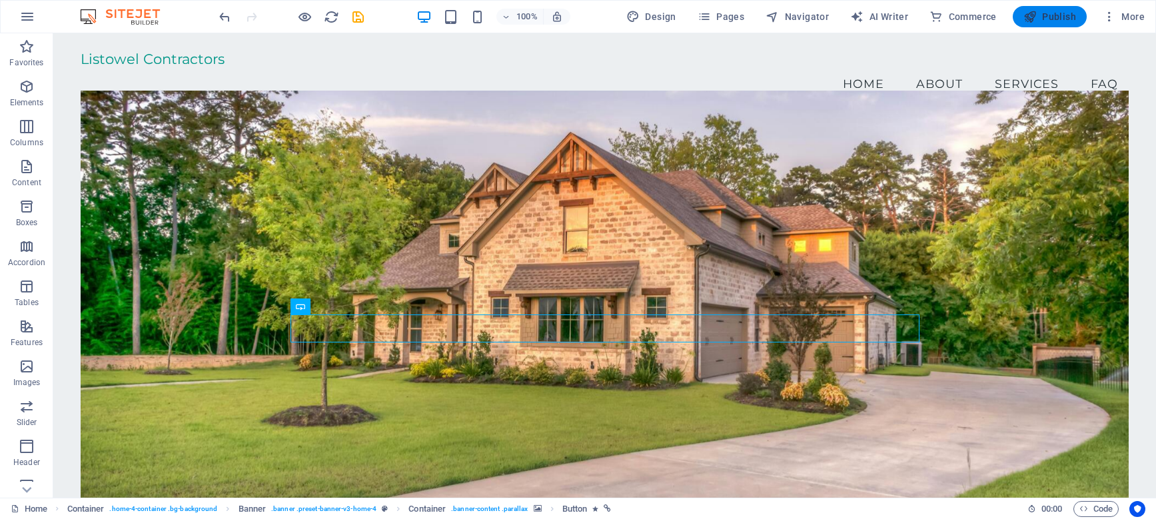
click at [1041, 17] on span "Publish" at bounding box center [1050, 16] width 53 height 13
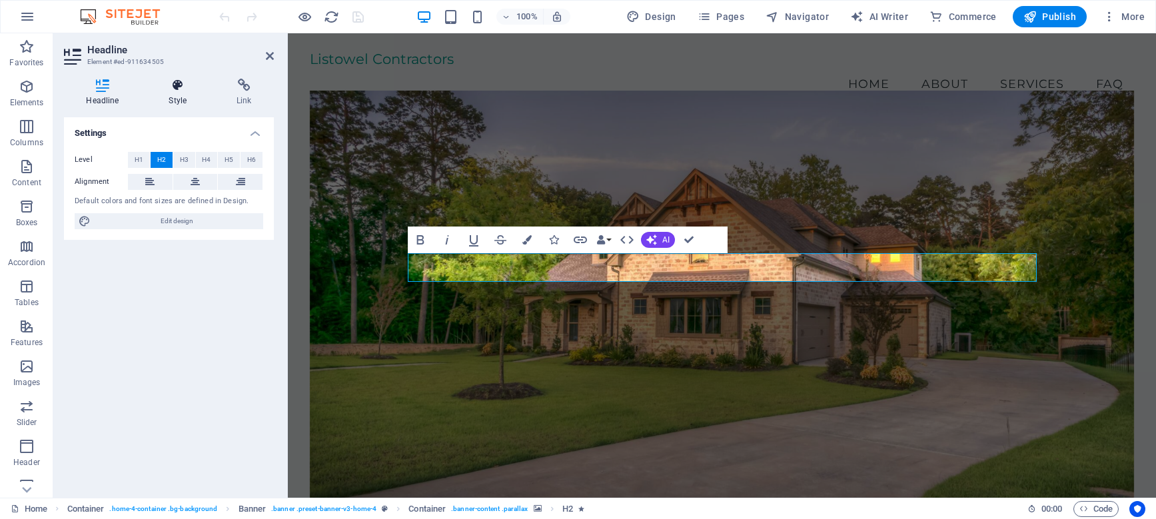
click at [187, 105] on h4 "Style" at bounding box center [181, 93] width 68 height 28
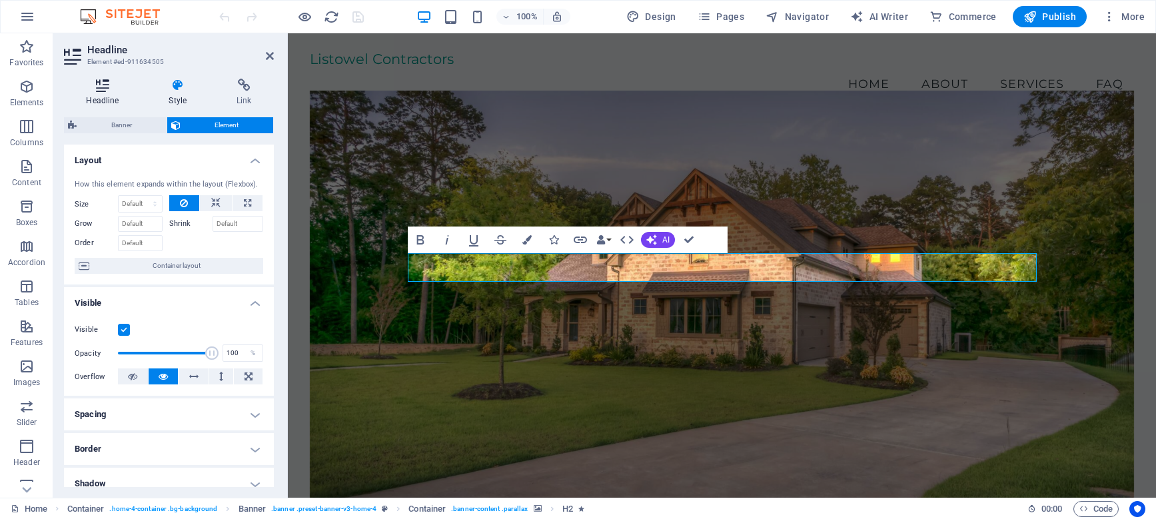
click at [98, 92] on h4 "Headline" at bounding box center [105, 93] width 83 height 28
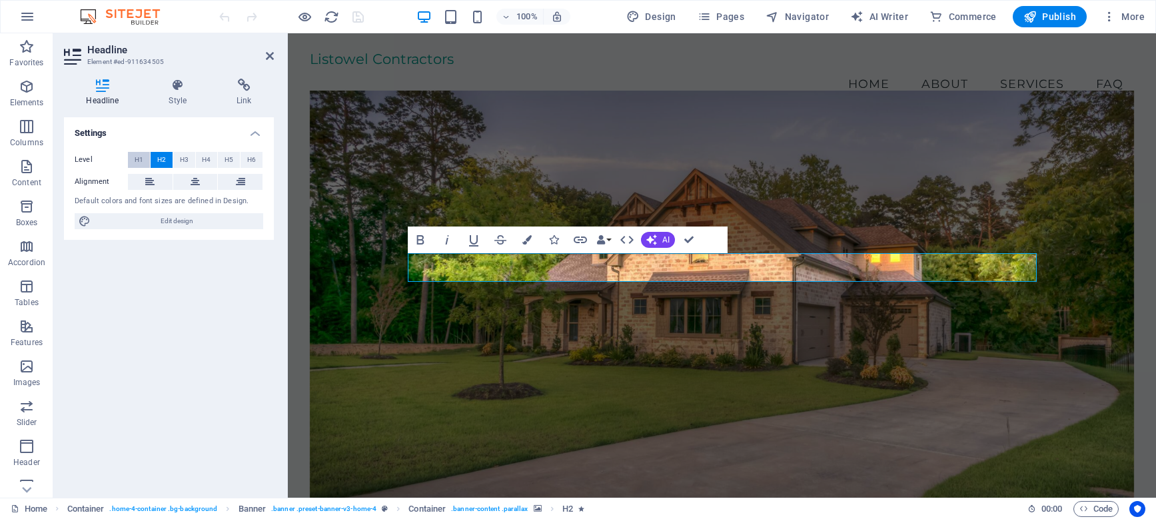
click at [143, 158] on span "H1" at bounding box center [139, 160] width 9 height 16
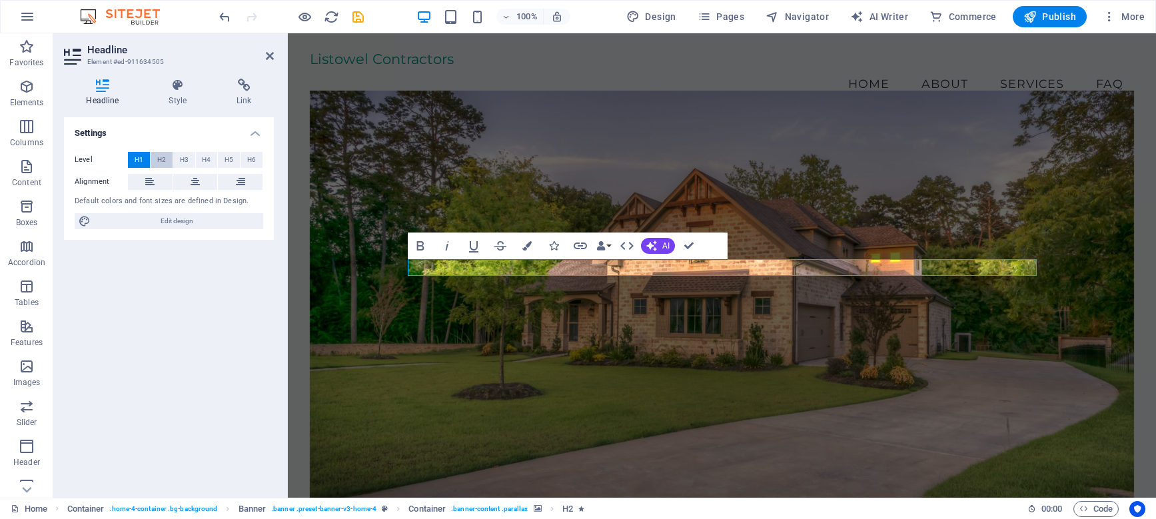
click at [161, 156] on span "H2" at bounding box center [161, 160] width 9 height 16
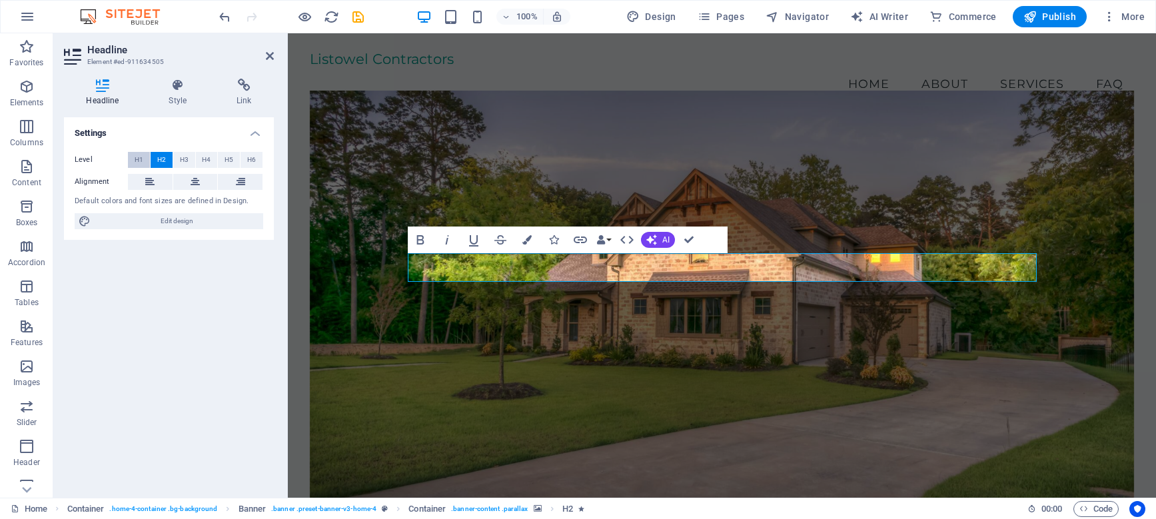
click at [138, 157] on span "H1" at bounding box center [139, 160] width 9 height 16
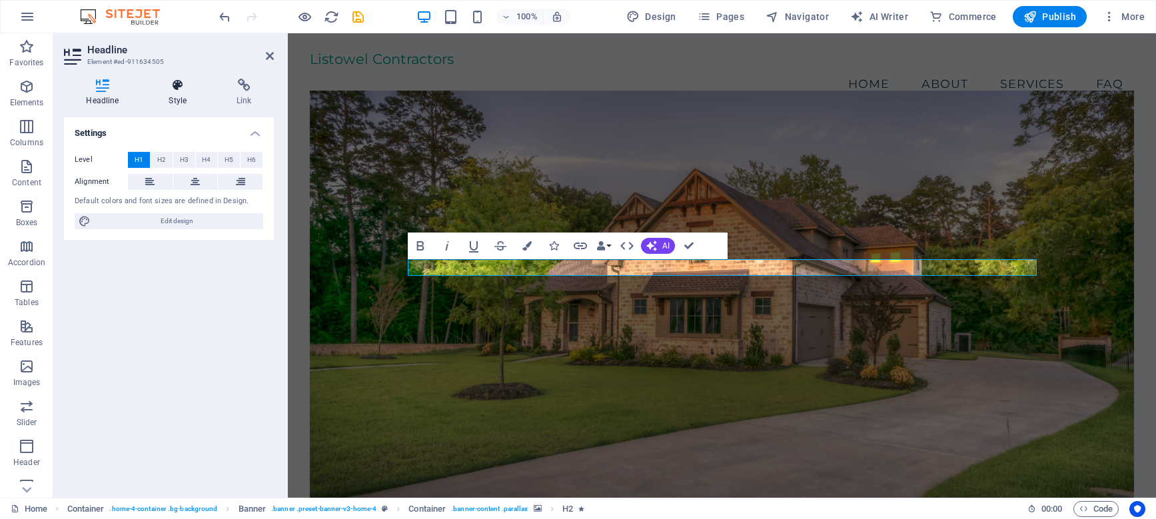
click at [181, 88] on icon at bounding box center [178, 85] width 63 height 13
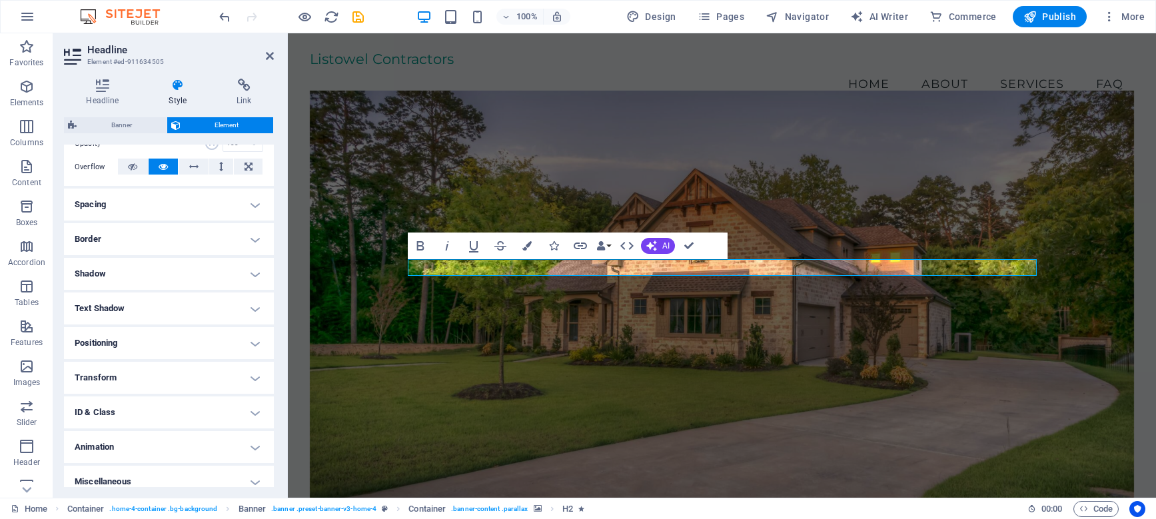
scroll to position [221, 0]
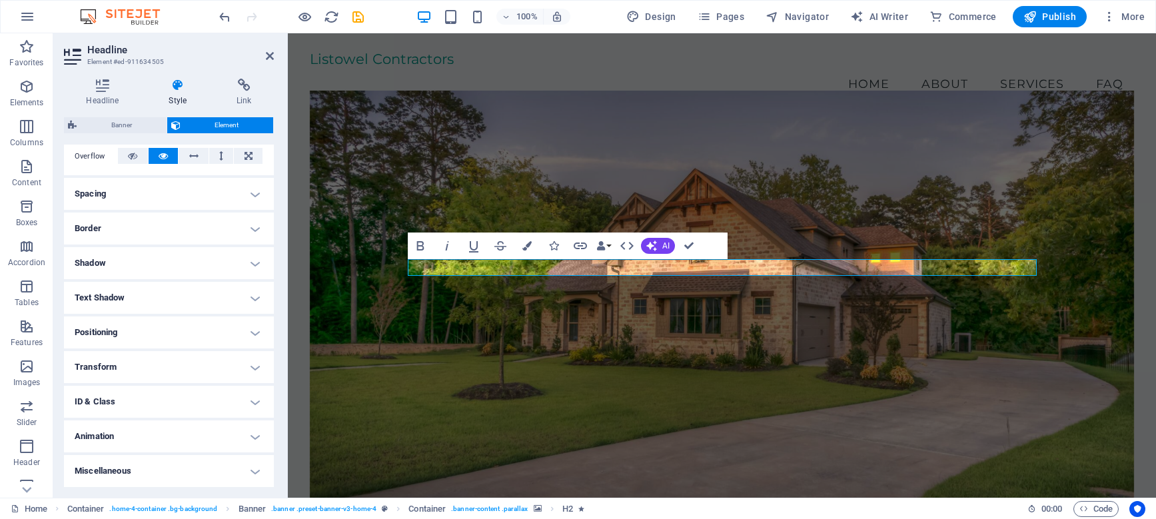
click at [219, 124] on span "Element" at bounding box center [227, 125] width 85 height 16
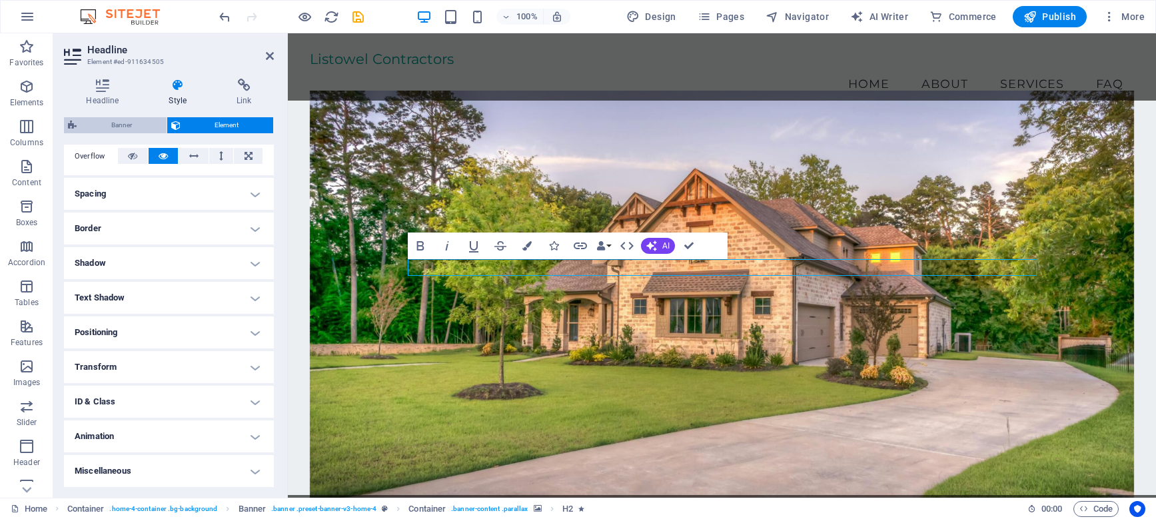
click at [128, 123] on span "Banner" at bounding box center [122, 125] width 82 height 16
select select "preset-banner-v3-home-4"
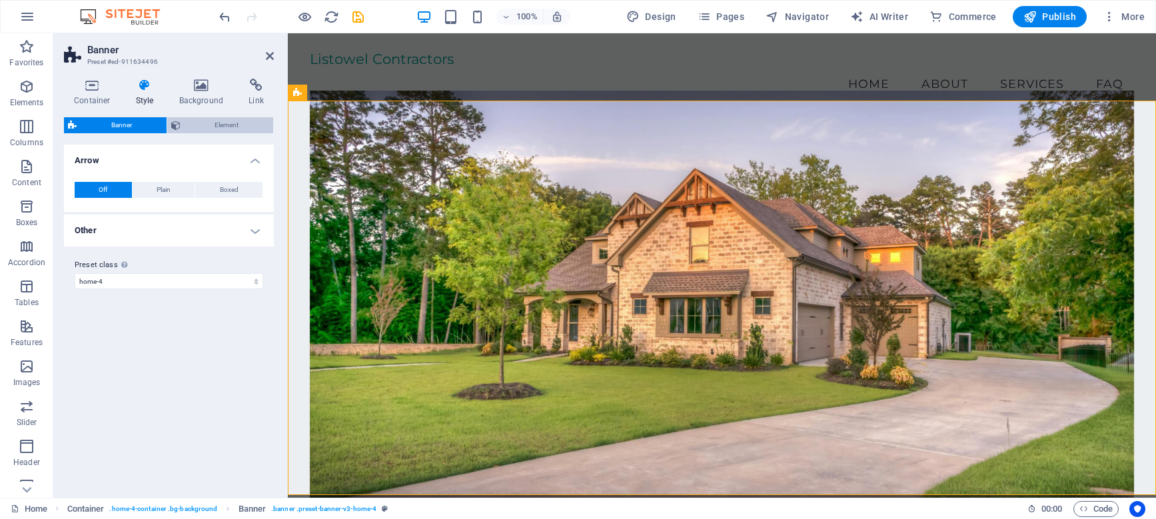
click at [213, 120] on span "Element" at bounding box center [227, 125] width 85 height 16
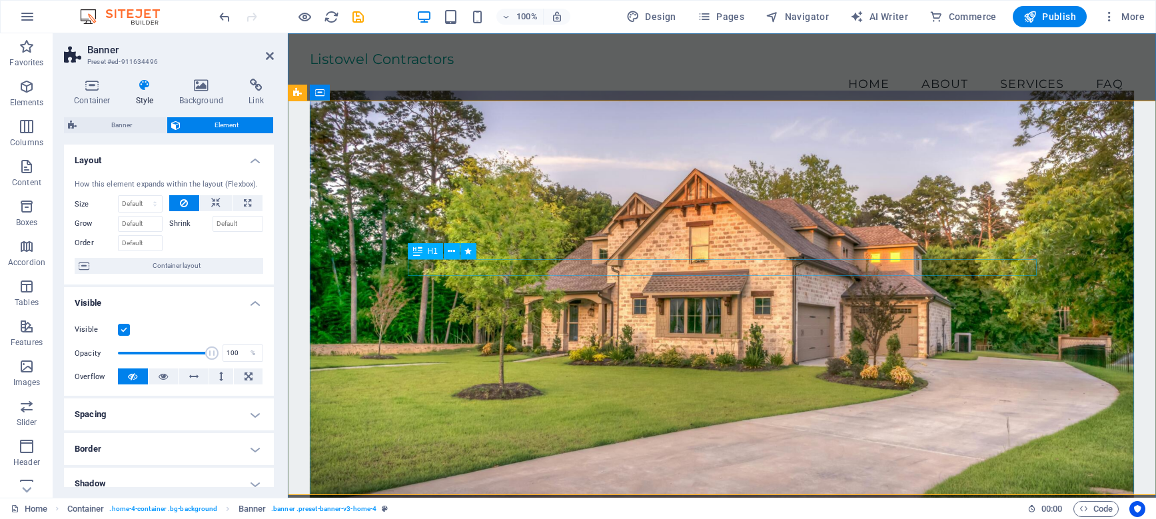
click at [451, 249] on icon at bounding box center [451, 252] width 7 height 14
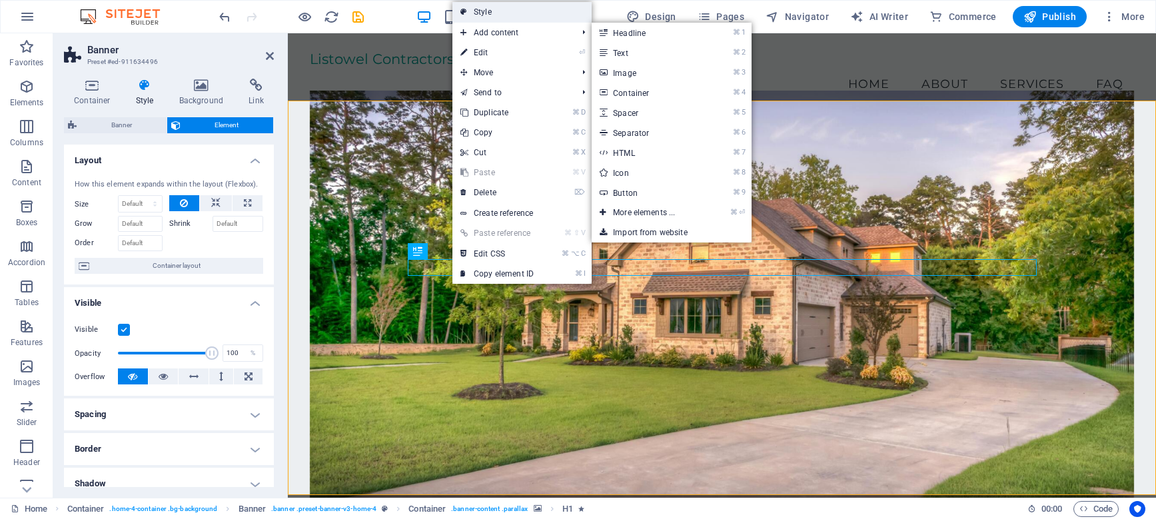
click at [545, 16] on link "Style" at bounding box center [522, 12] width 139 height 20
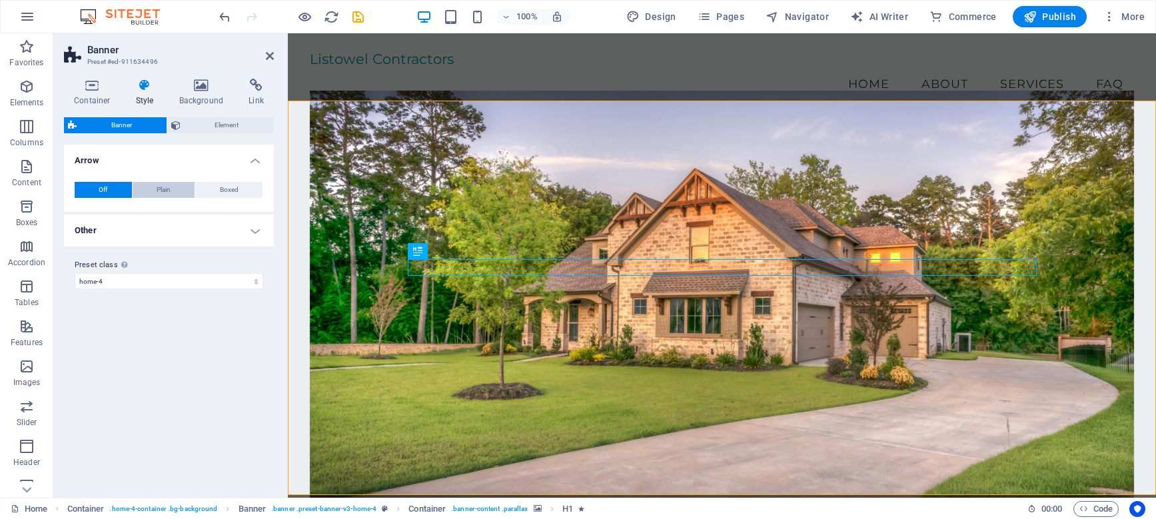
click at [173, 185] on button "Plain" at bounding box center [164, 190] width 63 height 16
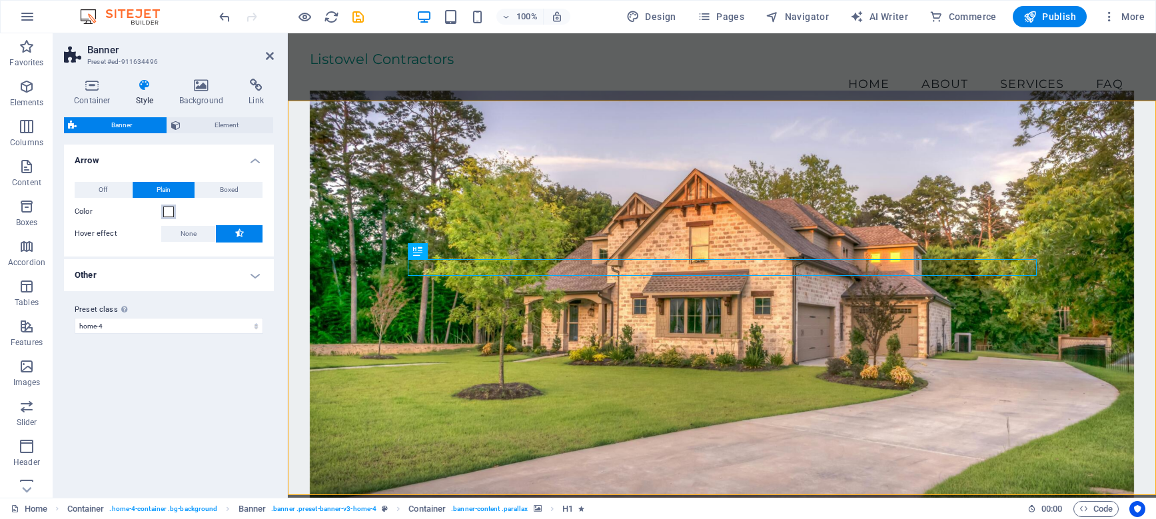
click at [174, 212] on button "Color" at bounding box center [168, 212] width 15 height 15
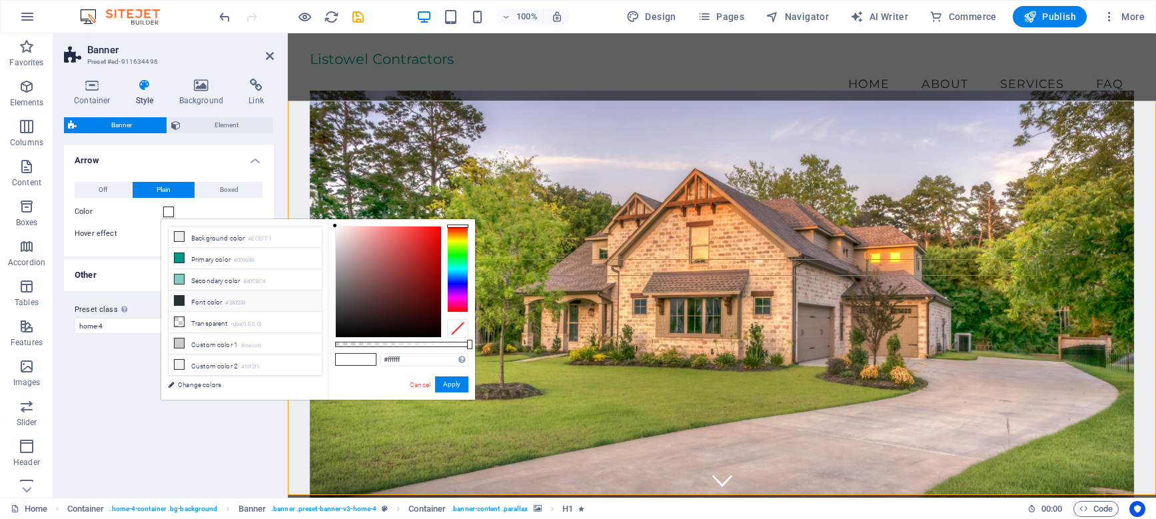
click at [199, 299] on li "Font color #263238" at bounding box center [245, 301] width 153 height 21
type input "#263238"
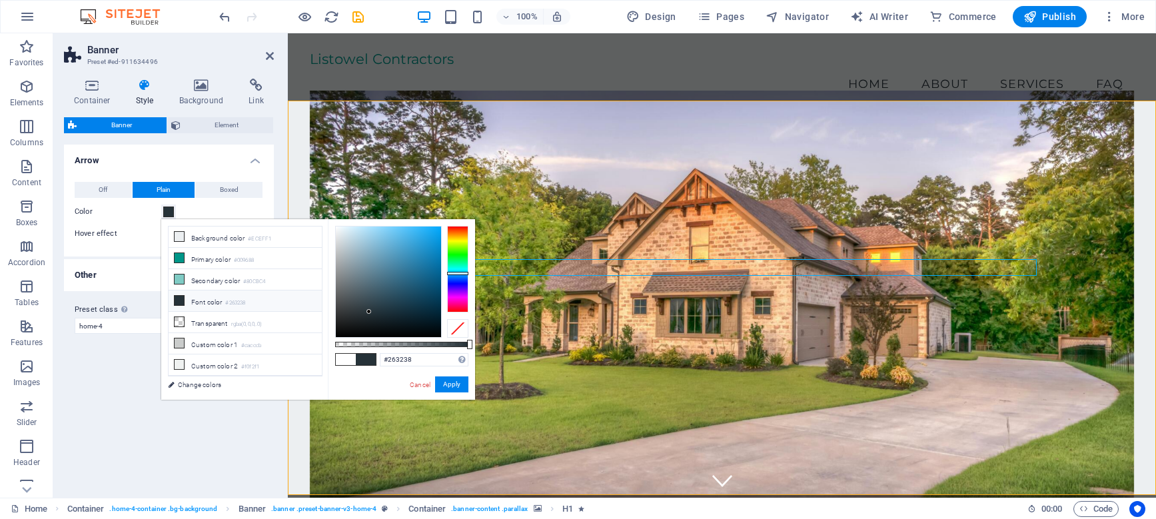
click at [217, 442] on div "Variants Default Arrow Off Plain Boxed Color Hover effect None Background Paddi…" at bounding box center [169, 316] width 210 height 343
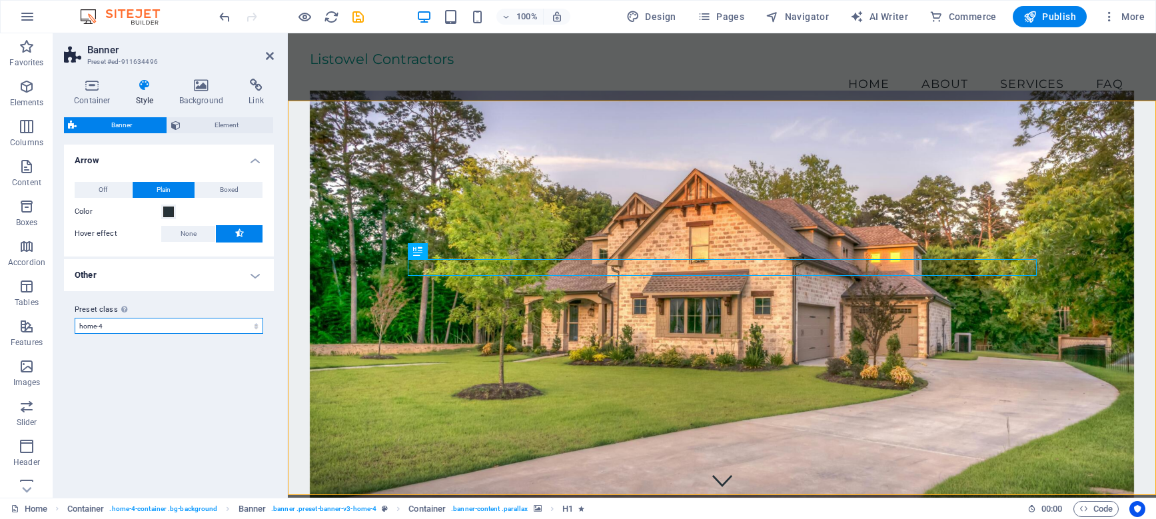
click at [124, 322] on select "default home-hero-logo-nav-h1-slogan home-hero-logo-nav-h1 home-logo-nav-h1-ima…" at bounding box center [169, 326] width 189 height 16
click at [75, 318] on select "default home-hero-logo-nav-h1-slogan home-hero-logo-nav-h1 home-logo-nav-h1-ima…" at bounding box center [169, 326] width 189 height 16
click at [124, 322] on select "default home-hero-logo-nav-h1-slogan home-hero-logo-nav-h1 home-logo-nav-h1-ima…" at bounding box center [169, 326] width 189 height 16
click at [75, 318] on select "default home-hero-logo-nav-h1-slogan home-hero-logo-nav-h1 home-logo-nav-h1-ima…" at bounding box center [169, 326] width 189 height 16
select select "preset-banner-v3-home-hero-logo-nav-h1-slogan"
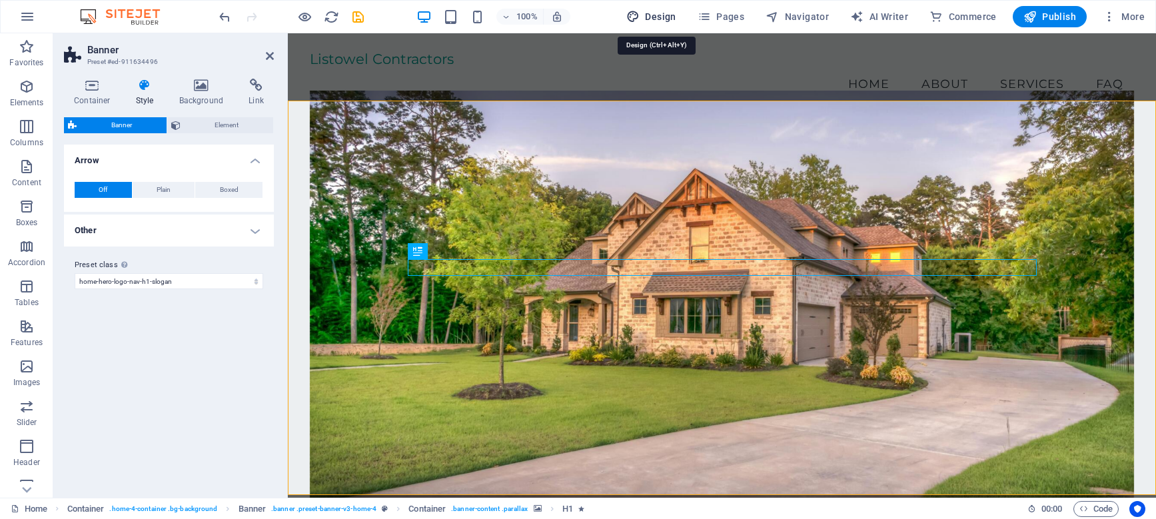
click at [658, 26] on button "Design" at bounding box center [651, 16] width 61 height 21
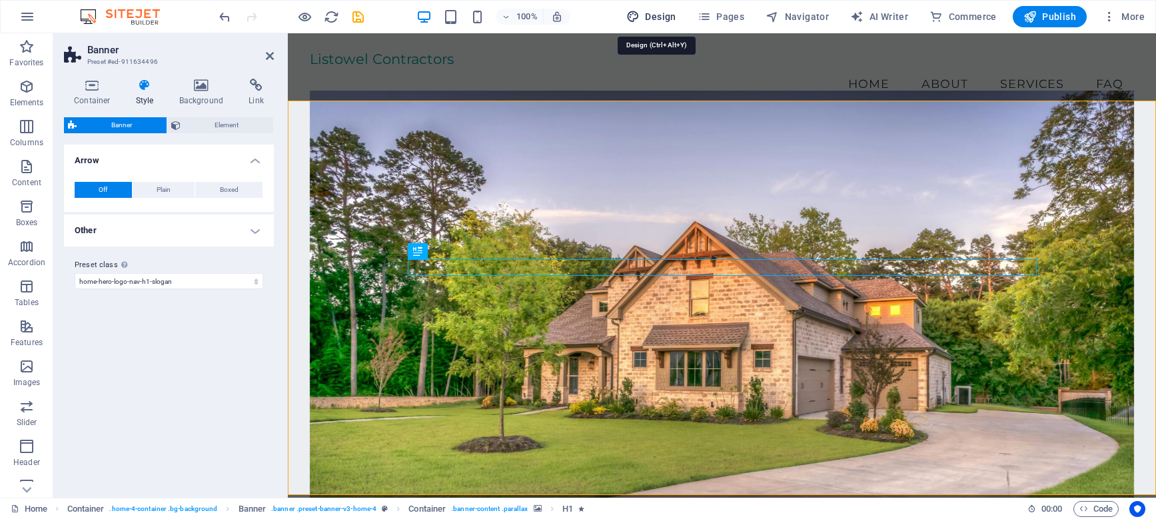
select select "px"
select select "200"
select select "px"
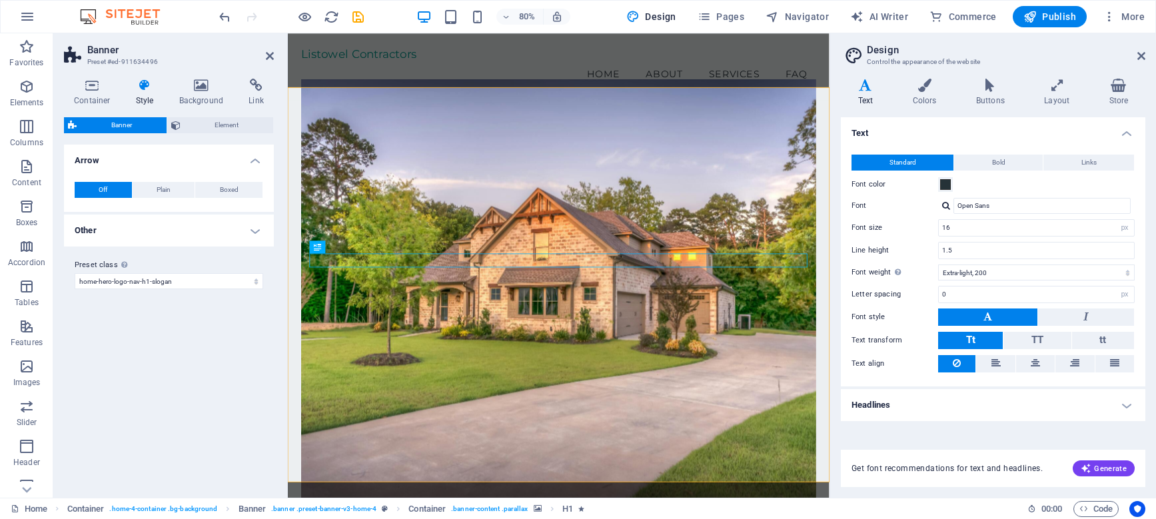
click at [955, 399] on h4 "Headlines" at bounding box center [993, 405] width 305 height 32
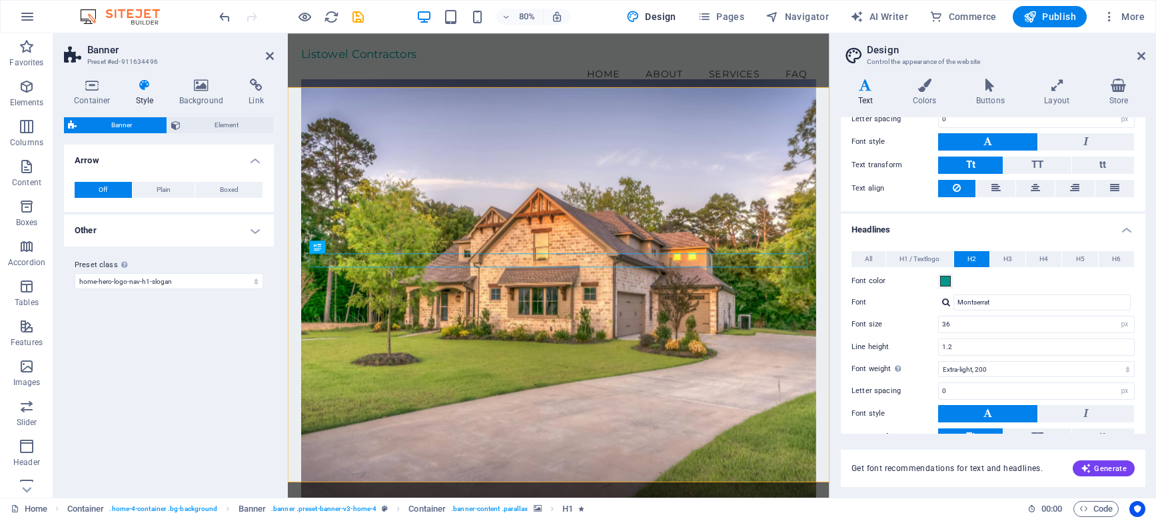
scroll to position [180, 0]
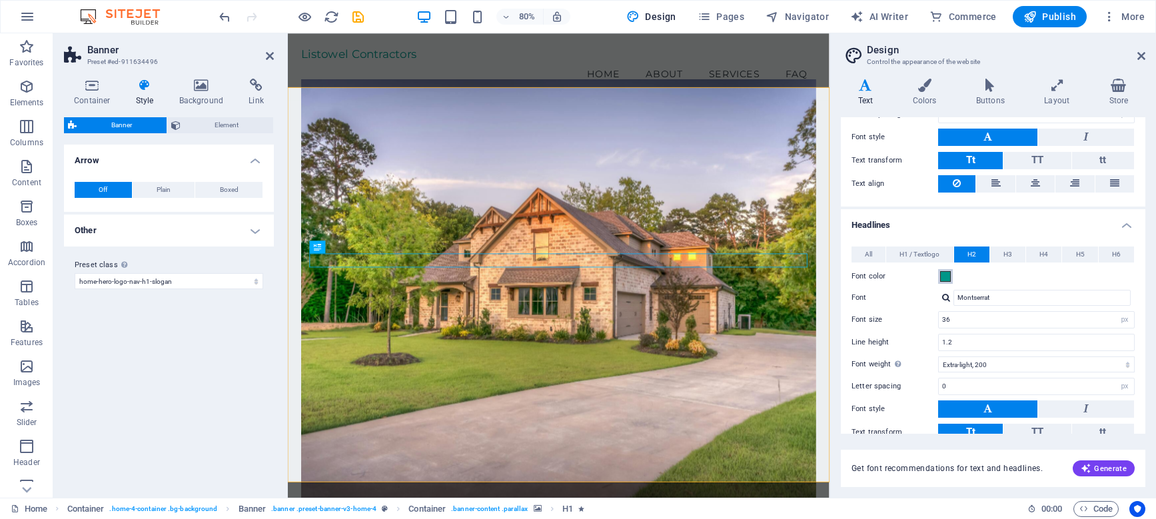
click at [946, 274] on span at bounding box center [945, 276] width 11 height 11
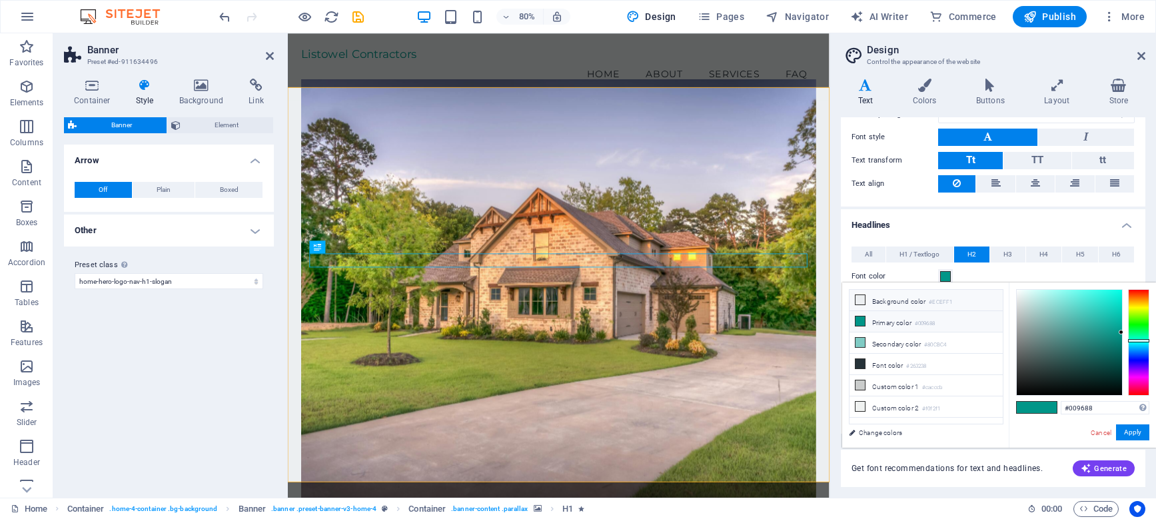
click at [890, 297] on li "Background color #ECEFF1" at bounding box center [926, 300] width 153 height 21
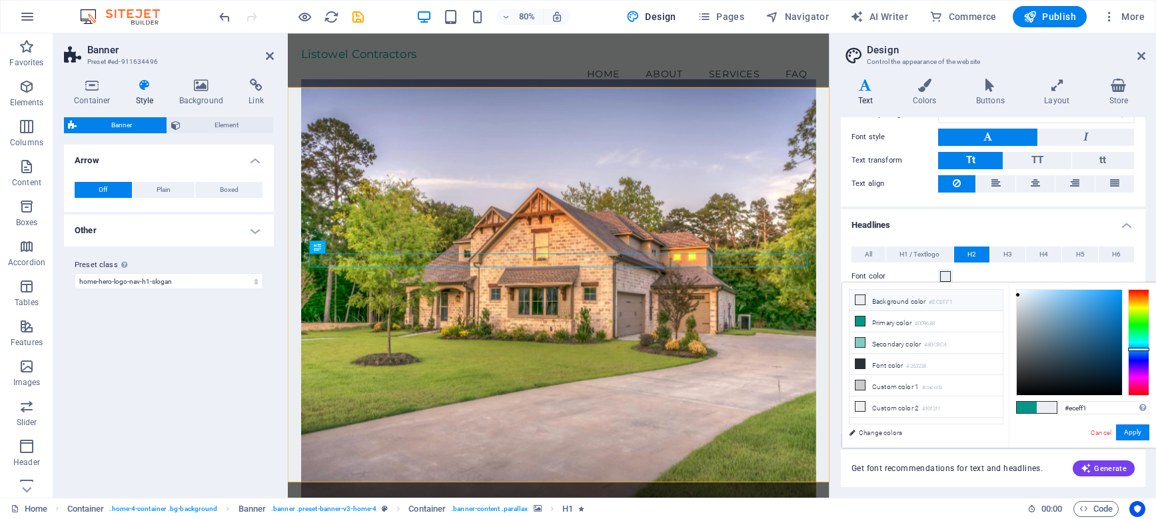
click at [1127, 441] on div "Cancel Apply" at bounding box center [1120, 433] width 60 height 17
click at [1135, 430] on button "Apply" at bounding box center [1132, 433] width 33 height 16
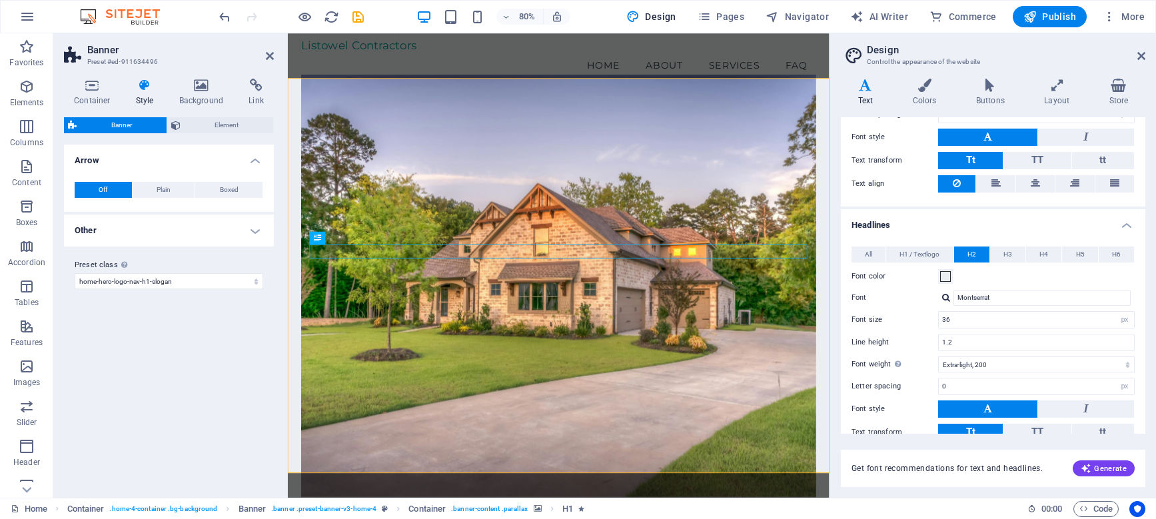
scroll to position [9, 0]
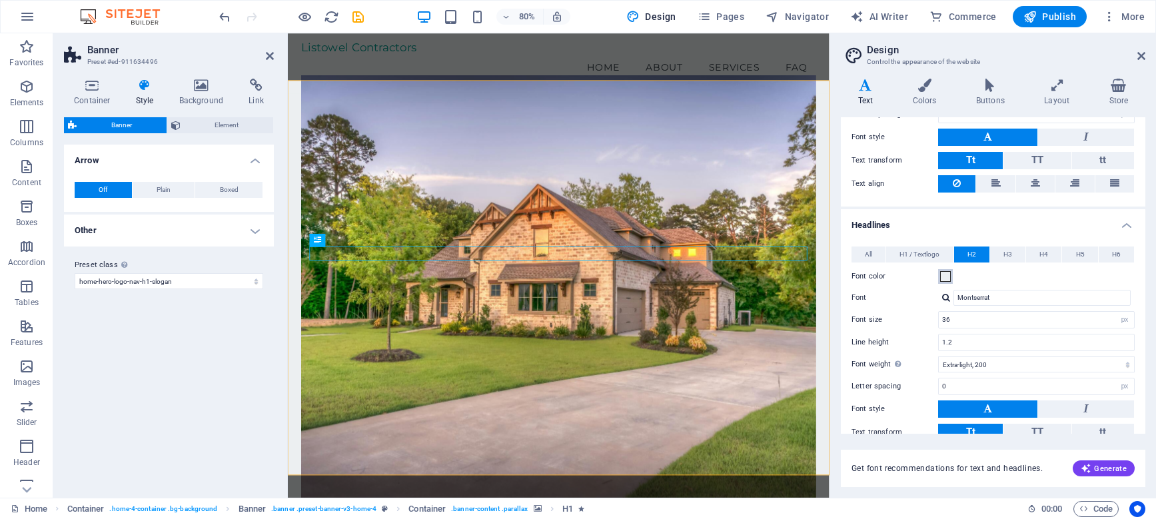
click at [940, 279] on span at bounding box center [945, 276] width 11 height 11
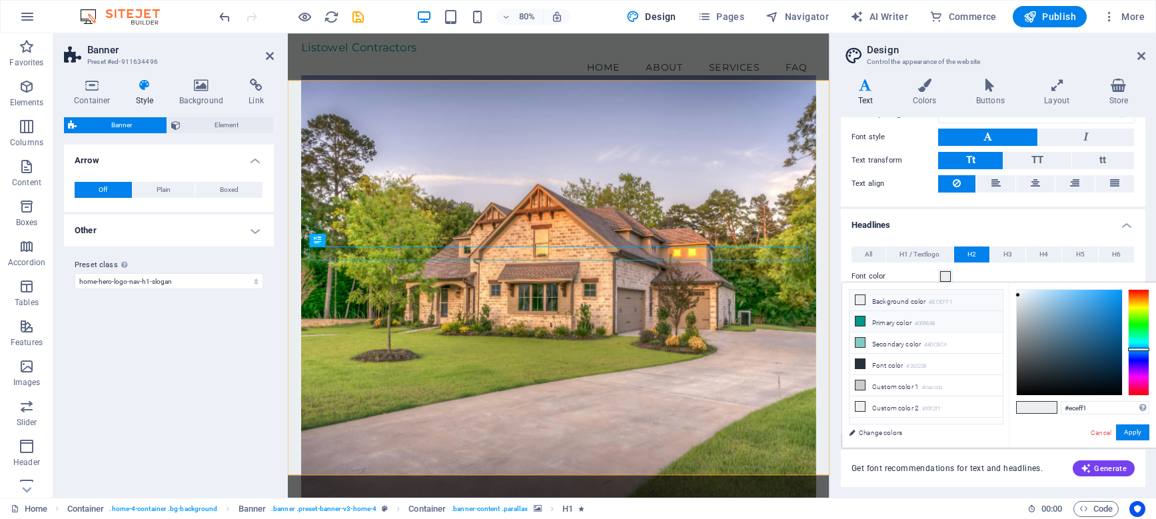
click at [899, 315] on li "Primary color #009688" at bounding box center [926, 321] width 153 height 21
type input "#009688"
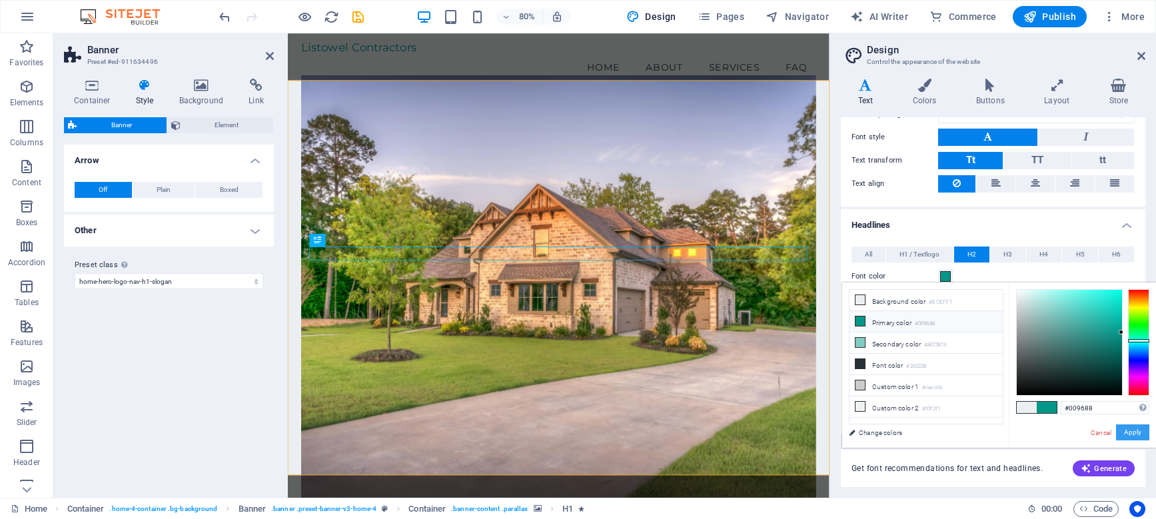
click at [1126, 437] on button "Apply" at bounding box center [1132, 433] width 33 height 16
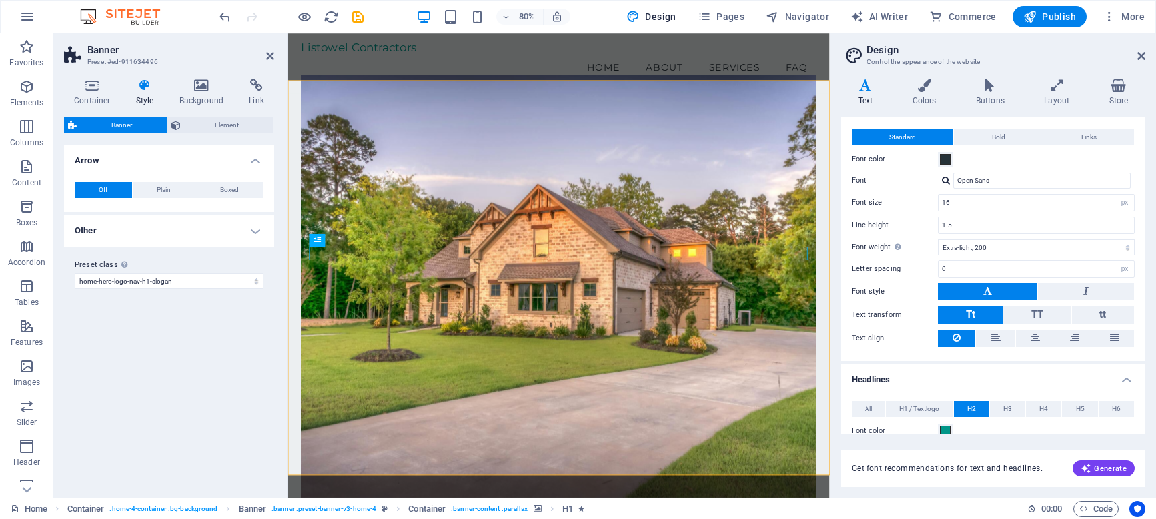
scroll to position [0, 0]
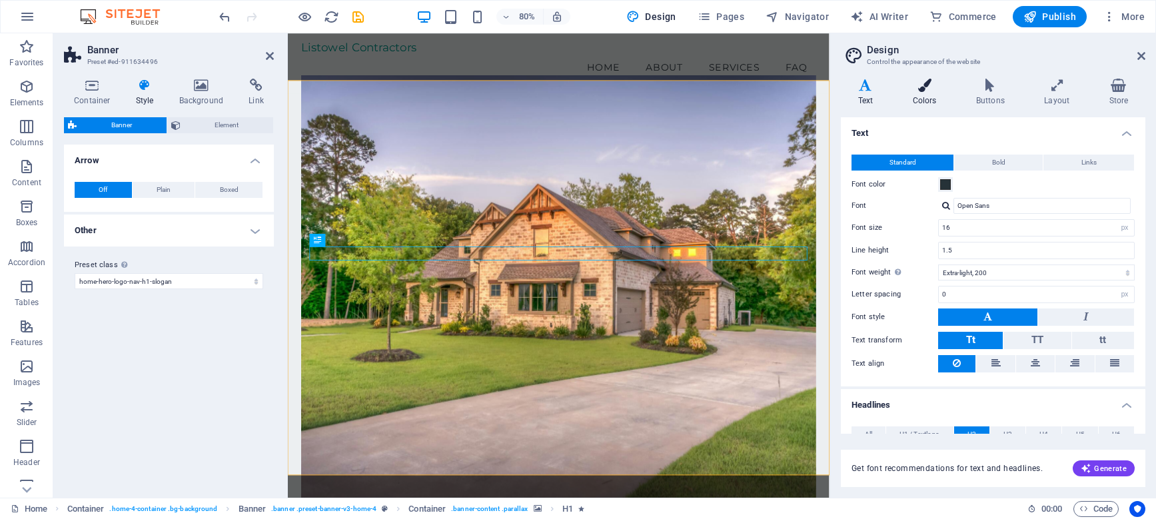
click at [927, 86] on icon at bounding box center [925, 85] width 58 height 13
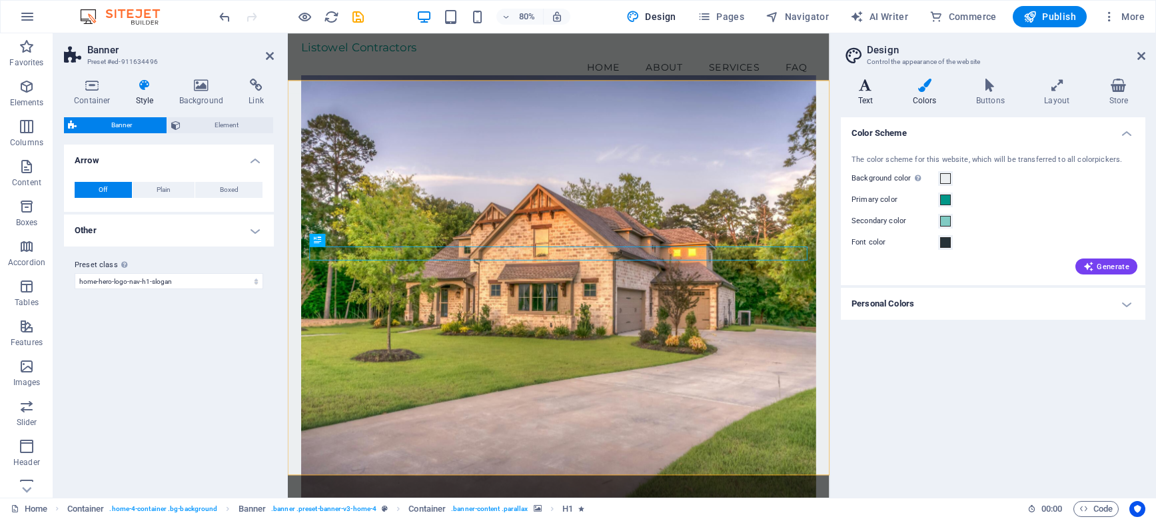
click at [862, 89] on icon at bounding box center [865, 85] width 49 height 13
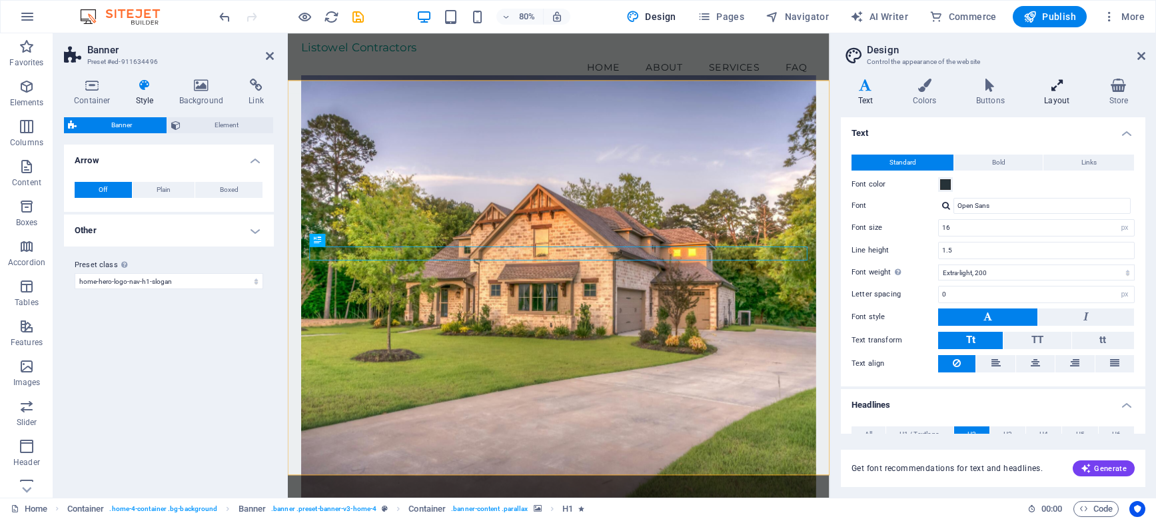
click at [1060, 87] on icon at bounding box center [1057, 85] width 59 height 13
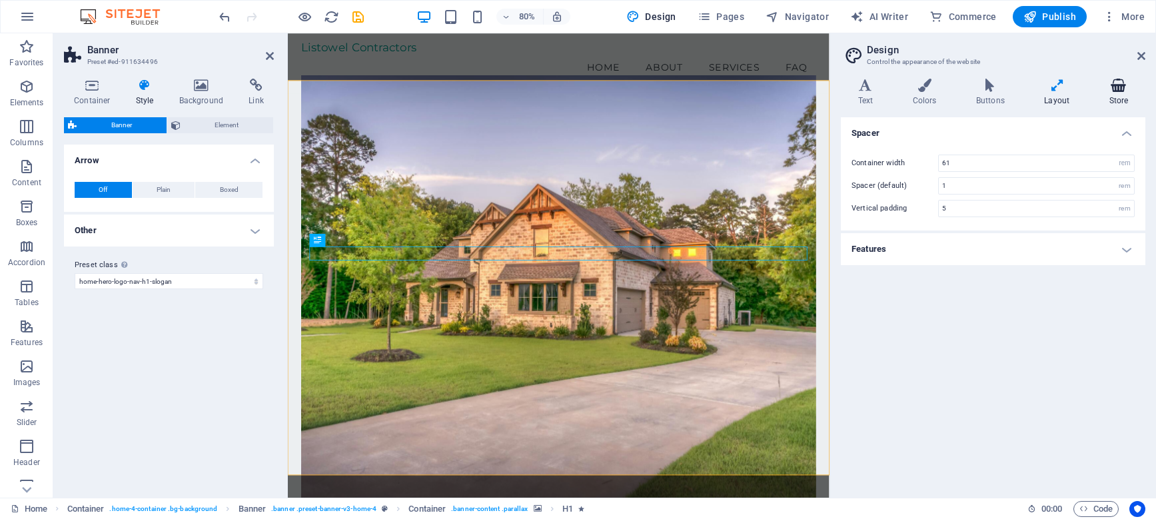
click at [1143, 81] on icon at bounding box center [1118, 85] width 53 height 13
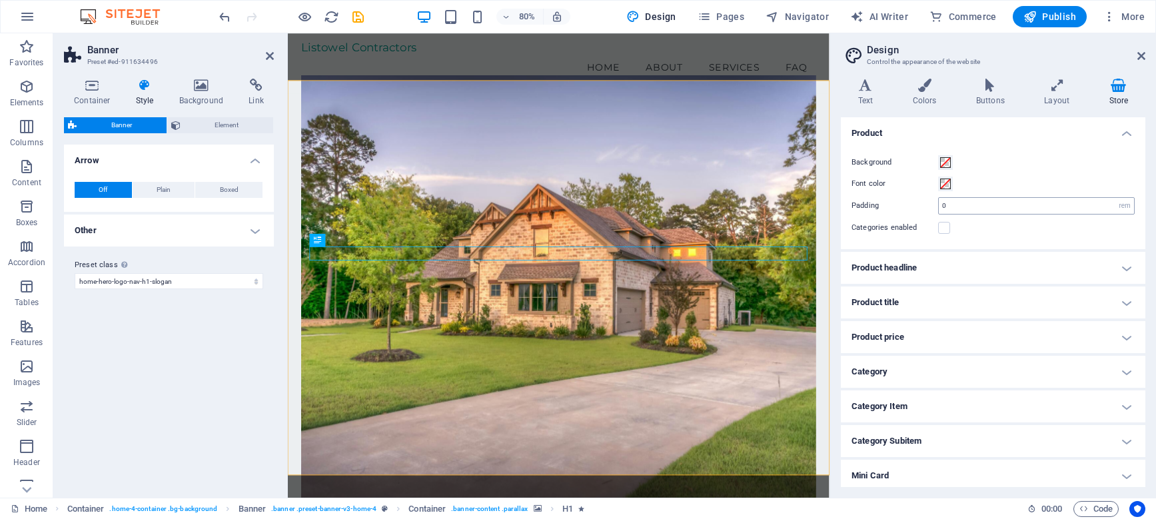
scroll to position [39, 0]
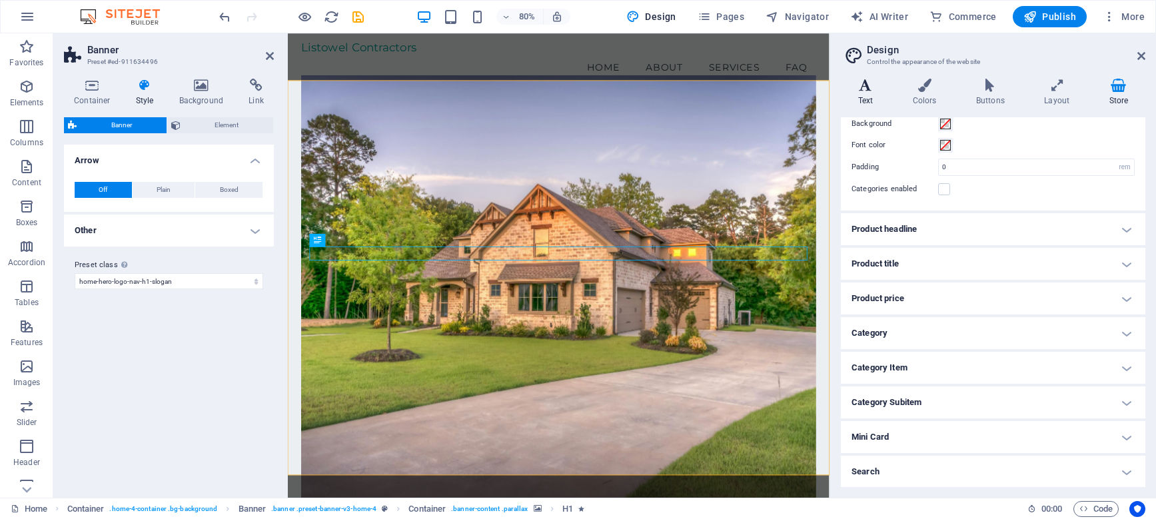
click at [857, 97] on h4 "Text" at bounding box center [868, 93] width 55 height 28
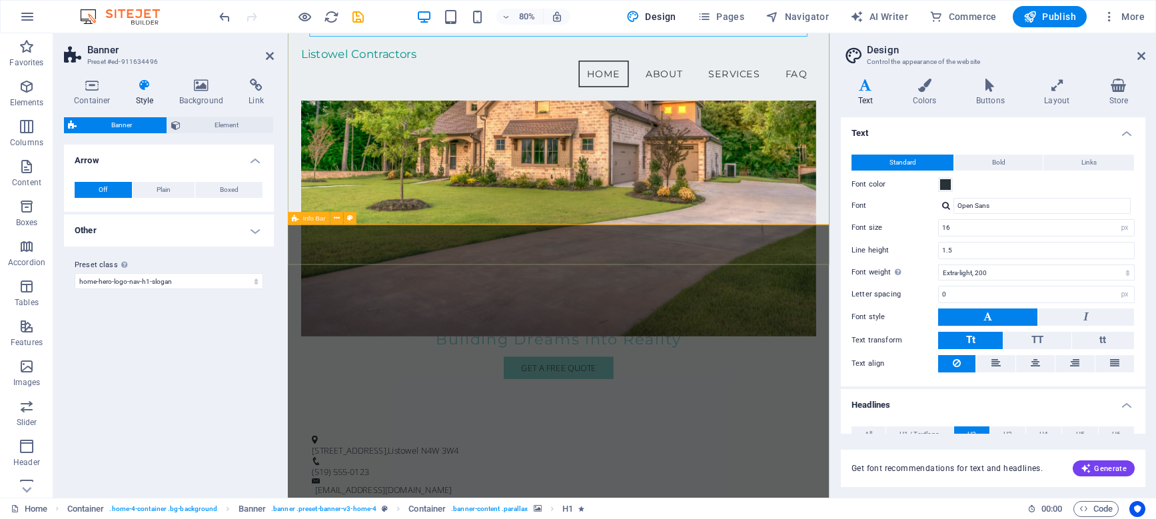
scroll to position [253, 0]
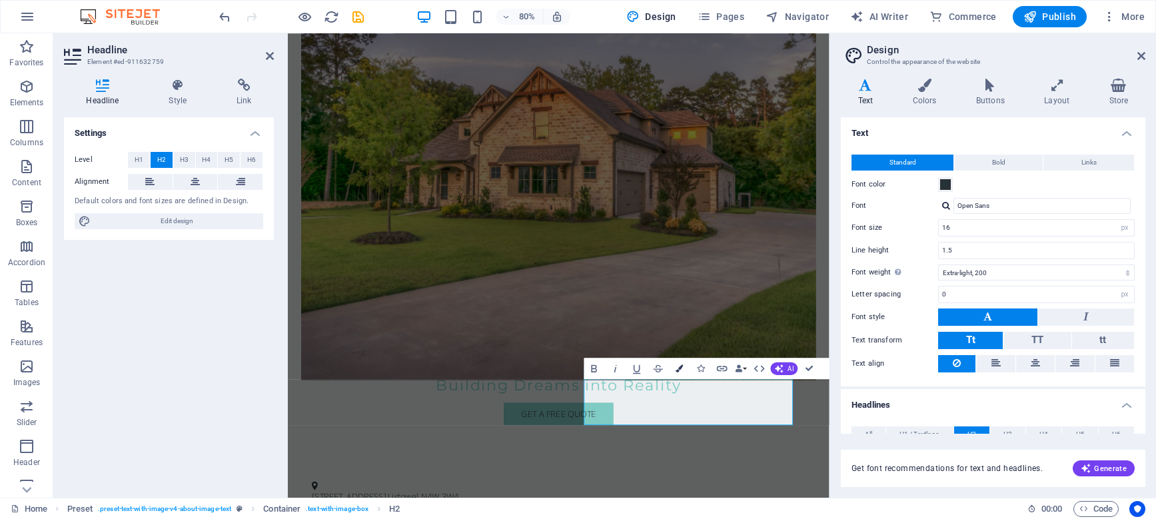
click at [682, 370] on icon "button" at bounding box center [680, 368] width 7 height 7
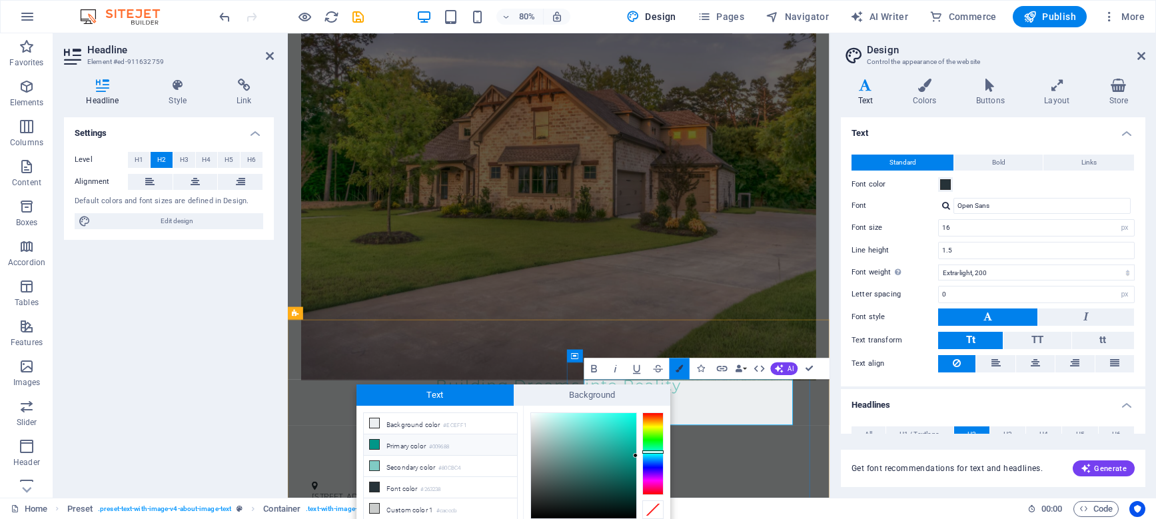
scroll to position [52, 0]
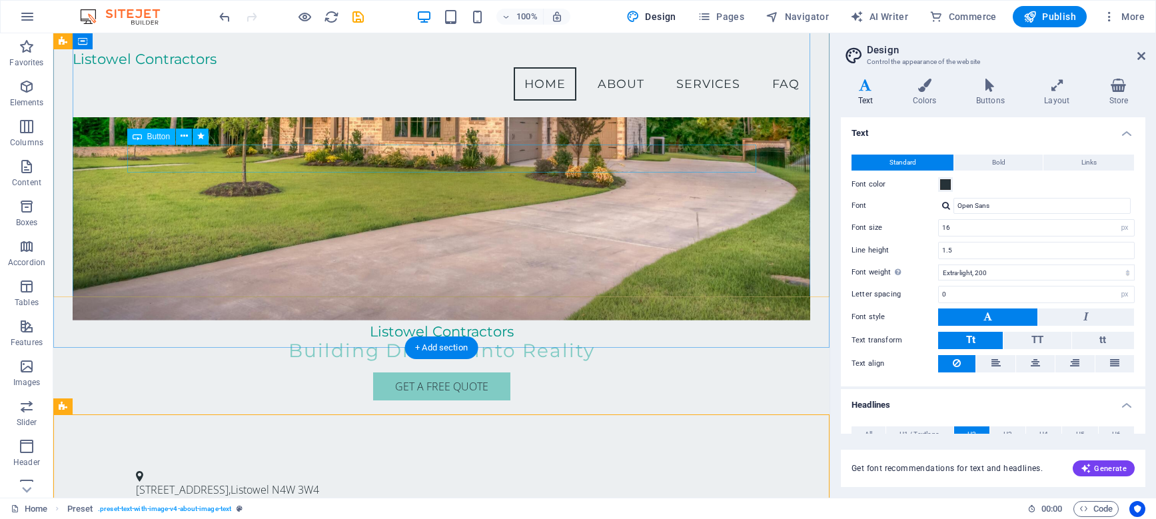
scroll to position [61, 0]
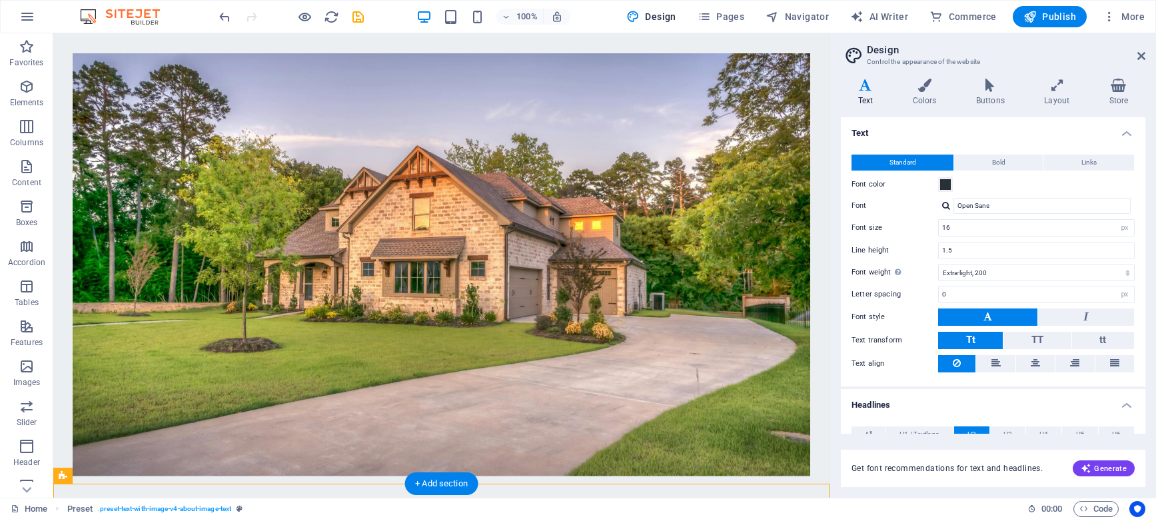
click at [458, 197] on figure at bounding box center [442, 265] width 738 height 423
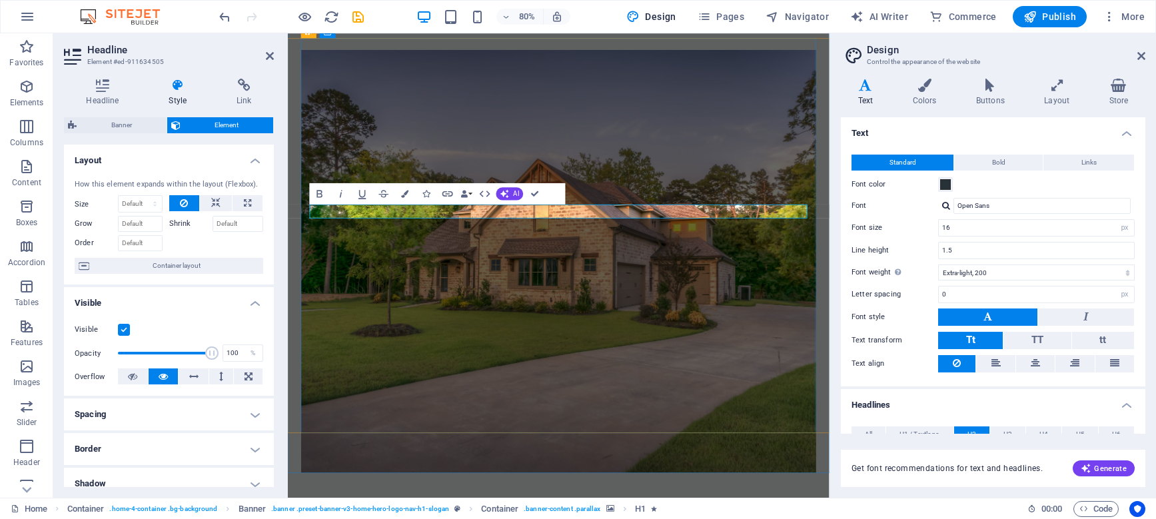
click at [410, 195] on button "Colors" at bounding box center [405, 193] width 20 height 21
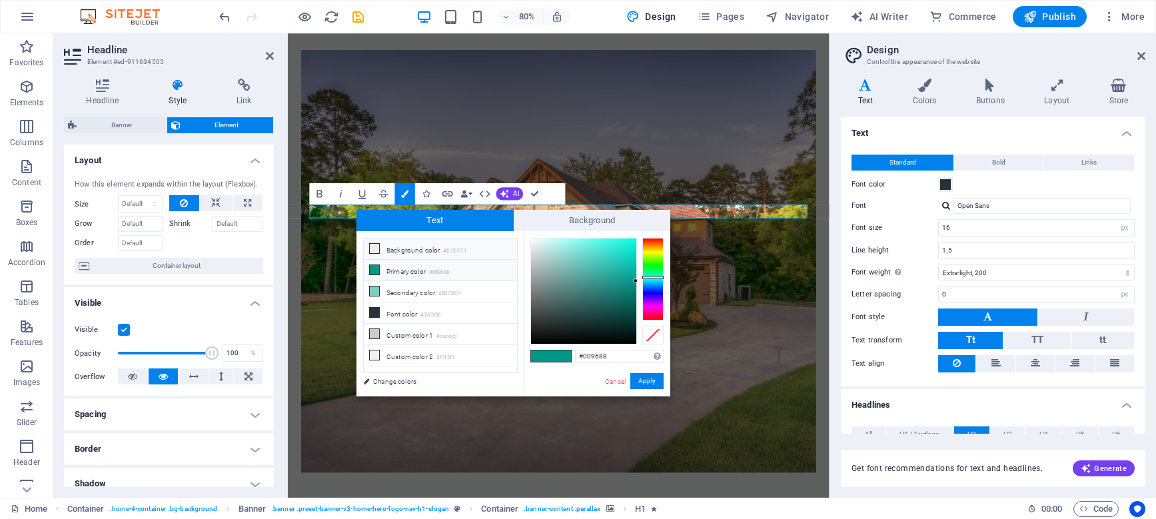
click at [429, 254] on li "Background color #ECEFF1" at bounding box center [440, 249] width 153 height 21
type input "#eceff1"
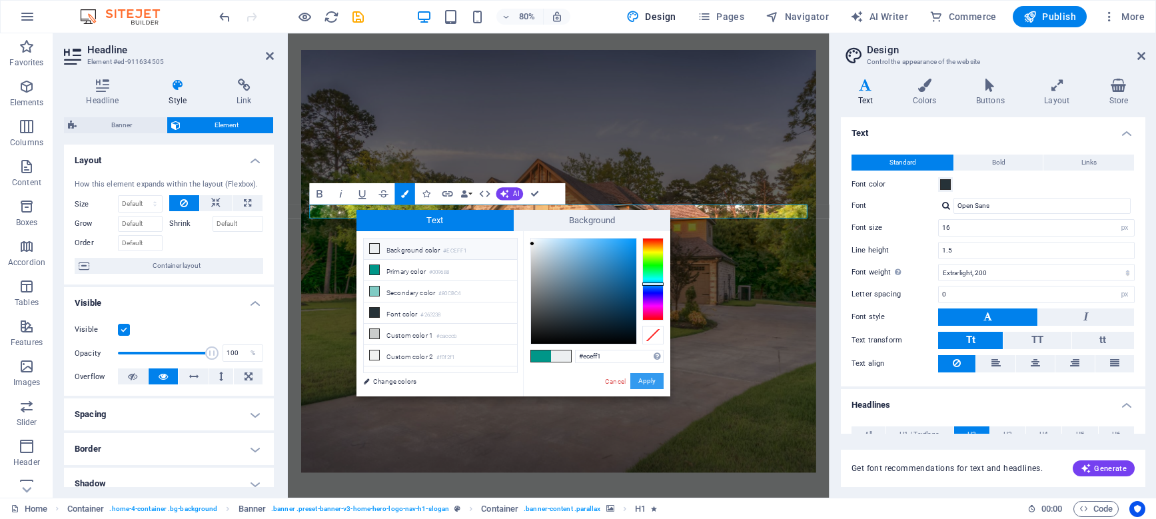
click at [650, 383] on button "Apply" at bounding box center [647, 381] width 33 height 16
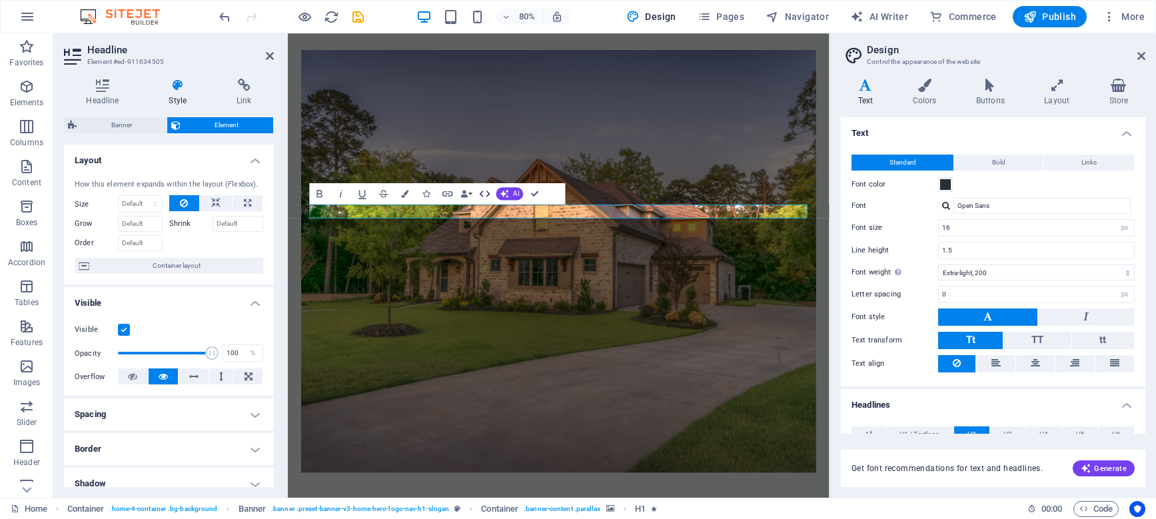
click at [483, 192] on icon "button" at bounding box center [485, 193] width 13 height 13
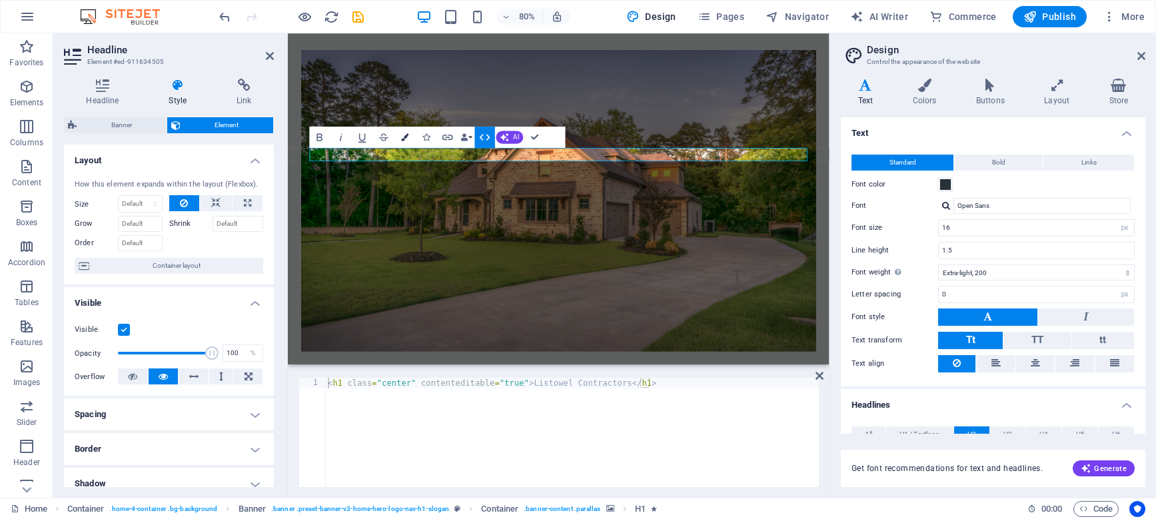
click at [411, 137] on button "Colors" at bounding box center [405, 137] width 20 height 21
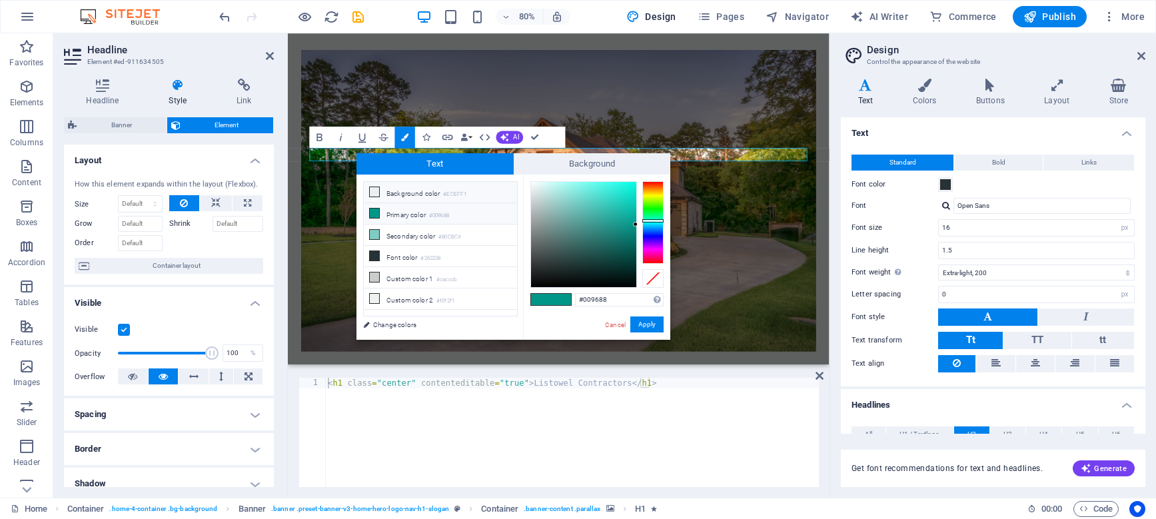
click at [395, 191] on li "Background color #ECEFF1" at bounding box center [440, 192] width 153 height 21
type input "#eceff1"
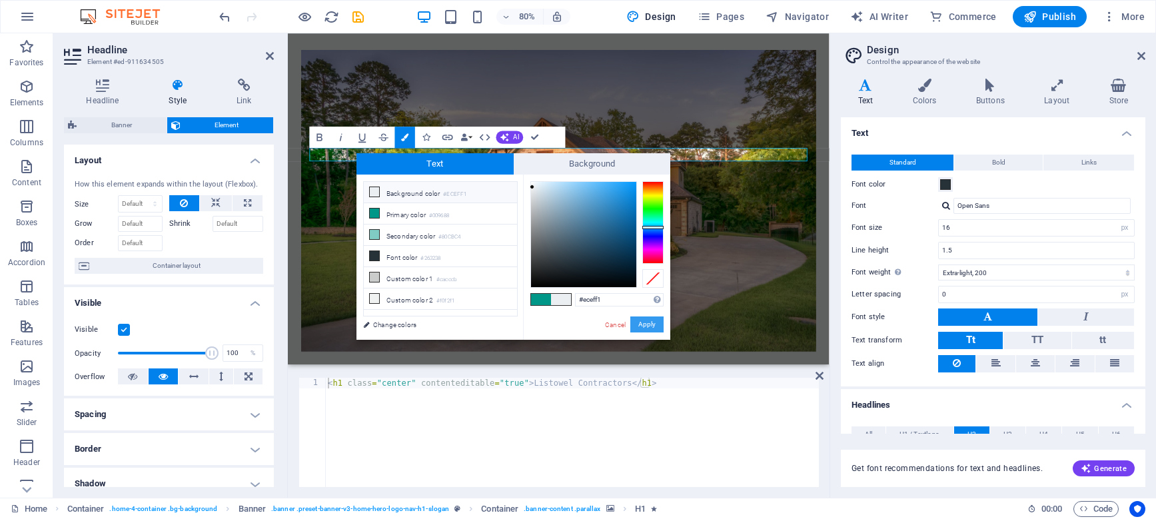
click at [646, 324] on button "Apply" at bounding box center [647, 325] width 33 height 16
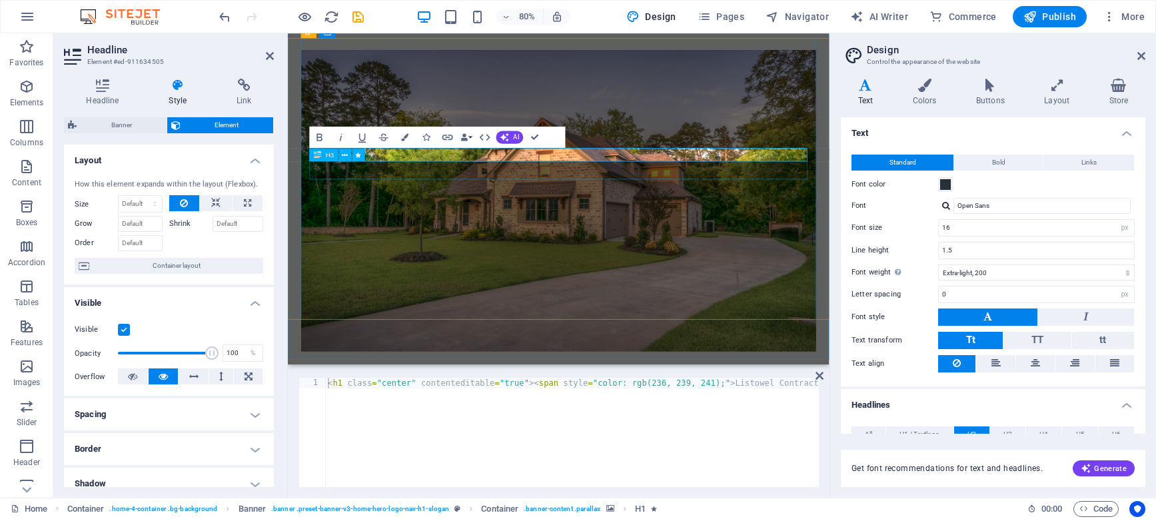
click at [737, 503] on div "Building Dreams into Reality" at bounding box center [626, 514] width 622 height 23
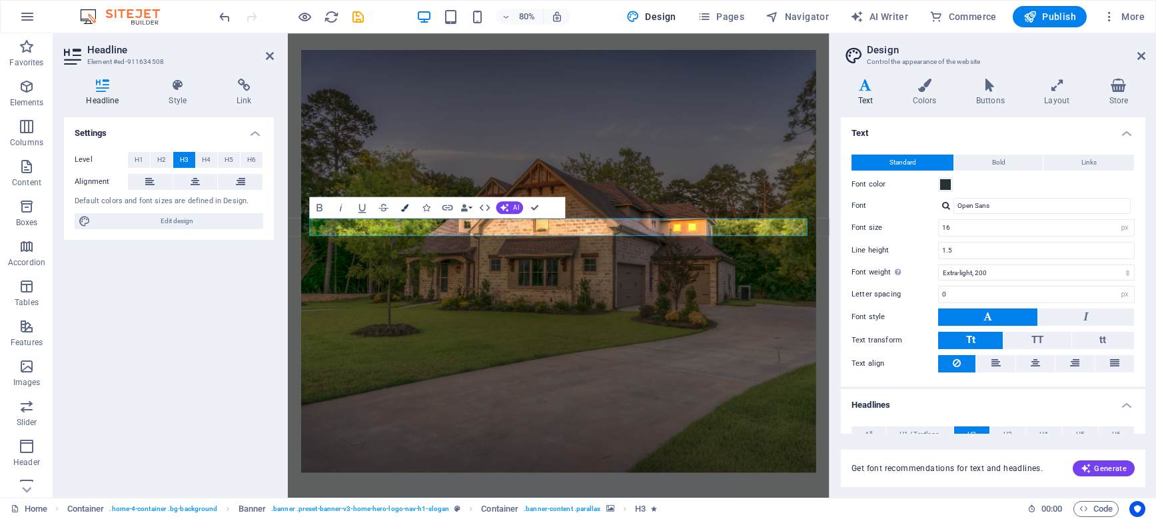
click at [403, 209] on icon "button" at bounding box center [405, 207] width 7 height 7
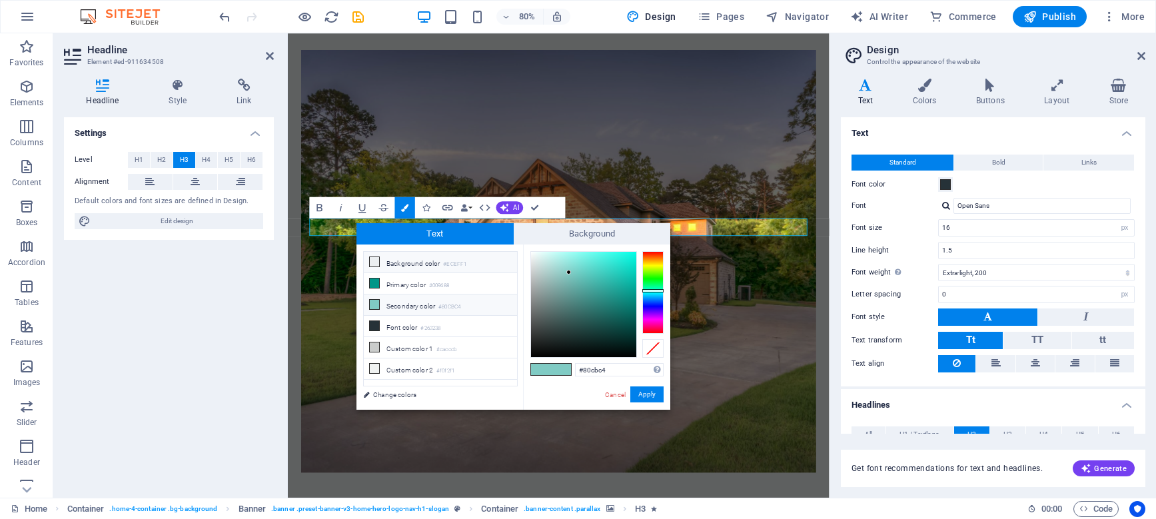
click at [406, 257] on li "Background color #ECEFF1" at bounding box center [440, 262] width 153 height 21
type input "#eceff1"
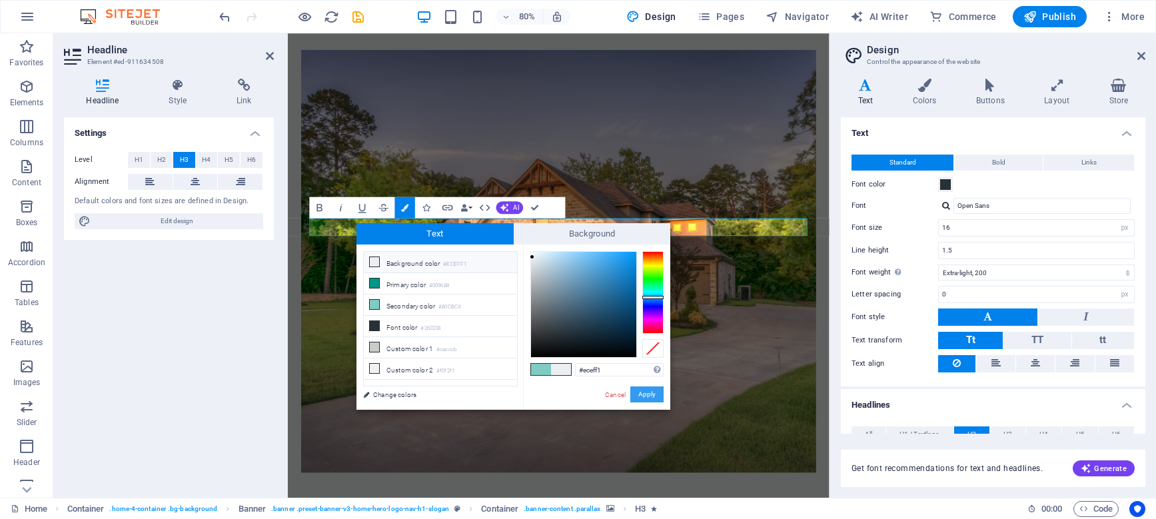
click at [642, 400] on button "Apply" at bounding box center [647, 395] width 33 height 16
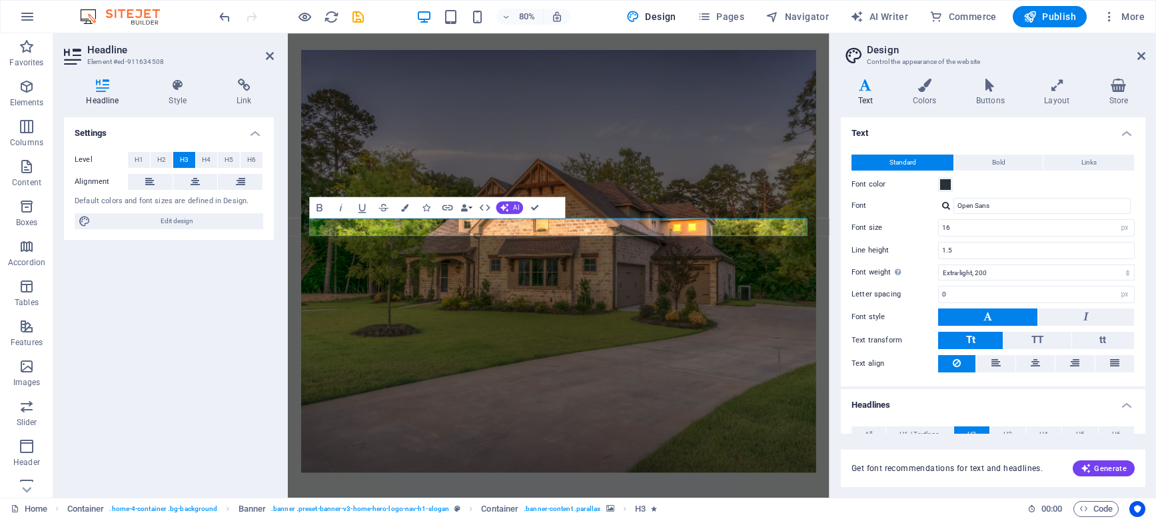
click at [668, 431] on figure at bounding box center [626, 318] width 643 height 529
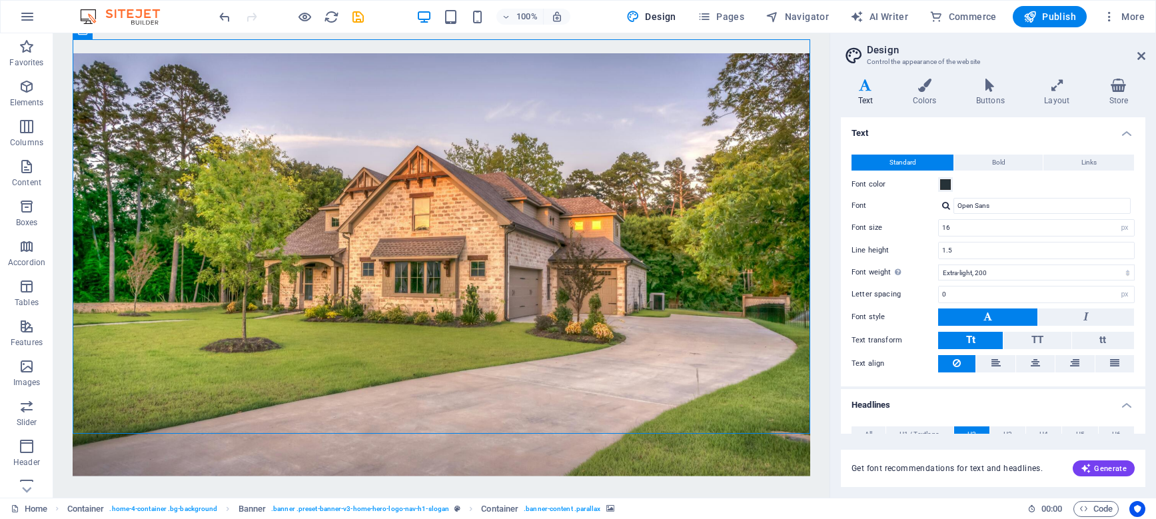
click at [592, 351] on figure at bounding box center [442, 265] width 738 height 423
click at [744, 103] on figure at bounding box center [442, 265] width 738 height 423
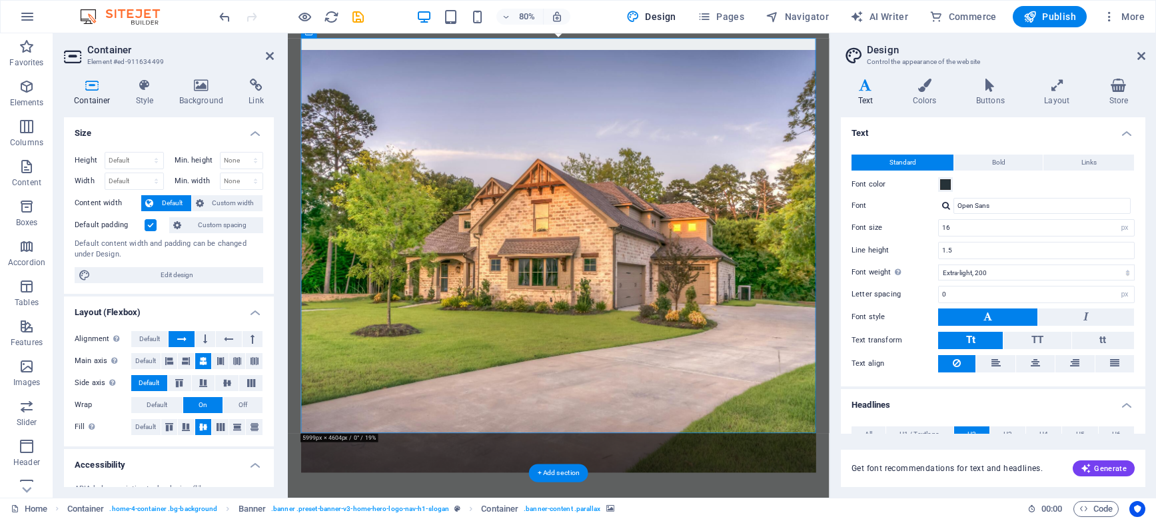
click at [858, 121] on figure at bounding box center [626, 318] width 643 height 529
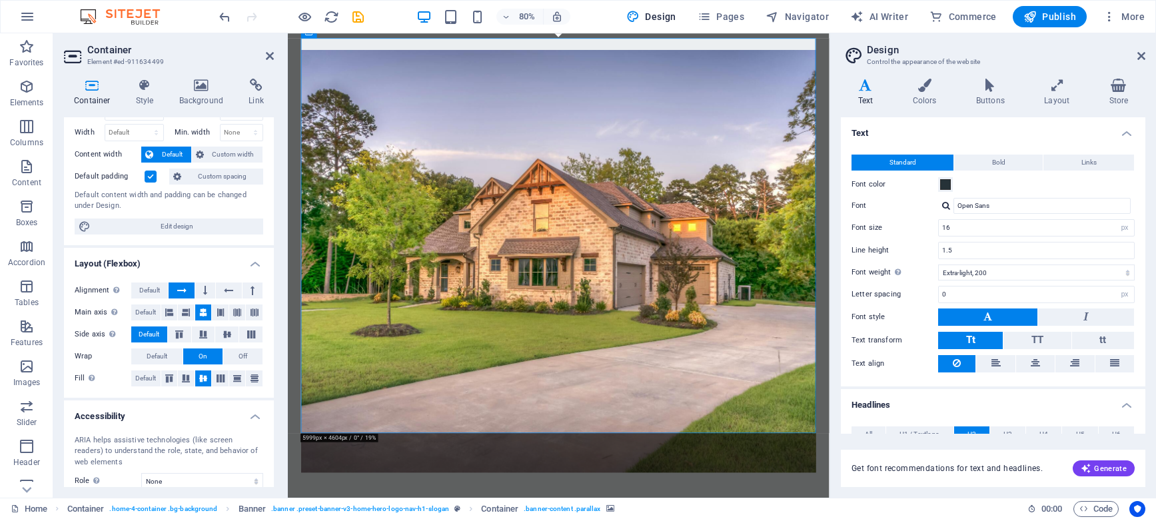
scroll to position [147, 0]
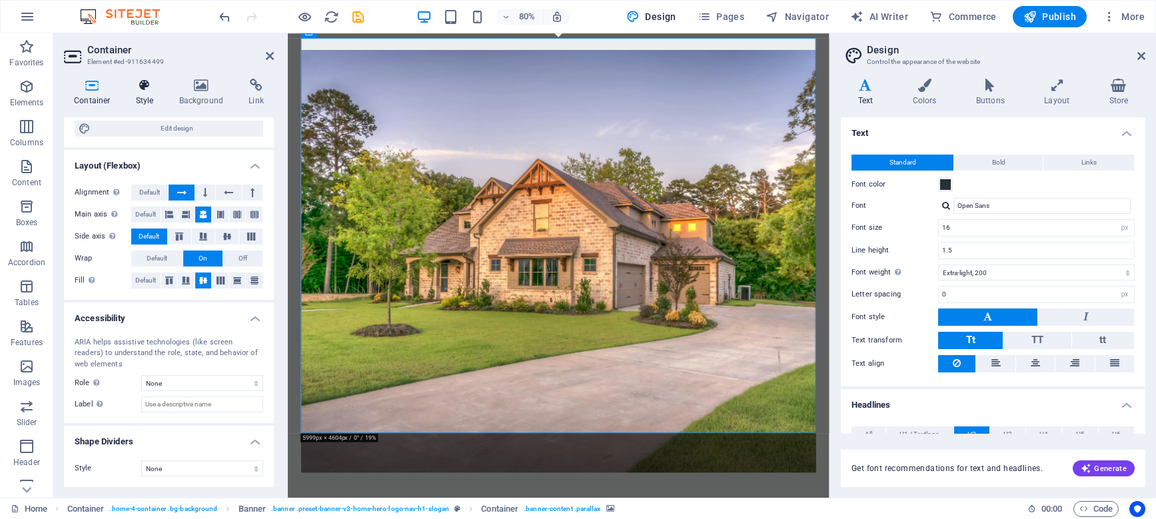
click at [147, 99] on h4 "Style" at bounding box center [147, 93] width 43 height 28
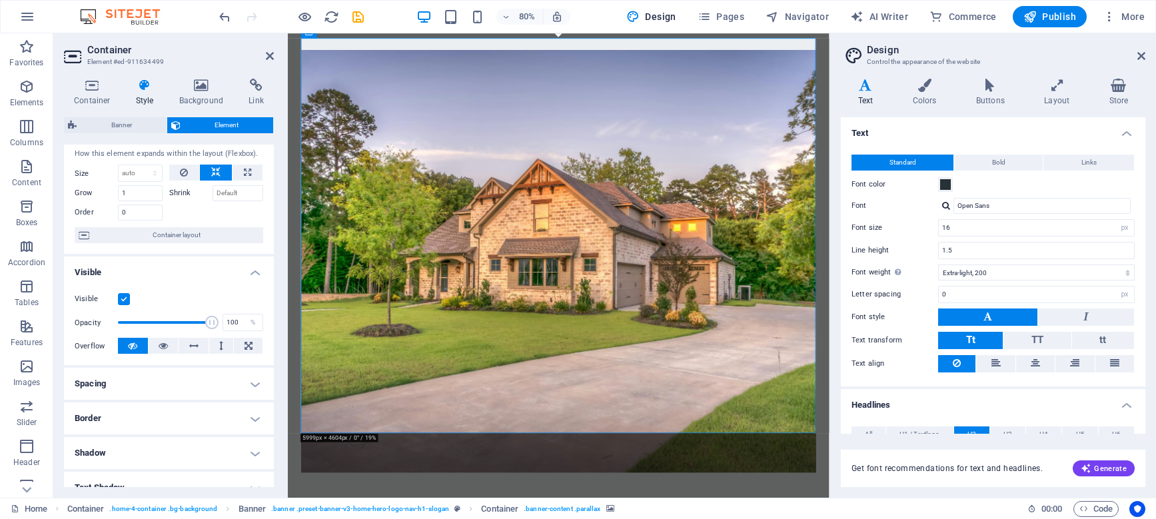
scroll to position [0, 0]
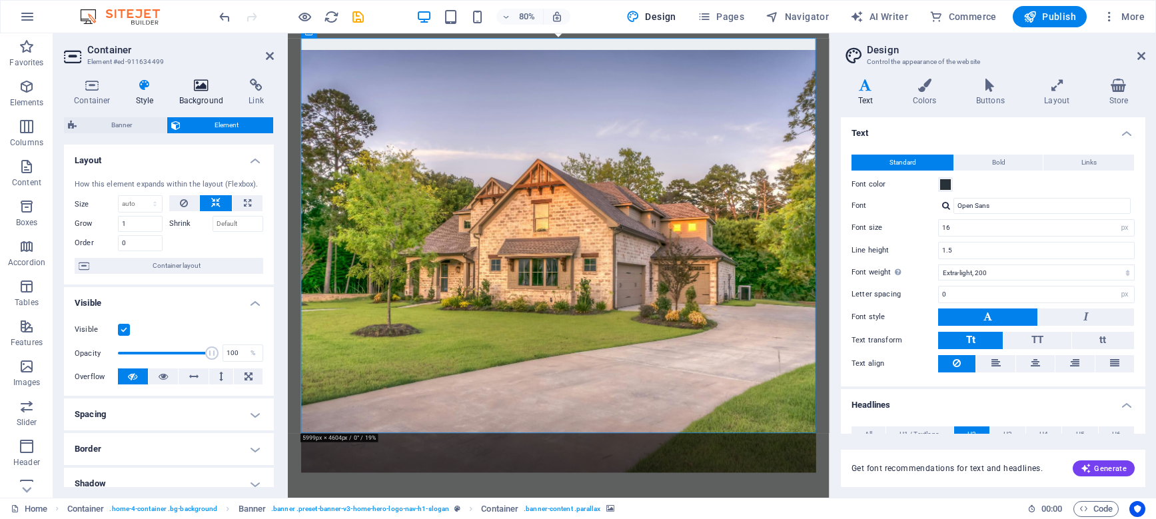
click at [208, 89] on icon at bounding box center [201, 85] width 65 height 13
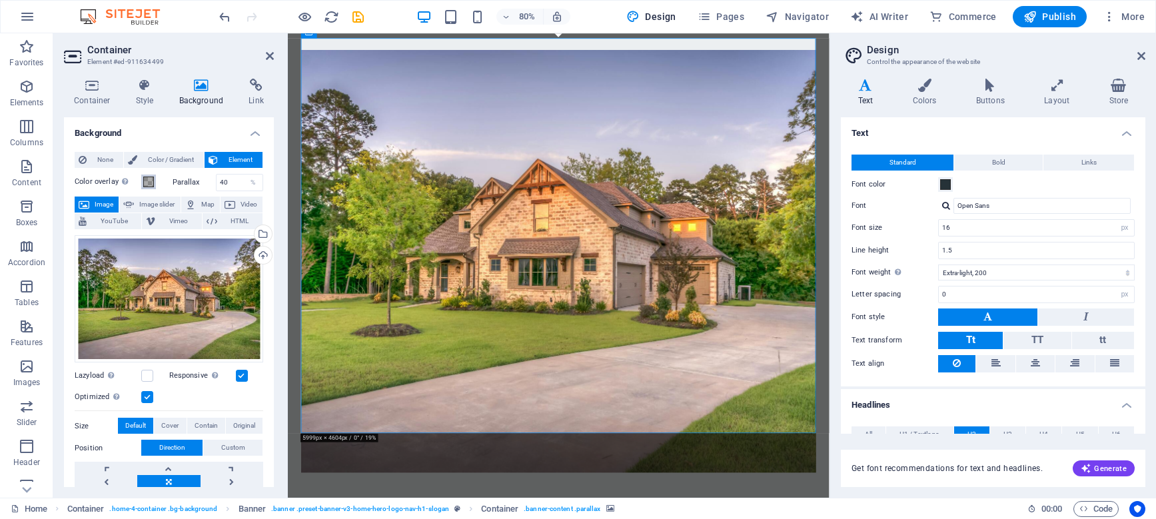
click at [149, 181] on span at bounding box center [148, 182] width 11 height 11
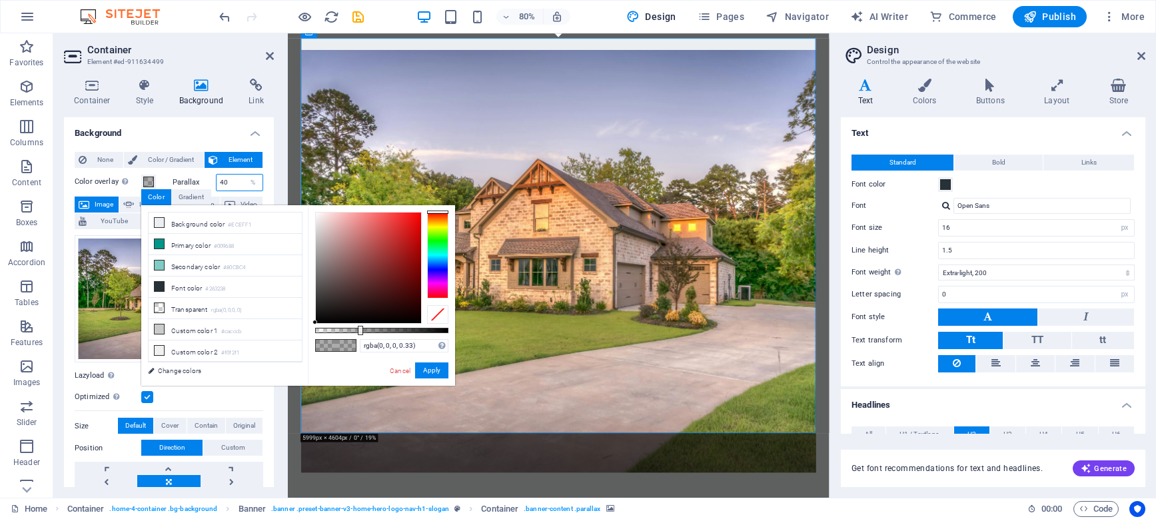
click at [222, 185] on input "40" at bounding box center [240, 183] width 47 height 16
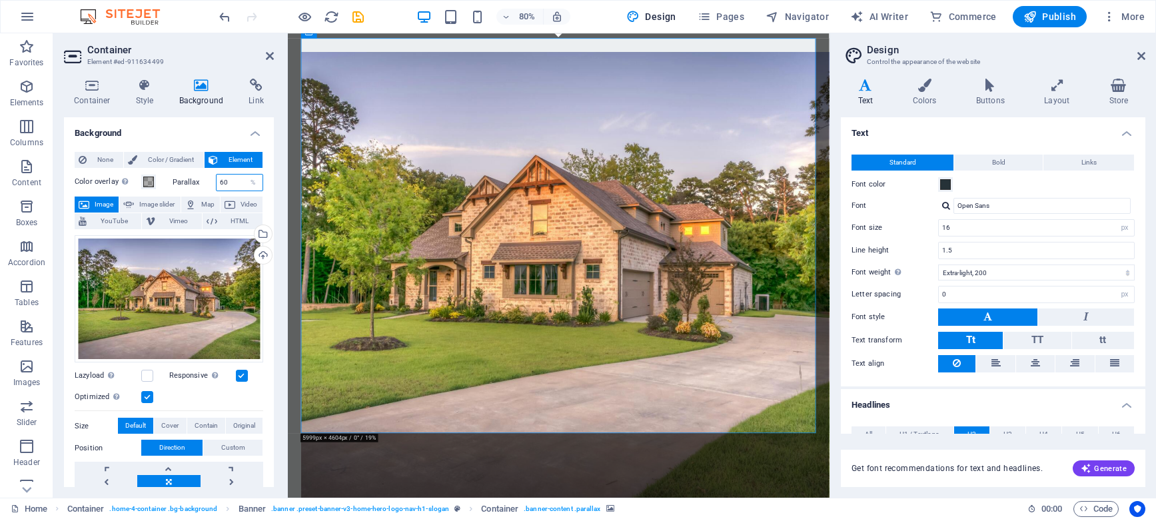
click at [239, 180] on input "60" at bounding box center [240, 183] width 47 height 16
click at [225, 185] on input "80" at bounding box center [240, 183] width 47 height 16
type input "40"
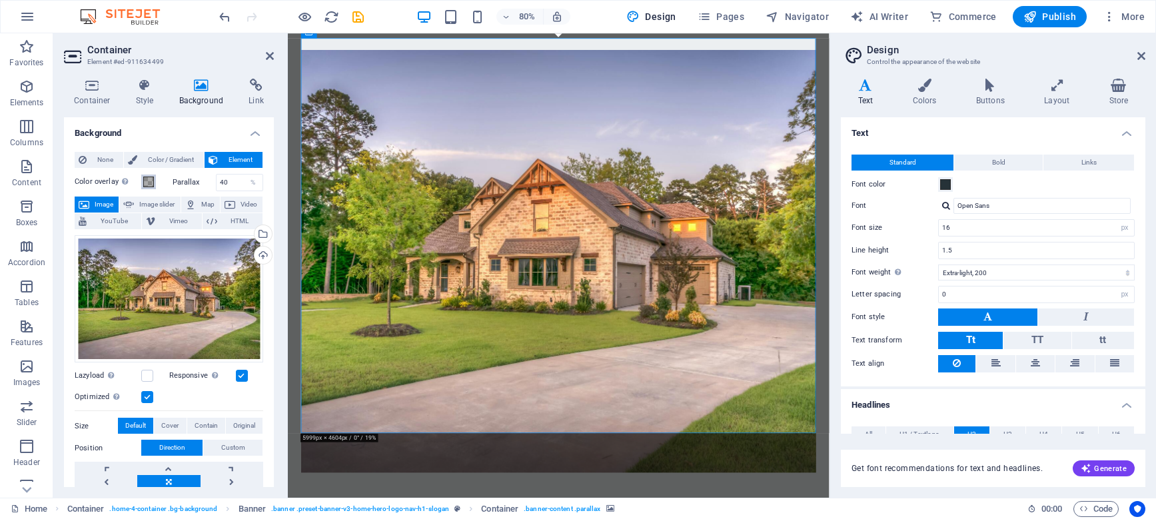
click at [150, 180] on span at bounding box center [148, 182] width 11 height 11
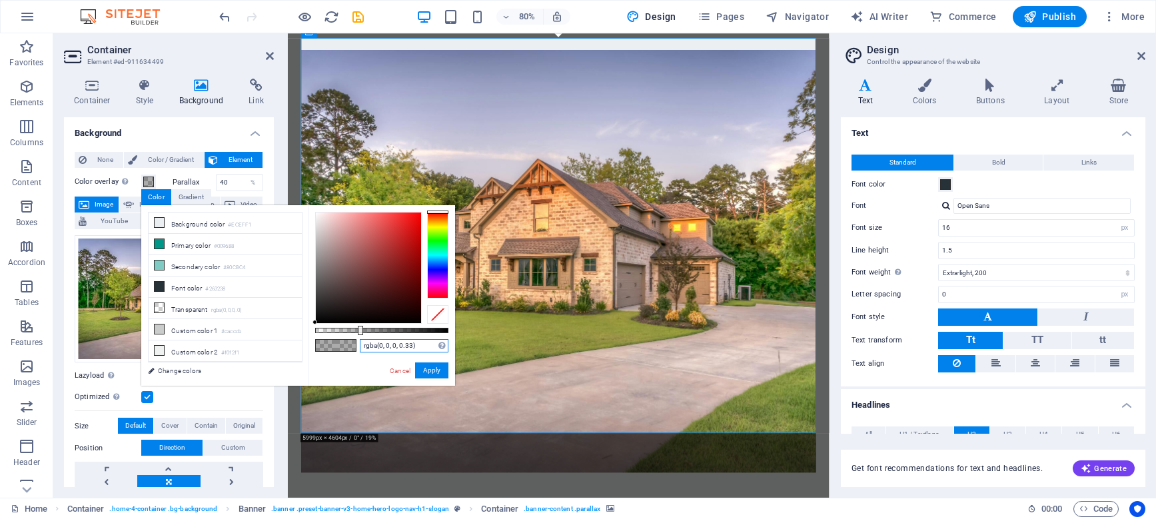
click at [405, 349] on input "rgba(0, 0, 0, 0.33)" at bounding box center [404, 345] width 89 height 13
click at [441, 372] on button "Apply" at bounding box center [431, 371] width 33 height 16
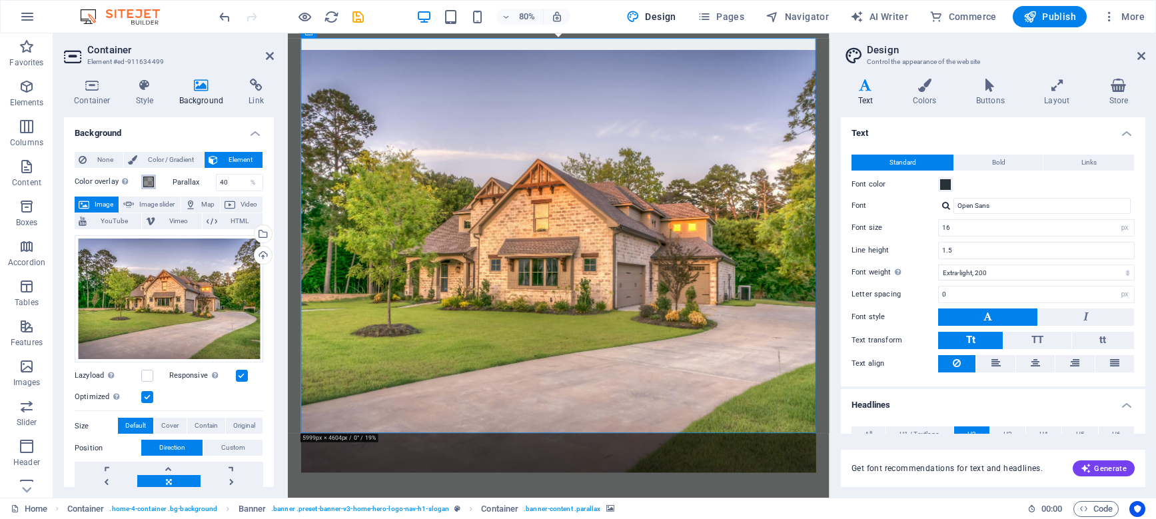
click at [149, 182] on span at bounding box center [148, 182] width 11 height 11
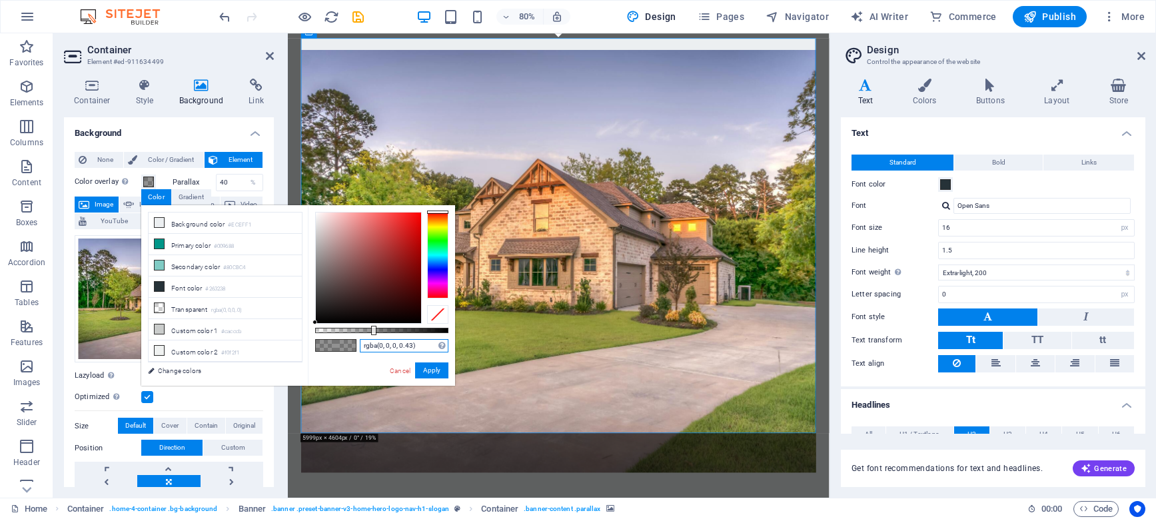
click at [409, 347] on input "rgba(0, 0, 0, 0.43)" at bounding box center [404, 345] width 89 height 13
type input "rgba(0, 0, 0, 0.53)"
click at [430, 373] on button "Apply" at bounding box center [431, 371] width 33 height 16
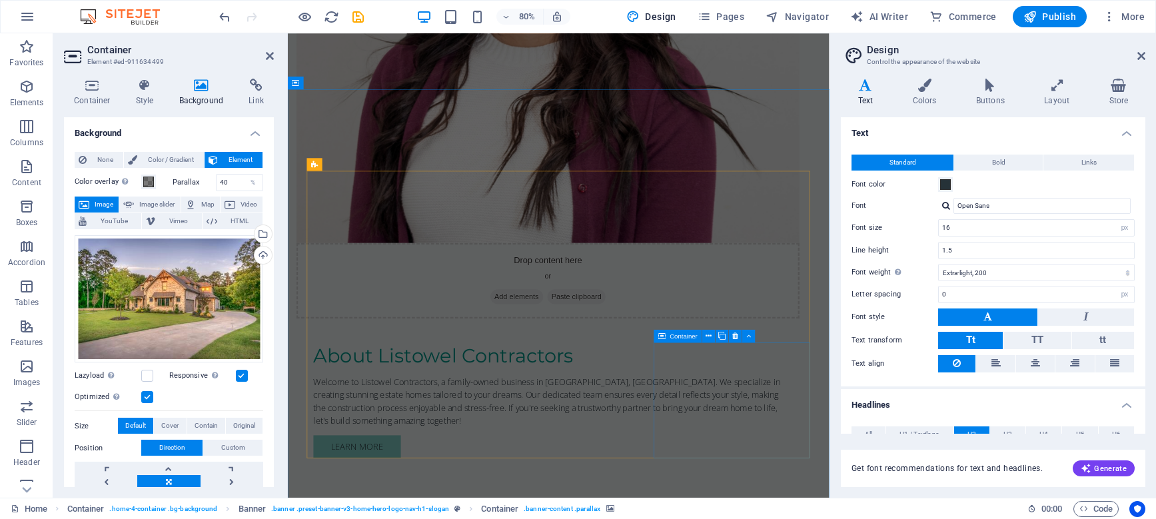
scroll to position [997, 0]
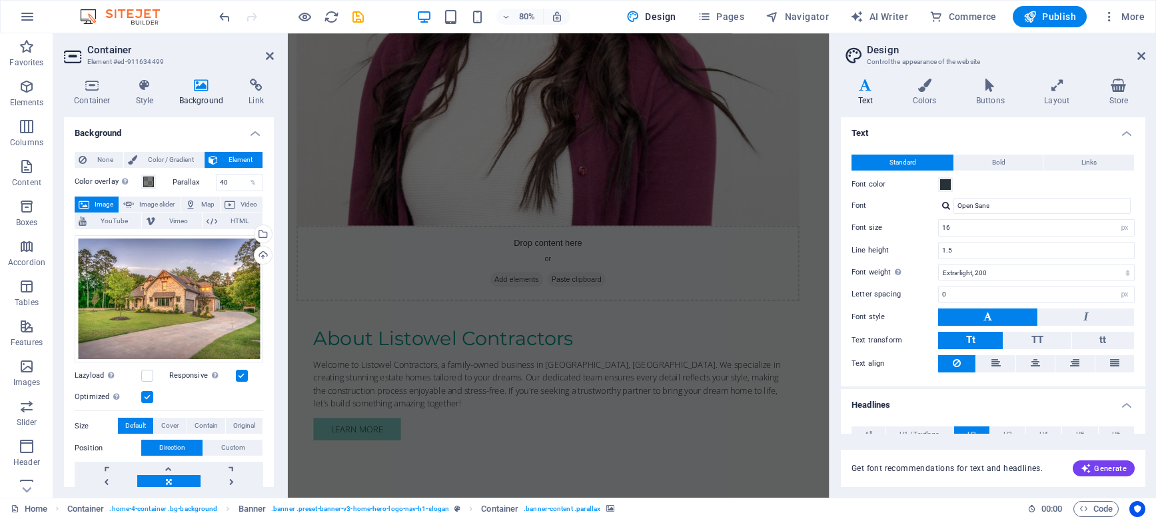
click at [255, 125] on h4 "Background" at bounding box center [169, 129] width 210 height 24
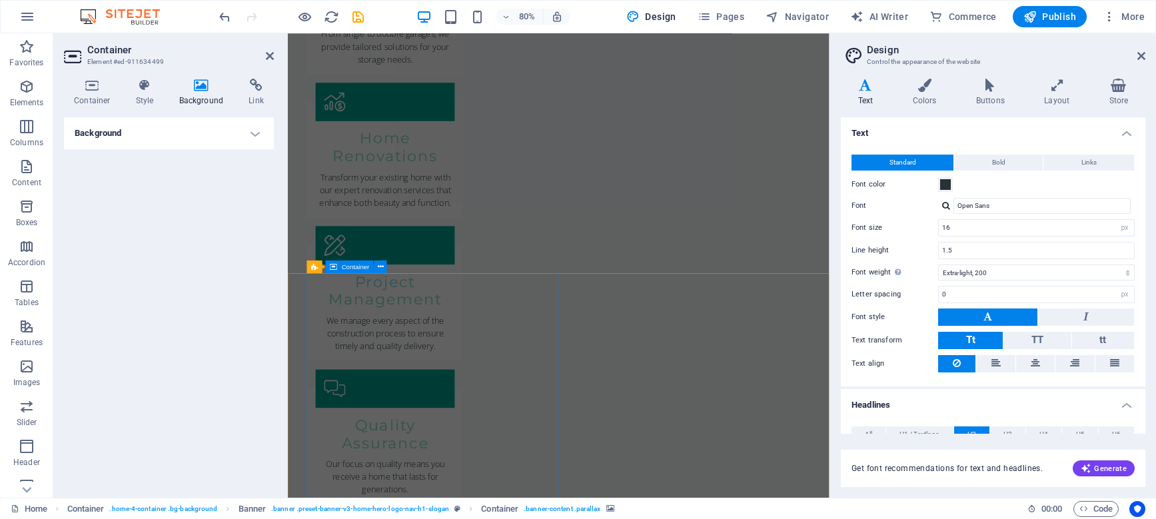
scroll to position [1985, 0]
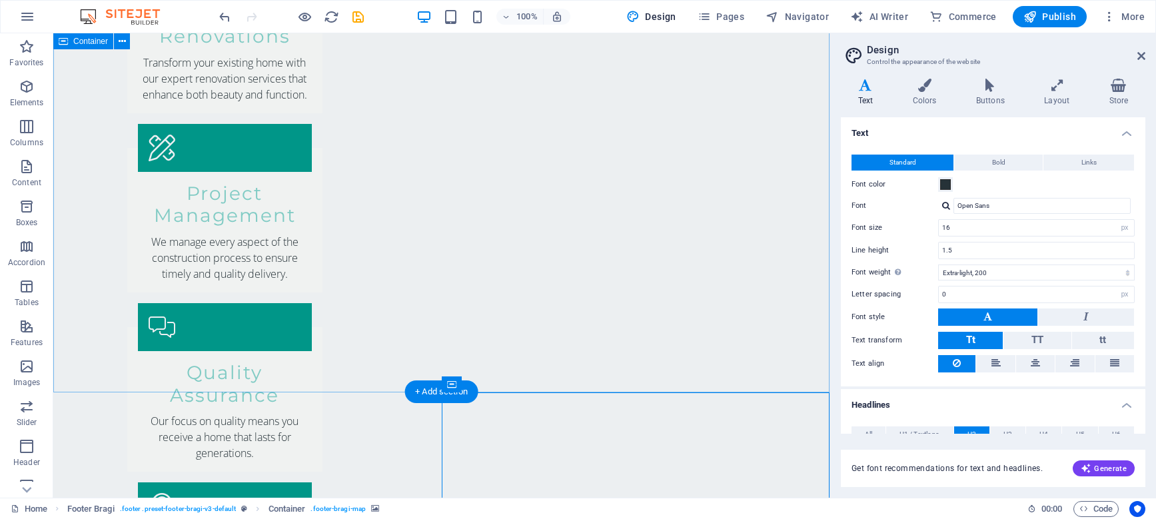
scroll to position [1886, 0]
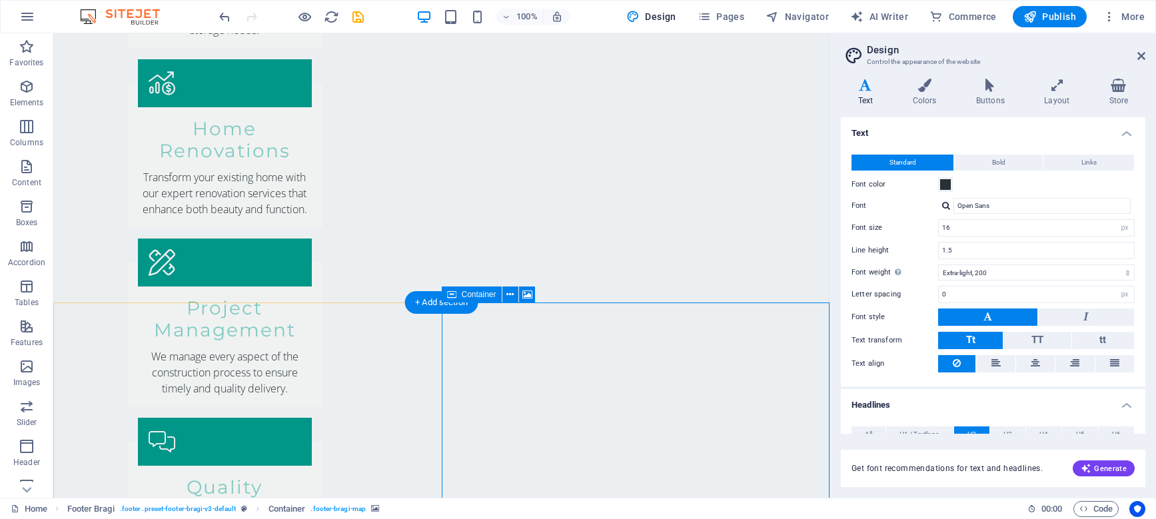
scroll to position [1911, 0]
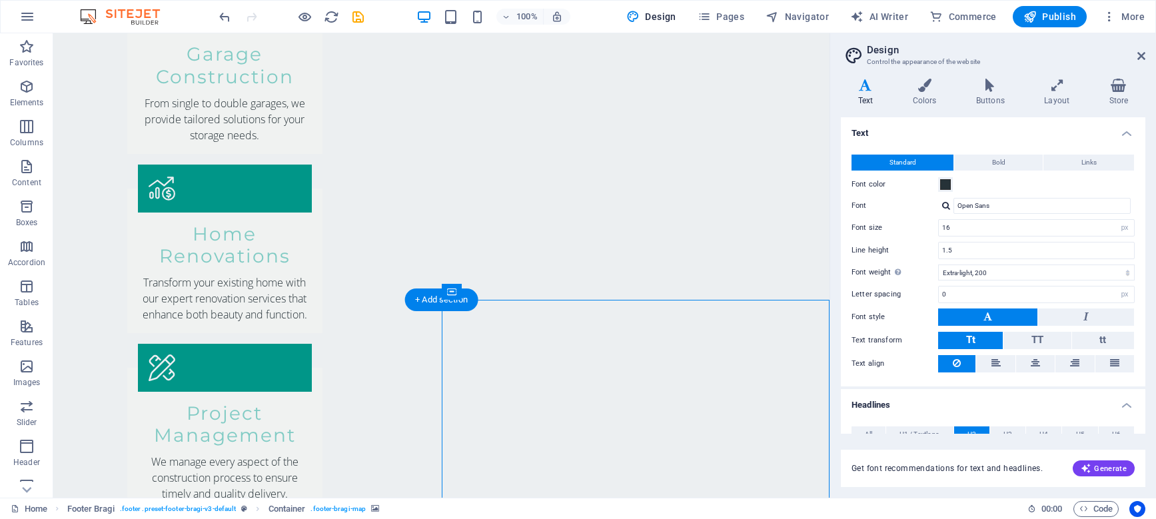
select select "px"
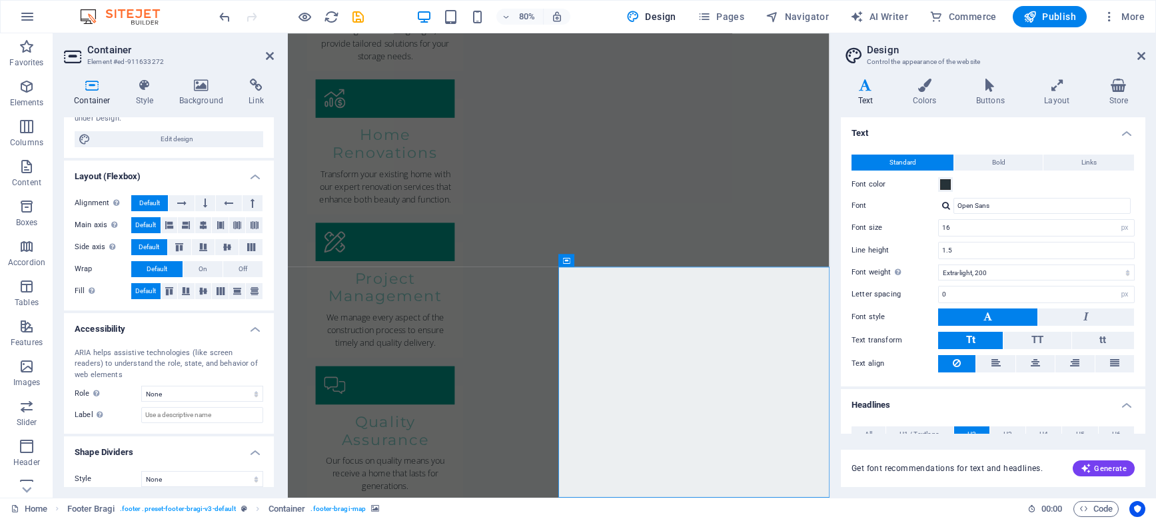
scroll to position [169, 0]
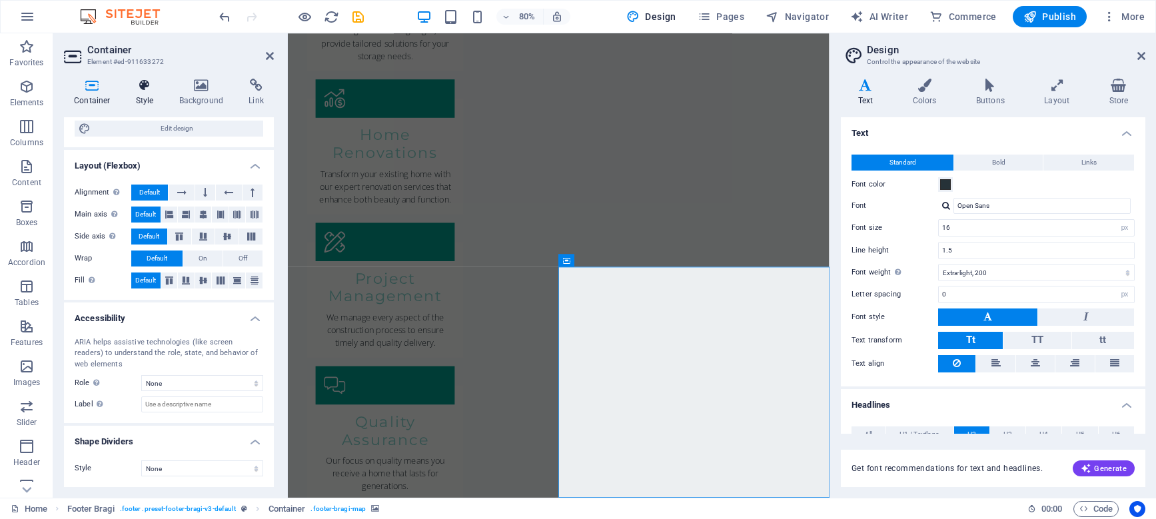
click at [159, 85] on icon at bounding box center [145, 85] width 38 height 13
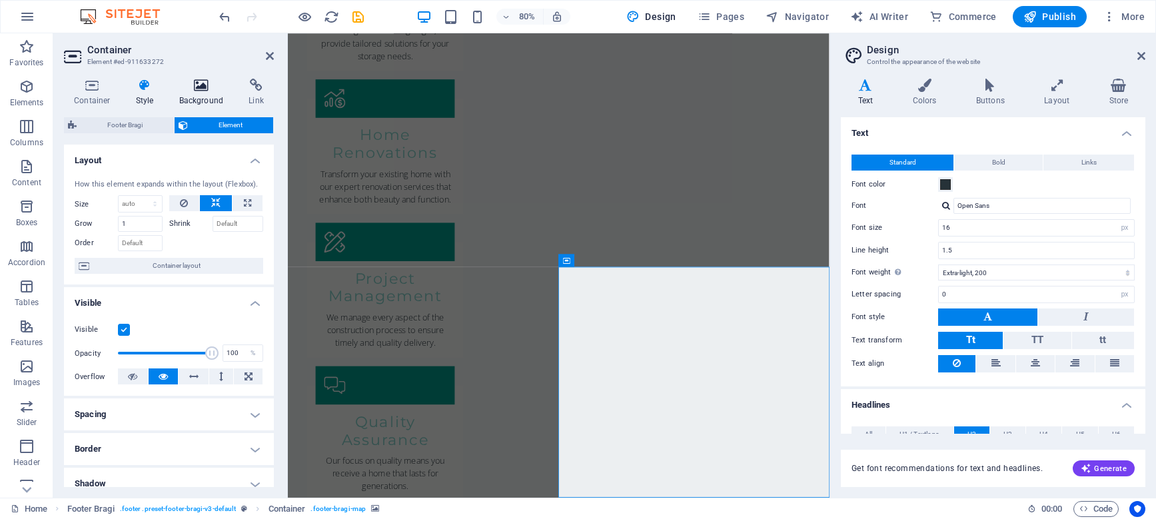
click at [203, 85] on icon at bounding box center [201, 85] width 65 height 13
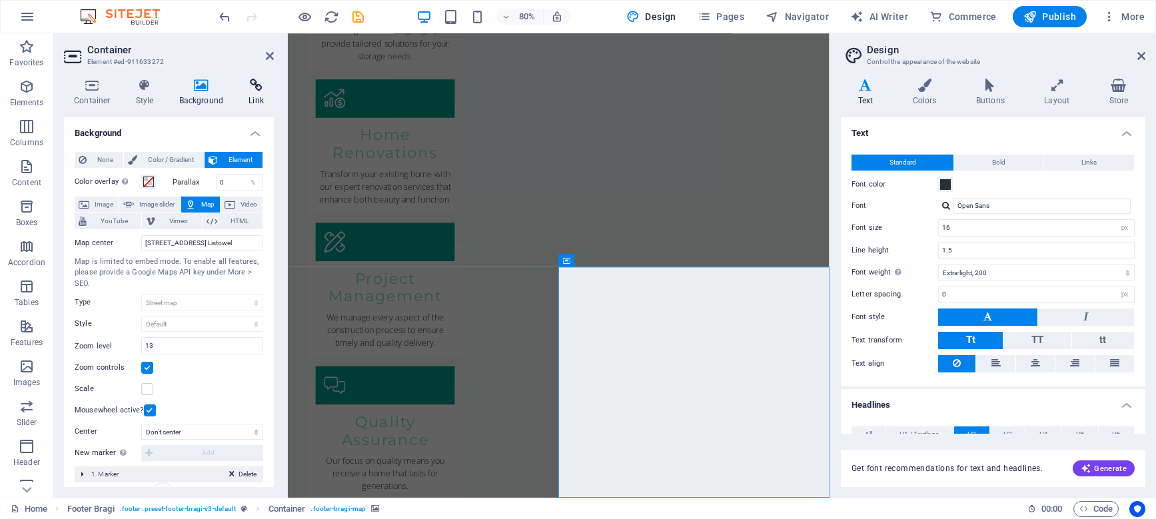
click at [241, 91] on icon at bounding box center [256, 85] width 35 height 13
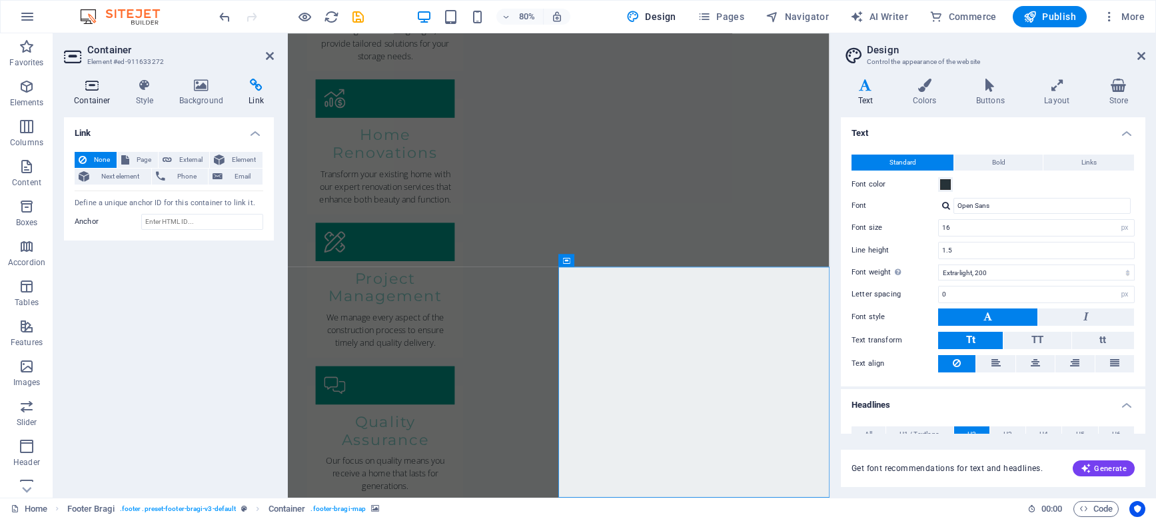
click at [99, 83] on icon at bounding box center [92, 85] width 57 height 13
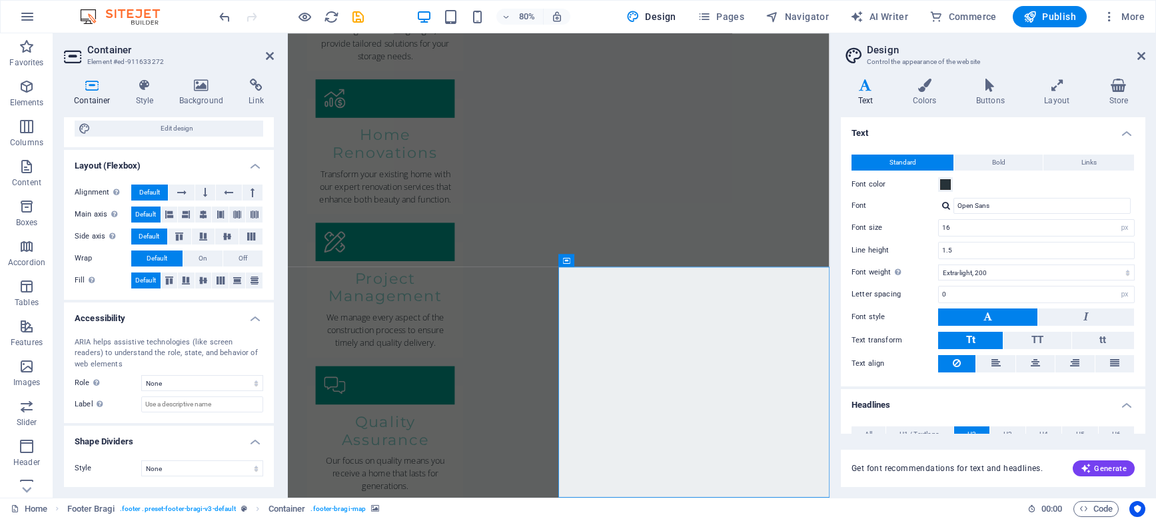
click at [1109, 18] on icon "button" at bounding box center [1109, 16] width 13 height 13
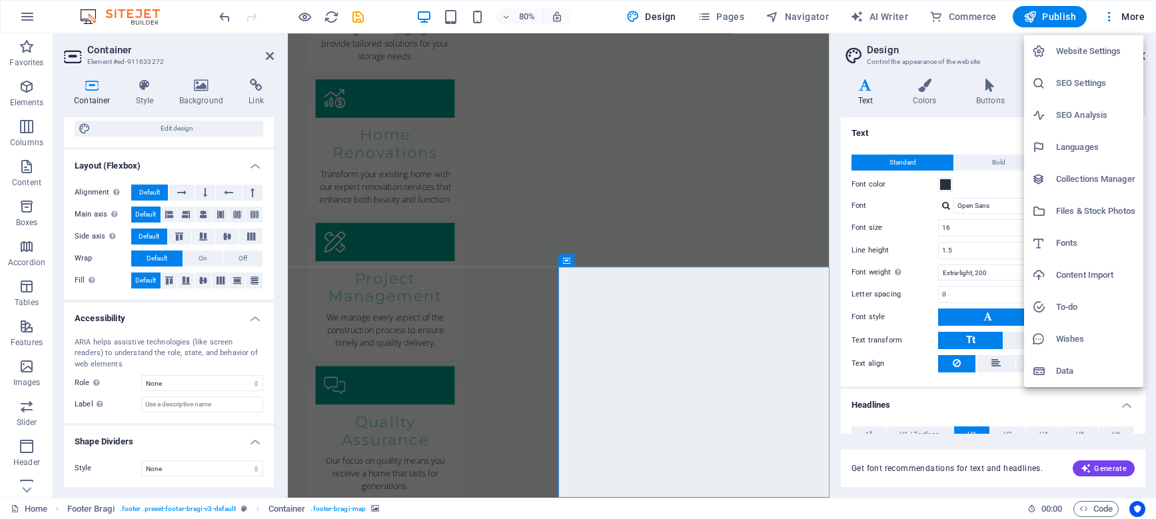
click at [1111, 5] on div at bounding box center [578, 259] width 1156 height 519
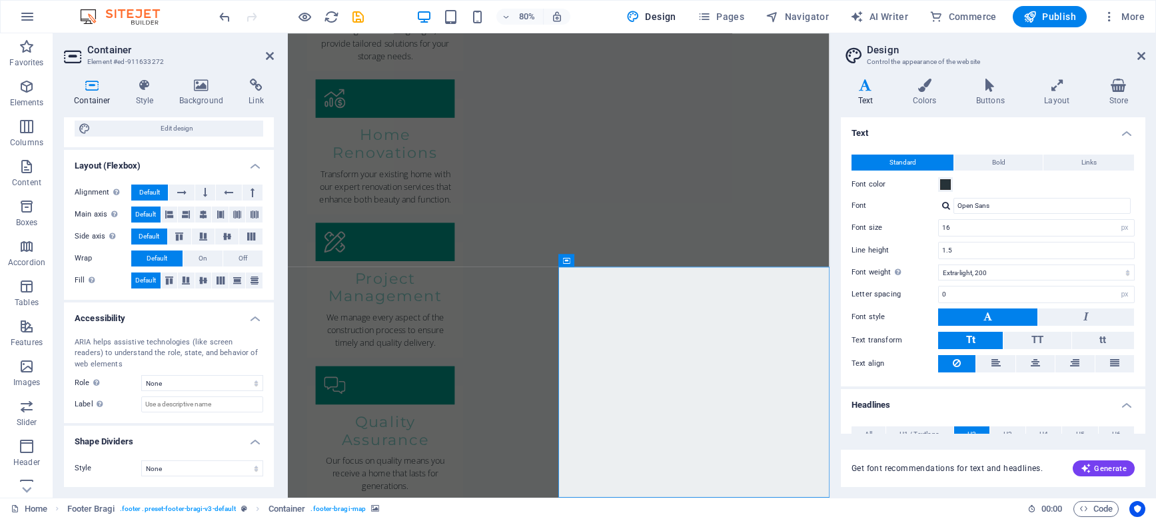
click at [1136, 53] on h2 "Design" at bounding box center [1006, 50] width 279 height 12
click at [1142, 55] on icon at bounding box center [1142, 56] width 8 height 11
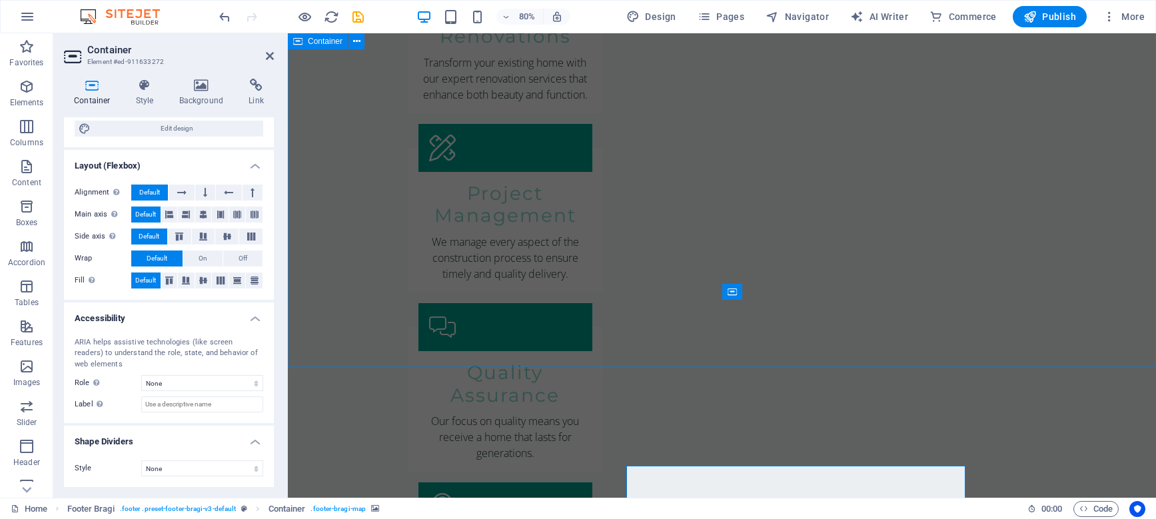
scroll to position [1911, 0]
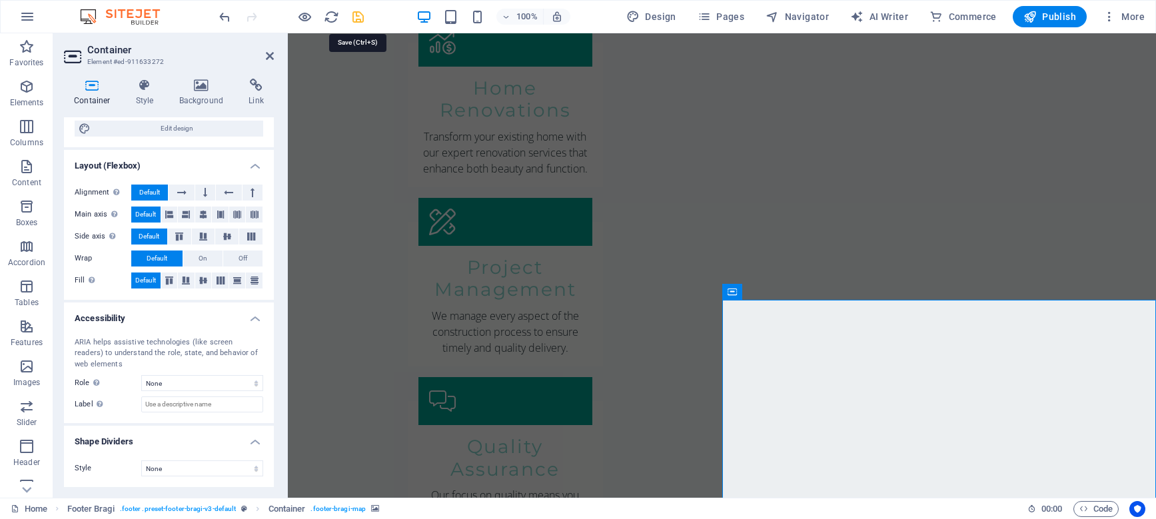
click at [358, 15] on icon "save" at bounding box center [358, 16] width 15 height 15
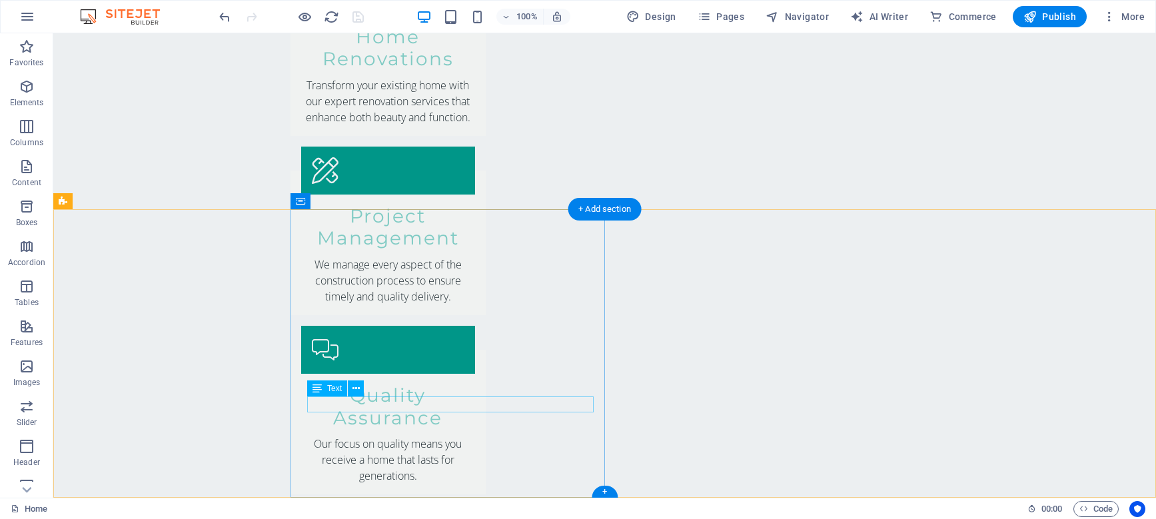
scroll to position [2002, 0]
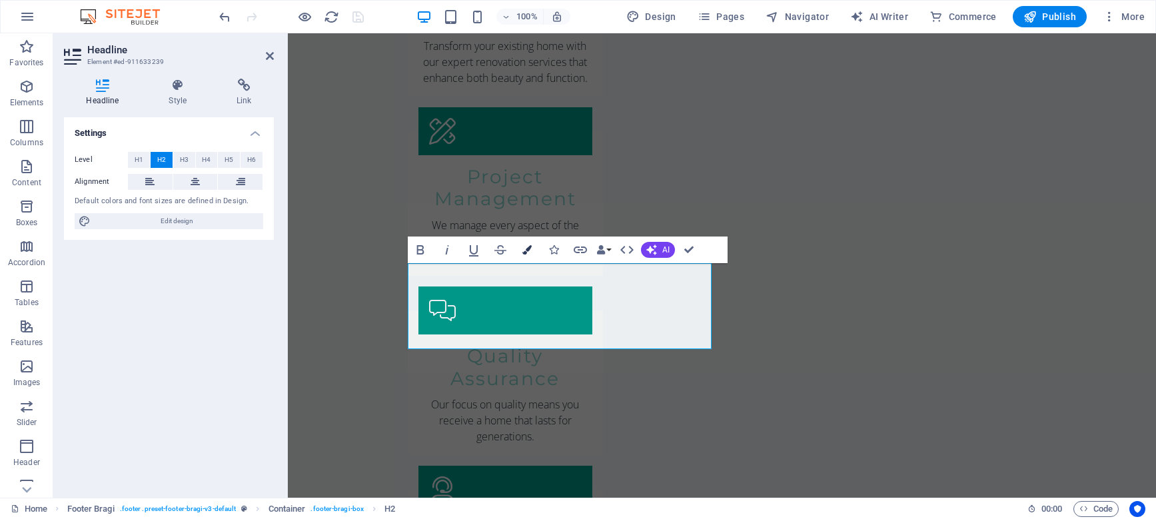
click at [525, 249] on icon "button" at bounding box center [527, 249] width 9 height 9
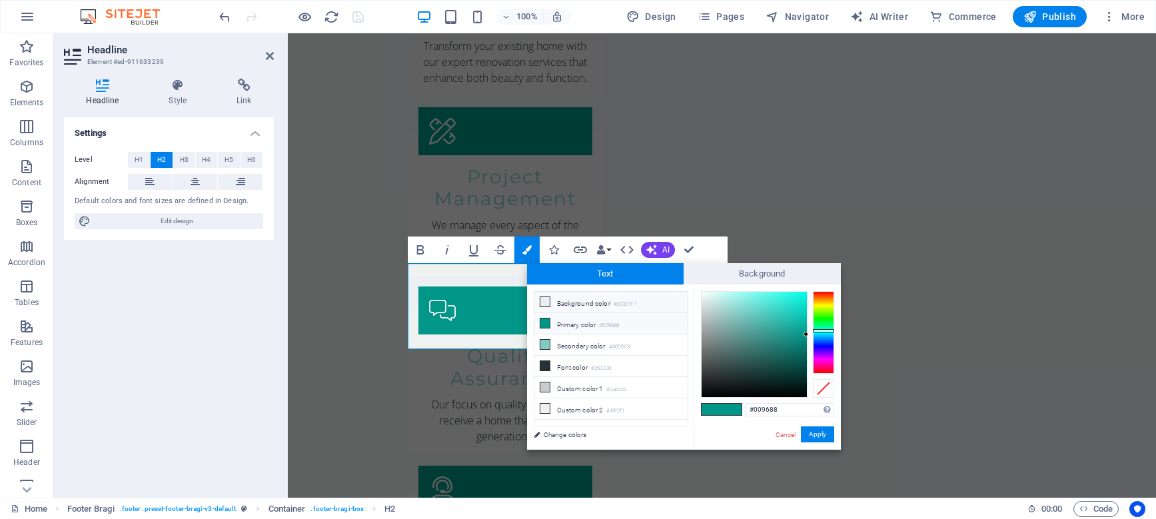
click at [577, 299] on li "Background color #ECEFF1" at bounding box center [611, 302] width 153 height 21
type input "#eceff1"
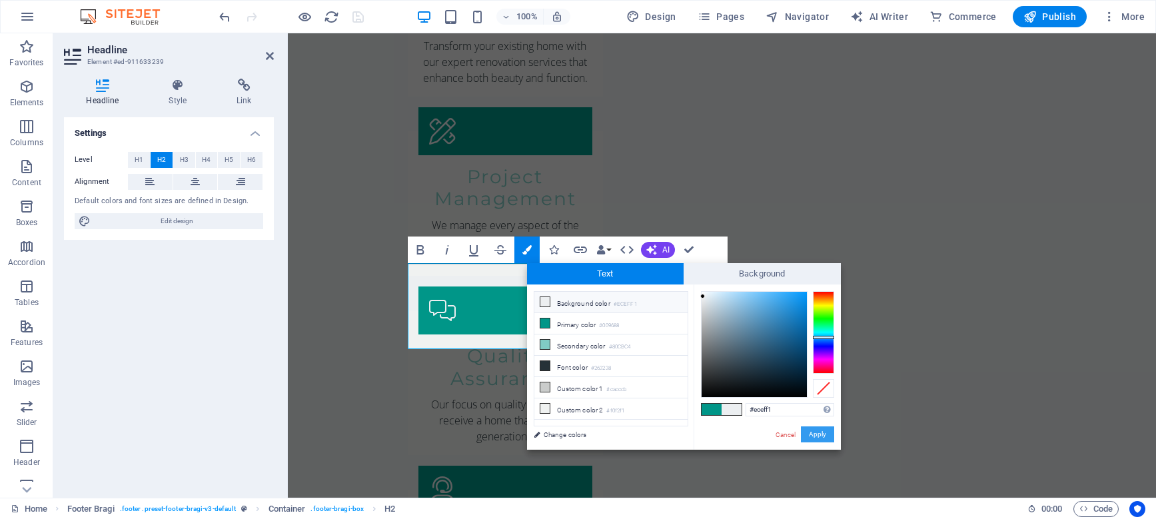
click at [815, 441] on button "Apply" at bounding box center [817, 435] width 33 height 16
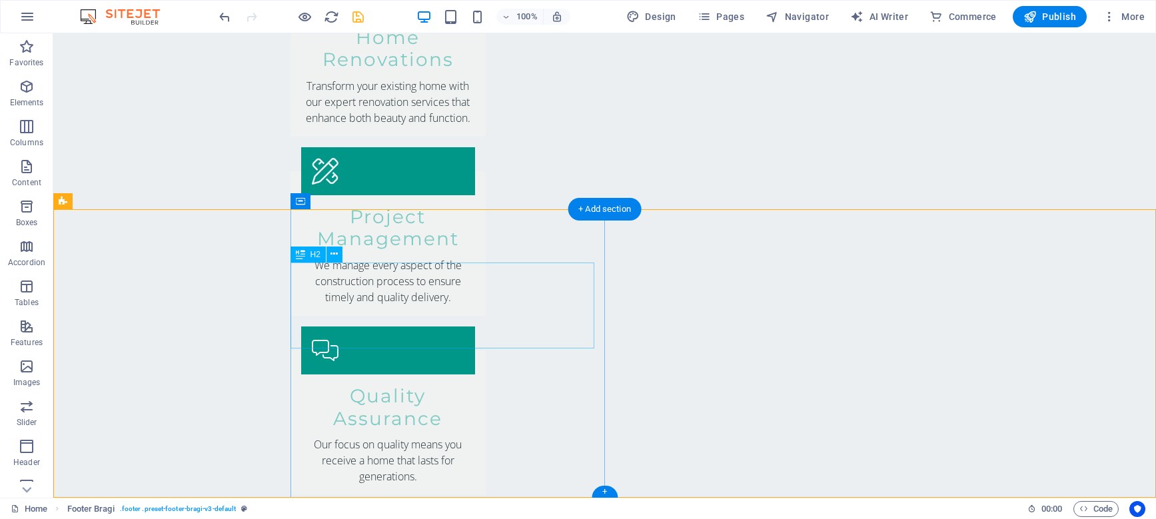
scroll to position [2002, 0]
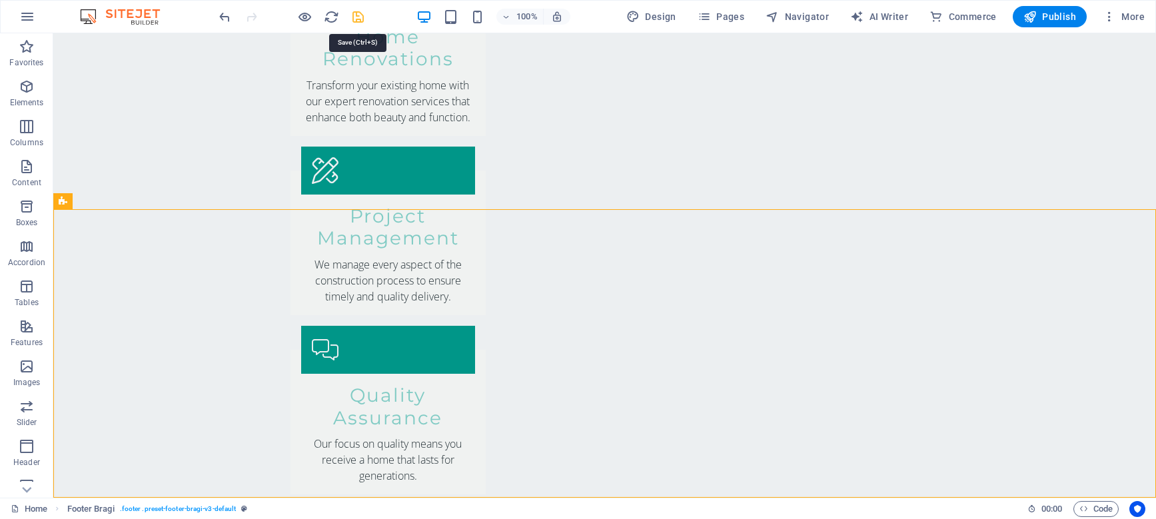
click at [352, 14] on icon "save" at bounding box center [358, 16] width 15 height 15
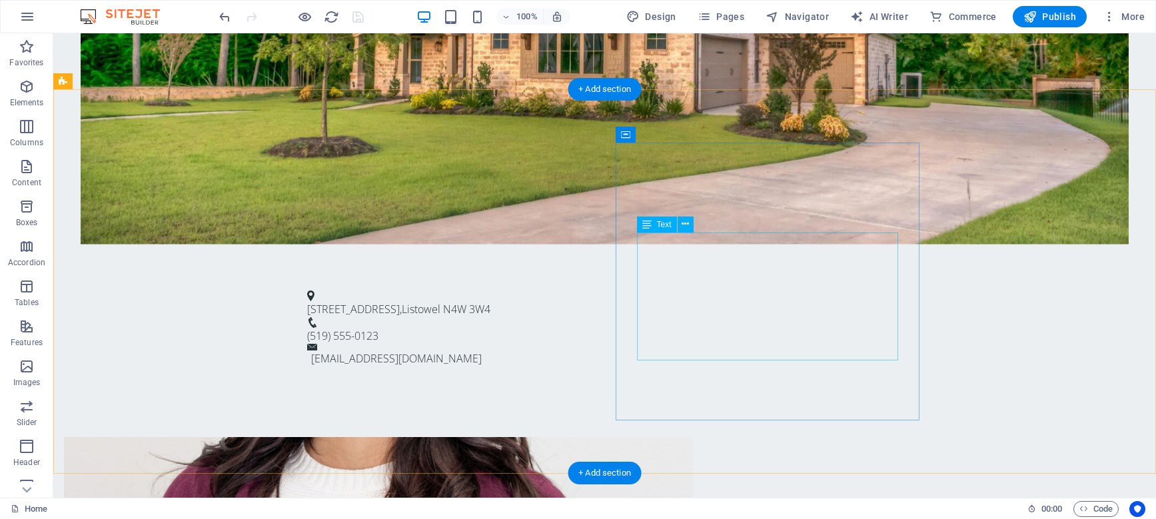
scroll to position [456, 0]
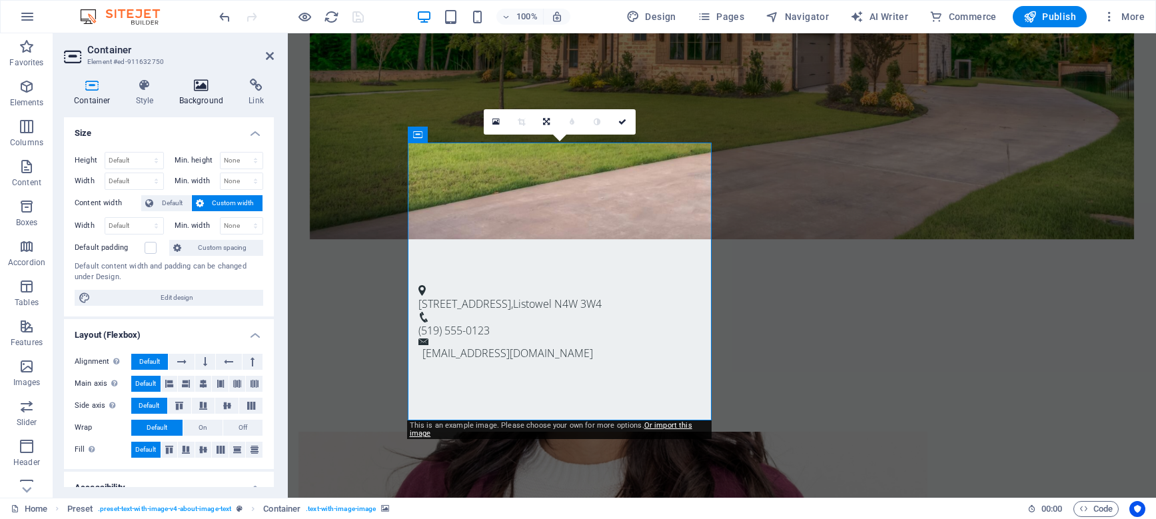
click at [209, 82] on icon at bounding box center [201, 85] width 65 height 13
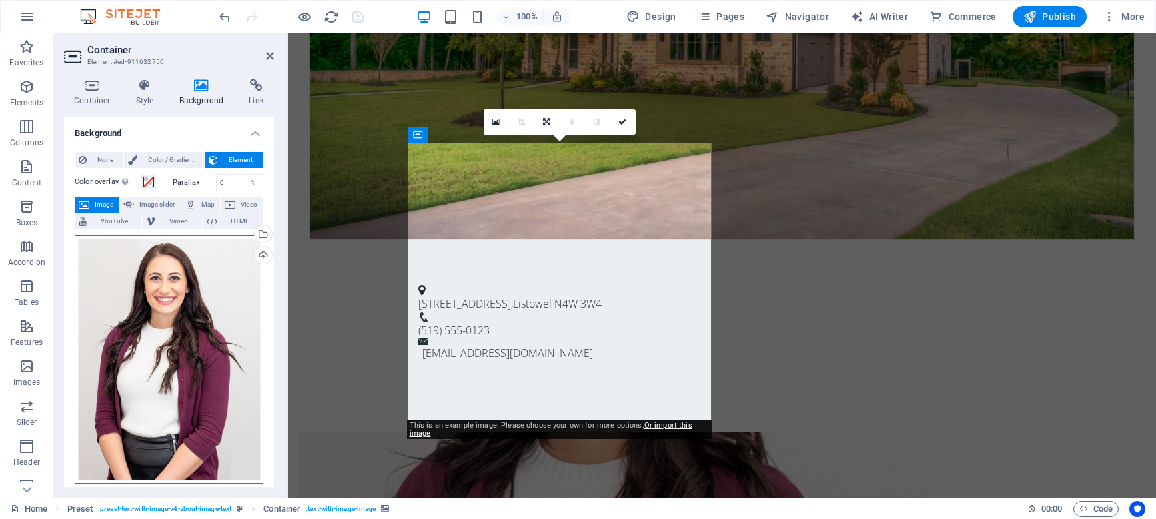
click at [163, 307] on div "Drag files here, click to choose files or select files from Files or our free s…" at bounding box center [169, 359] width 189 height 249
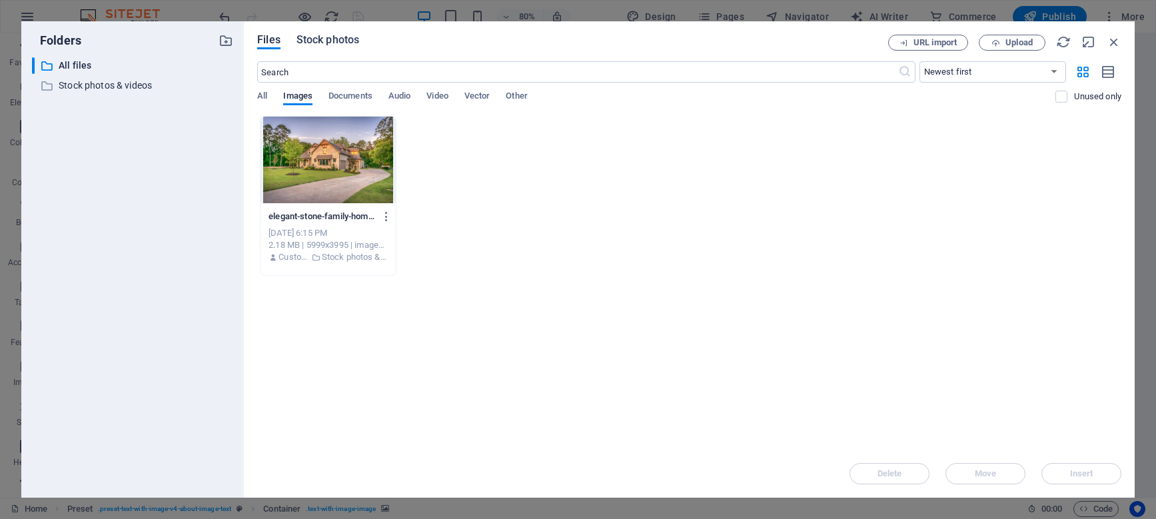
click at [323, 37] on span "Stock photos" at bounding box center [328, 40] width 63 height 16
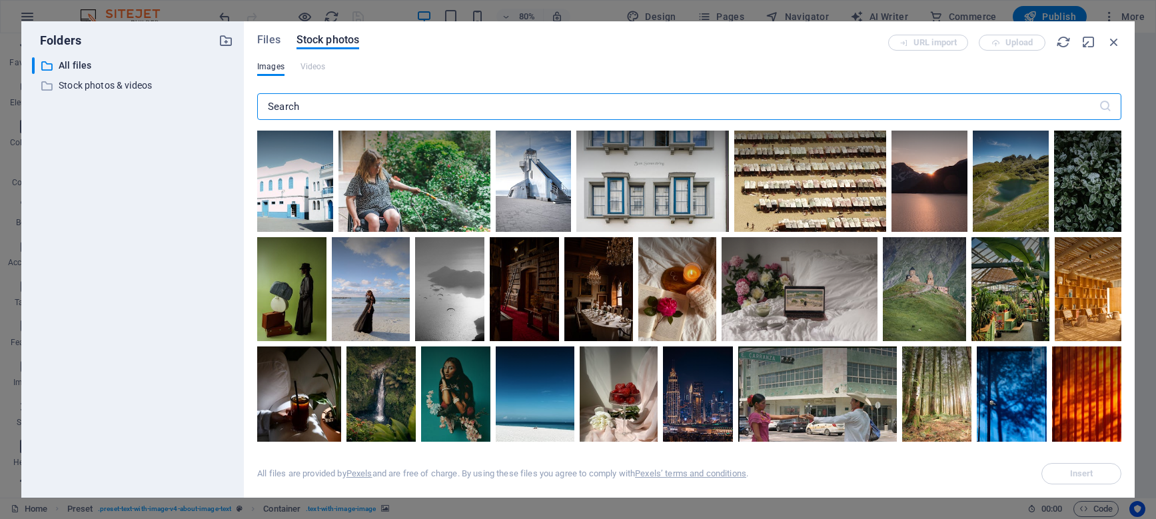
click at [433, 107] on input "text" at bounding box center [678, 106] width 842 height 27
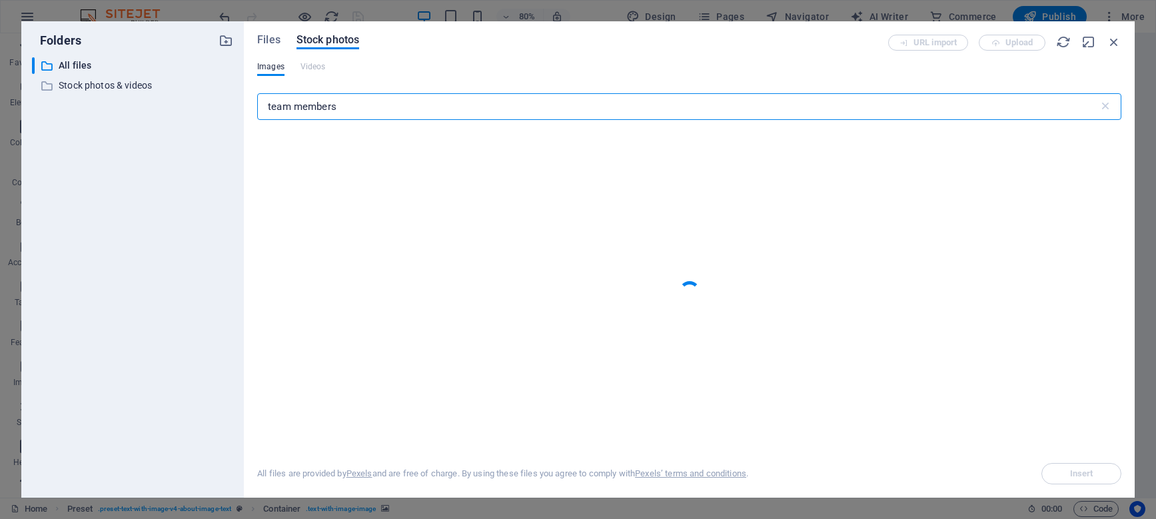
type input "team members"
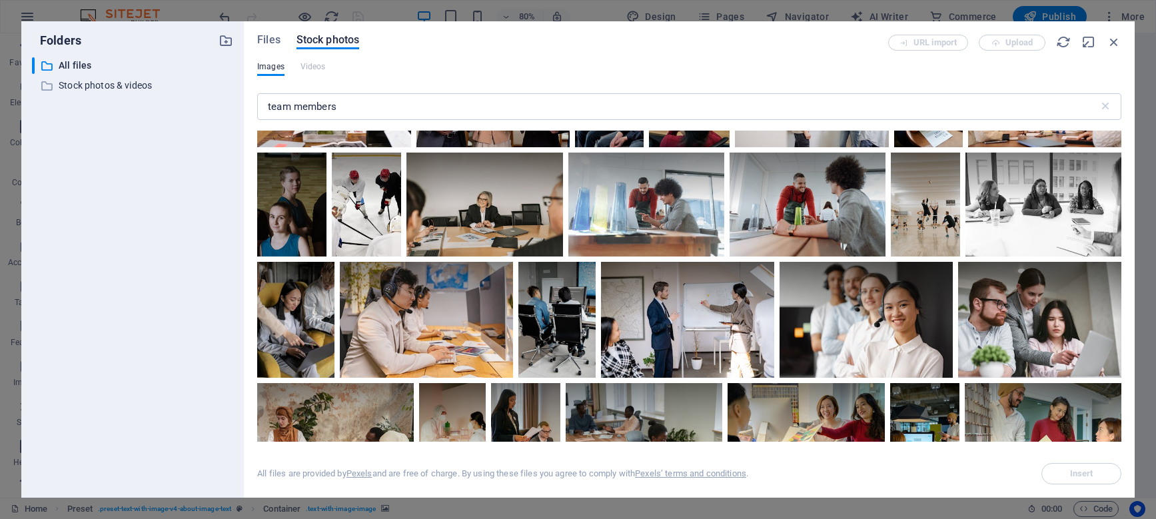
scroll to position [1612, 0]
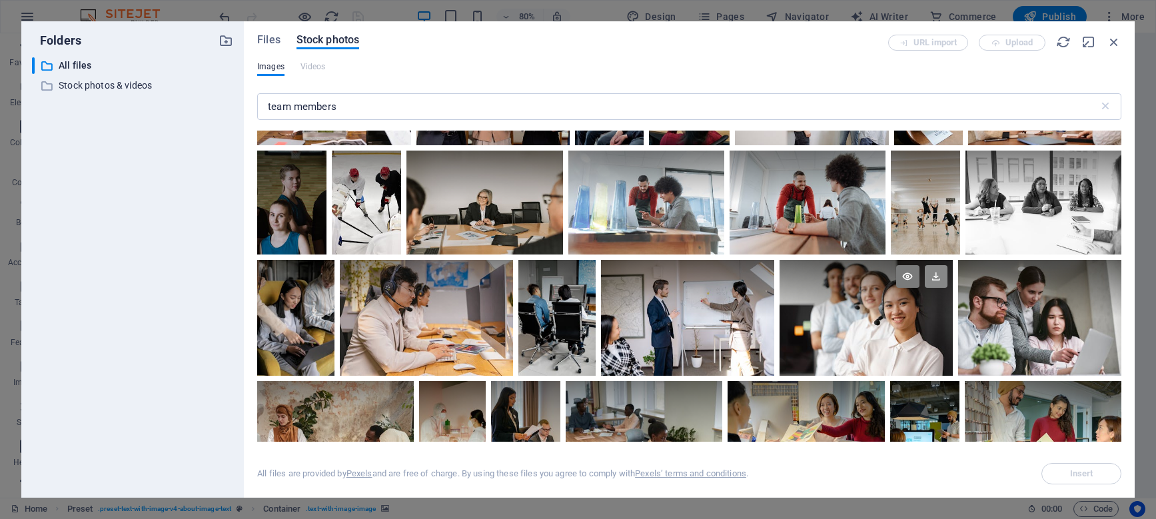
click at [941, 273] on icon at bounding box center [936, 276] width 23 height 23
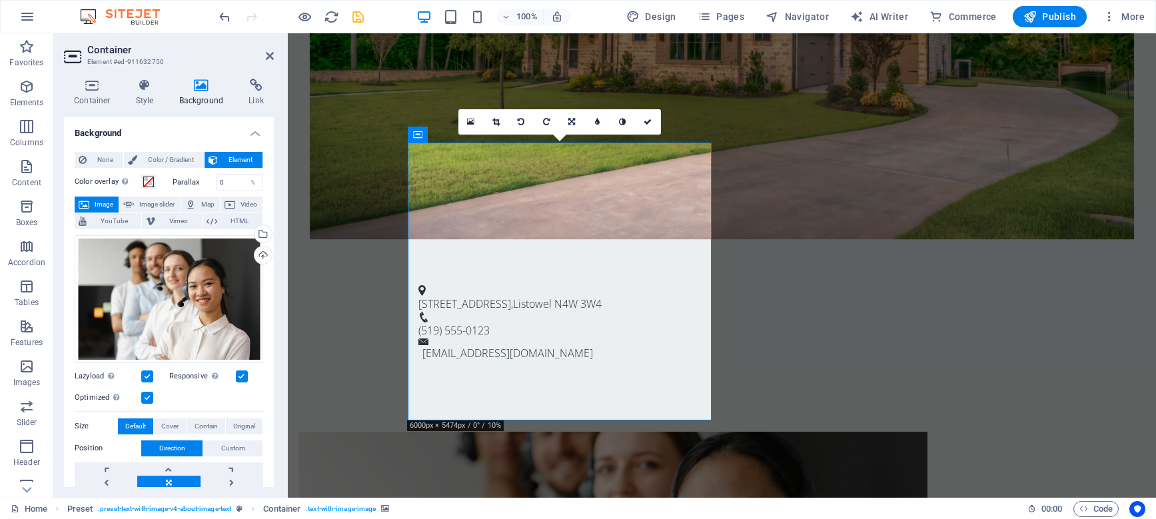
click at [350, 20] on span "save" at bounding box center [358, 16] width 16 height 15
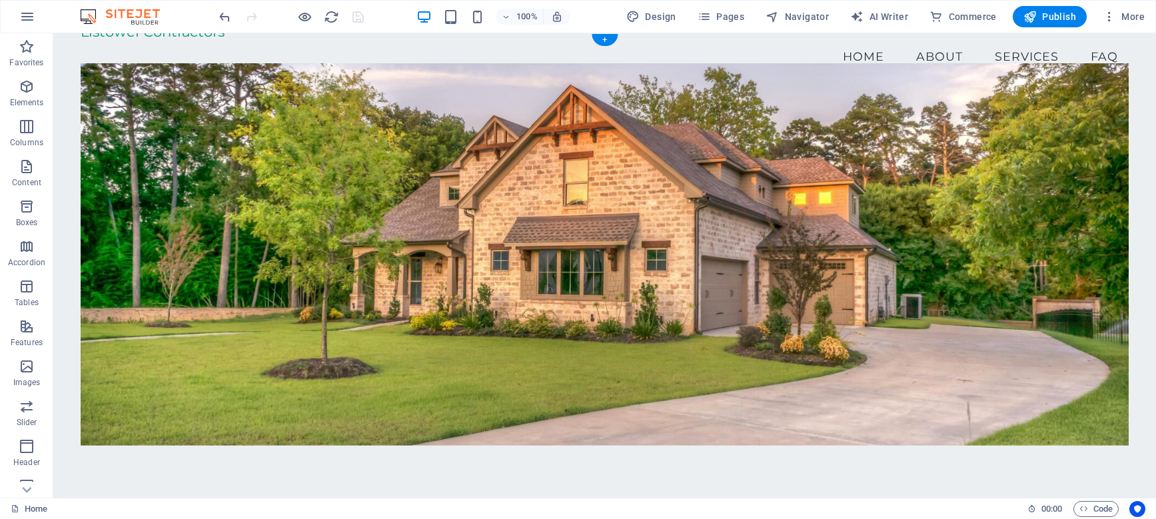
scroll to position [0, 0]
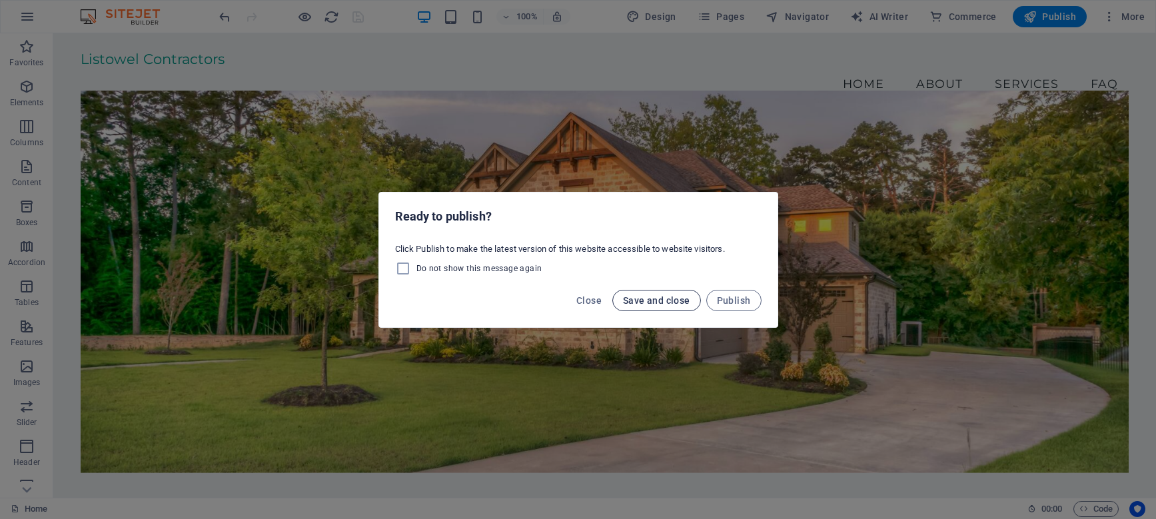
click at [655, 298] on span "Save and close" at bounding box center [656, 300] width 67 height 11
